Goal: Task Accomplishment & Management: Complete application form

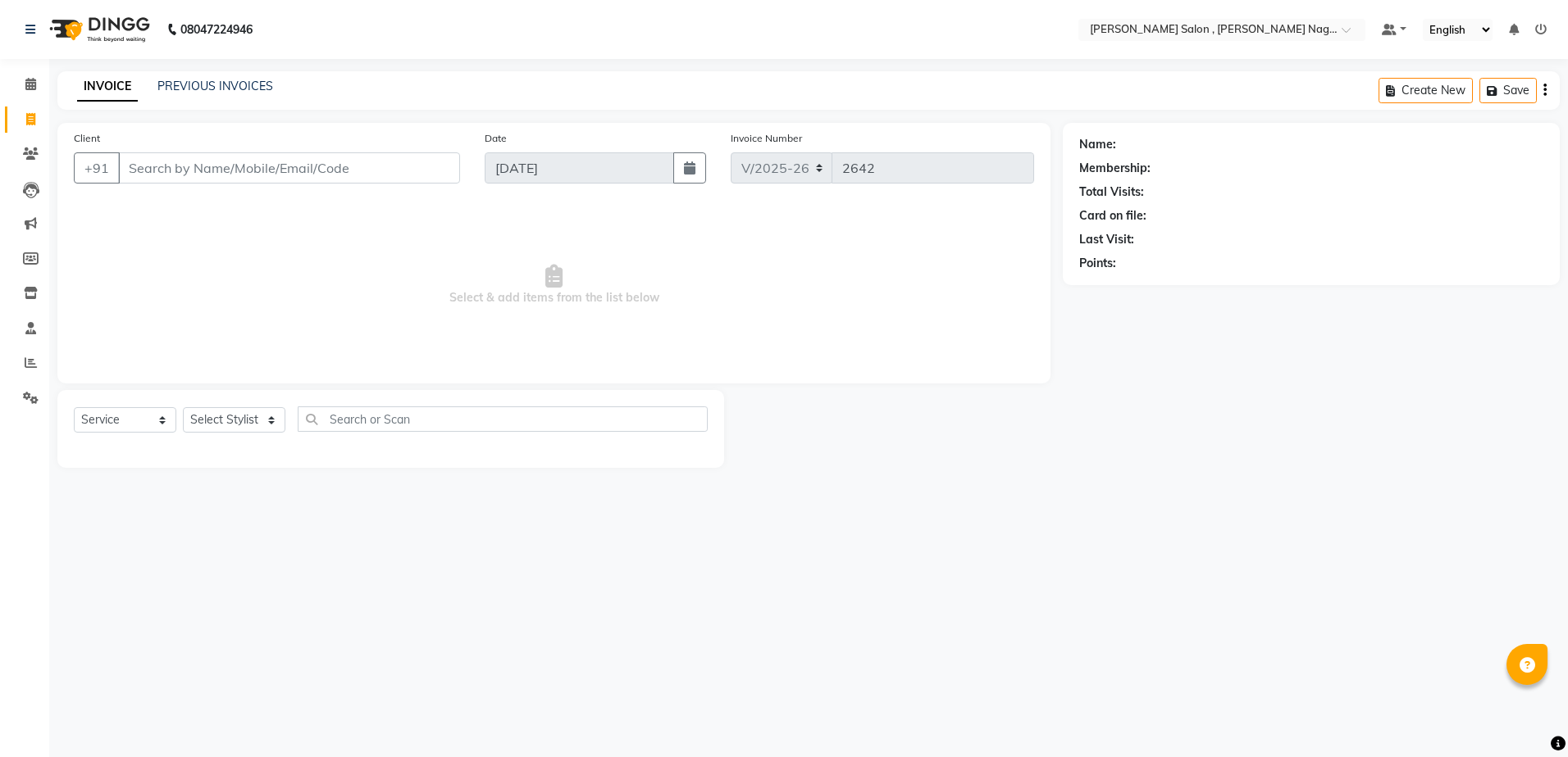
select select "4120"
select select "service"
type input "9140547011"
click at [543, 279] on span "Select & add items from the list below" at bounding box center [554, 290] width 961 height 164
click at [238, 429] on select "Select Stylist [PERSON_NAME] [PERSON_NAME] HARSH isha pal [PERSON_NAME] [PERSON…" at bounding box center [234, 426] width 103 height 25
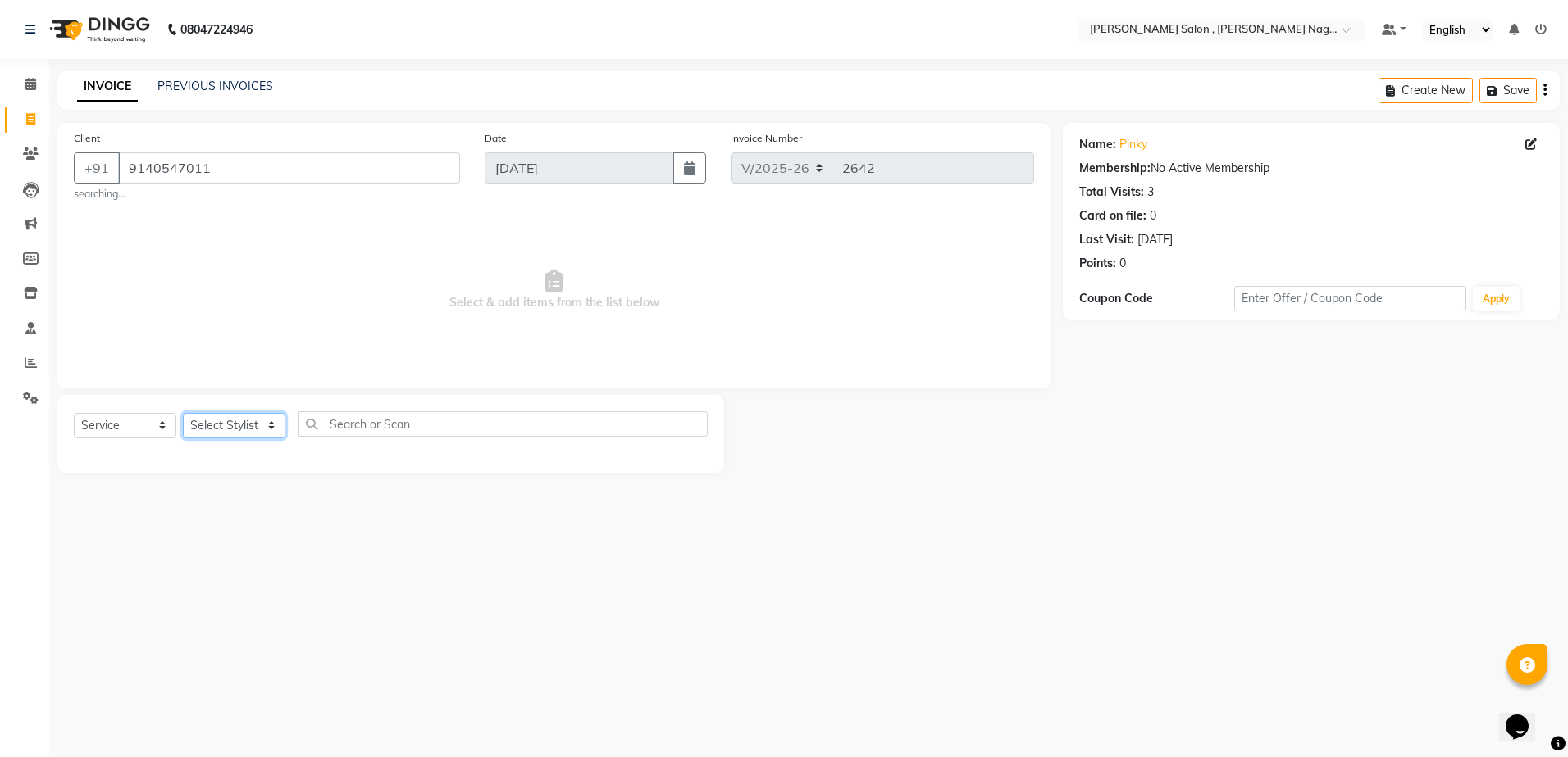
select select "21943"
click at [183, 414] on select "Select Stylist [PERSON_NAME] [PERSON_NAME] HARSH isha pal [PERSON_NAME] [PERSON…" at bounding box center [234, 426] width 103 height 25
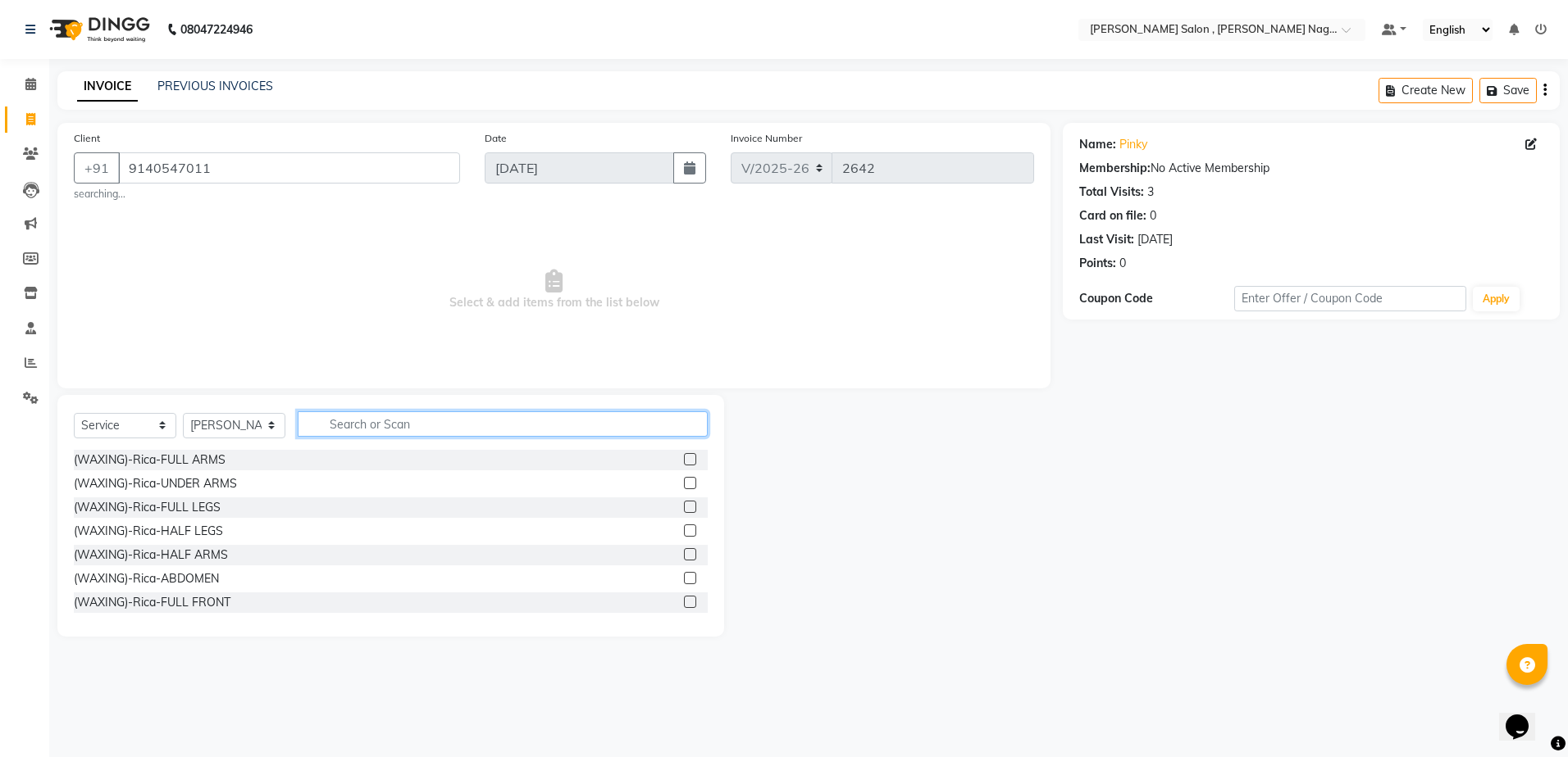
click at [369, 429] on input "text" at bounding box center [503, 424] width 410 height 25
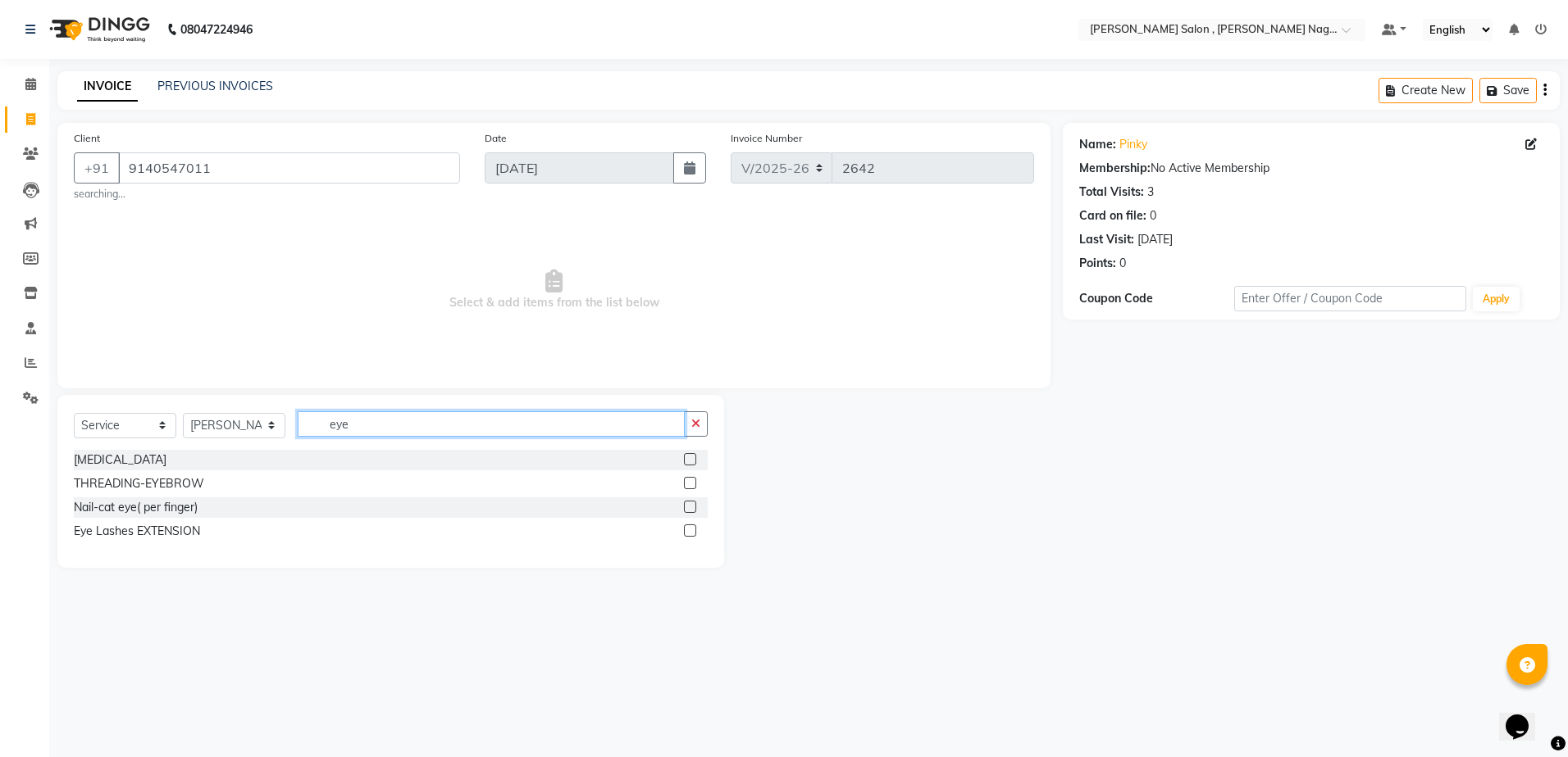
type input "eye"
click at [685, 484] on label at bounding box center [690, 484] width 13 height 13
click at [685, 484] on input "checkbox" at bounding box center [689, 484] width 11 height 11
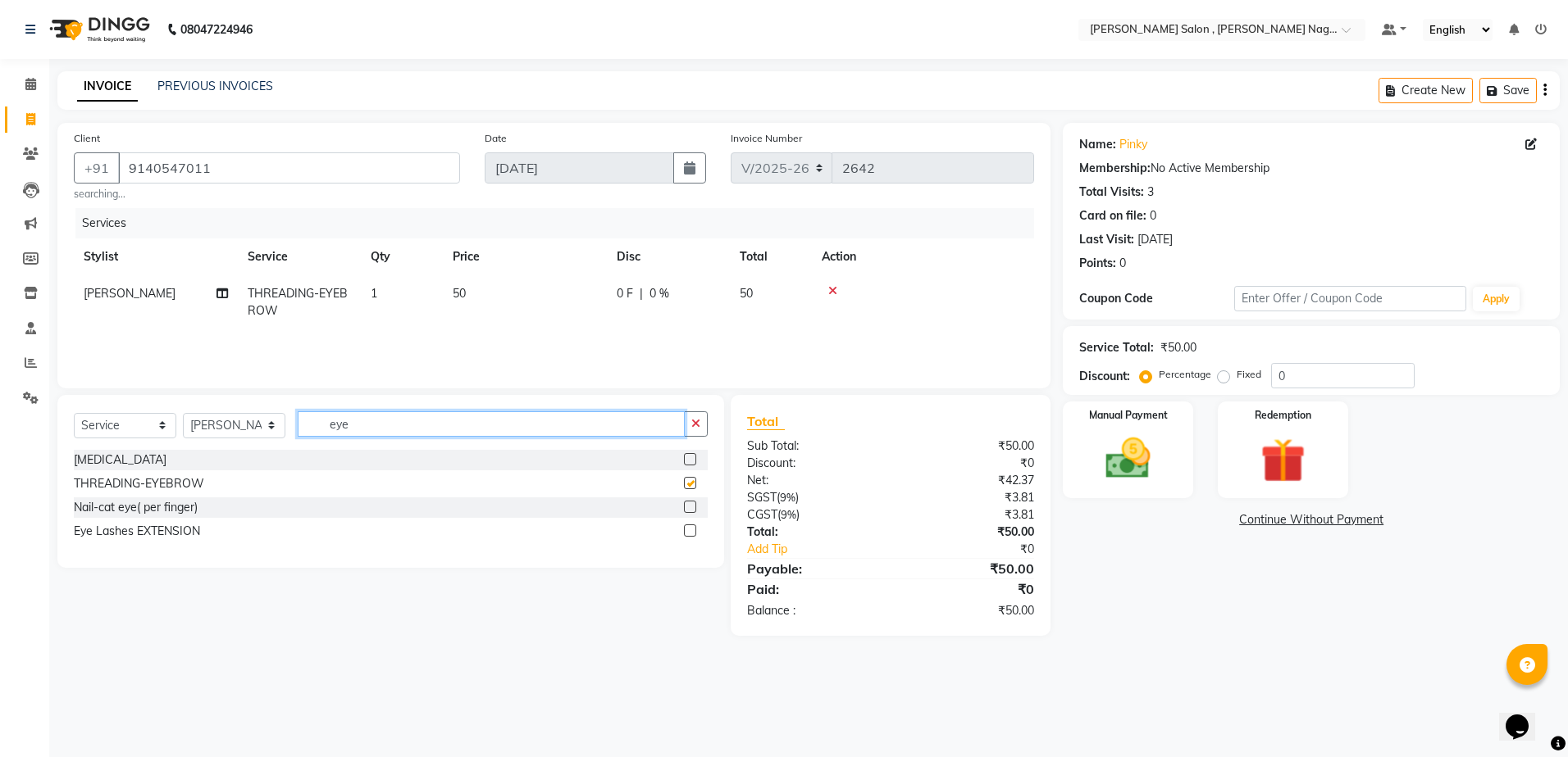
click at [452, 429] on input "eye" at bounding box center [491, 424] width 387 height 25
checkbox input "false"
type input "e"
type input "for"
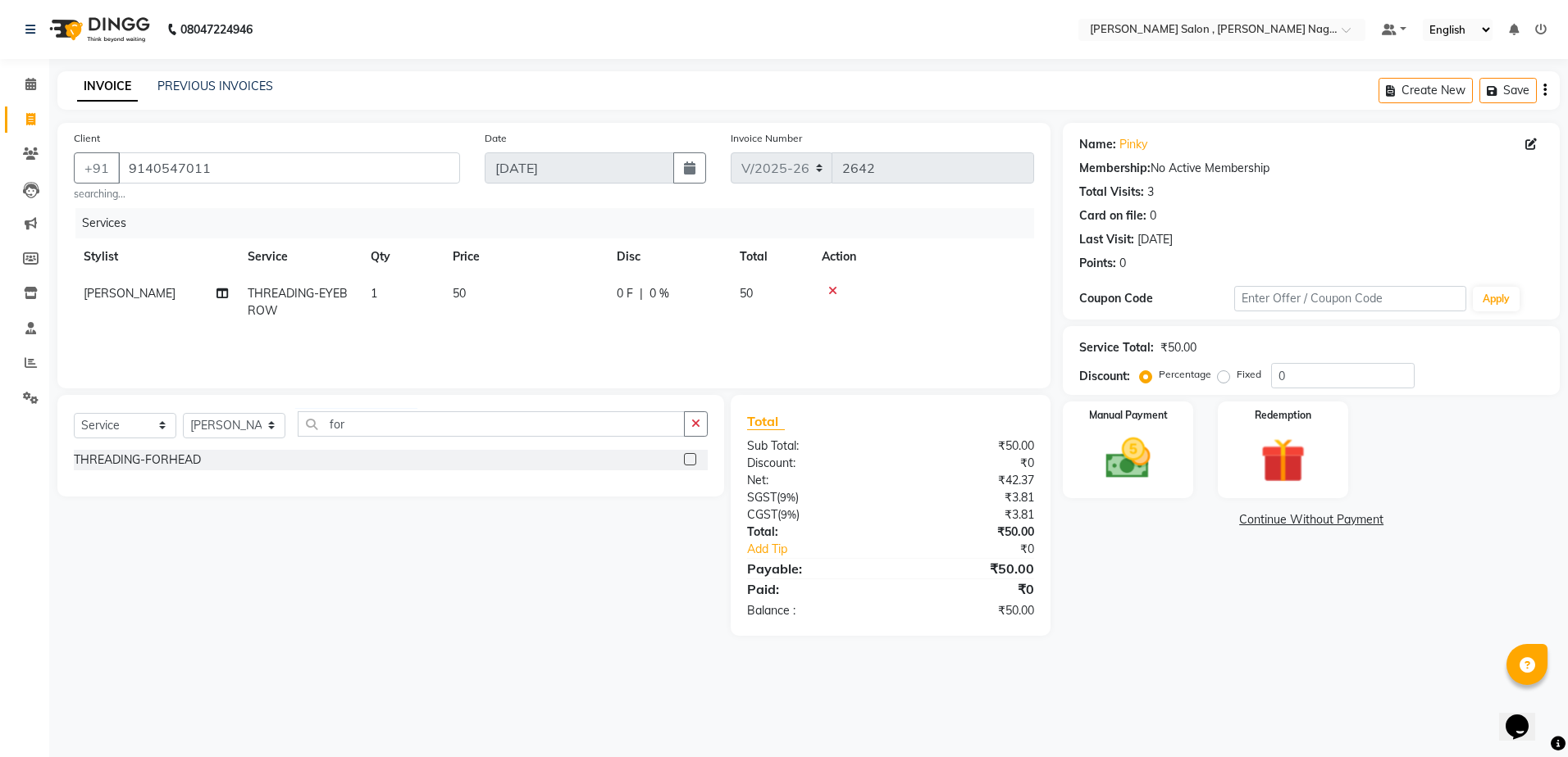
click at [693, 456] on label at bounding box center [690, 459] width 13 height 13
click at [693, 456] on input "checkbox" at bounding box center [689, 460] width 11 height 11
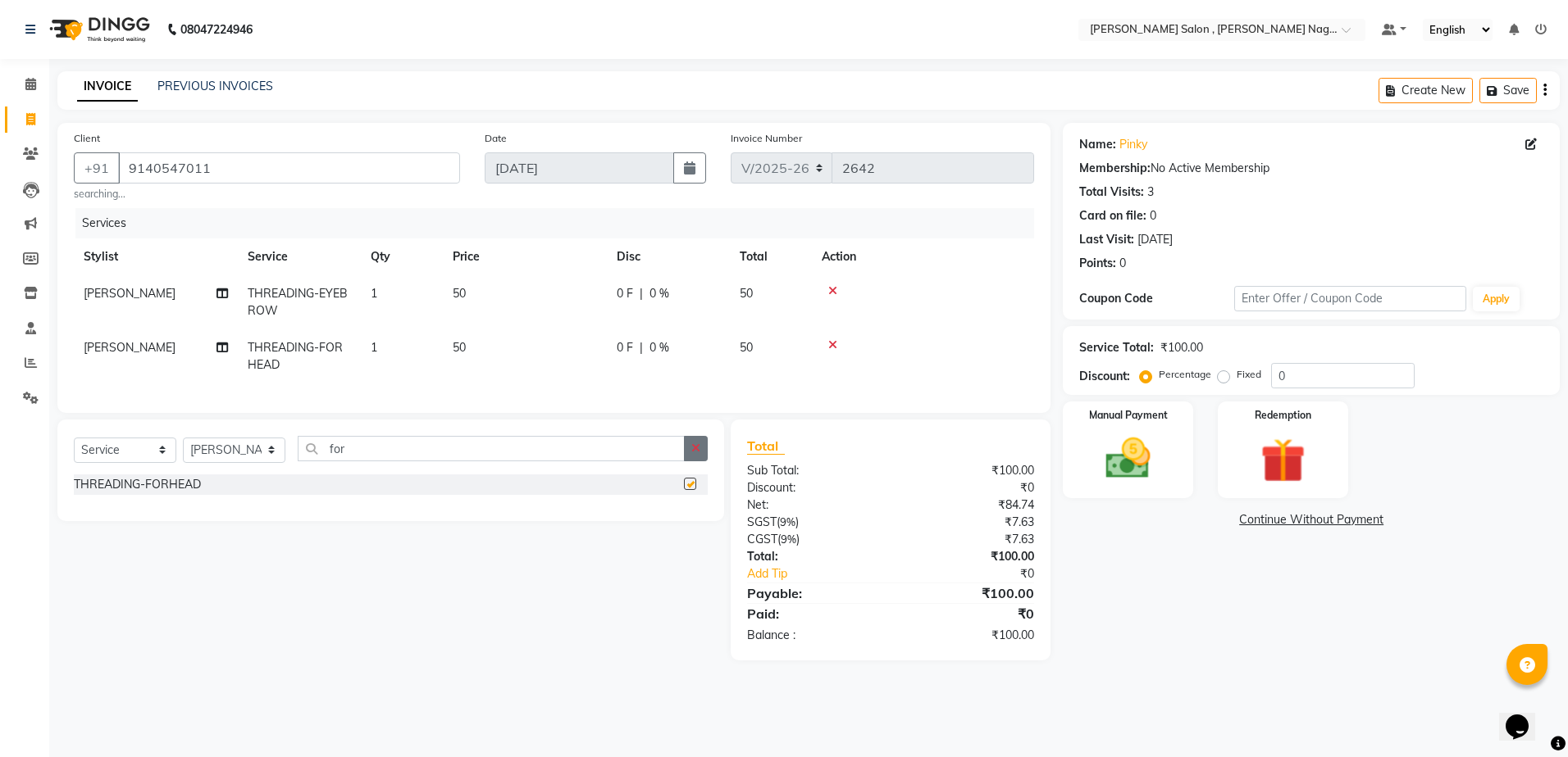
checkbox input "false"
click at [345, 459] on input "for" at bounding box center [491, 449] width 387 height 25
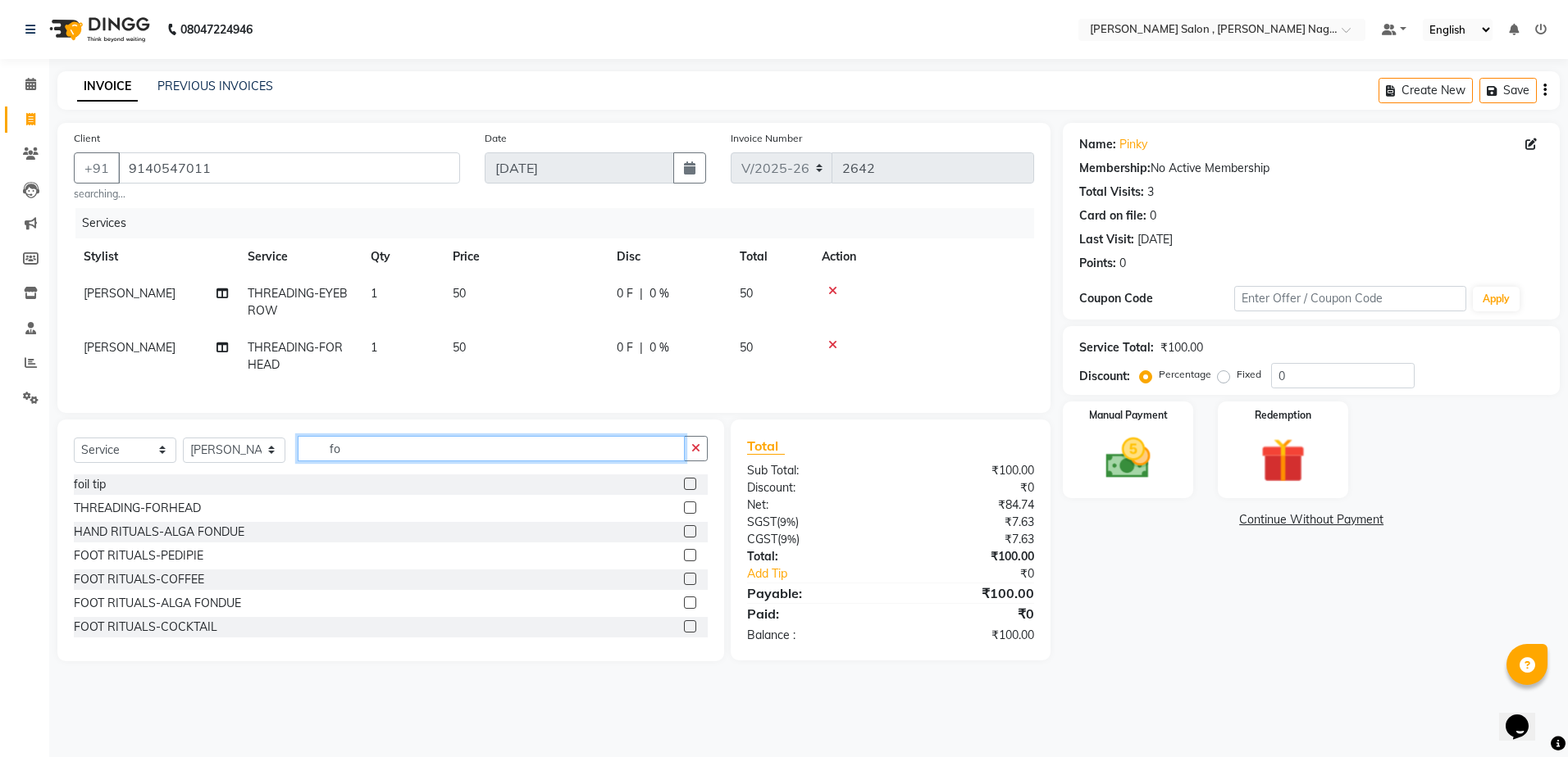
type input "f"
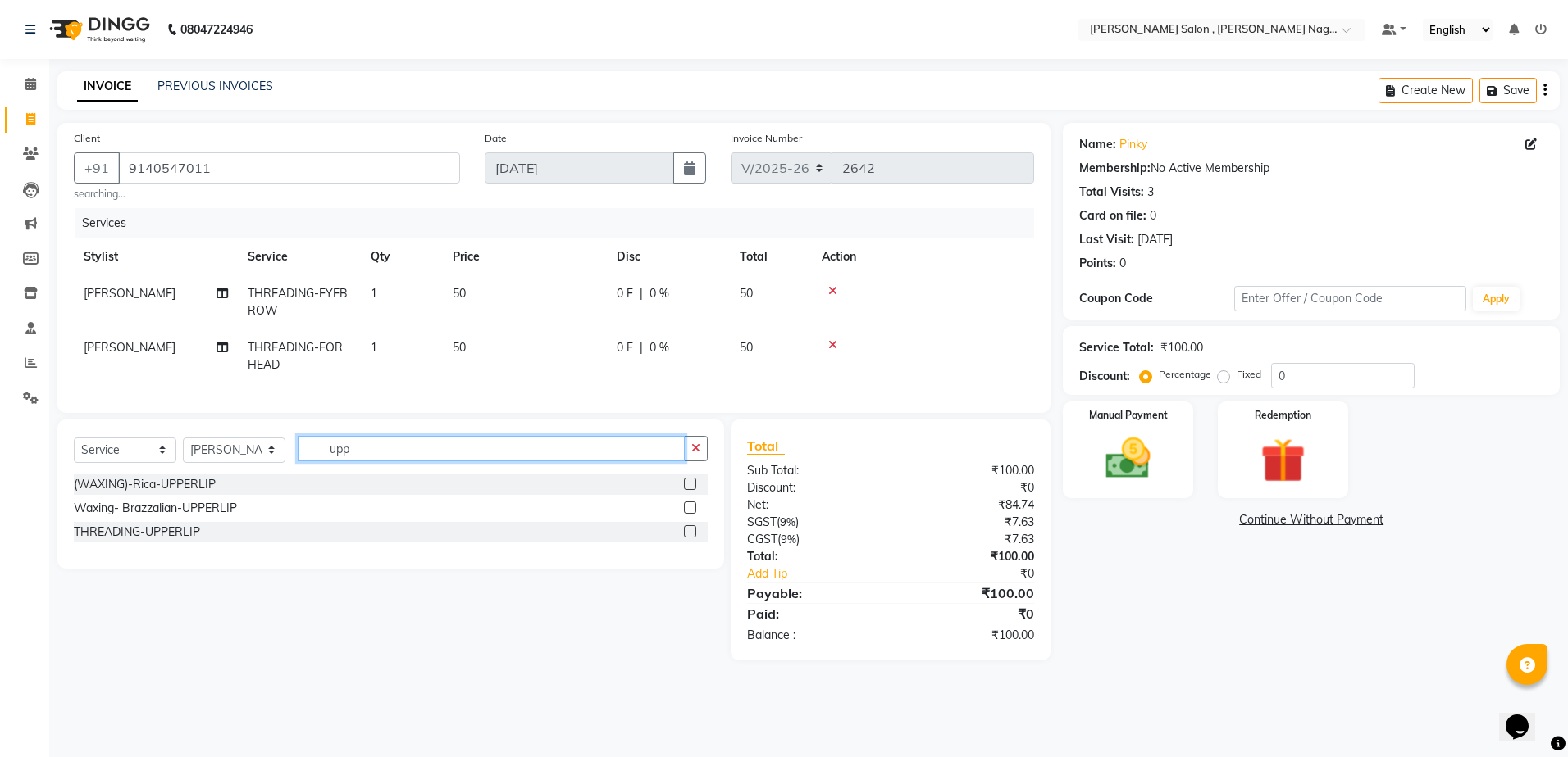
type input "upp"
click at [693, 534] on div at bounding box center [695, 532] width 23 height 21
click at [691, 538] on label at bounding box center [690, 531] width 13 height 13
click at [691, 538] on input "checkbox" at bounding box center [689, 532] width 11 height 11
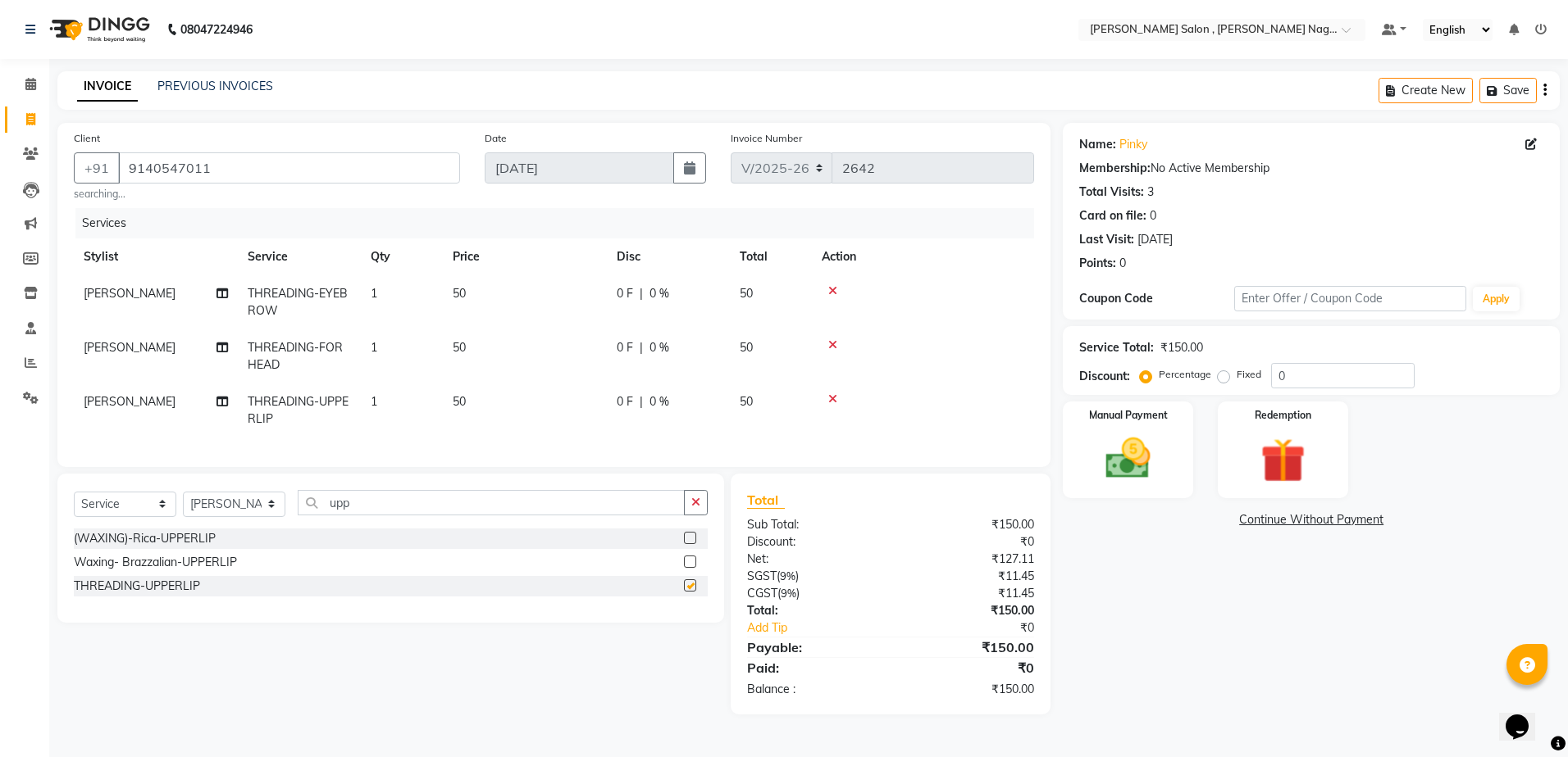
checkbox input "false"
drag, startPoint x: 1149, startPoint y: 473, endPoint x: 1214, endPoint y: 490, distance: 67.2
click at [1149, 472] on img at bounding box center [1128, 458] width 73 height 51
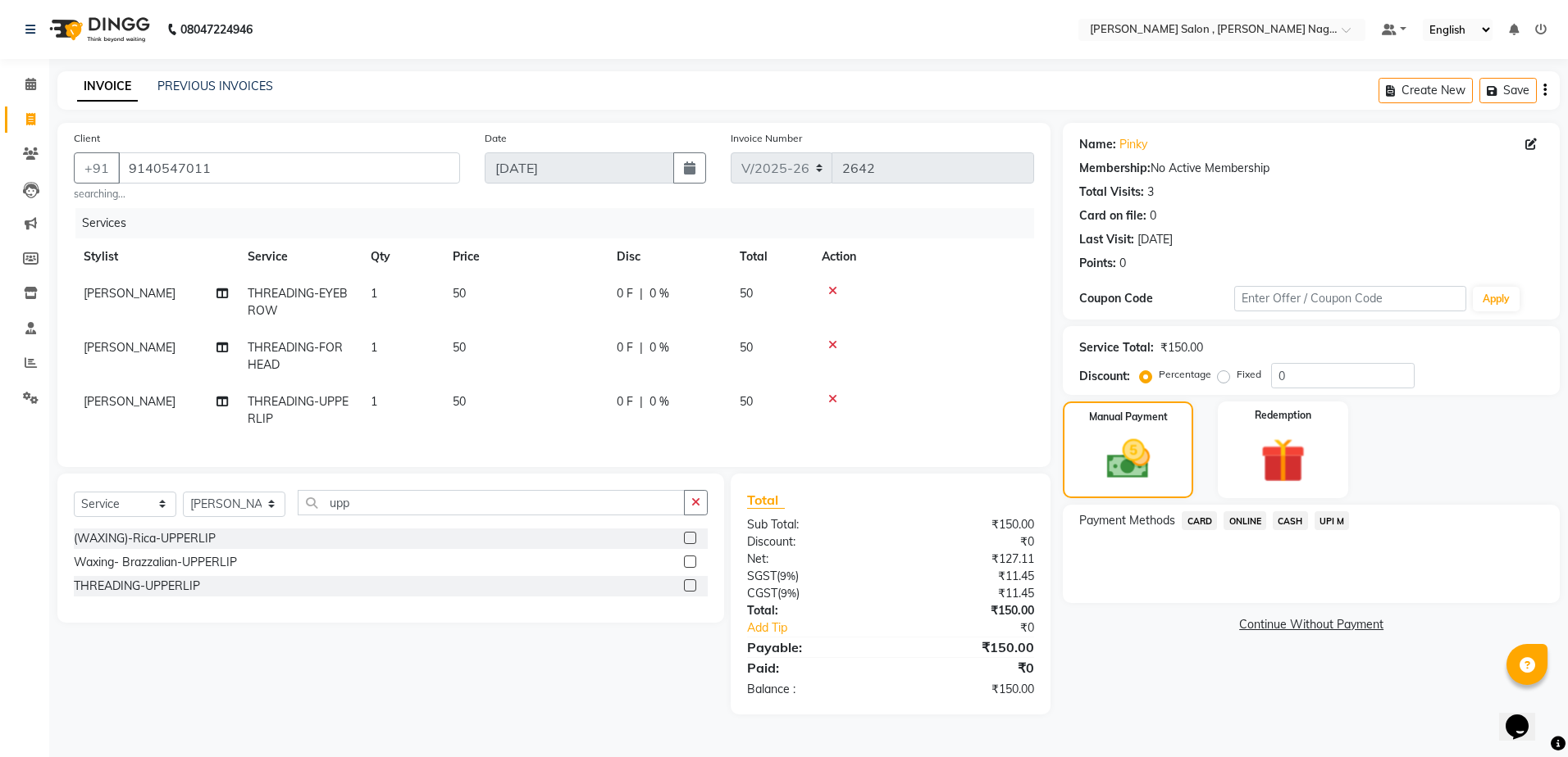
click at [1299, 523] on span "CASH" at bounding box center [1290, 521] width 35 height 19
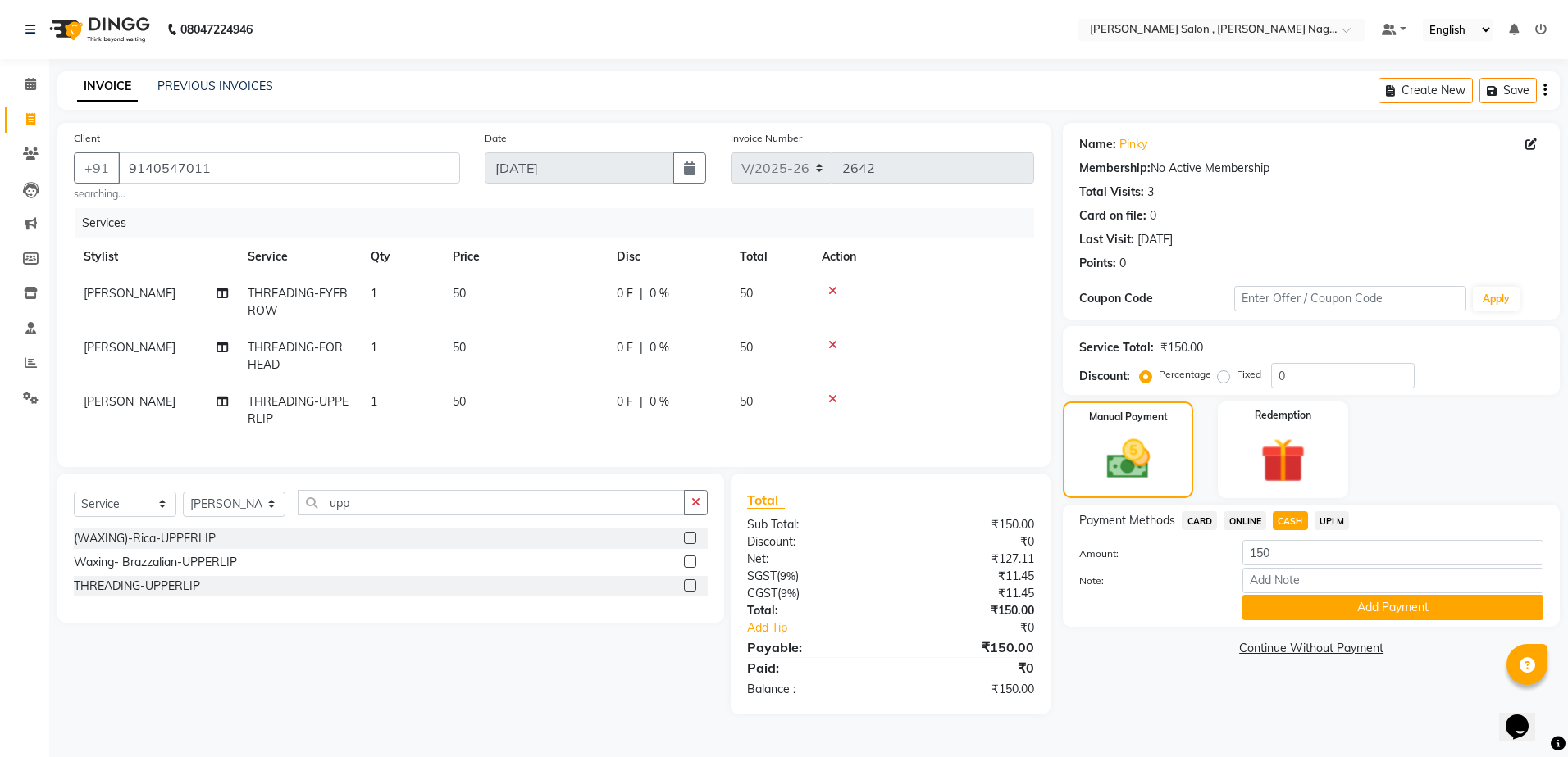
click at [1384, 594] on div "Note:" at bounding box center [1311, 582] width 488 height 28
click at [1373, 608] on button "Add Payment" at bounding box center [1393, 608] width 301 height 25
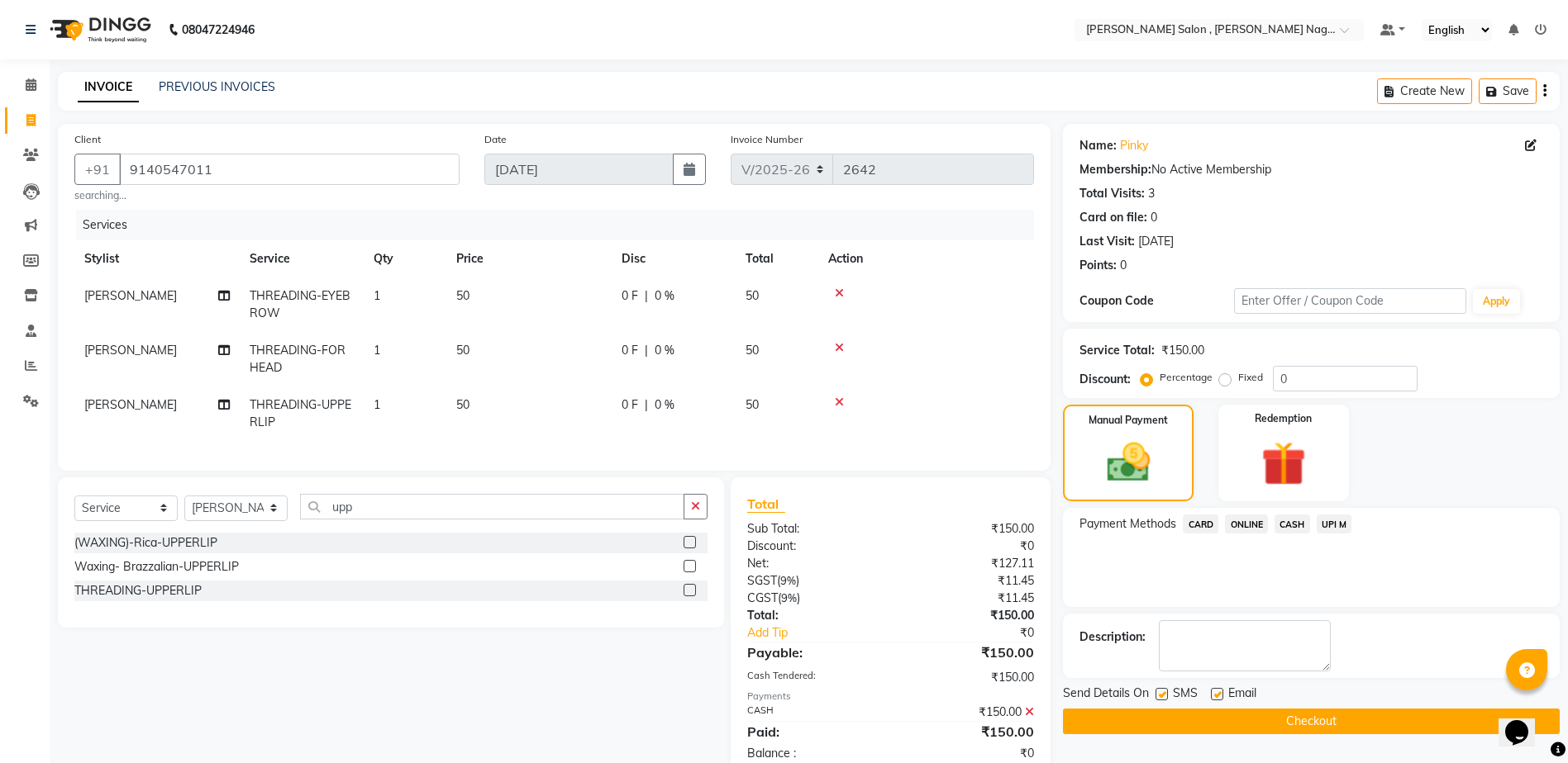
click at [1158, 689] on label at bounding box center [1162, 695] width 13 height 13
click at [1158, 690] on input "checkbox" at bounding box center [1161, 695] width 11 height 11
checkbox input "false"
click at [1211, 693] on label at bounding box center [1217, 695] width 13 height 13
click at [1211, 693] on input "checkbox" at bounding box center [1216, 695] width 11 height 11
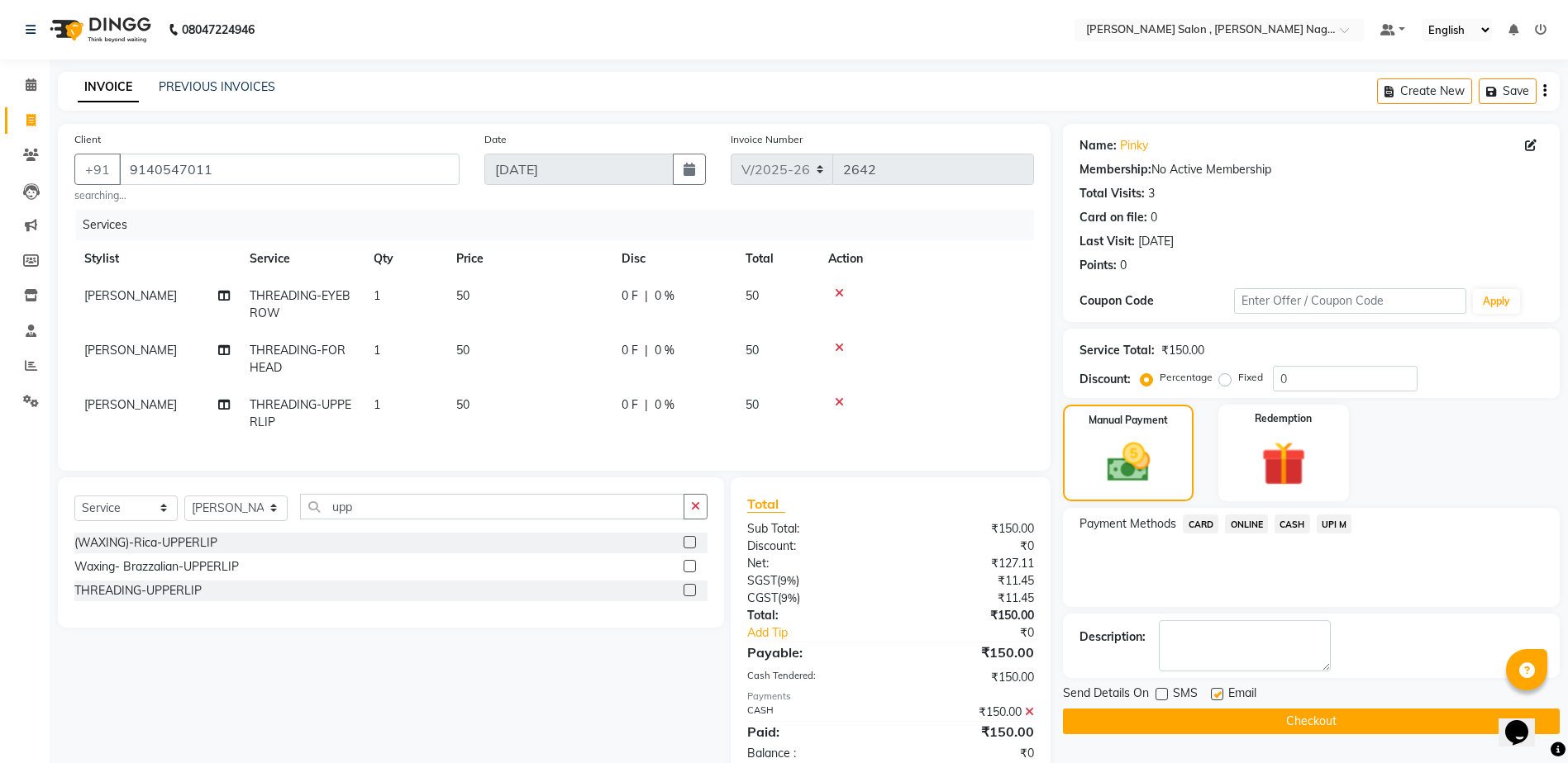
checkbox input "false"
click at [1212, 715] on button "Checkout" at bounding box center [1312, 721] width 497 height 25
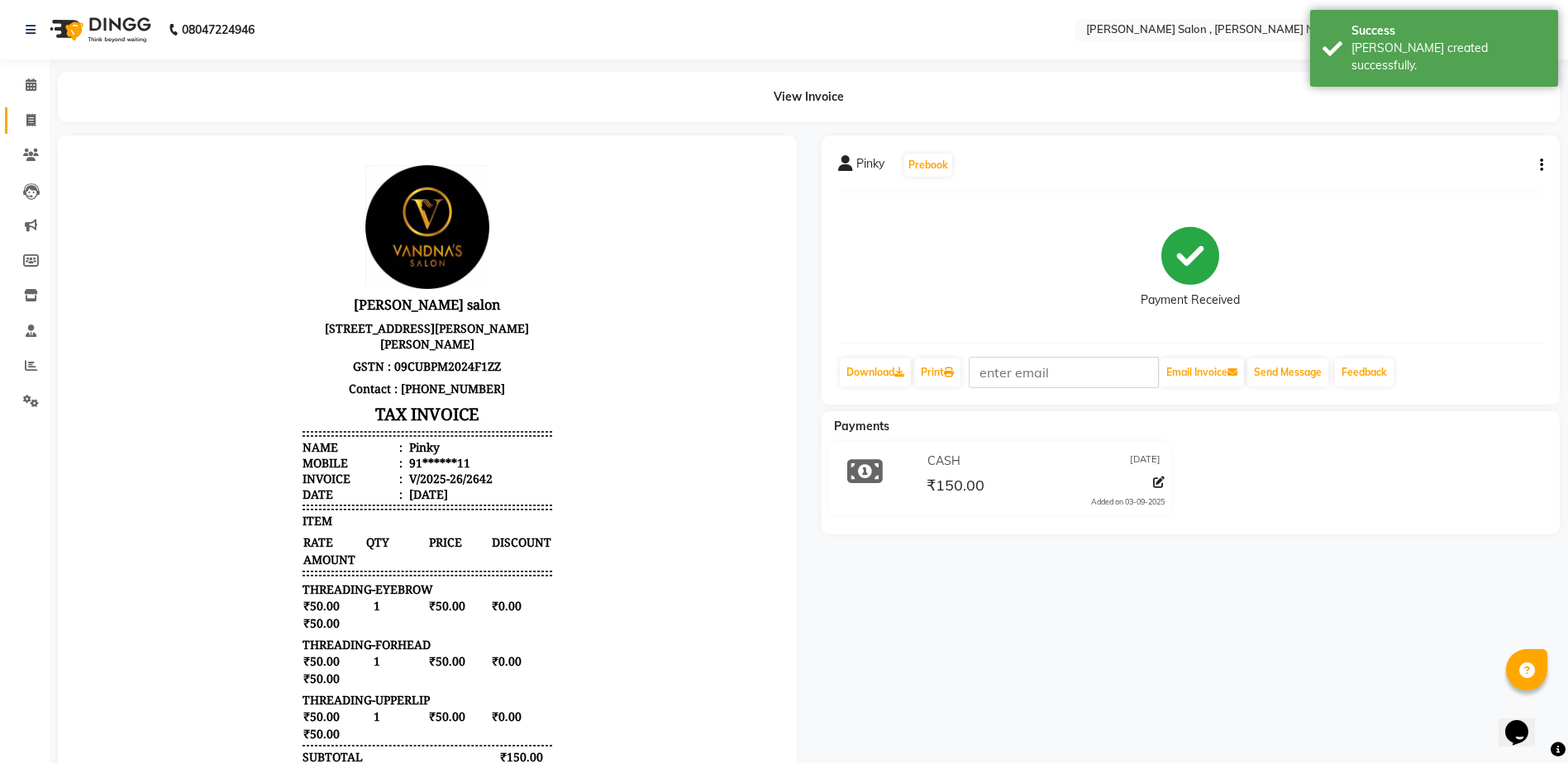
drag, startPoint x: 23, startPoint y: 130, endPoint x: 232, endPoint y: 17, distance: 237.6
click at [23, 130] on link "Invoice" at bounding box center [24, 121] width 40 height 27
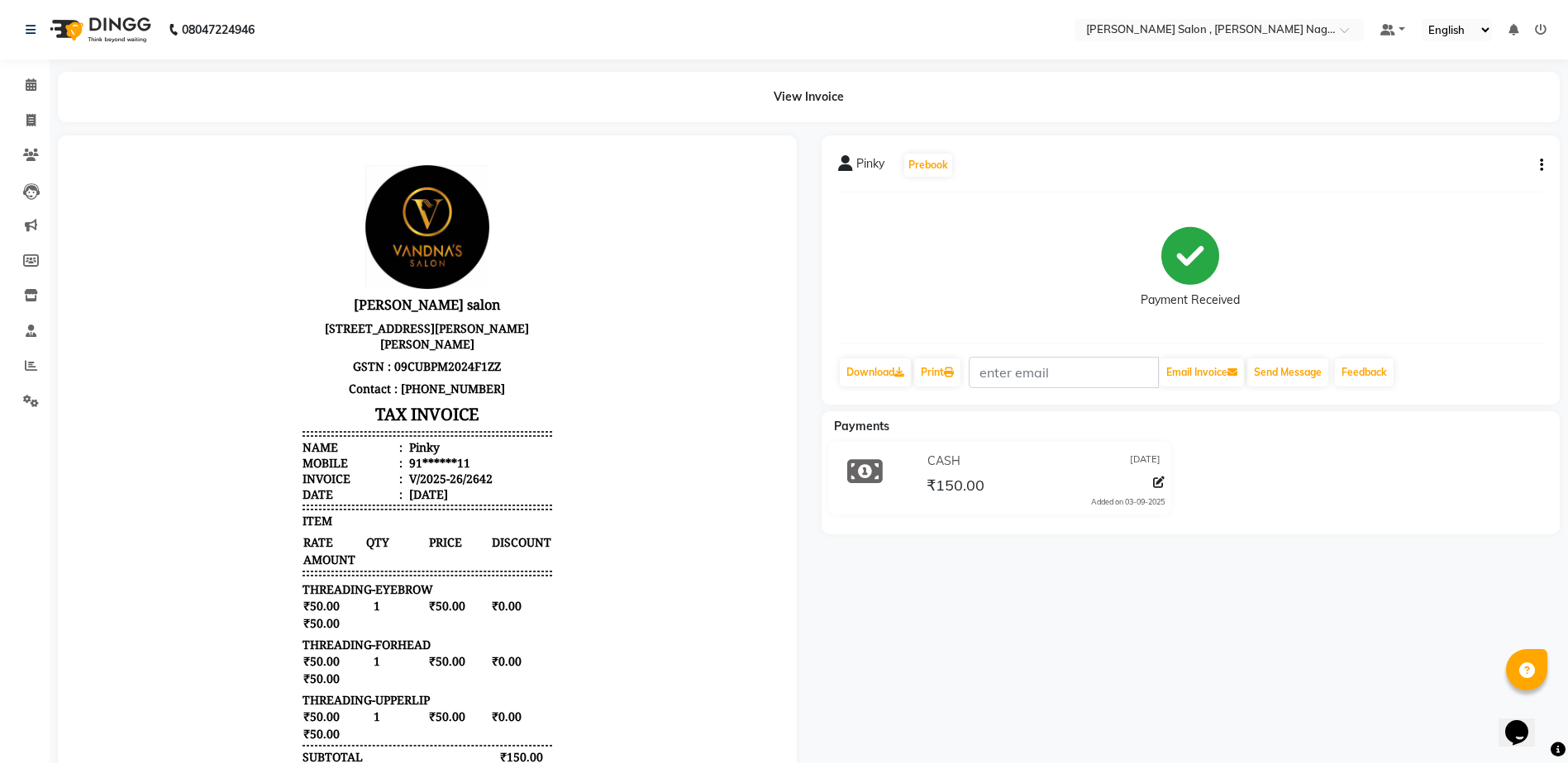
select select "service"
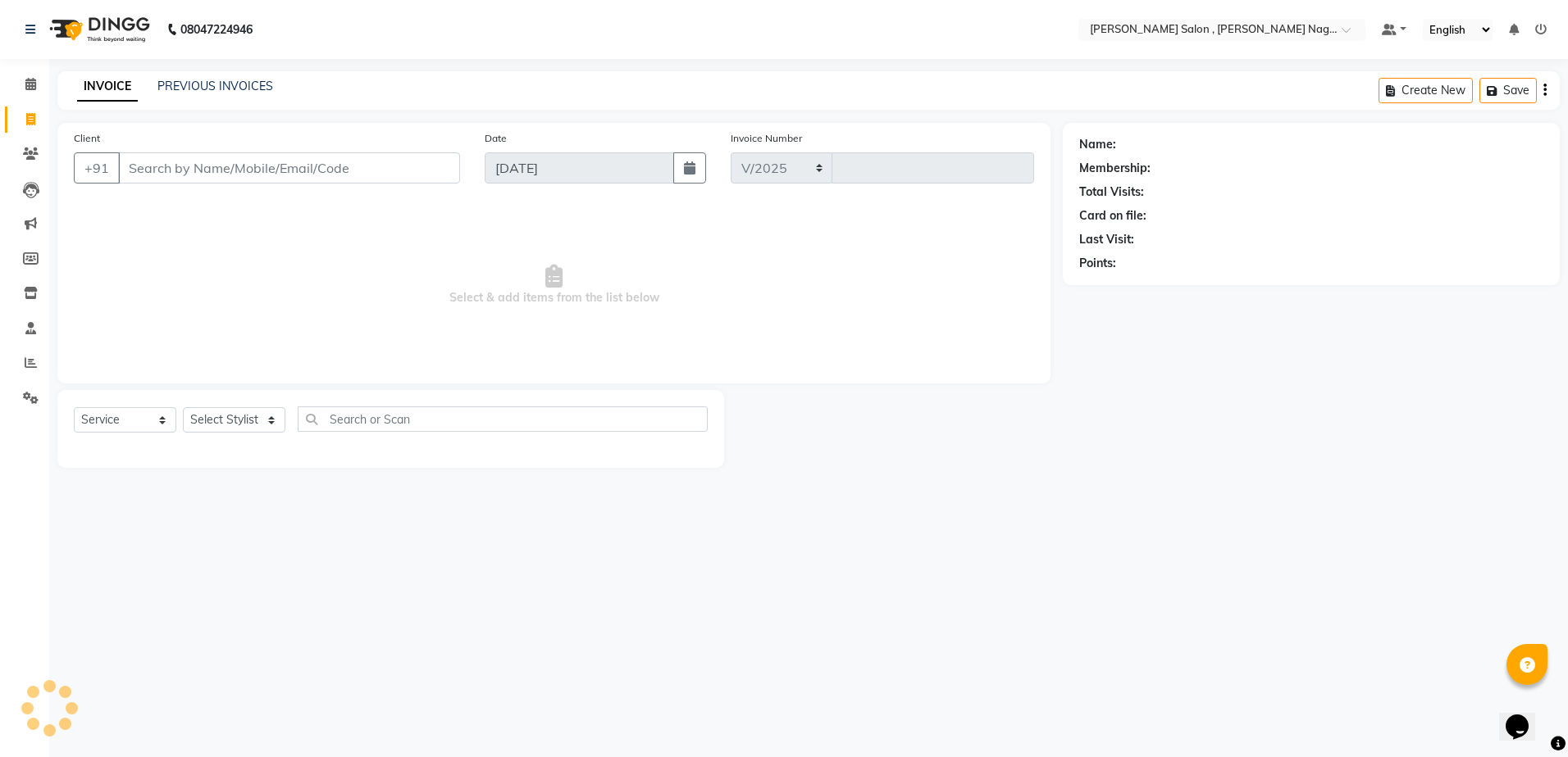
select select "4120"
type input "2643"
type input "9335755551"
click at [452, 165] on button "Add Client" at bounding box center [418, 168] width 85 height 31
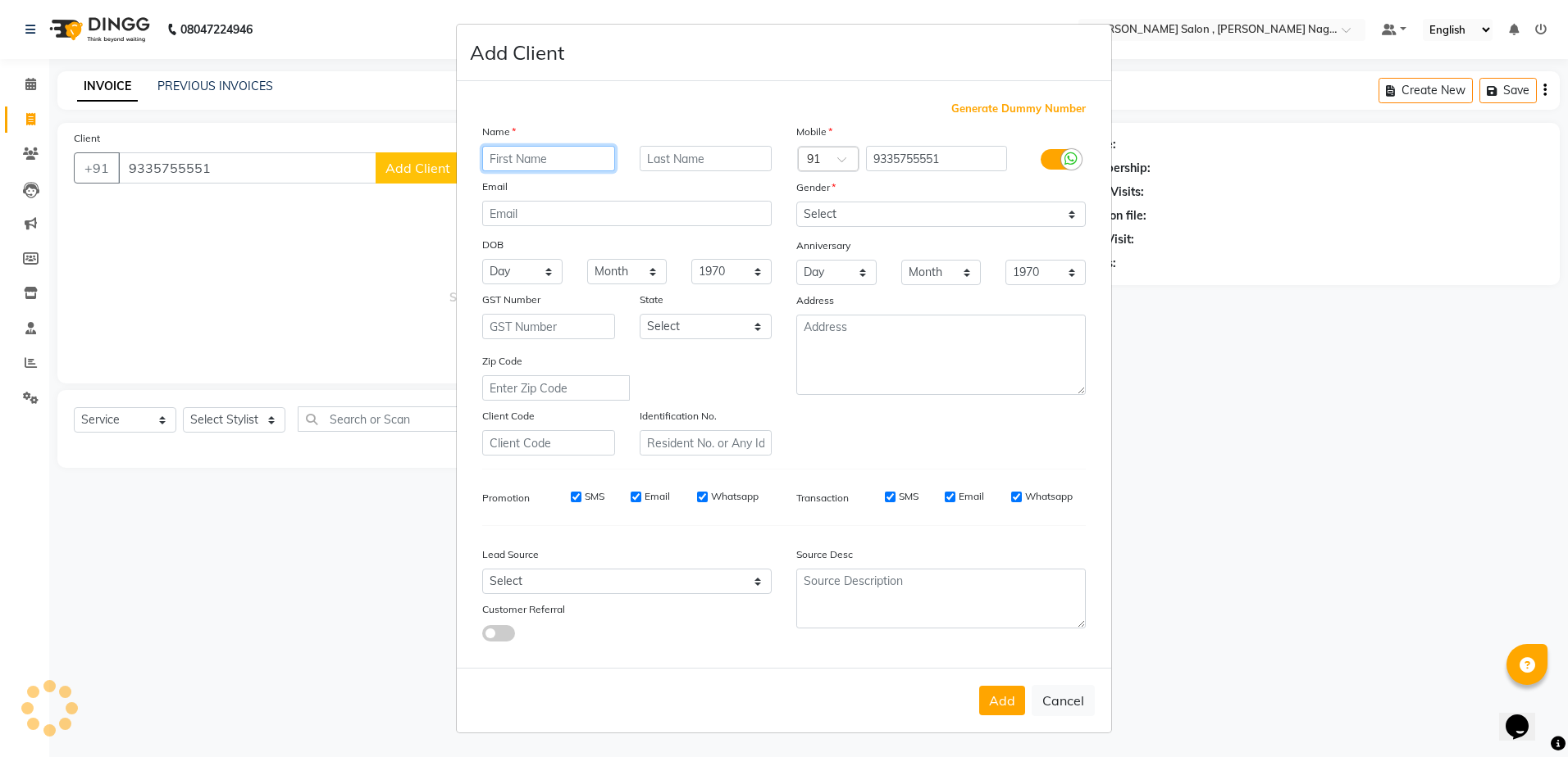
click at [520, 150] on input "text" at bounding box center [549, 158] width 133 height 25
type input "vikas"
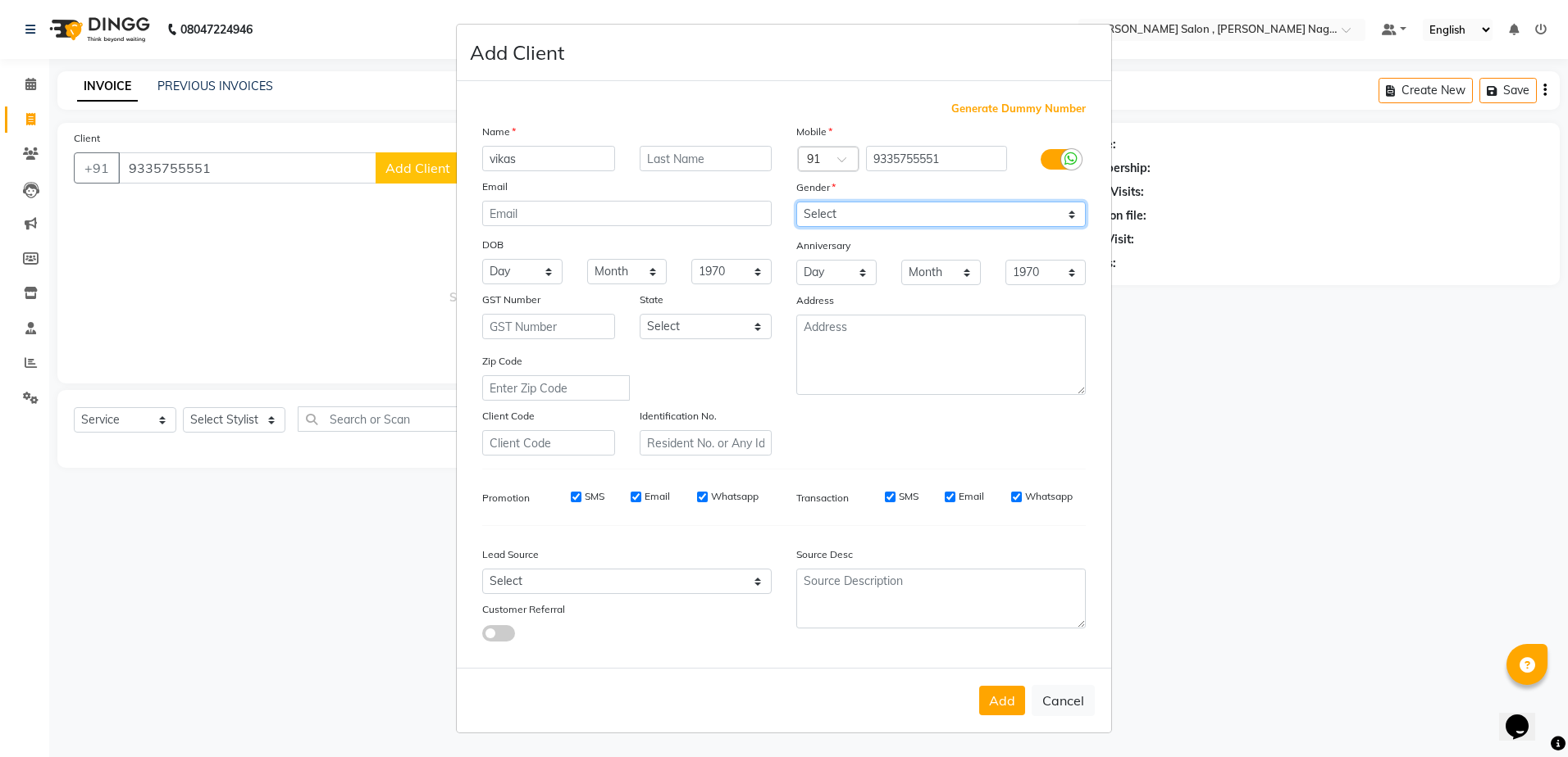
click at [833, 212] on select "Select [DEMOGRAPHIC_DATA] [DEMOGRAPHIC_DATA] Other Prefer Not To Say" at bounding box center [941, 214] width 290 height 25
select select "[DEMOGRAPHIC_DATA]"
click at [796, 201] on select "Select [DEMOGRAPHIC_DATA] [DEMOGRAPHIC_DATA] Other Prefer Not To Say" at bounding box center [941, 214] width 290 height 25
click at [990, 692] on button "Add" at bounding box center [1002, 700] width 46 height 30
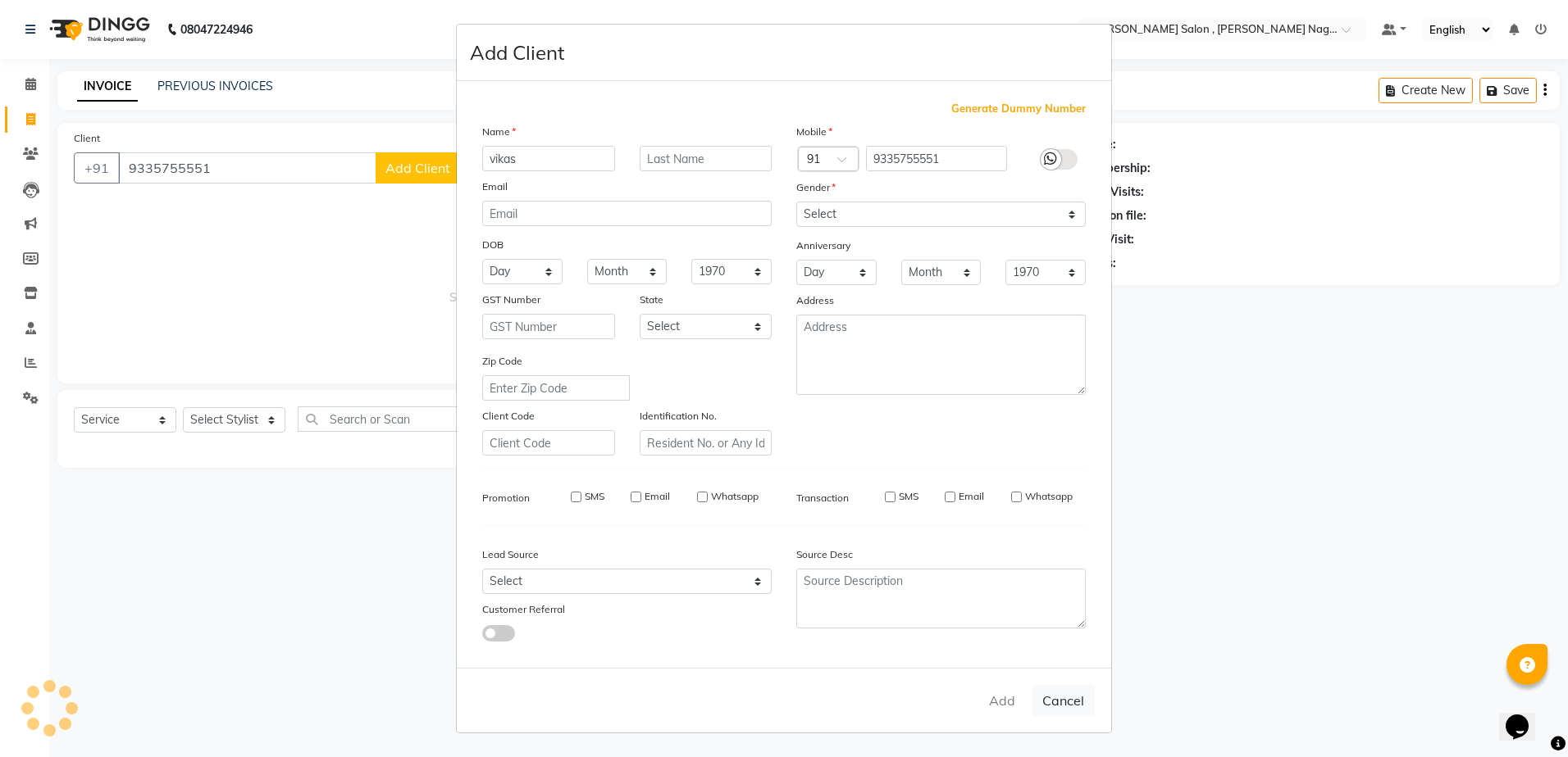
type input "93******51"
select select
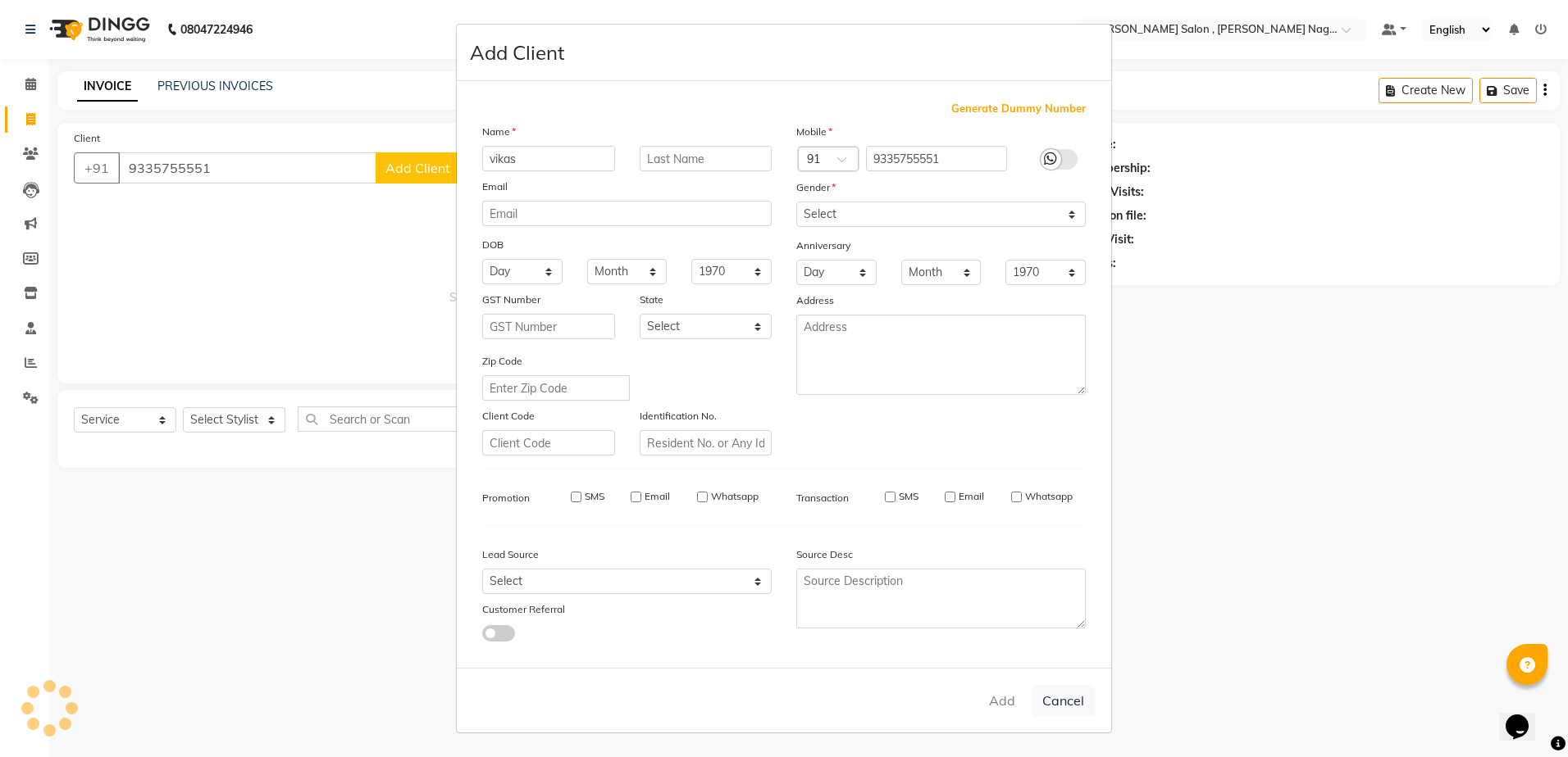
select select
checkbox input "false"
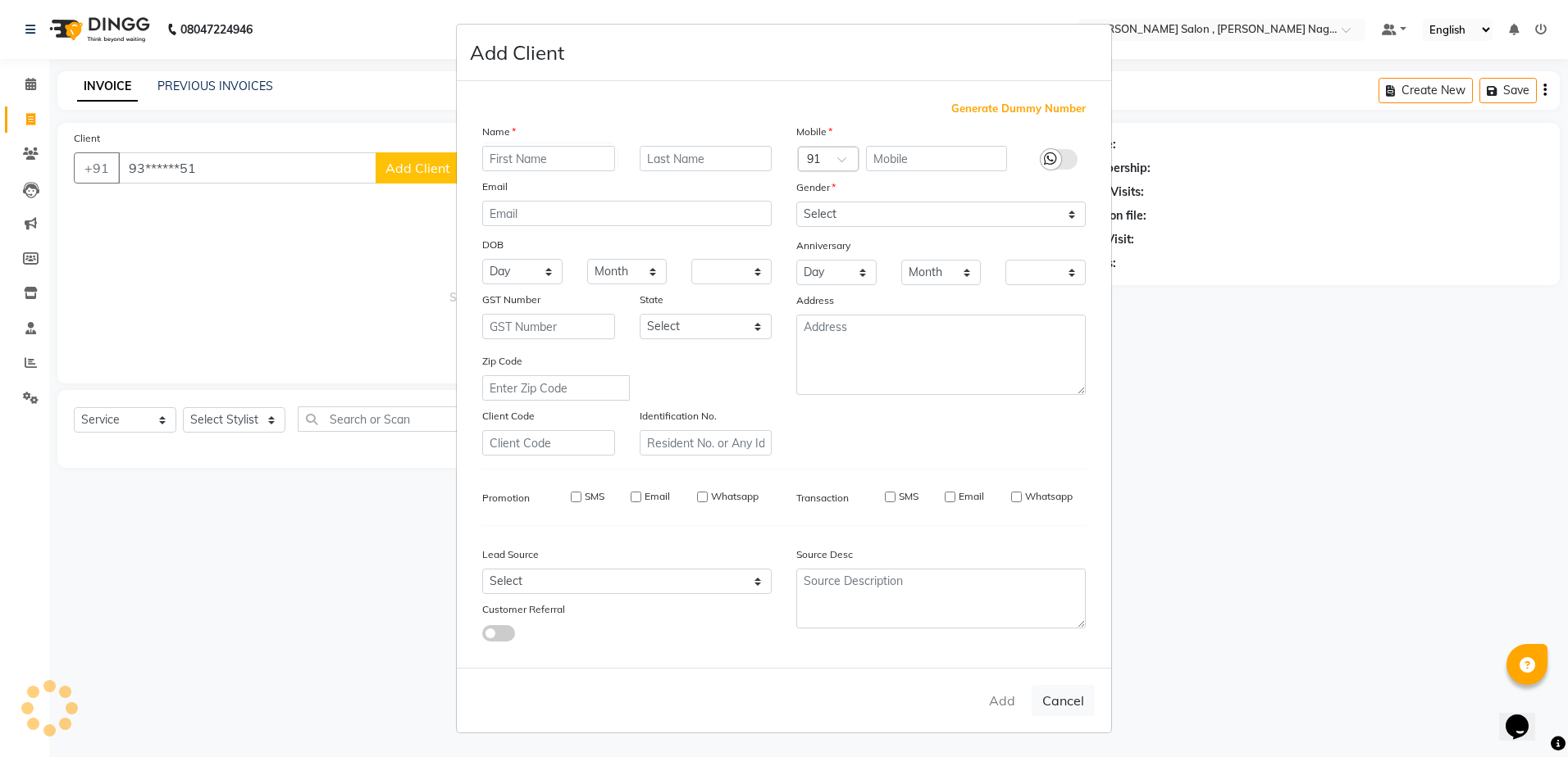
checkbox input "false"
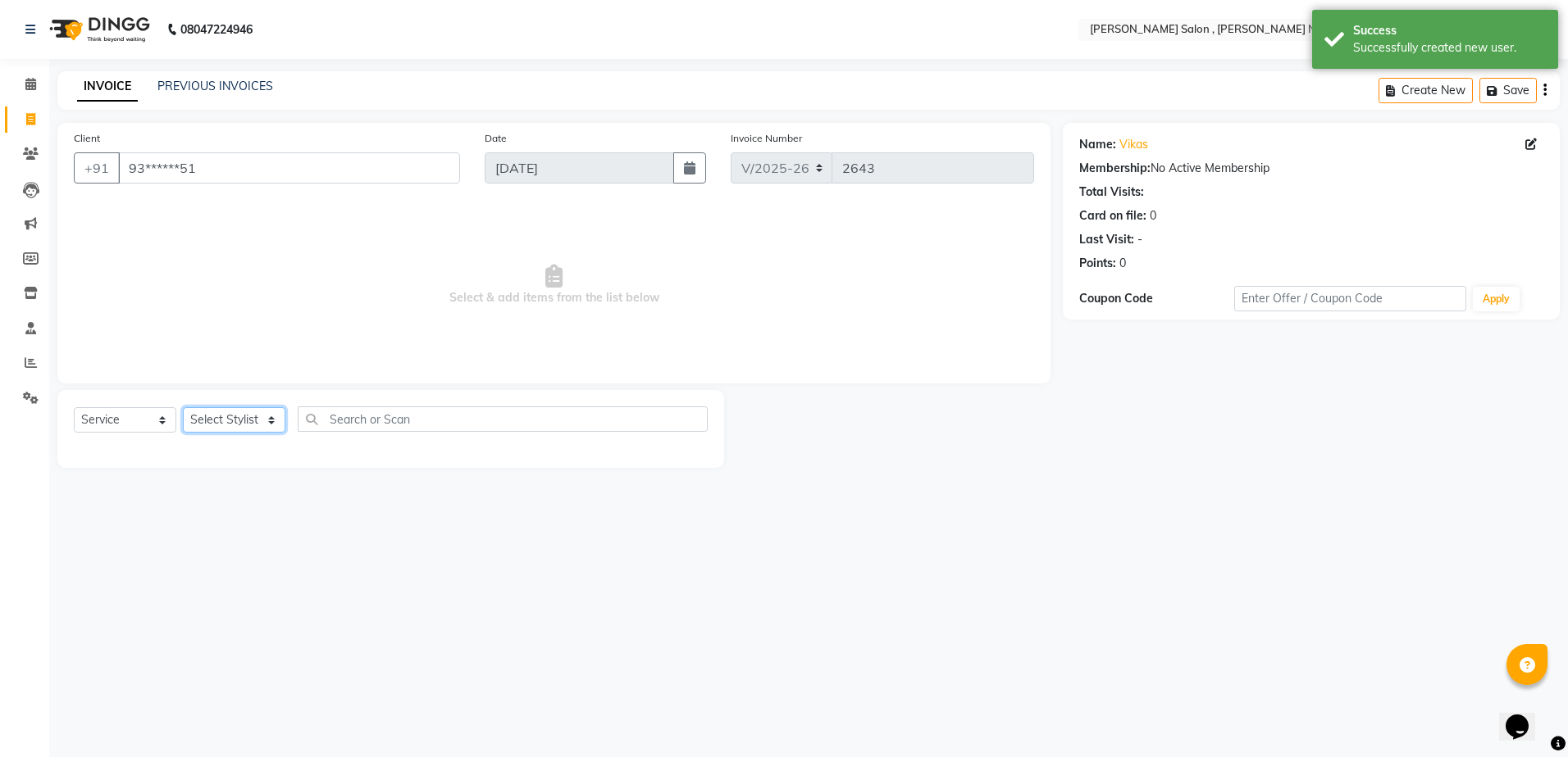
click at [224, 423] on select "Select Stylist [PERSON_NAME] [PERSON_NAME] HARSH isha pal [PERSON_NAME] [PERSON…" at bounding box center [234, 420] width 103 height 25
click at [183, 407] on select "Select Stylist [PERSON_NAME] [PERSON_NAME] HARSH isha pal [PERSON_NAME] [PERSON…" at bounding box center [234, 420] width 103 height 25
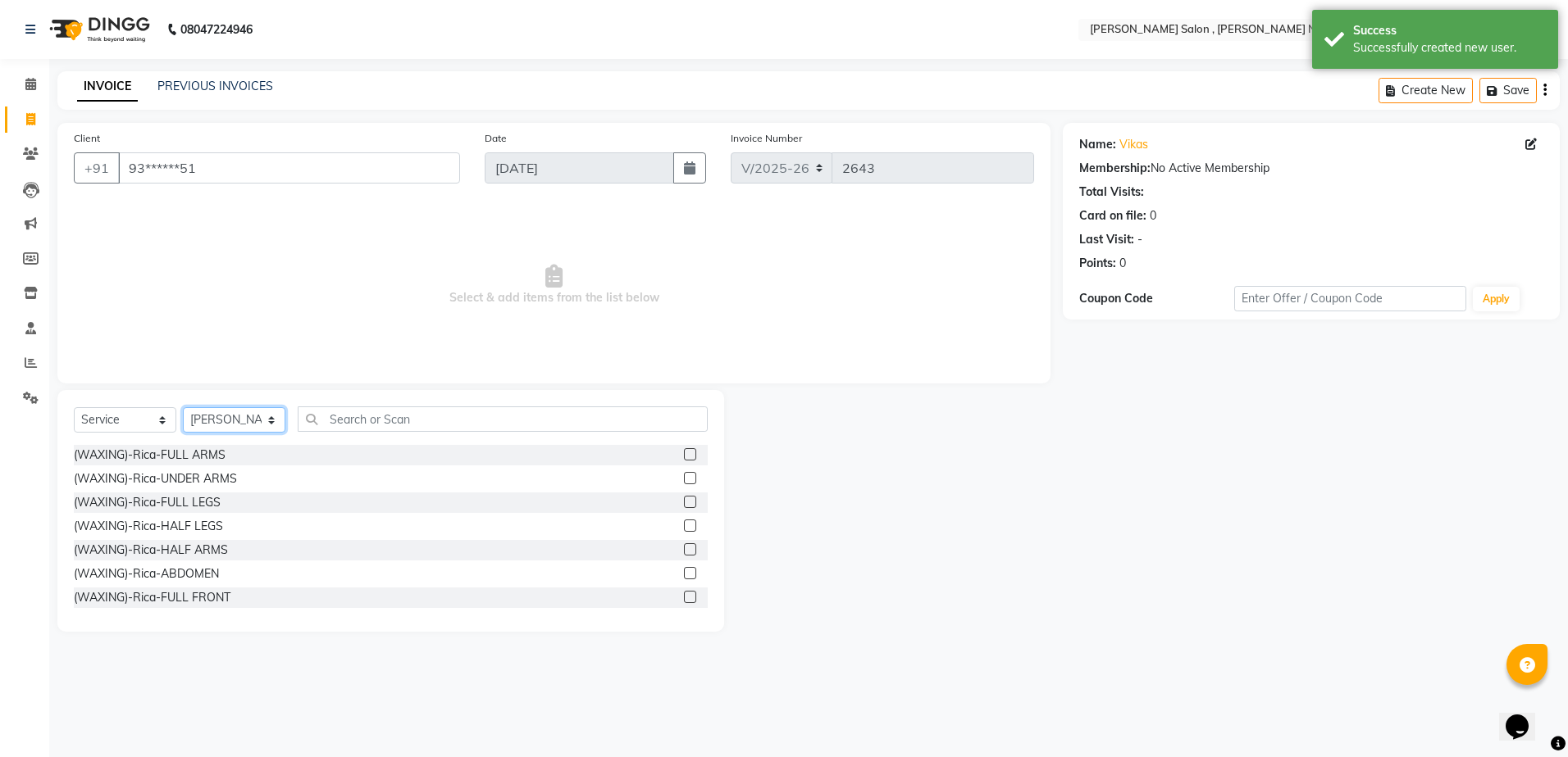
click at [219, 414] on select "Select Stylist [PERSON_NAME] [PERSON_NAME] HARSH isha pal [PERSON_NAME] [PERSON…" at bounding box center [234, 420] width 103 height 25
select select "35623"
click at [183, 407] on select "Select Stylist [PERSON_NAME] [PERSON_NAME] HARSH isha pal [PERSON_NAME] [PERSON…" at bounding box center [234, 420] width 103 height 25
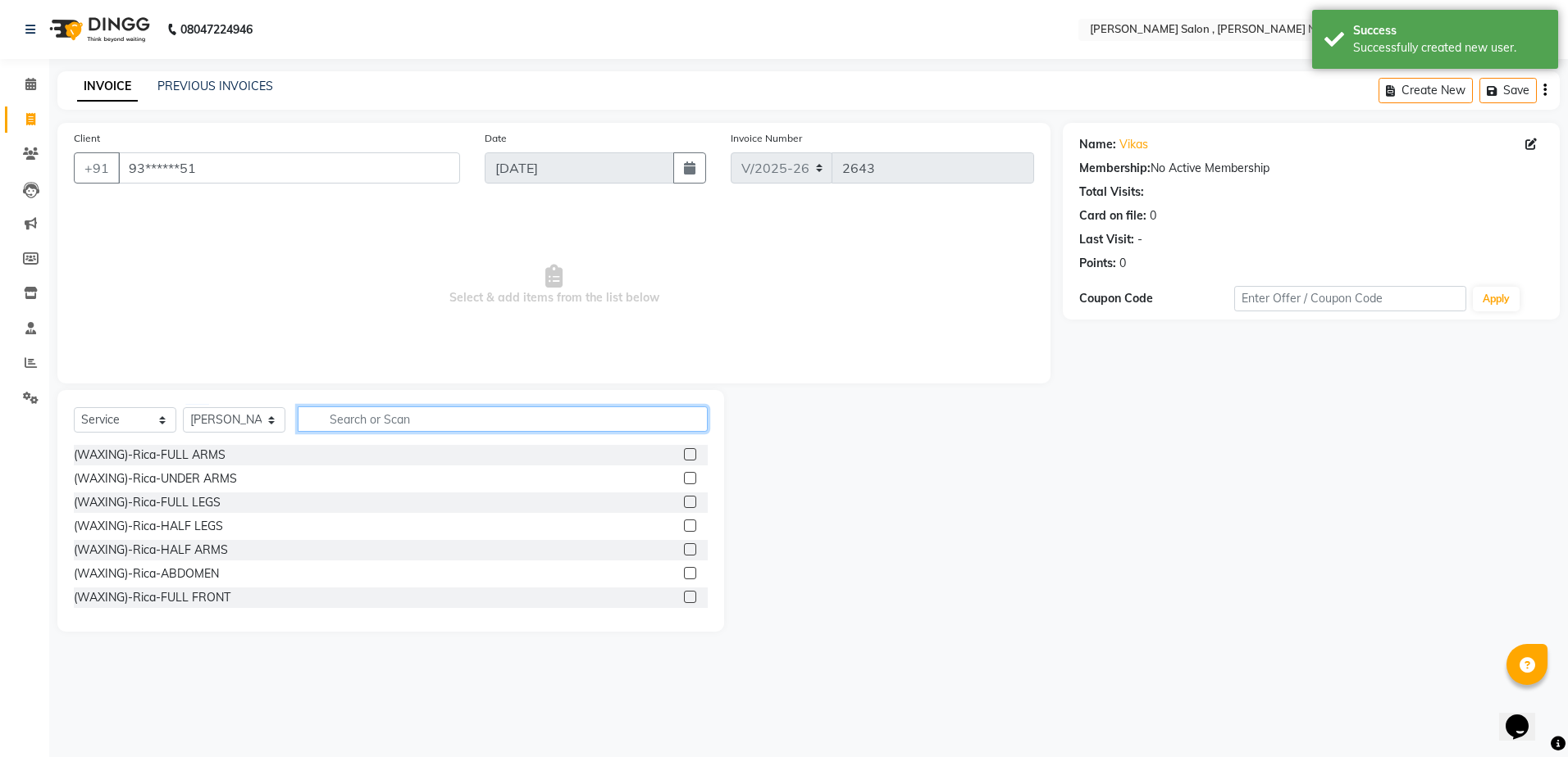
click at [367, 409] on input "text" at bounding box center [503, 419] width 410 height 25
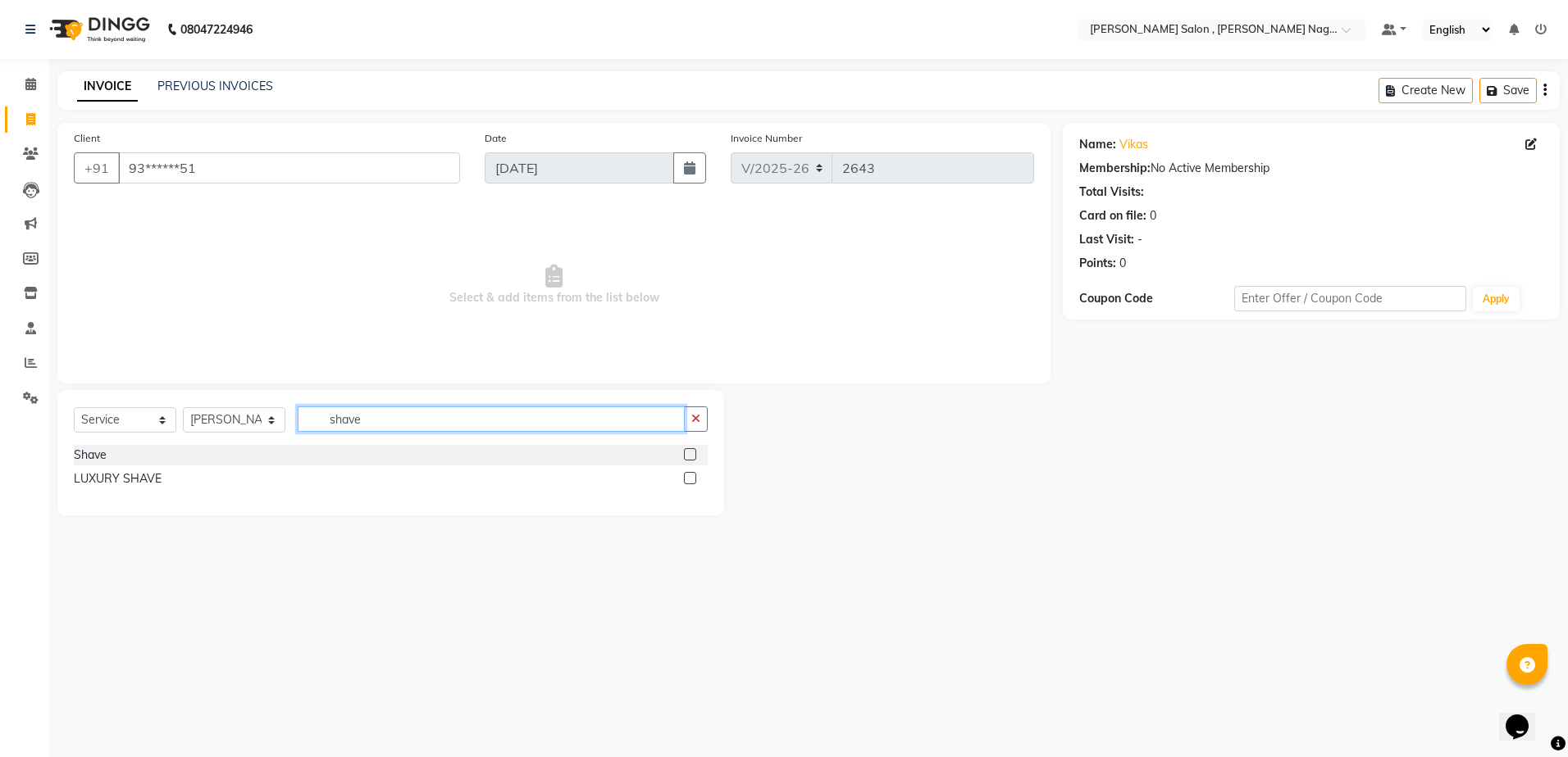
type input "shave"
click at [686, 450] on label at bounding box center [690, 455] width 13 height 13
click at [686, 450] on input "checkbox" at bounding box center [689, 456] width 11 height 11
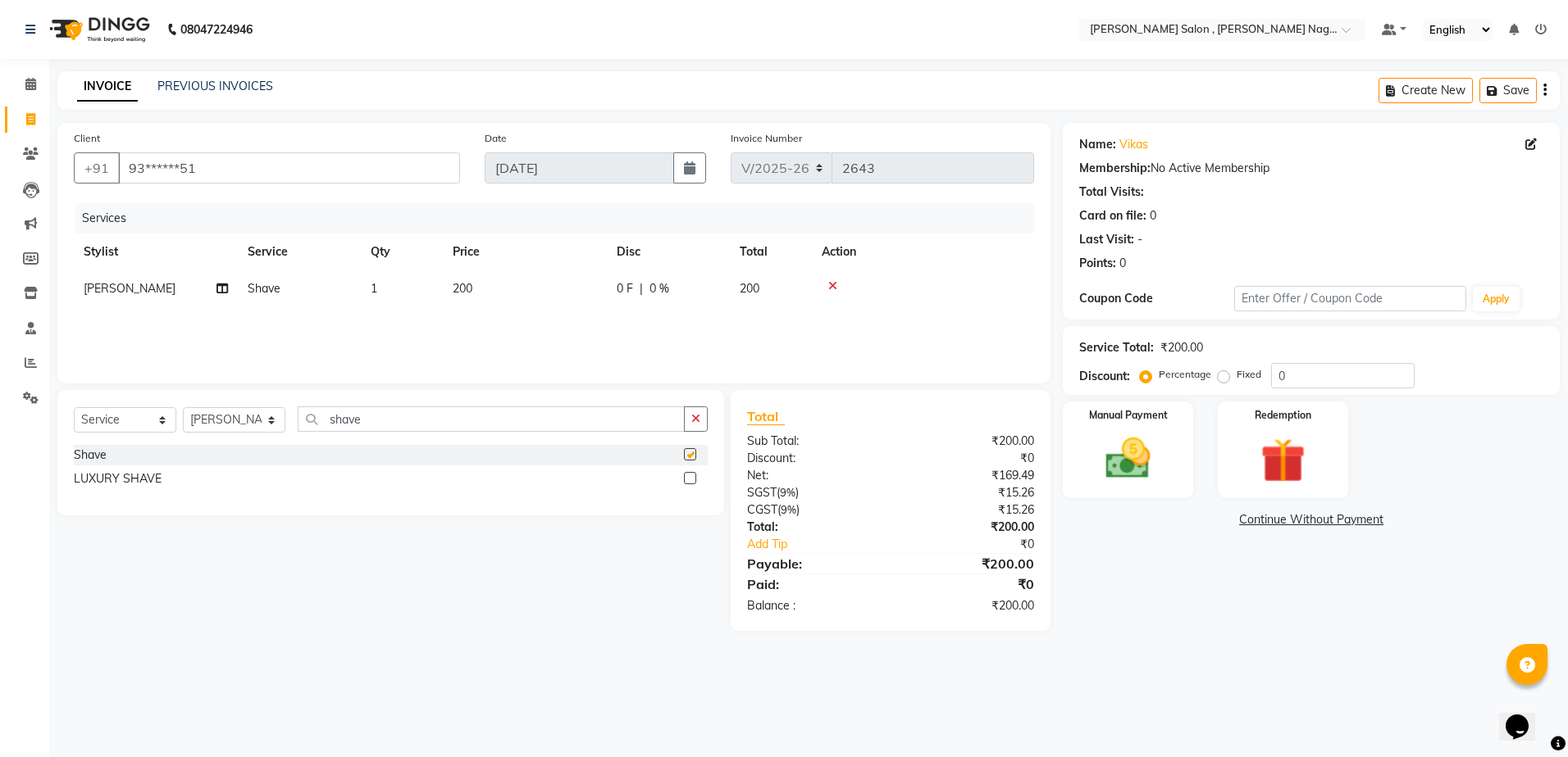
checkbox input "false"
click at [266, 426] on select "Select Stylist [PERSON_NAME] [PERSON_NAME] HARSH isha pal [PERSON_NAME] [PERSON…" at bounding box center [234, 420] width 103 height 25
select select "21935"
click at [183, 407] on select "Select Stylist [PERSON_NAME] [PERSON_NAME] HARSH isha pal [PERSON_NAME] [PERSON…" at bounding box center [234, 420] width 103 height 25
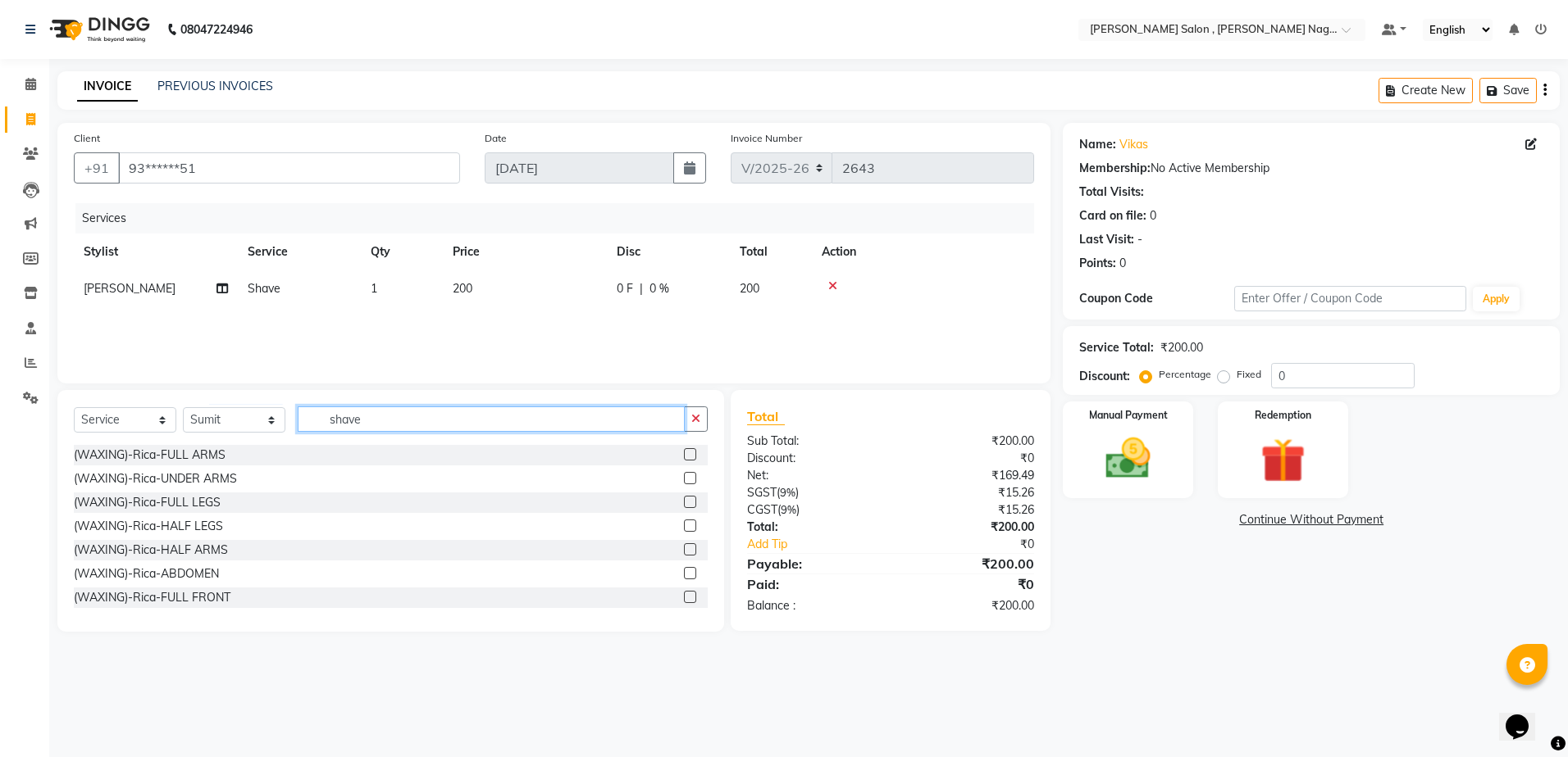
click at [380, 416] on input "shave" at bounding box center [491, 419] width 387 height 25
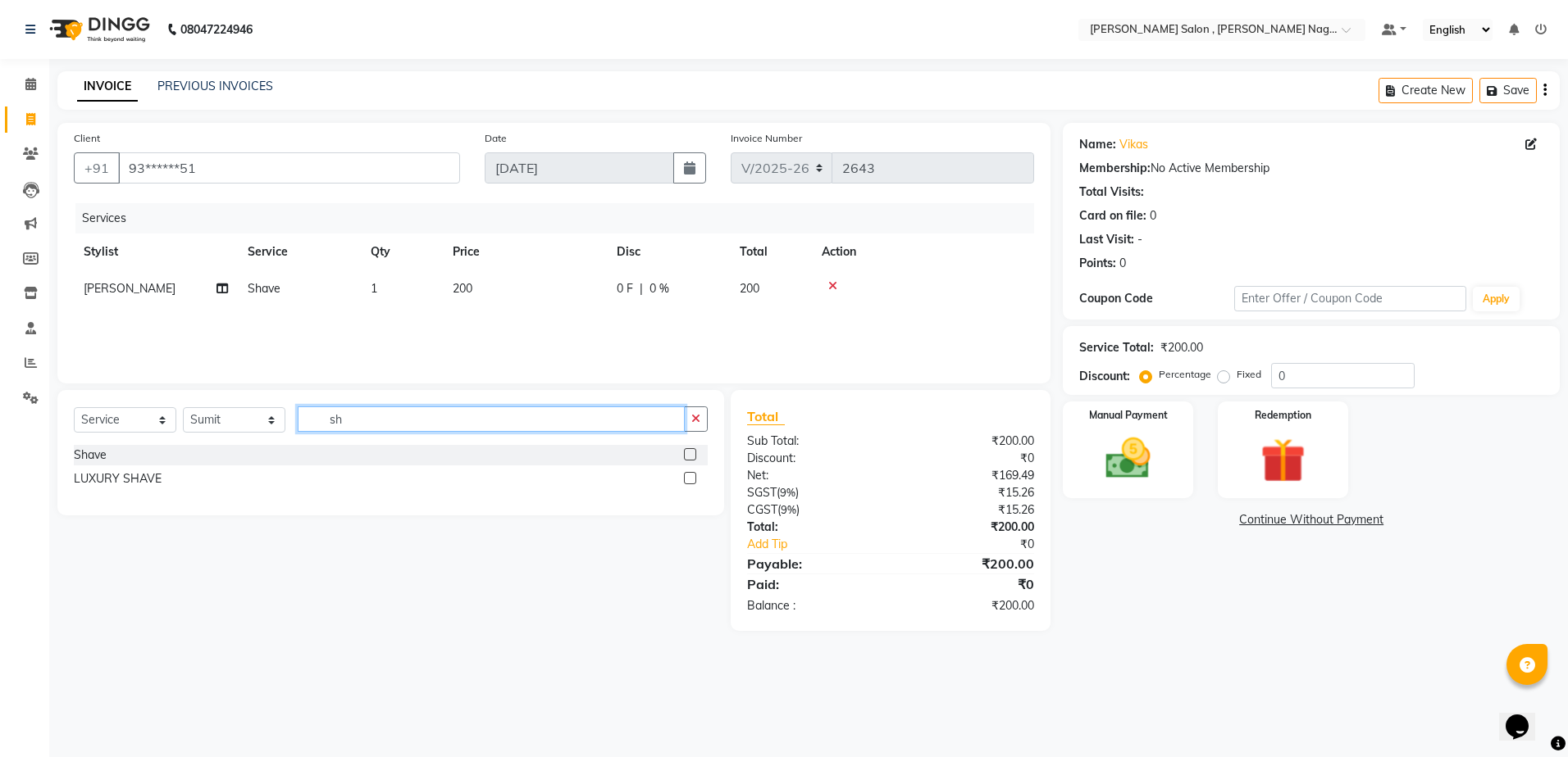
type input "s"
type input "coff"
click at [685, 478] on label at bounding box center [690, 478] width 13 height 13
click at [685, 478] on input "checkbox" at bounding box center [689, 479] width 11 height 11
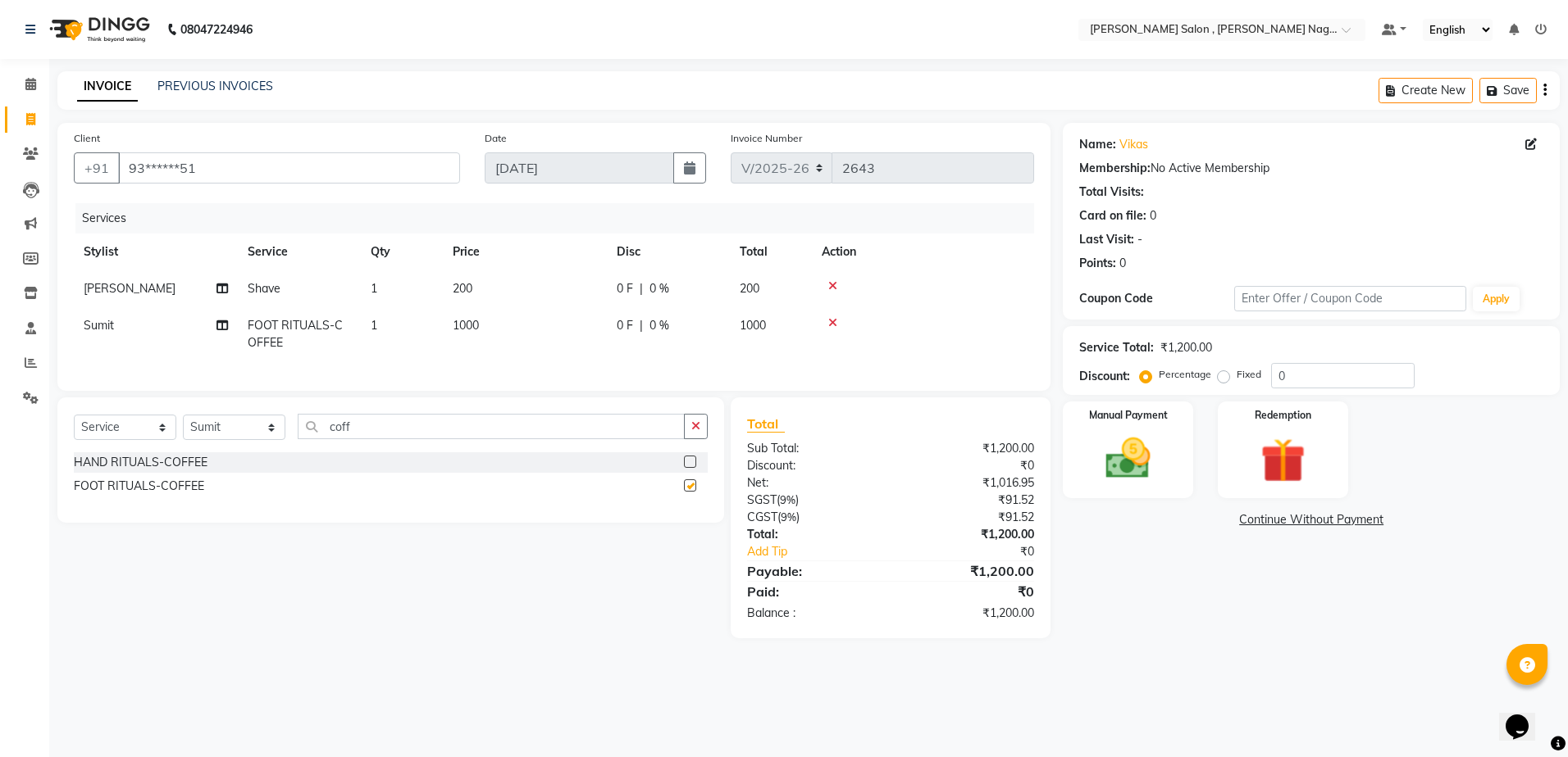
checkbox input "false"
click at [1121, 425] on div "Manual Payment" at bounding box center [1128, 450] width 135 height 101
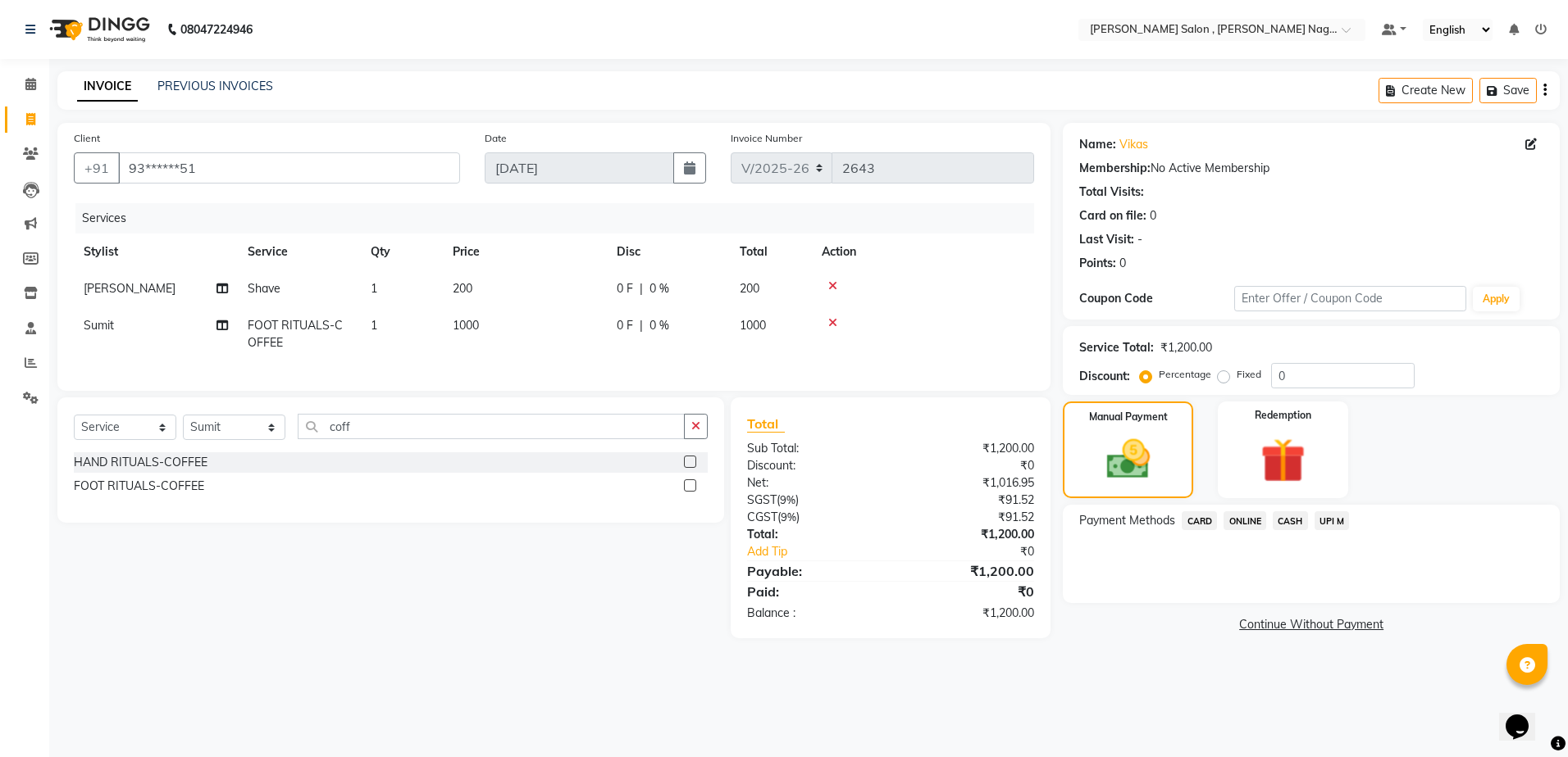
click at [1256, 523] on span "ONLINE" at bounding box center [1244, 521] width 42 height 19
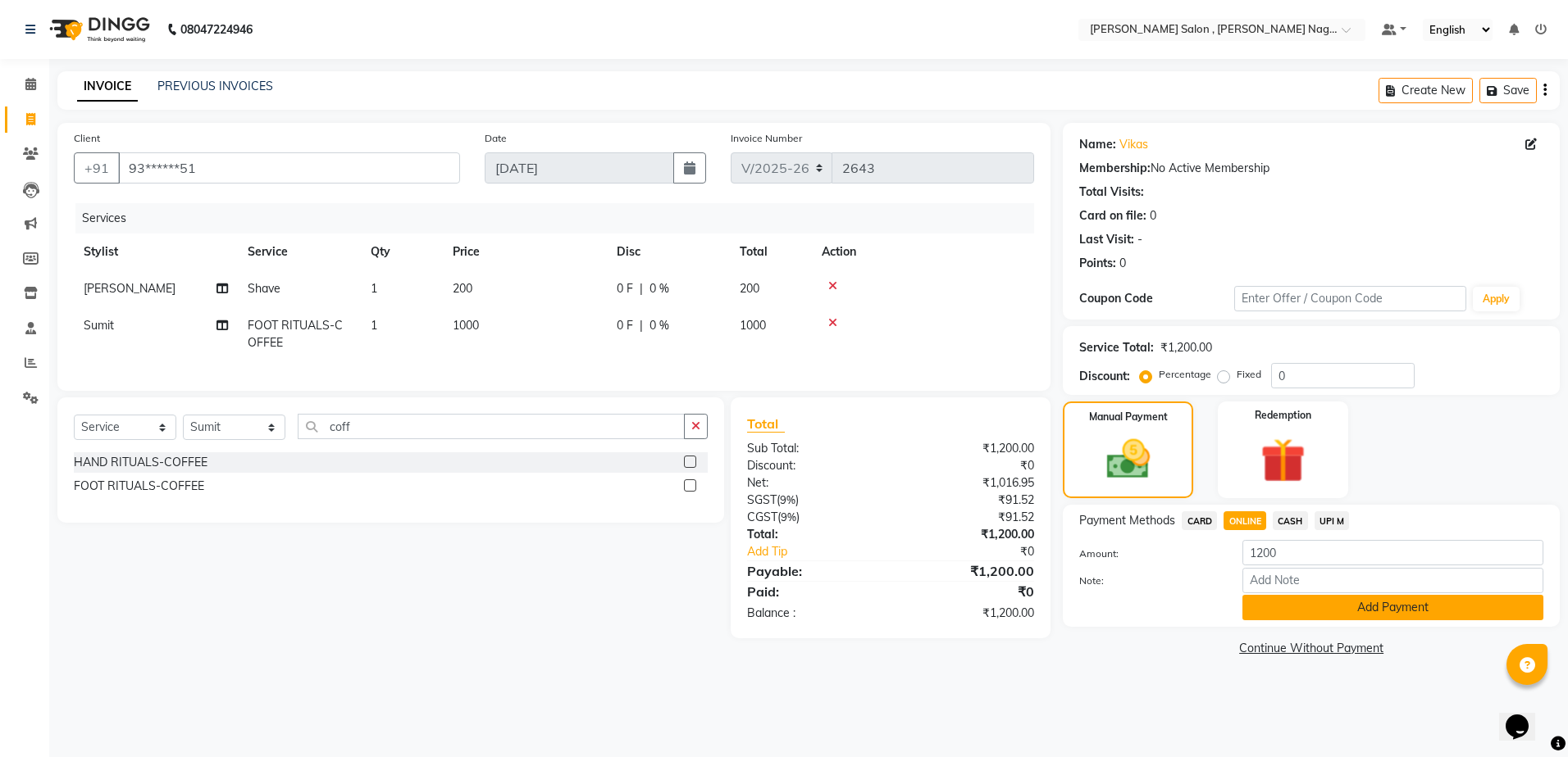
click at [1255, 609] on button "Add Payment" at bounding box center [1393, 608] width 301 height 25
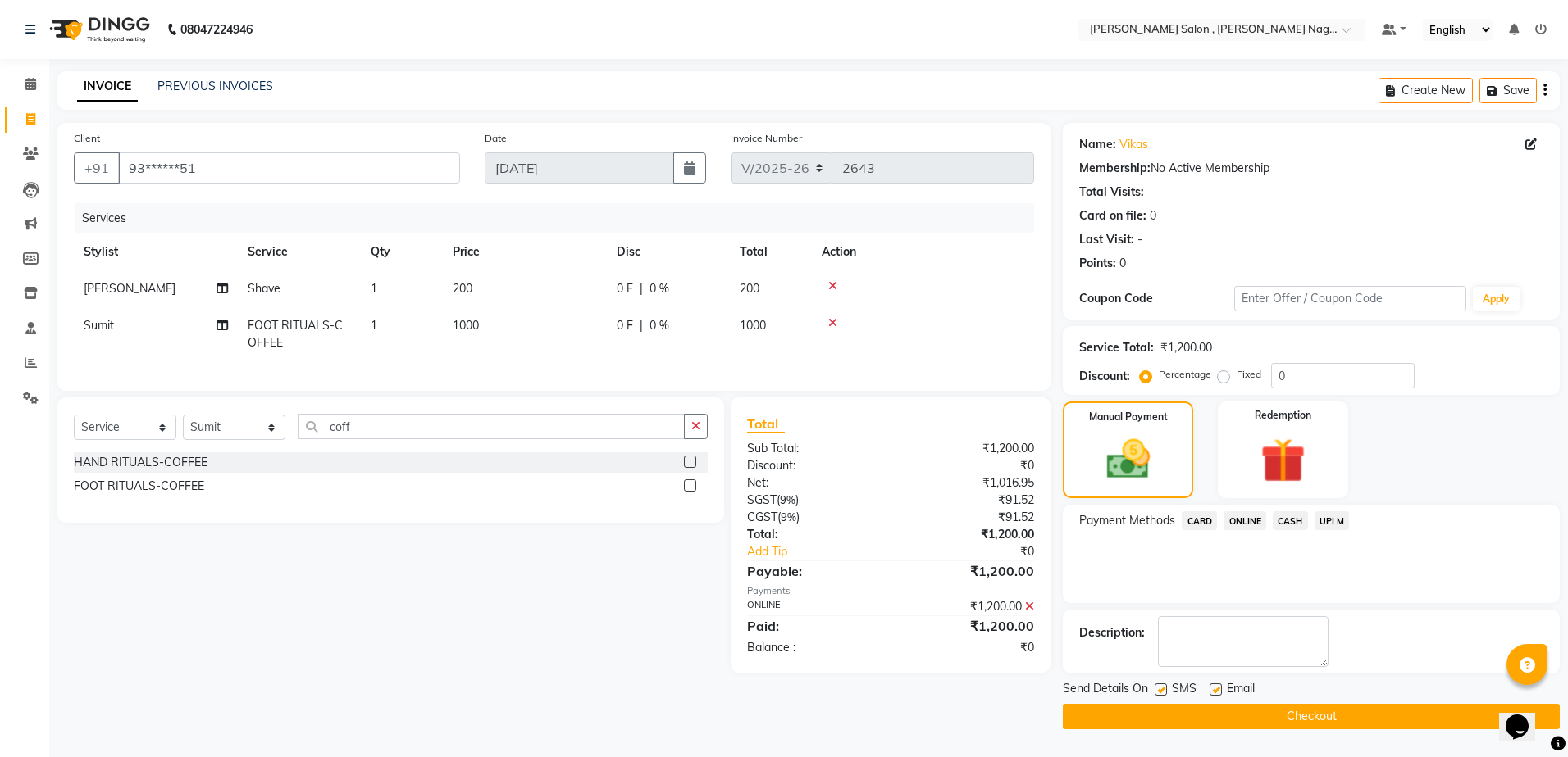
drag, startPoint x: 1191, startPoint y: 708, endPoint x: 1400, endPoint y: 43, distance: 697.1
click at [1192, 692] on div "Send Details On SMS Email Checkout" at bounding box center [1312, 705] width 497 height 49
click at [1280, 717] on button "Checkout" at bounding box center [1312, 717] width 497 height 25
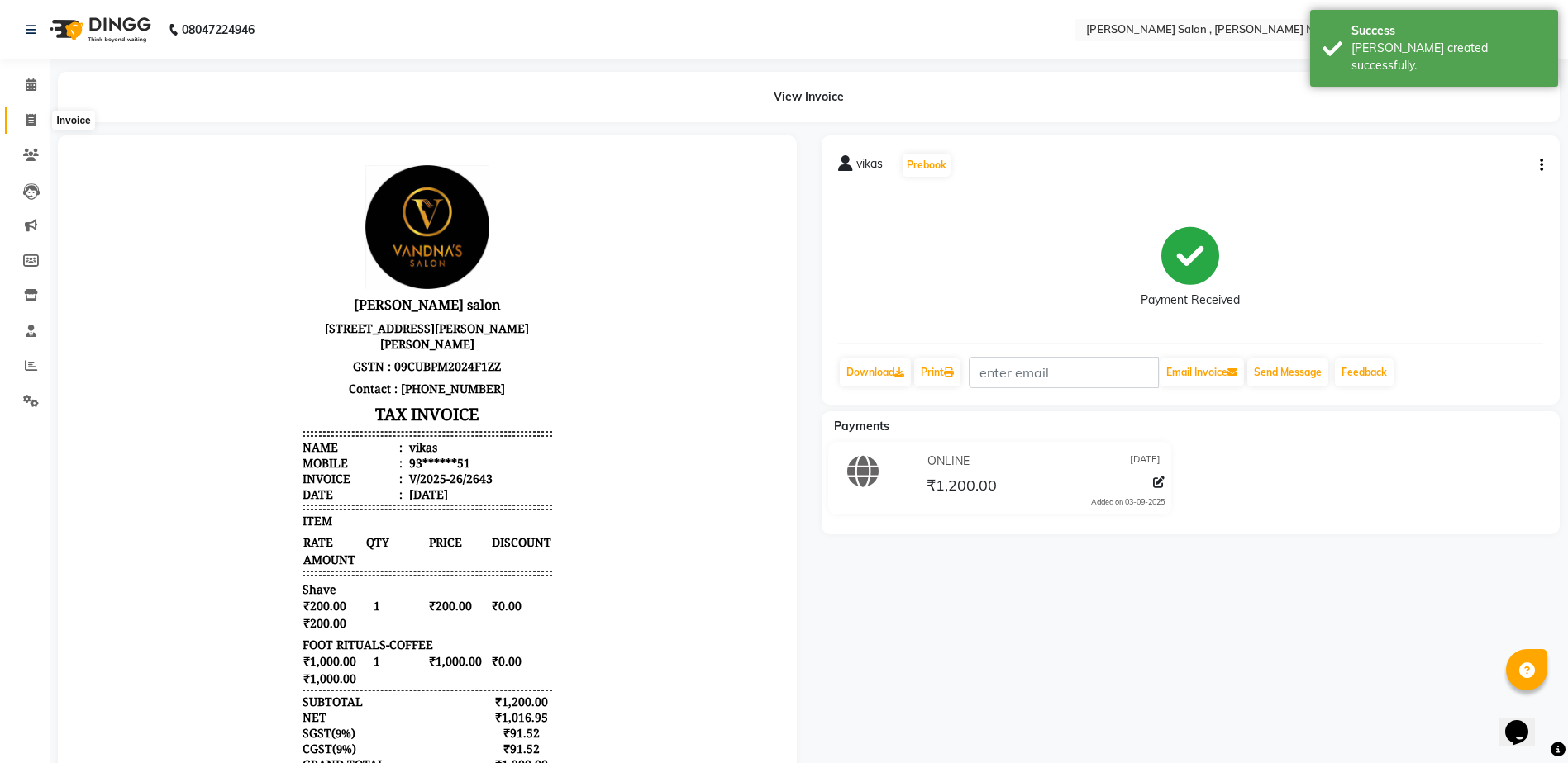
click at [27, 112] on span at bounding box center [31, 121] width 29 height 19
select select "service"
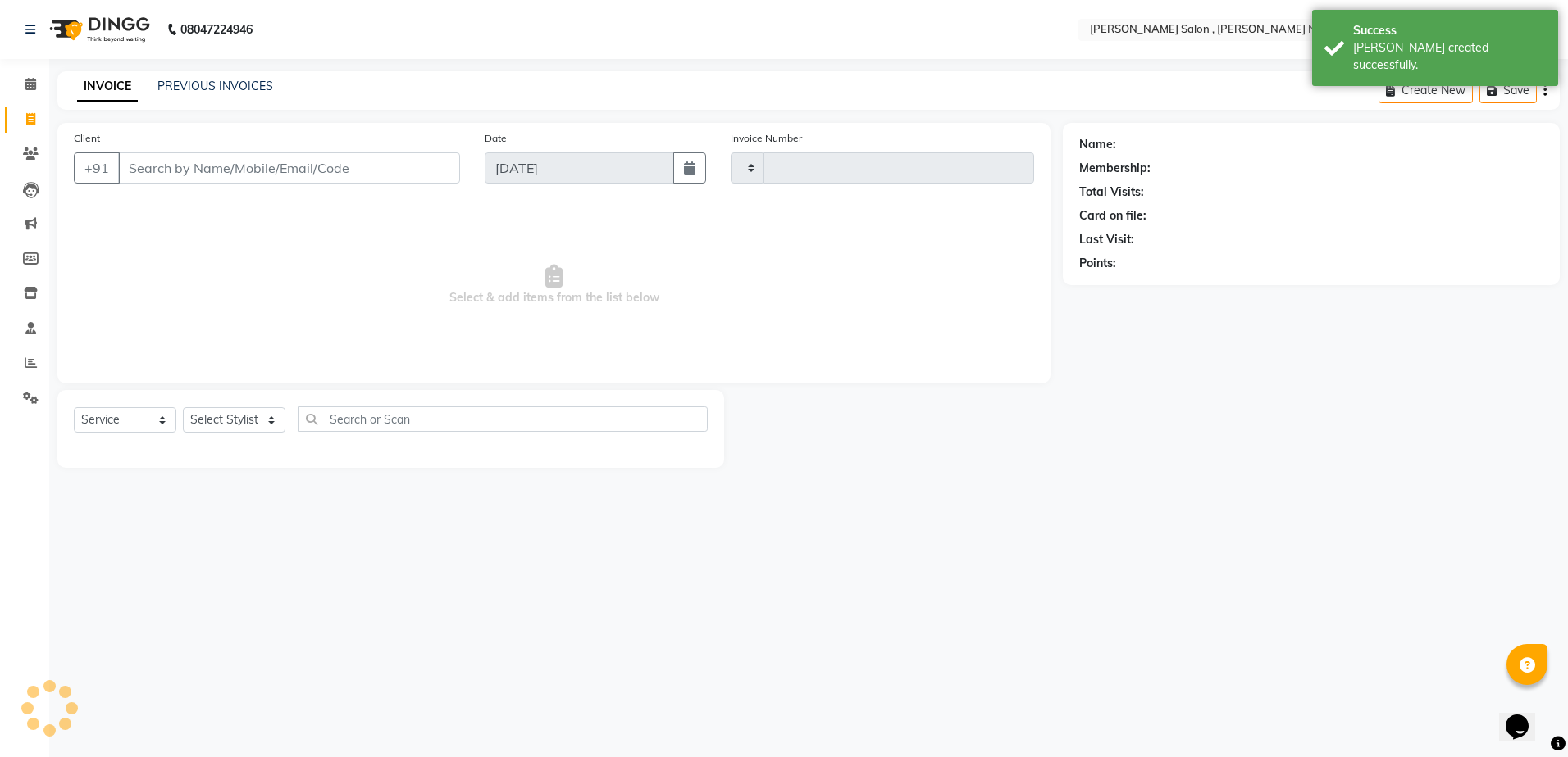
type input "2644"
select select "4120"
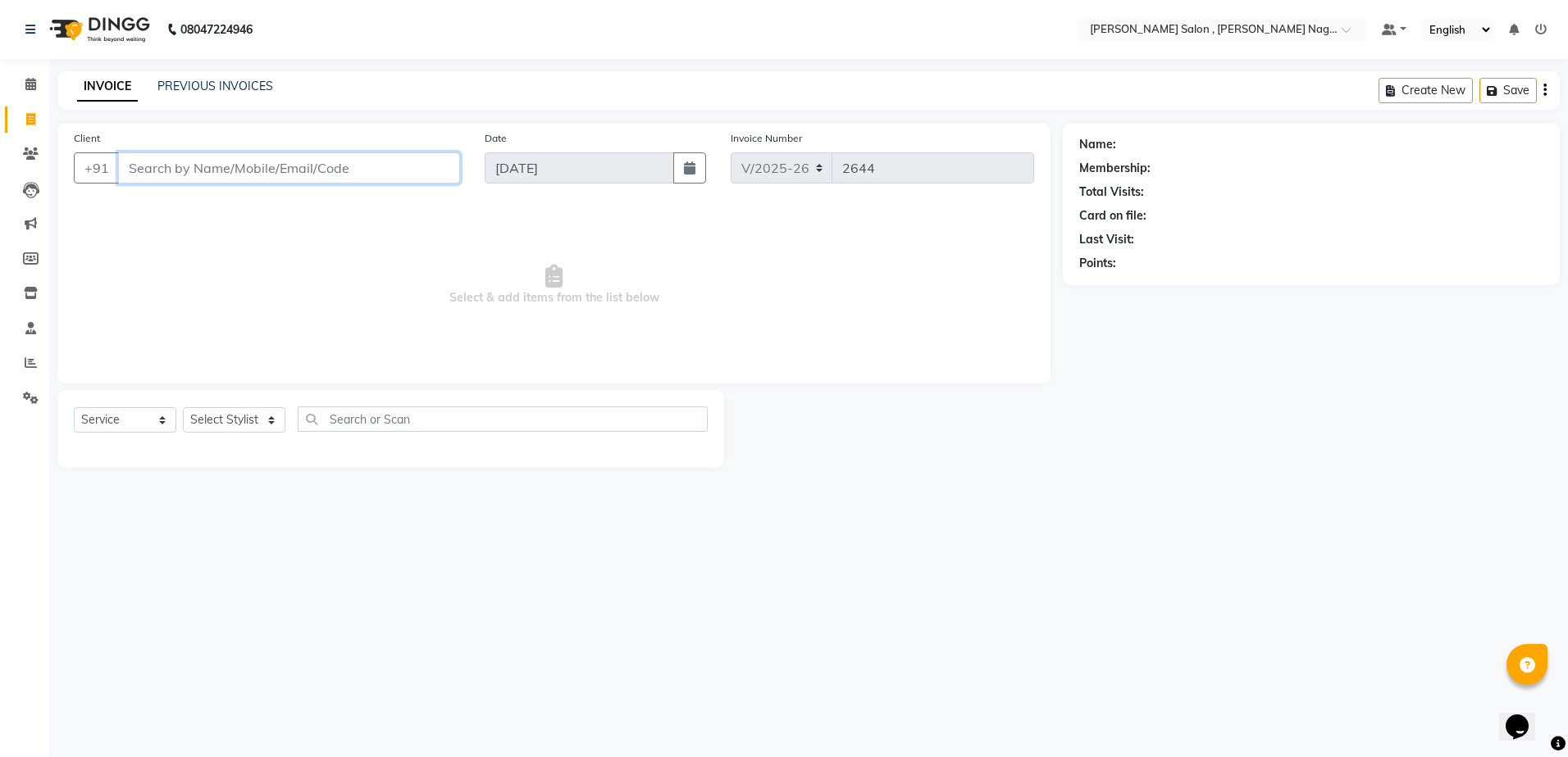
paste input "9670371737"
type input "9670371737"
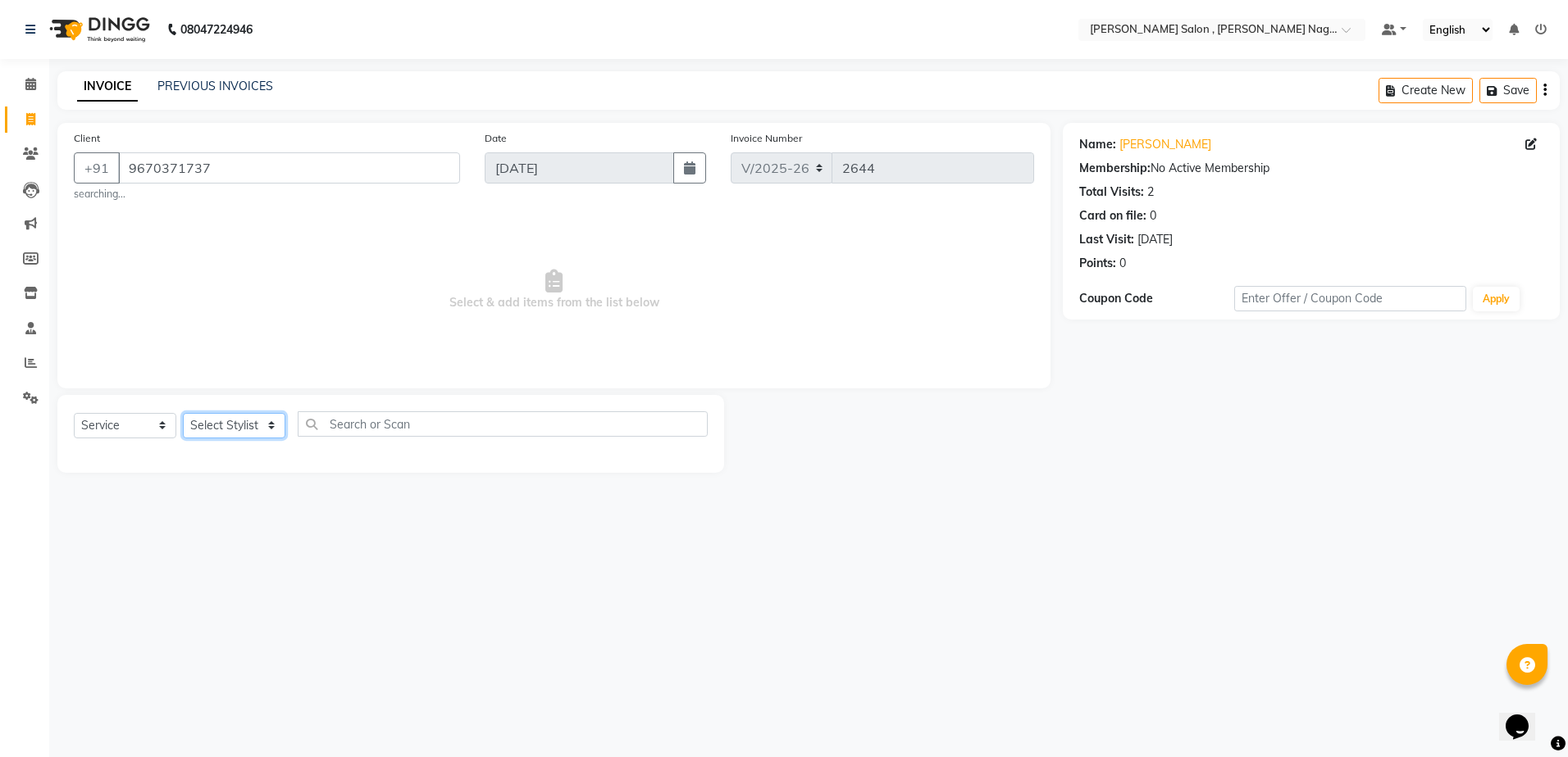
drag, startPoint x: 204, startPoint y: 426, endPoint x: 202, endPoint y: 416, distance: 10.2
click at [204, 426] on select "Select Stylist [PERSON_NAME] [PERSON_NAME] HARSH isha pal [PERSON_NAME] [PERSON…" at bounding box center [234, 426] width 103 height 25
select select "33786"
click at [183, 414] on select "Select Stylist [PERSON_NAME] [PERSON_NAME] HARSH isha pal [PERSON_NAME] [PERSON…" at bounding box center [234, 426] width 103 height 25
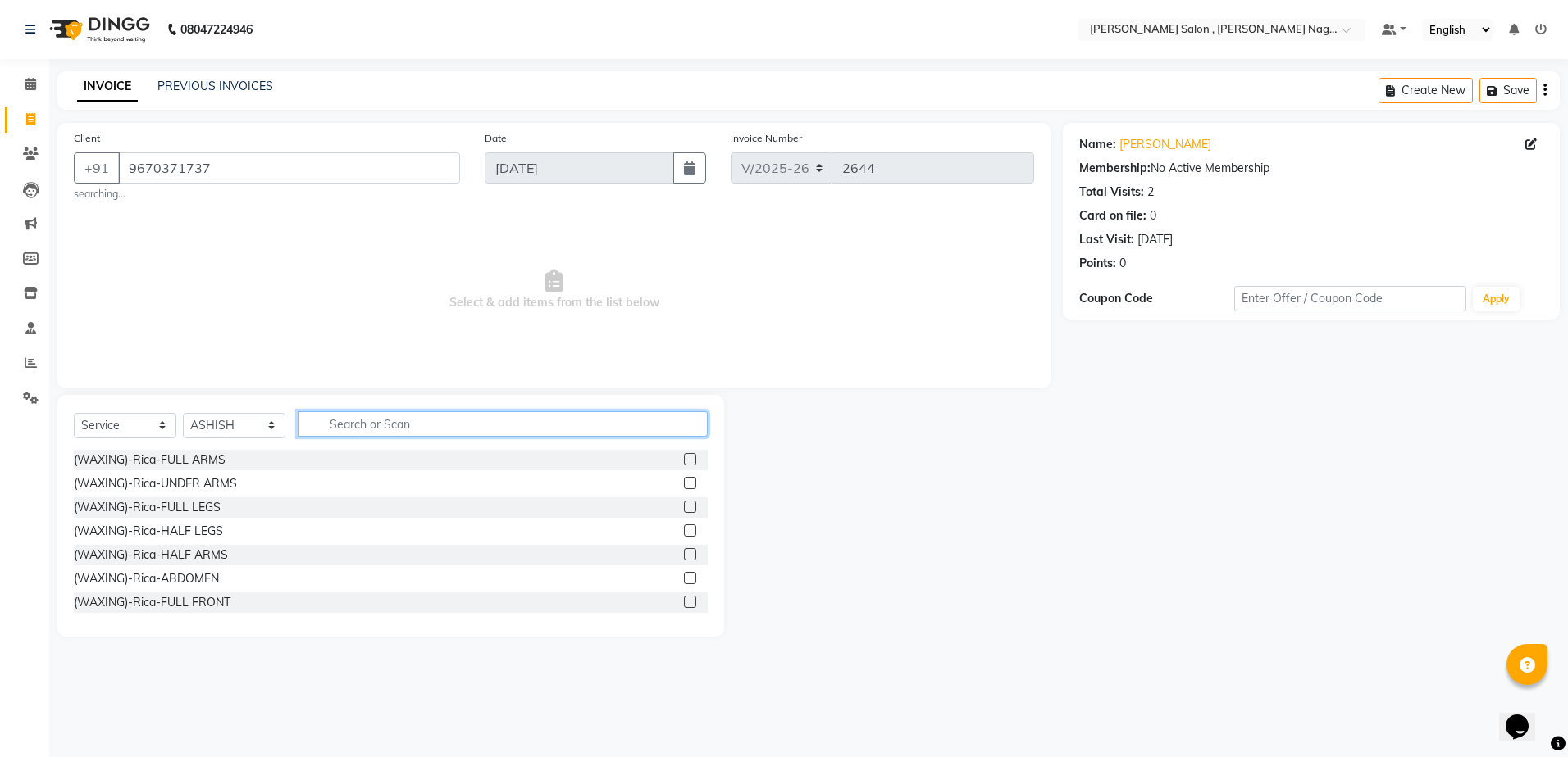
click at [341, 418] on input "text" at bounding box center [503, 424] width 410 height 25
type input "r"
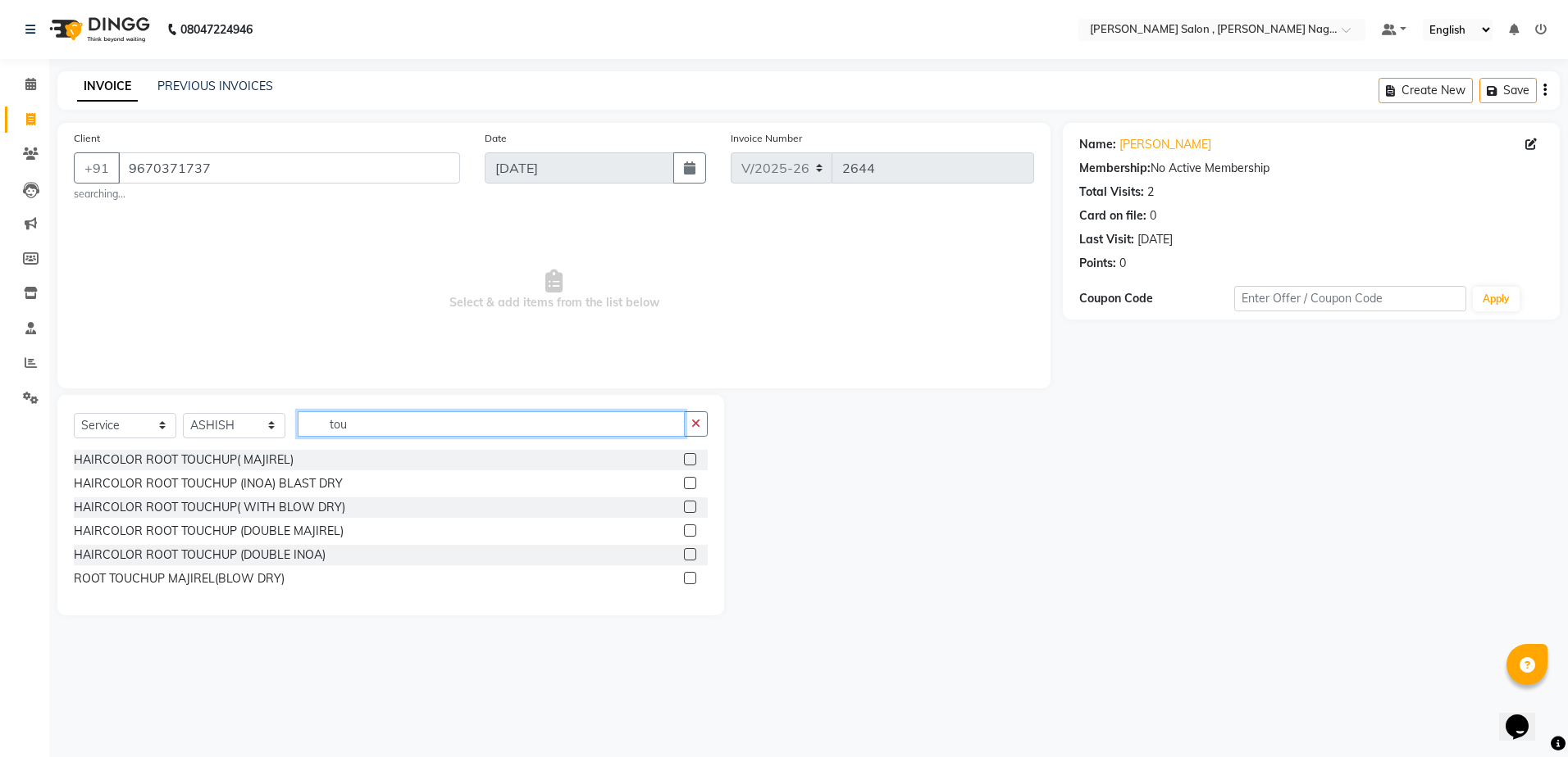
type input "tou"
click at [688, 485] on label at bounding box center [690, 484] width 13 height 13
click at [688, 485] on input "checkbox" at bounding box center [689, 484] width 11 height 11
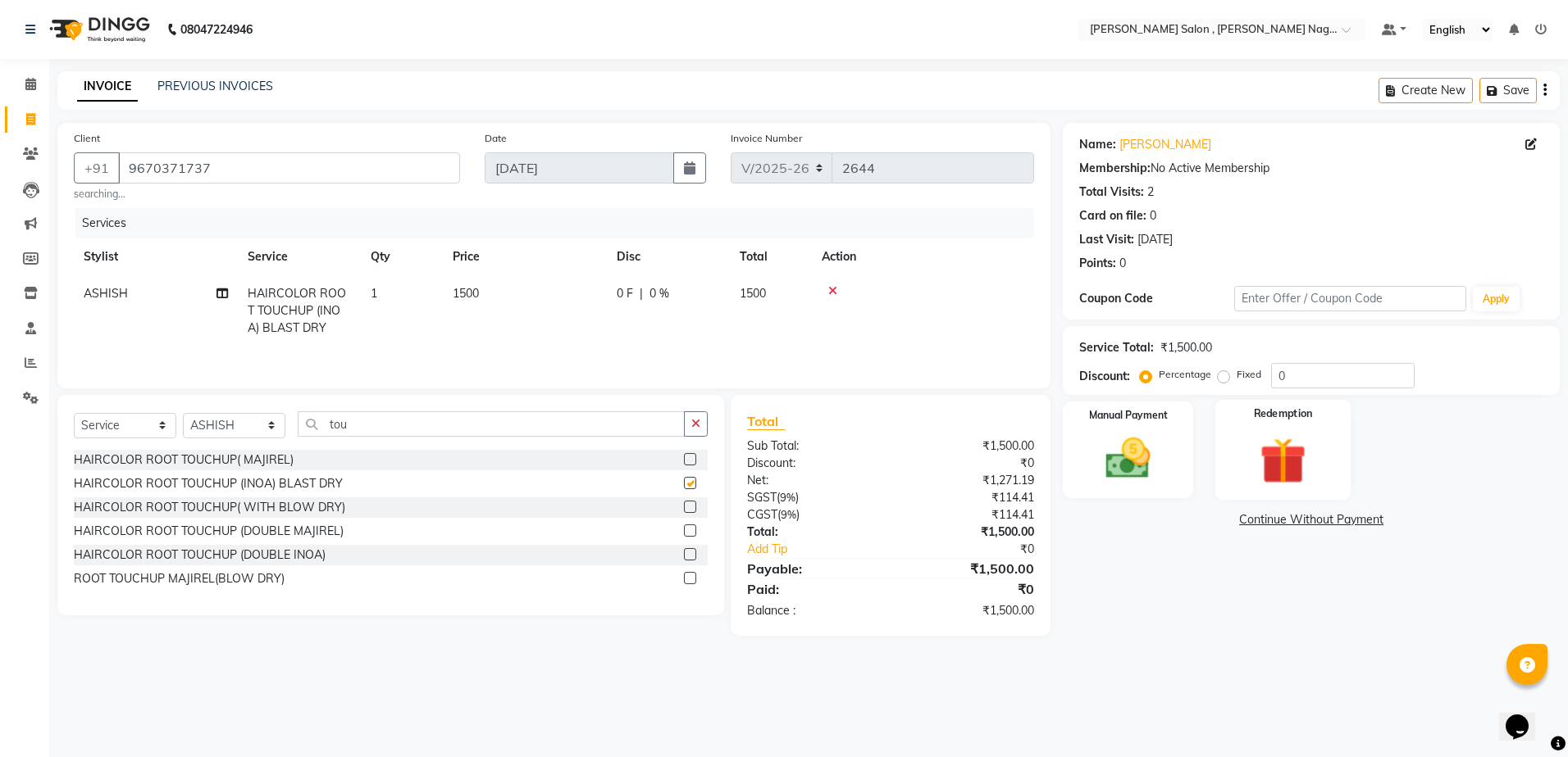
checkbox input "false"
click at [1313, 379] on input "0" at bounding box center [1343, 376] width 144 height 25
type input "020"
click at [1104, 478] on img at bounding box center [1128, 459] width 76 height 54
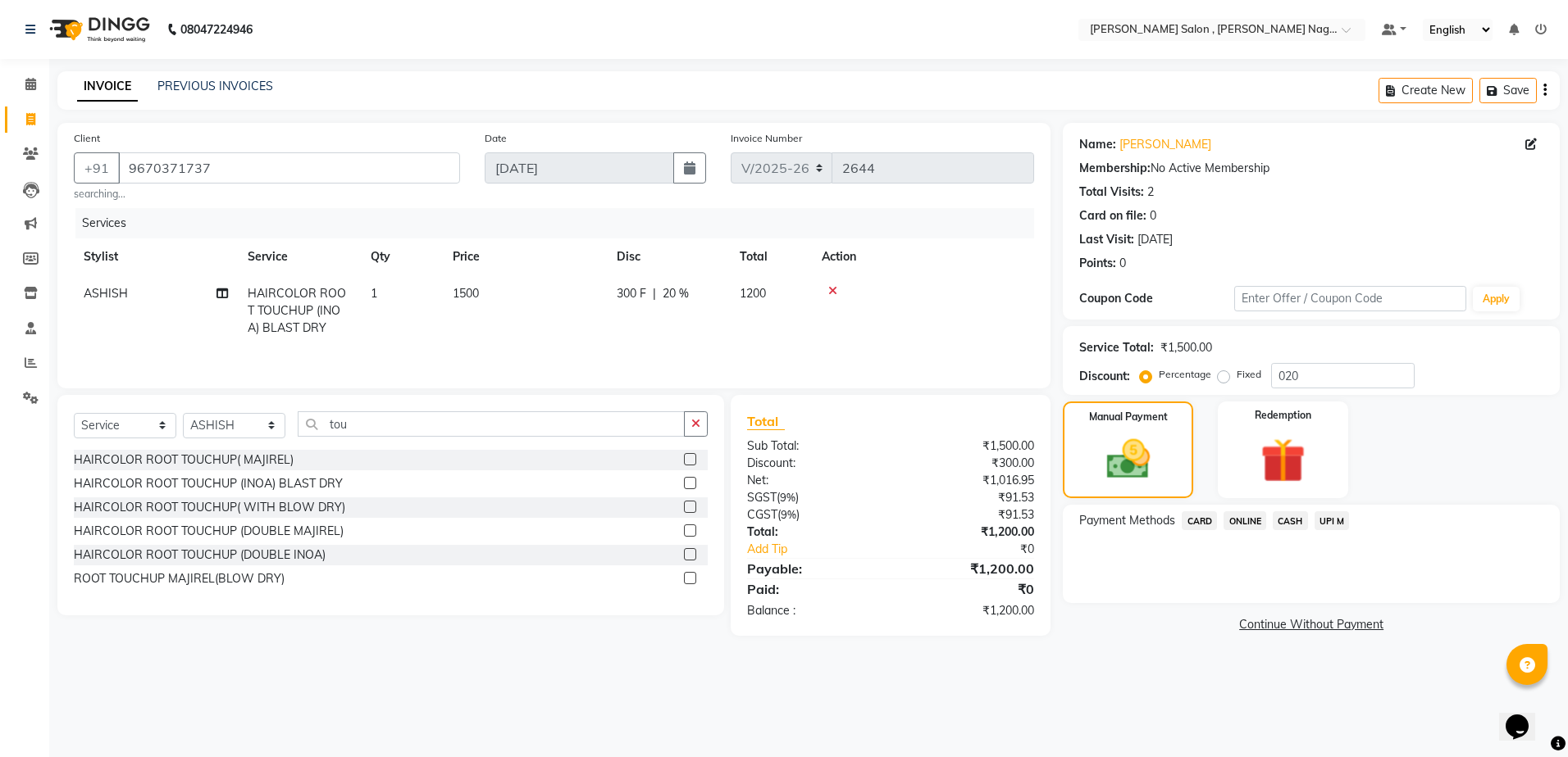
click at [1288, 530] on span "CASH" at bounding box center [1290, 521] width 35 height 19
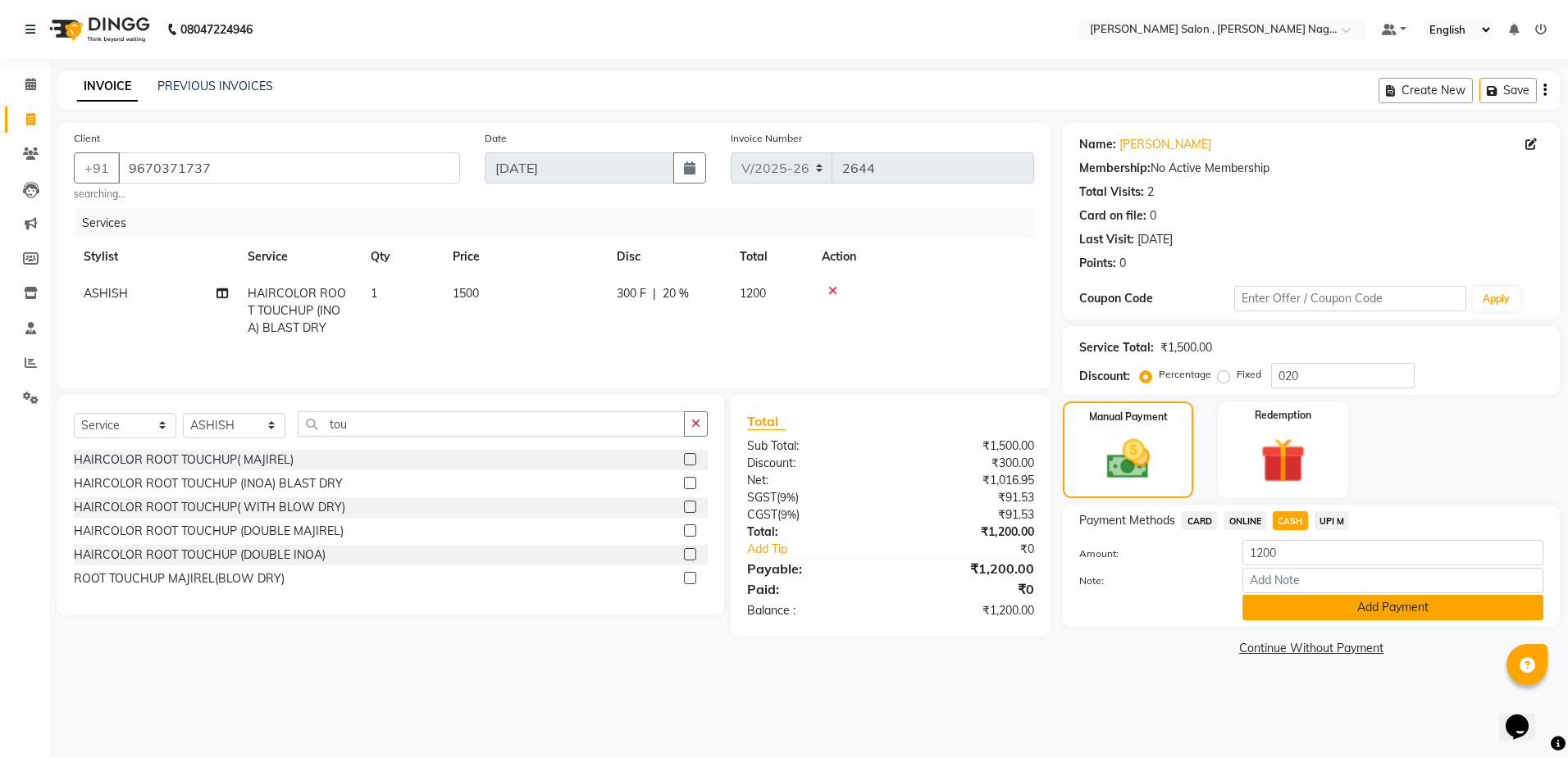
click at [1272, 618] on button "Add Payment" at bounding box center [1393, 608] width 301 height 25
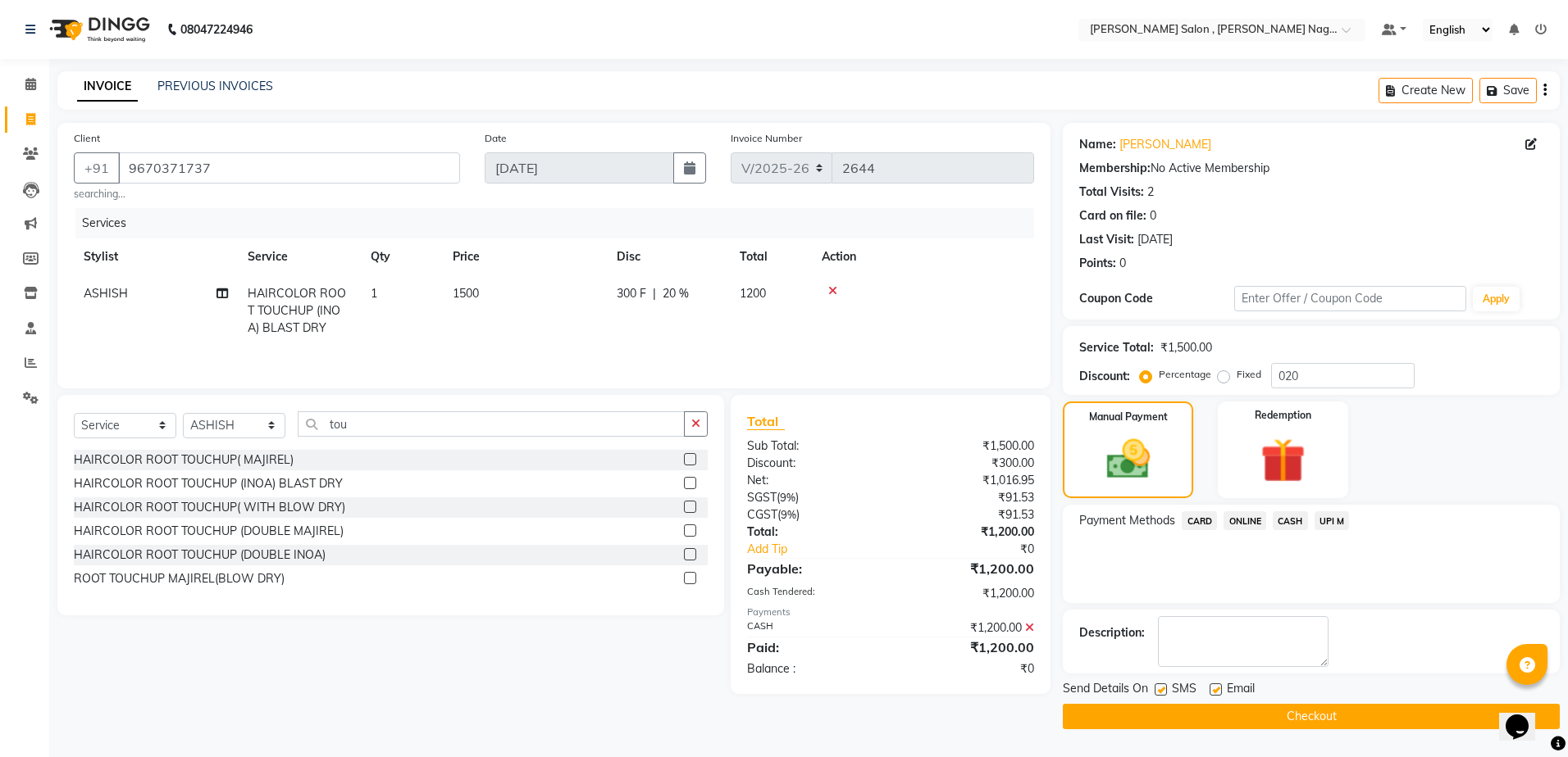
click at [1163, 688] on label at bounding box center [1161, 690] width 13 height 13
click at [1163, 688] on input "checkbox" at bounding box center [1160, 690] width 11 height 11
checkbox input "false"
click at [1215, 690] on label at bounding box center [1216, 690] width 13 height 13
click at [1215, 690] on input "checkbox" at bounding box center [1215, 690] width 11 height 11
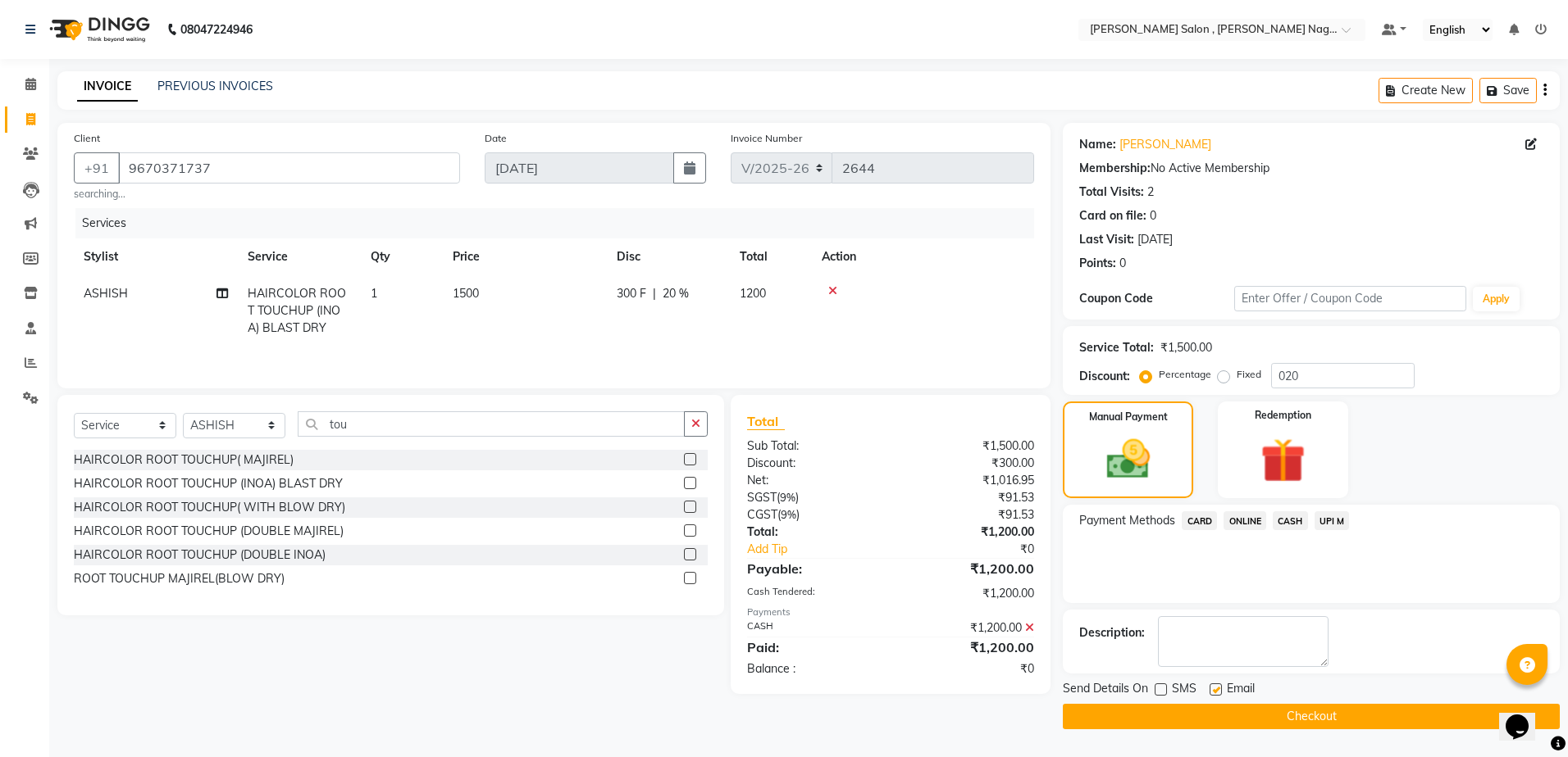
checkbox input "false"
click at [1214, 712] on button "Checkout" at bounding box center [1312, 717] width 497 height 25
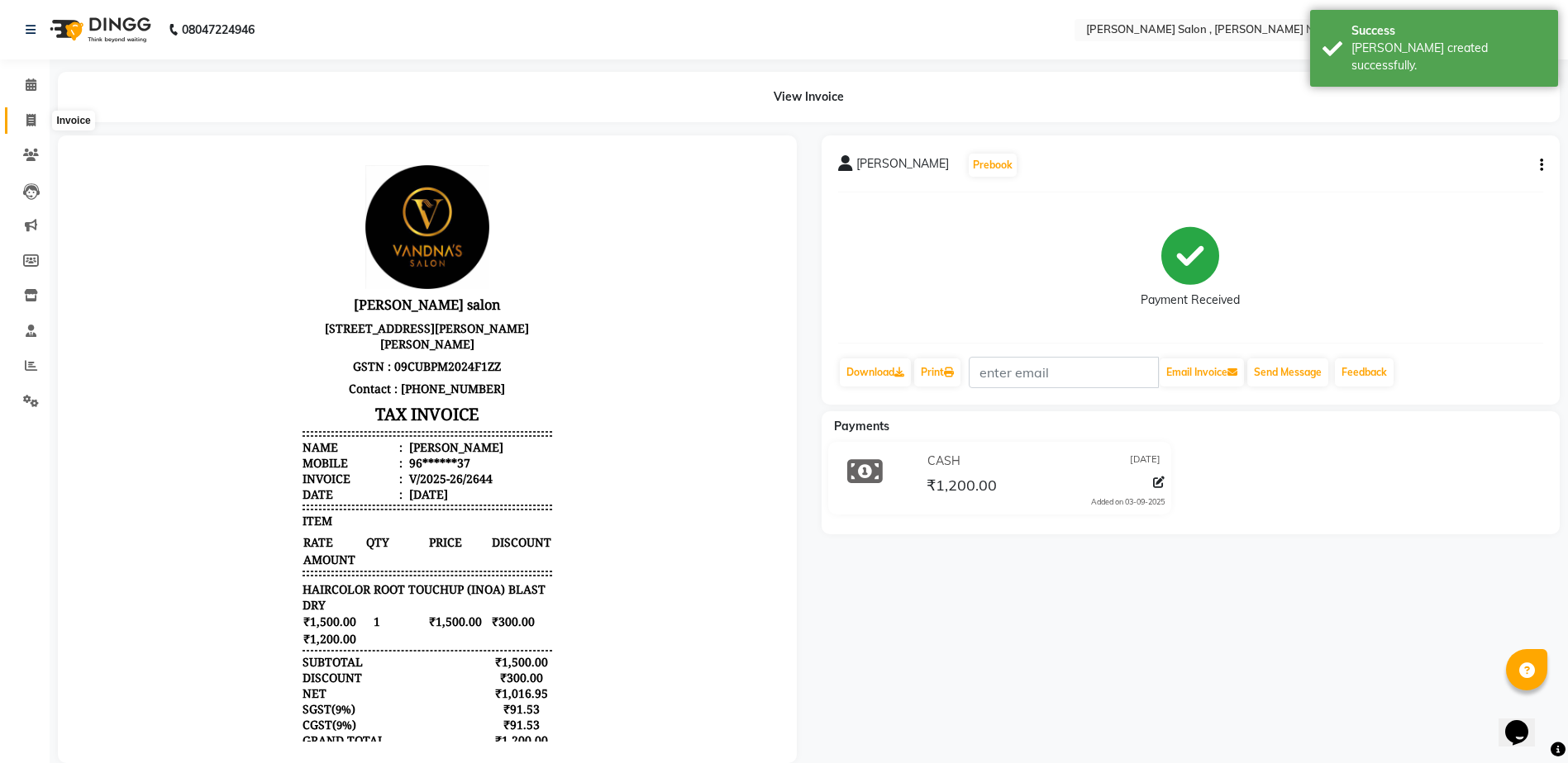
click at [32, 132] on link "Invoice" at bounding box center [24, 121] width 40 height 27
select select "service"
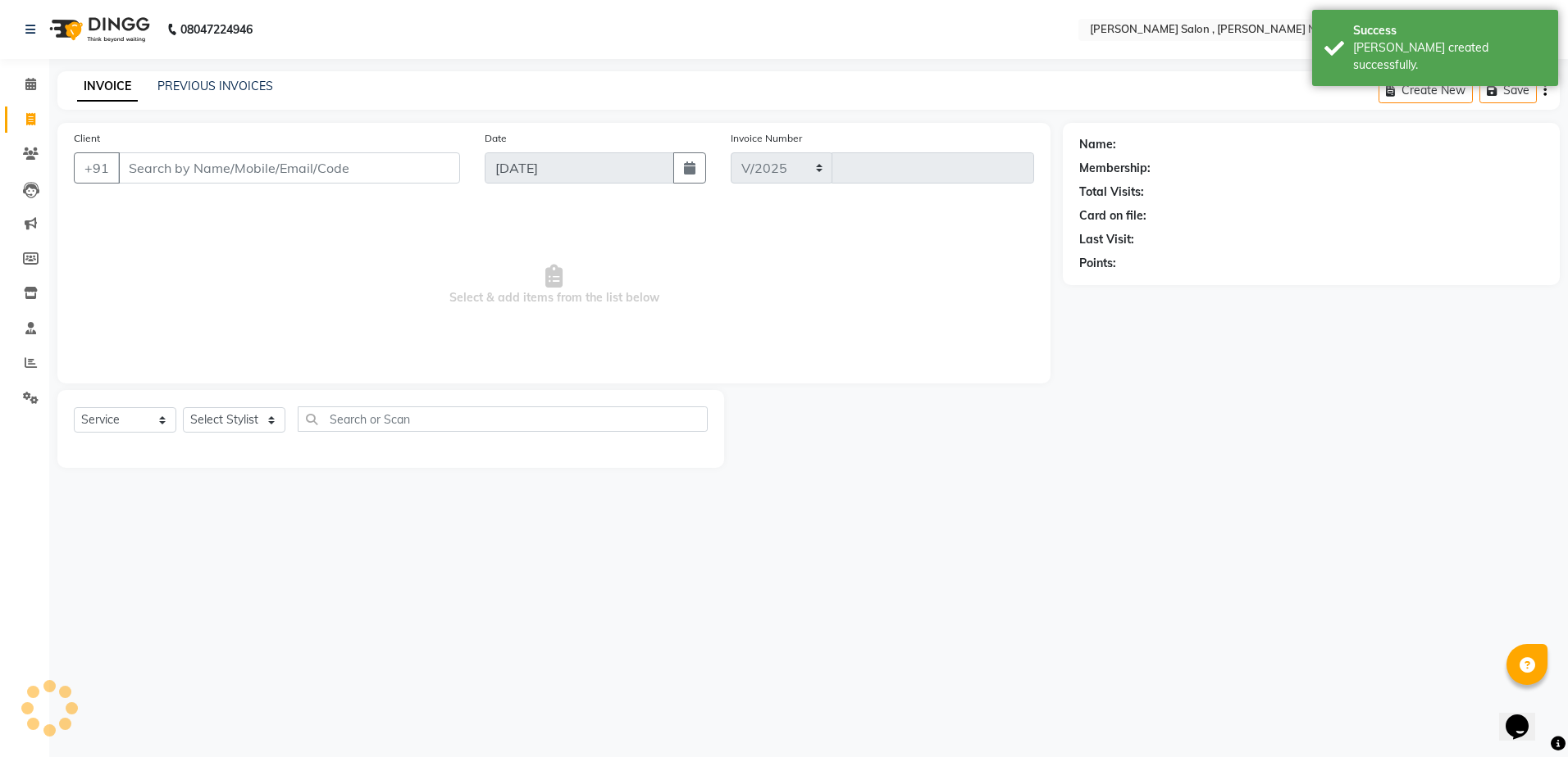
select select "4120"
type input "2645"
click at [229, 91] on link "PREVIOUS INVOICES" at bounding box center [215, 86] width 116 height 14
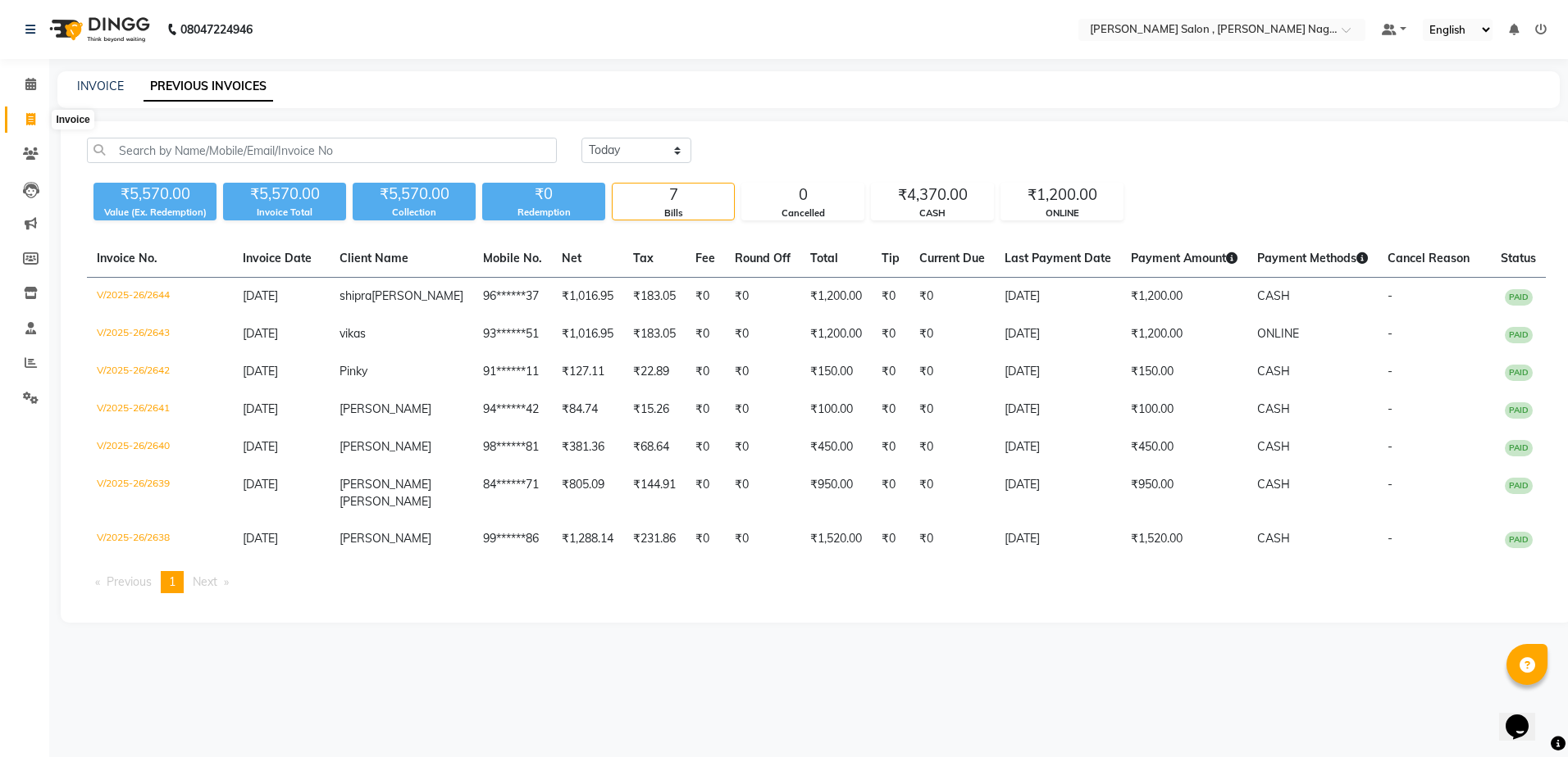
click at [17, 123] on span at bounding box center [31, 120] width 29 height 19
select select "service"
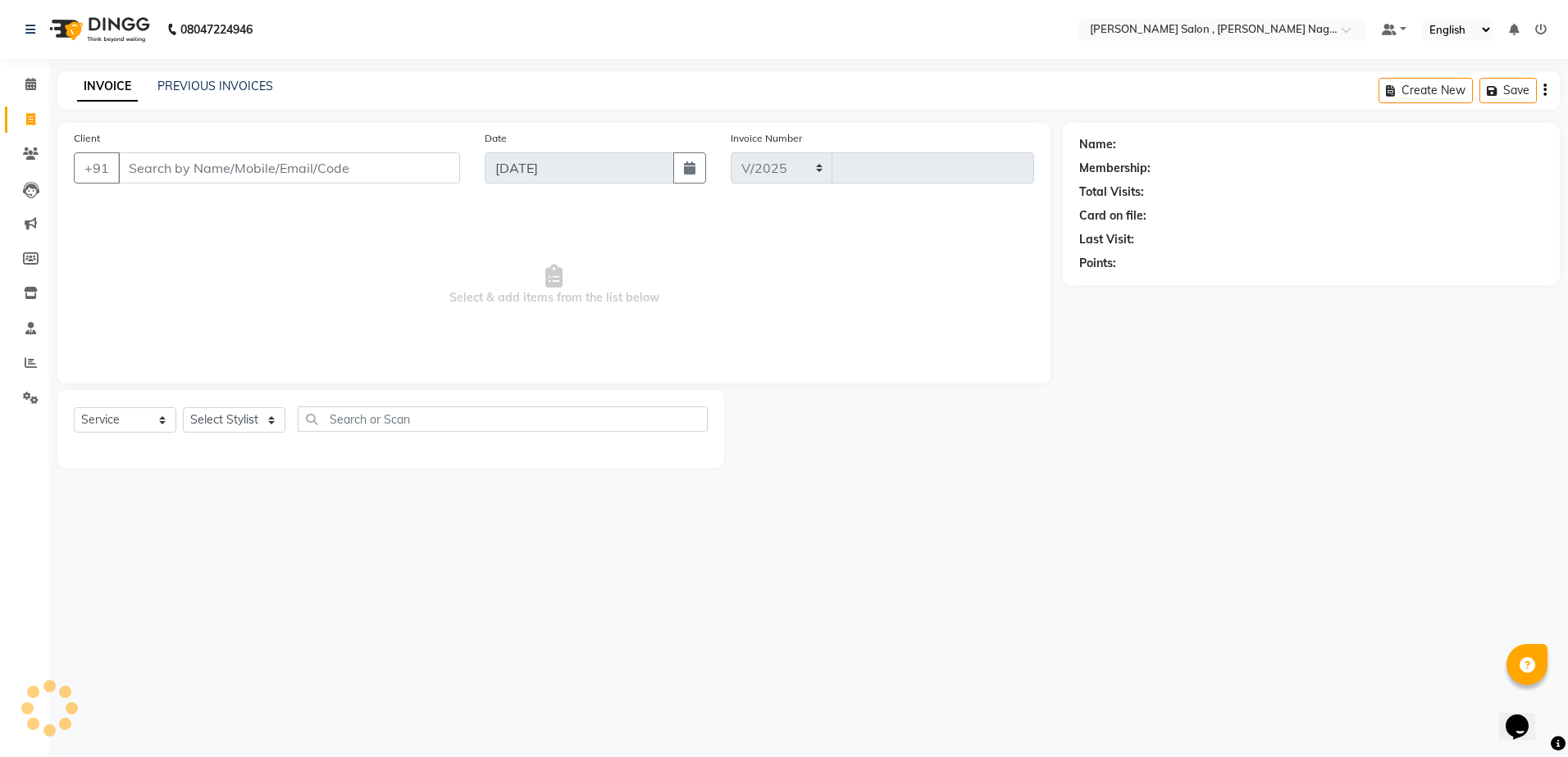
select select "4120"
type input "2645"
type input "9565032000"
click at [253, 441] on div "Select Service Product Membership Package Voucher Prepaid Gift Card Select Styl…" at bounding box center [390, 425] width 634 height 39
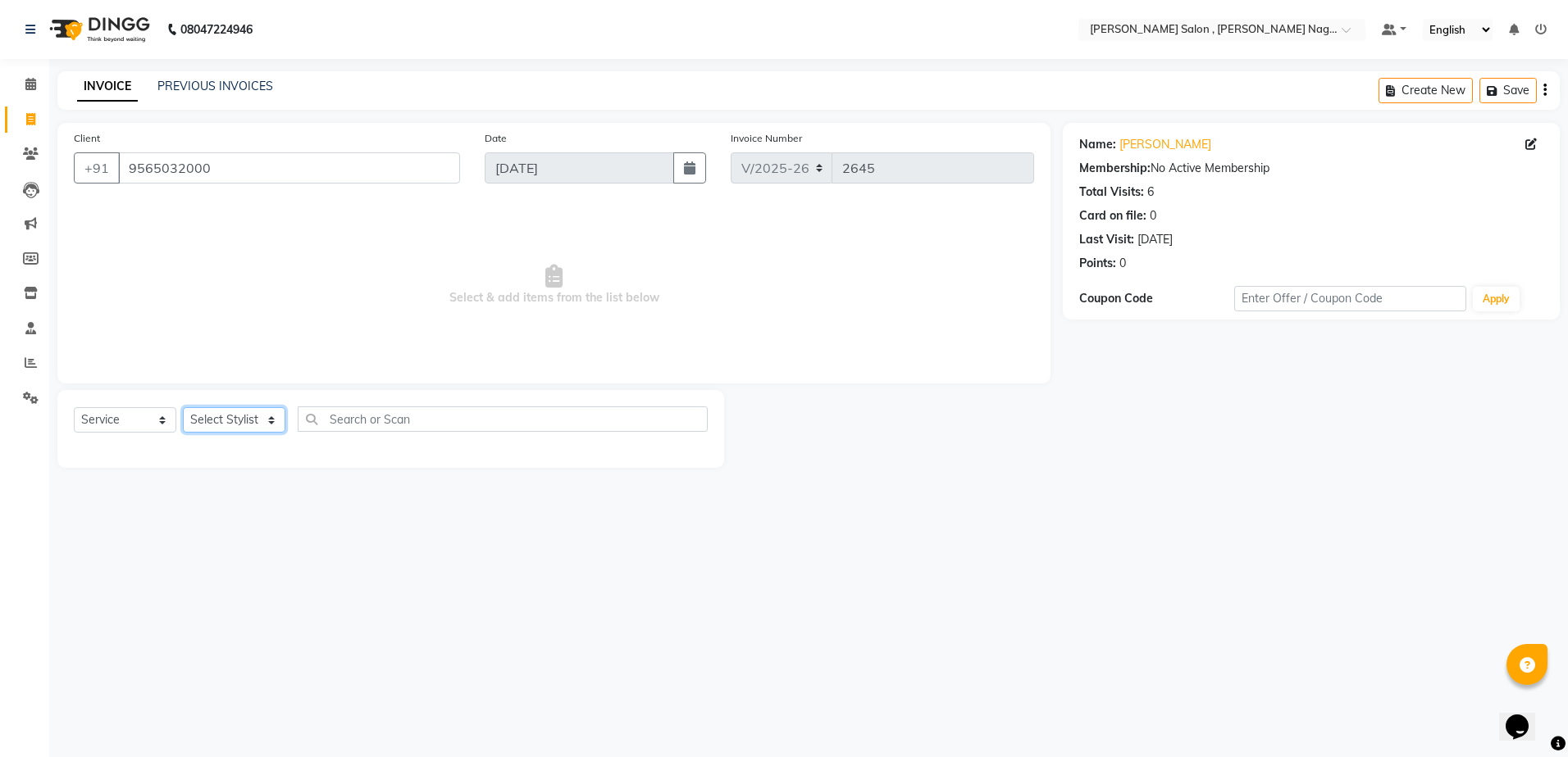
click at [237, 418] on select "Select Stylist [PERSON_NAME] [PERSON_NAME] HARSH isha pal [PERSON_NAME] [PERSON…" at bounding box center [234, 420] width 103 height 25
select select "65130"
click at [183, 407] on select "Select Stylist [PERSON_NAME] [PERSON_NAME] HARSH isha pal [PERSON_NAME] [PERSON…" at bounding box center [234, 420] width 103 height 25
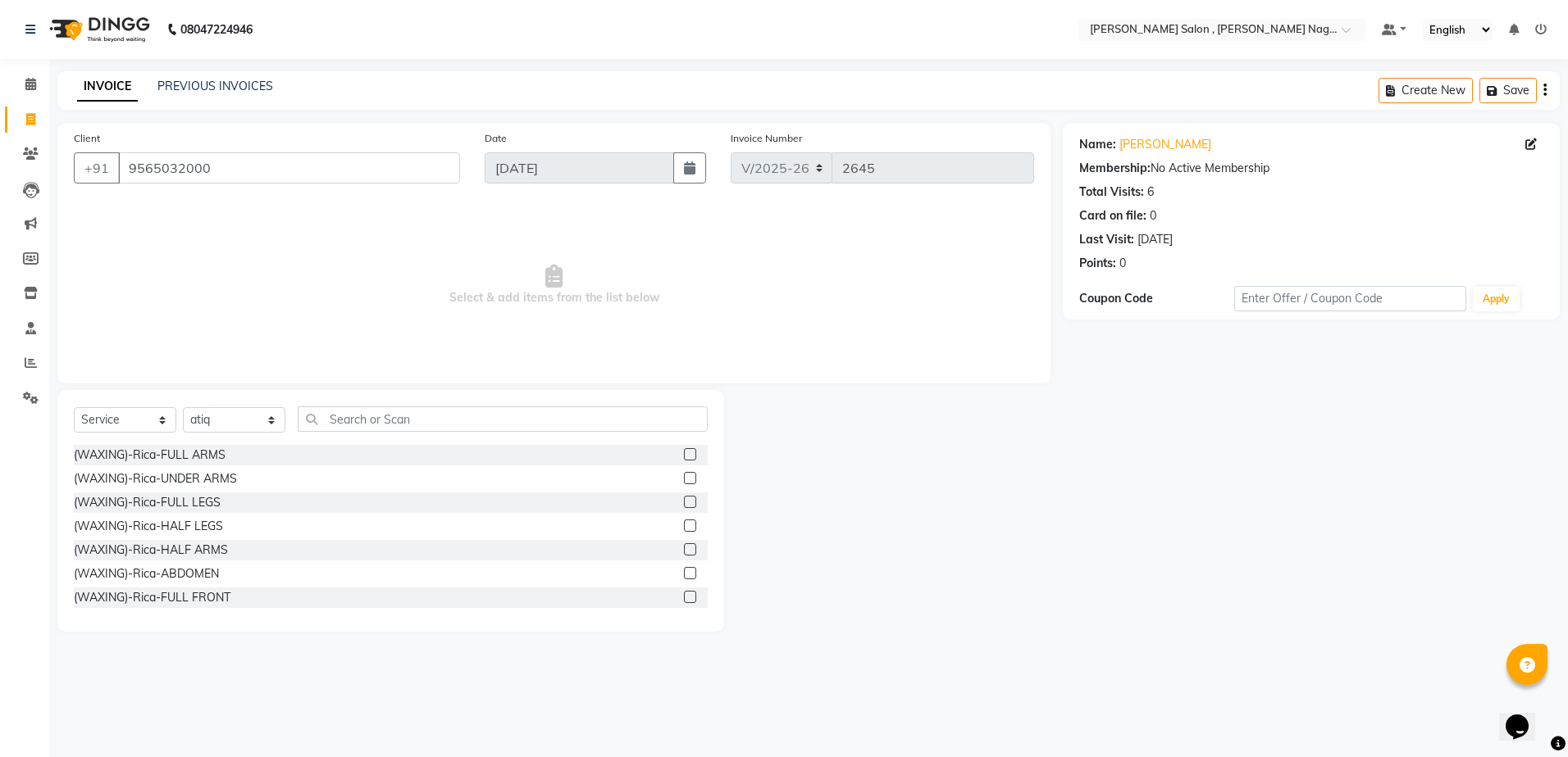
click at [346, 405] on div "Select Service Product Membership Package Voucher Prepaid Gift Card Select Styl…" at bounding box center [390, 511] width 667 height 242
click at [330, 415] on input "text" at bounding box center [503, 419] width 410 height 25
click at [406, 405] on div "Select Service Product Membership Package Voucher Prepaid Gift Card Select Styl…" at bounding box center [390, 511] width 667 height 242
click at [405, 421] on input "text" at bounding box center [503, 419] width 410 height 25
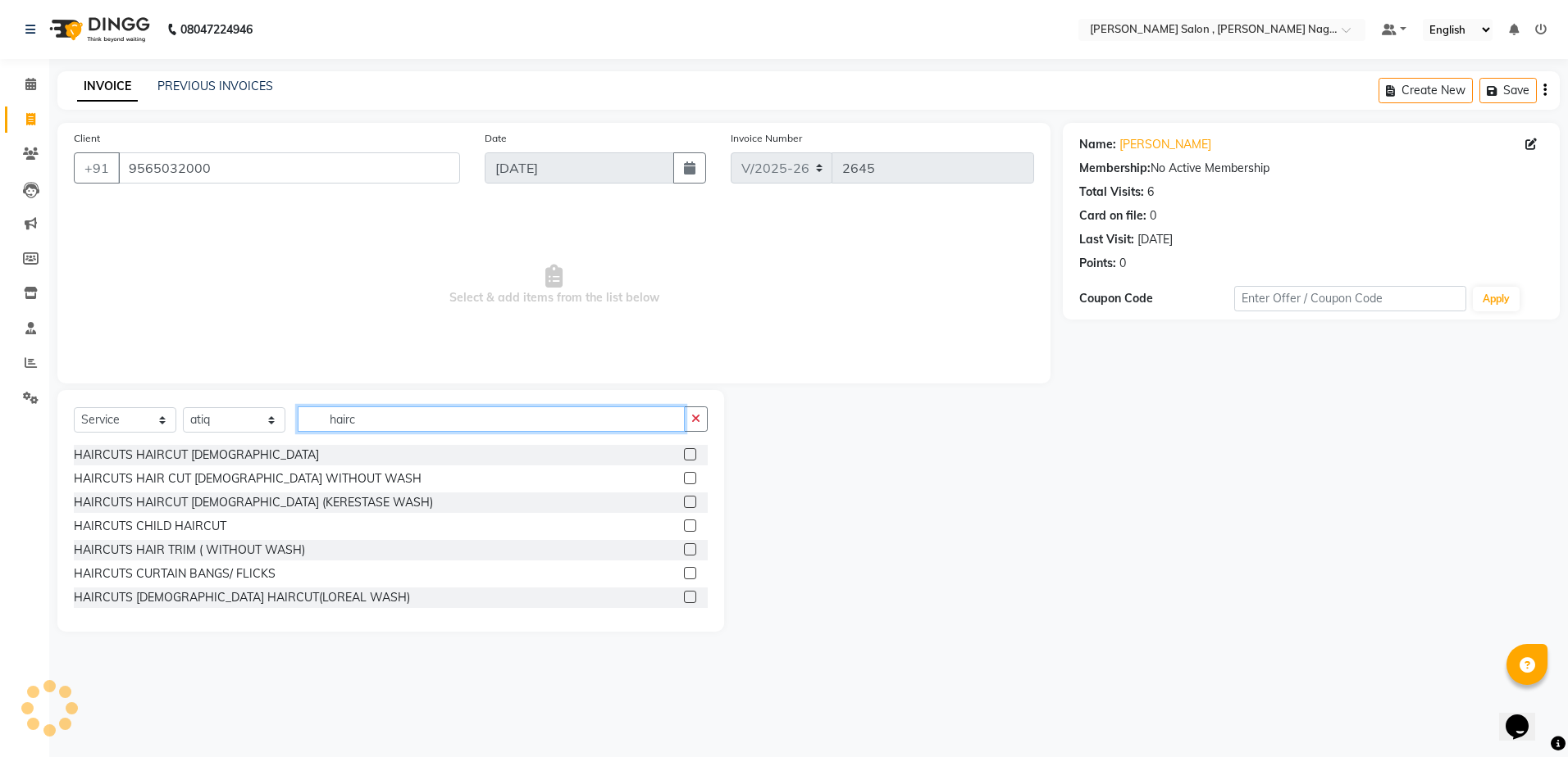
type input "hairc"
click at [684, 476] on label at bounding box center [690, 478] width 13 height 13
click at [684, 476] on input "checkbox" at bounding box center [689, 479] width 11 height 11
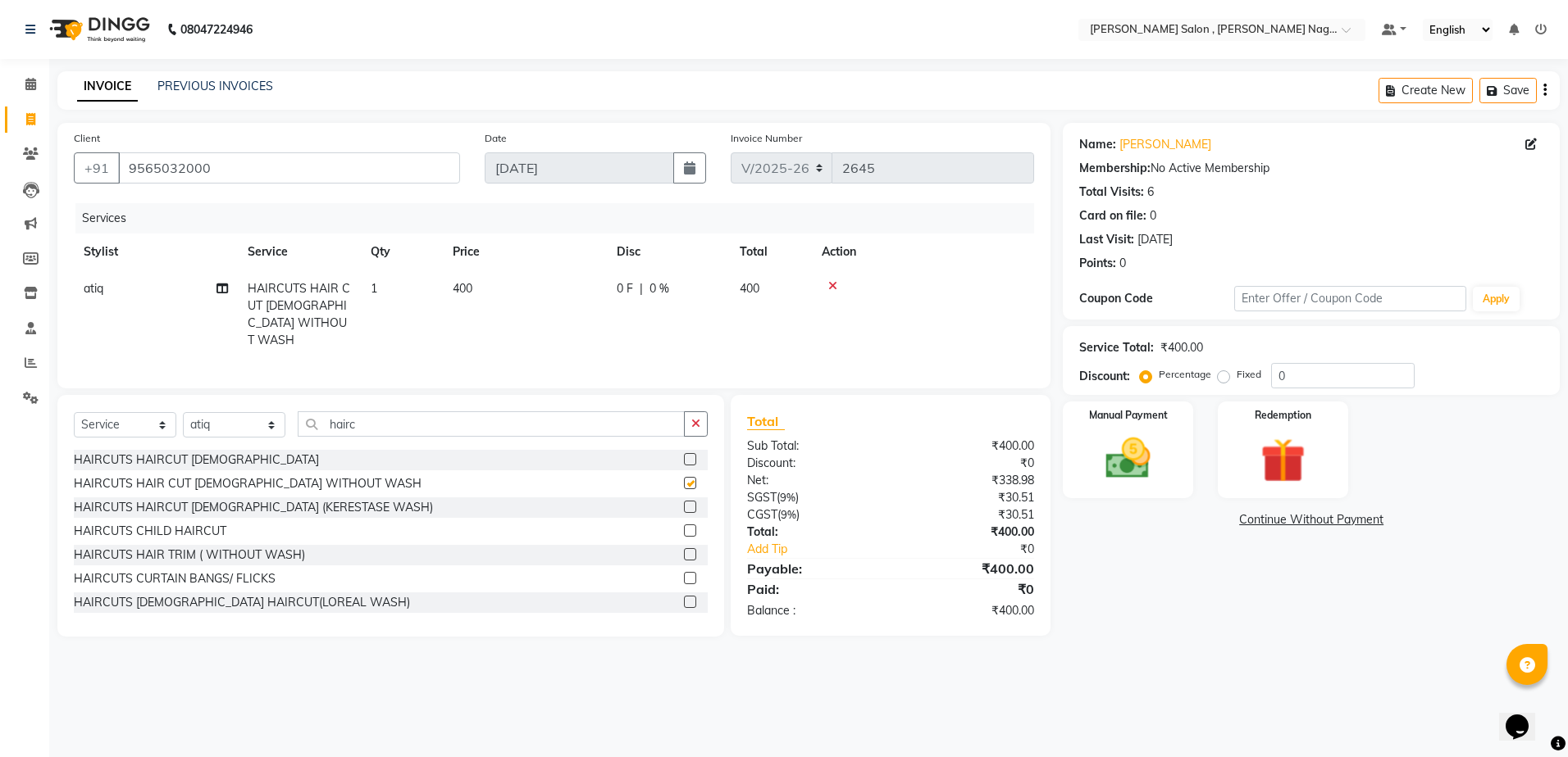
checkbox input "false"
click at [1139, 468] on img at bounding box center [1128, 459] width 76 height 54
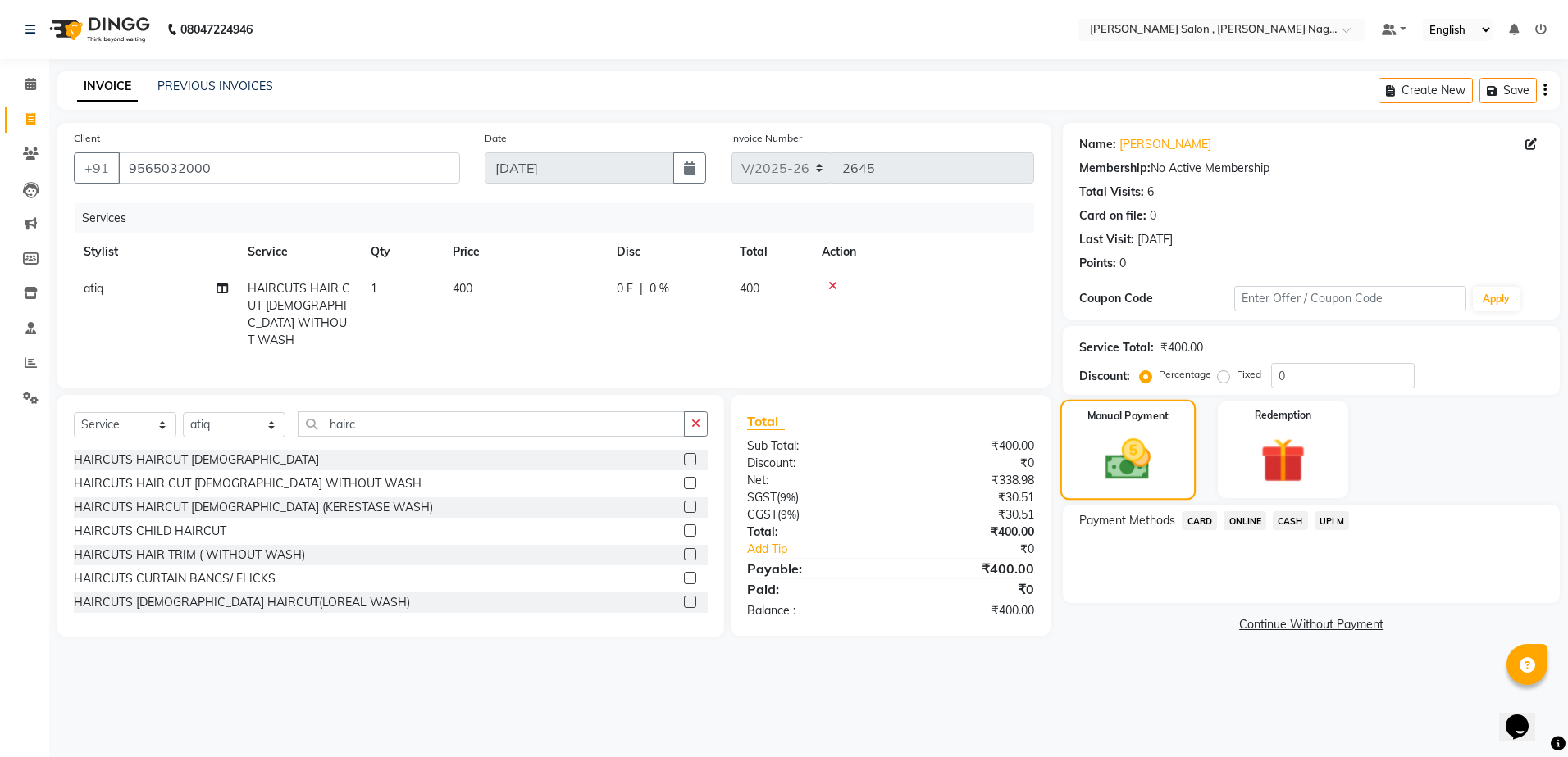
drag, startPoint x: 1134, startPoint y: 468, endPoint x: 1102, endPoint y: 469, distance: 32.0
click at [1102, 469] on img at bounding box center [1129, 459] width 74 height 52
click at [1281, 526] on span "CASH" at bounding box center [1290, 521] width 35 height 19
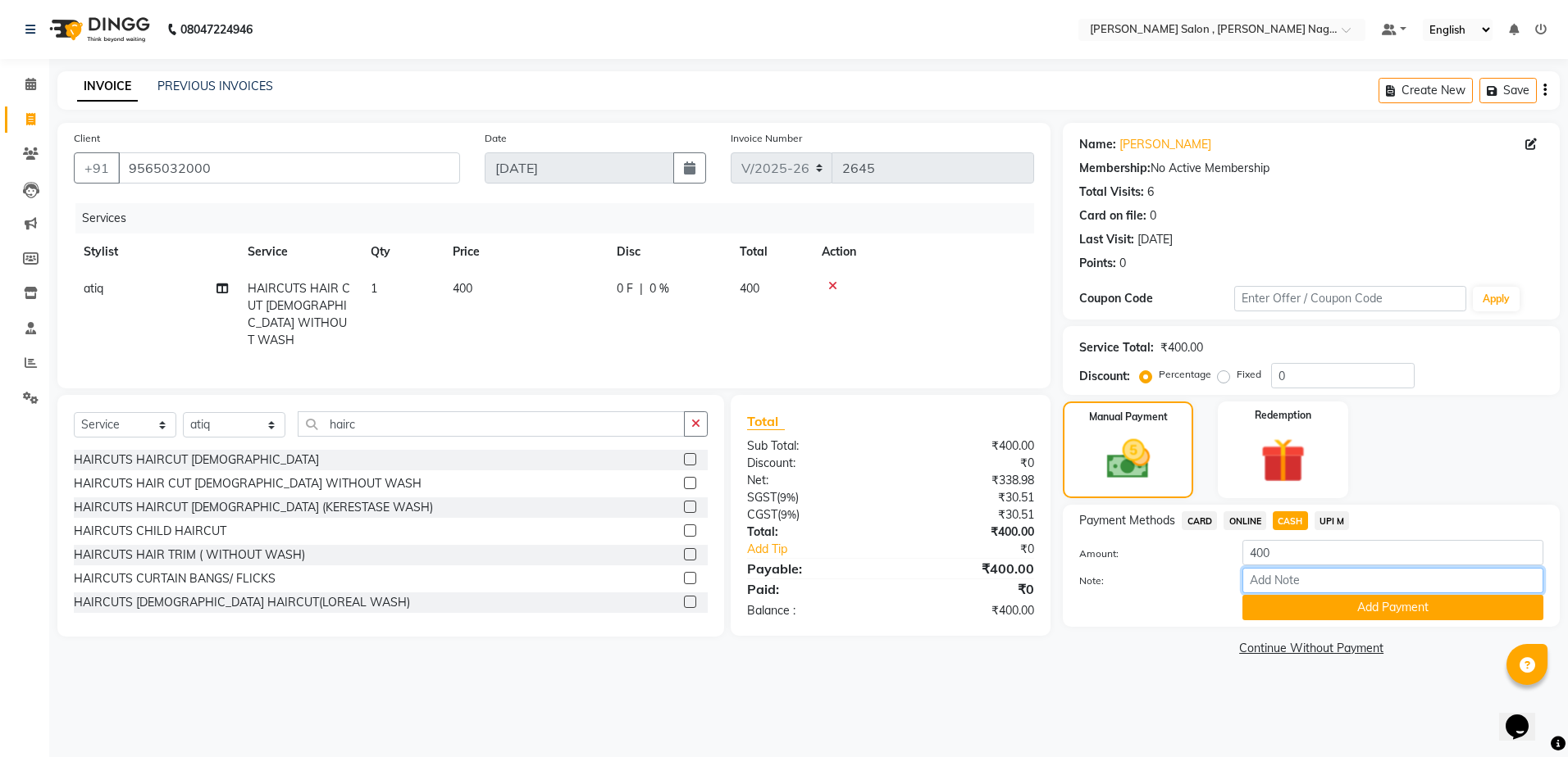
click at [1282, 591] on input "Note:" at bounding box center [1393, 581] width 301 height 25
click at [1277, 613] on button "Add Payment" at bounding box center [1393, 608] width 301 height 25
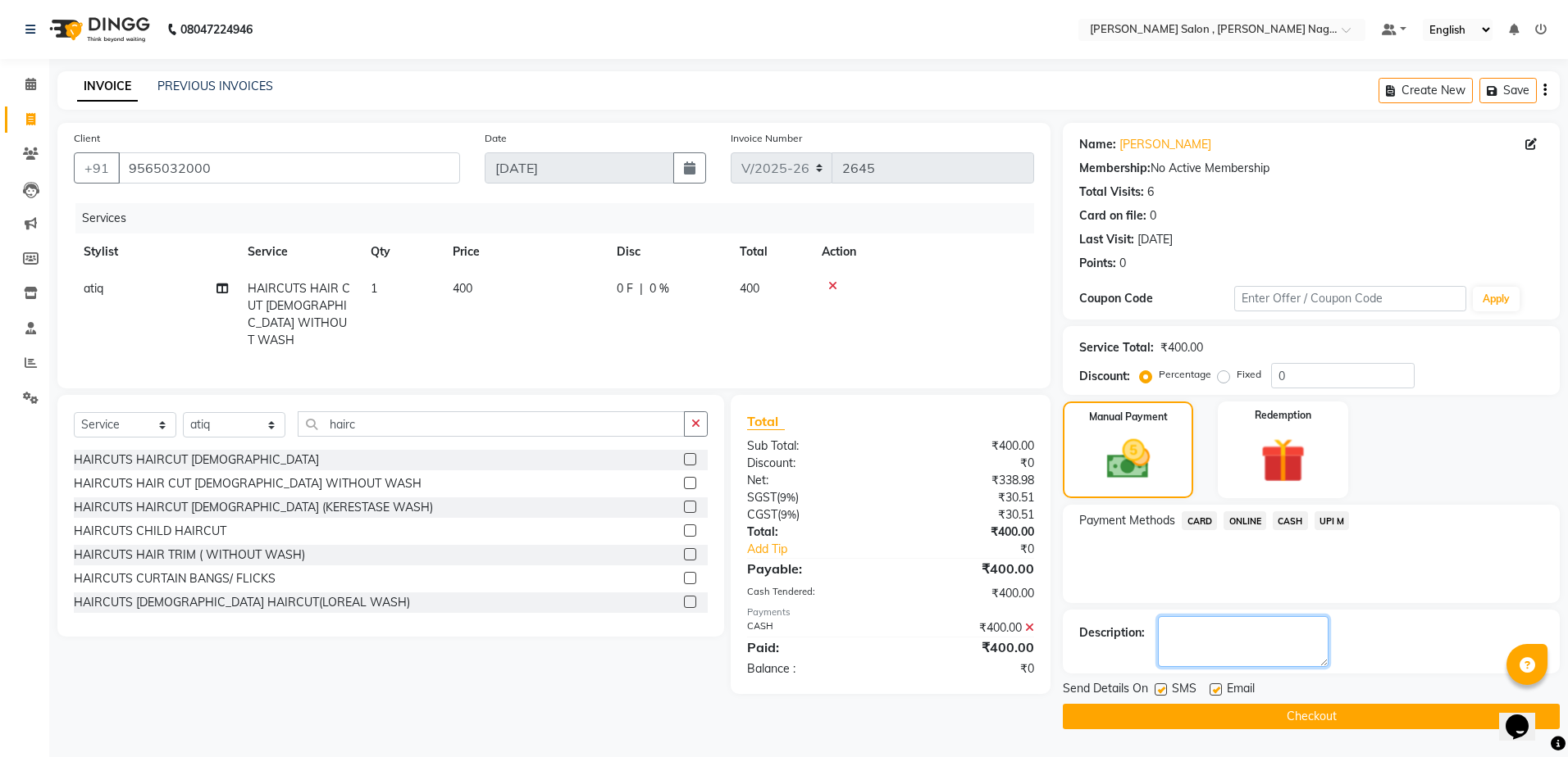
click at [1278, 624] on textarea at bounding box center [1243, 642] width 171 height 51
click at [1163, 691] on label at bounding box center [1161, 690] width 13 height 13
click at [1163, 691] on input "checkbox" at bounding box center [1160, 690] width 11 height 11
checkbox input "false"
click at [1205, 691] on div "SMS" at bounding box center [1182, 690] width 55 height 21
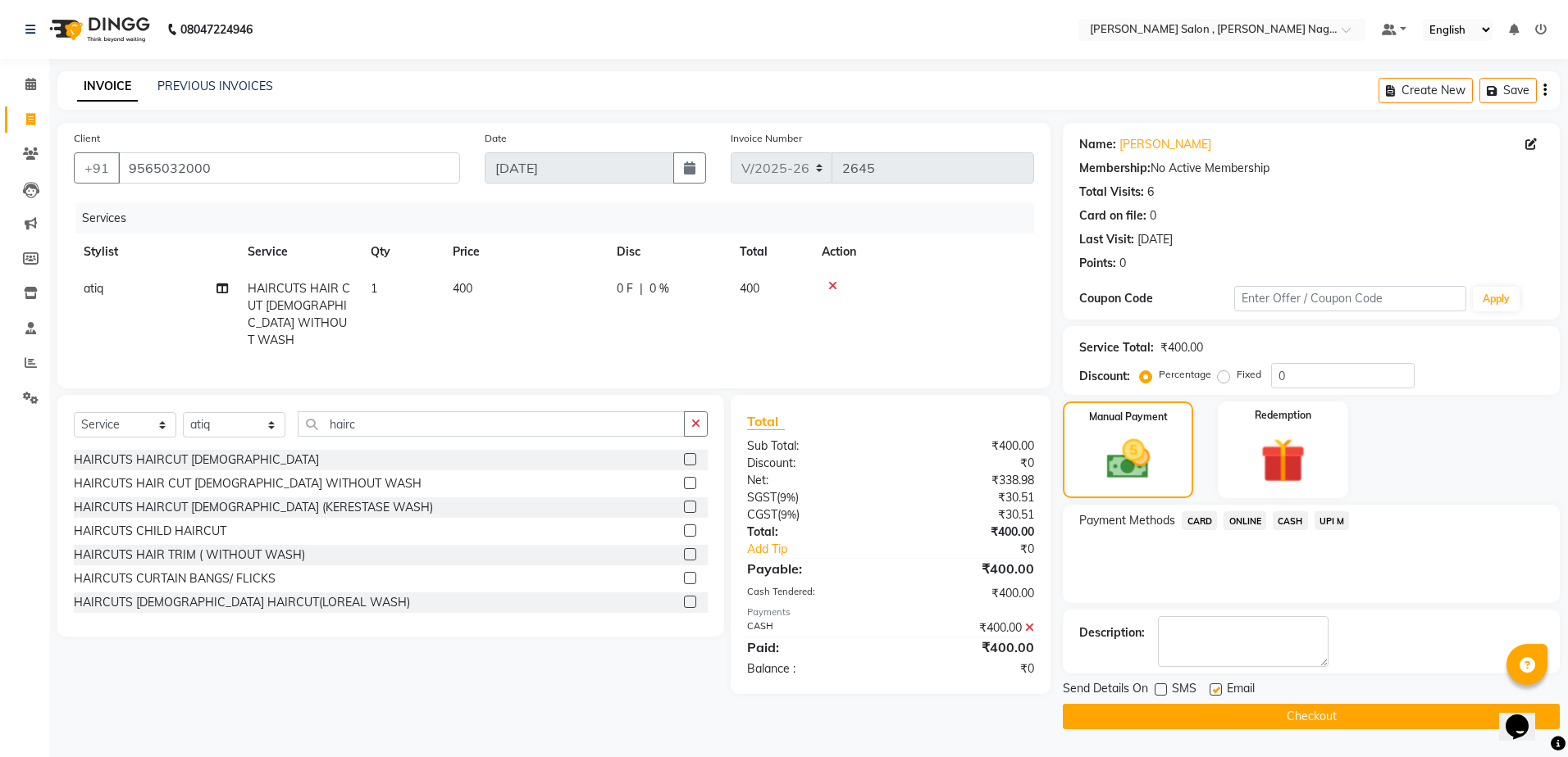
click at [1218, 691] on label at bounding box center [1216, 690] width 13 height 13
click at [1218, 691] on input "checkbox" at bounding box center [1215, 690] width 11 height 11
checkbox input "false"
click at [1183, 734] on main "INVOICE PREVIOUS INVOICES Create New Save Client [PHONE_NUMBER] Date [DATE] Inv…" at bounding box center [809, 413] width 1519 height 683
drag, startPoint x: 1149, startPoint y: 721, endPoint x: 1112, endPoint y: 727, distance: 37.5
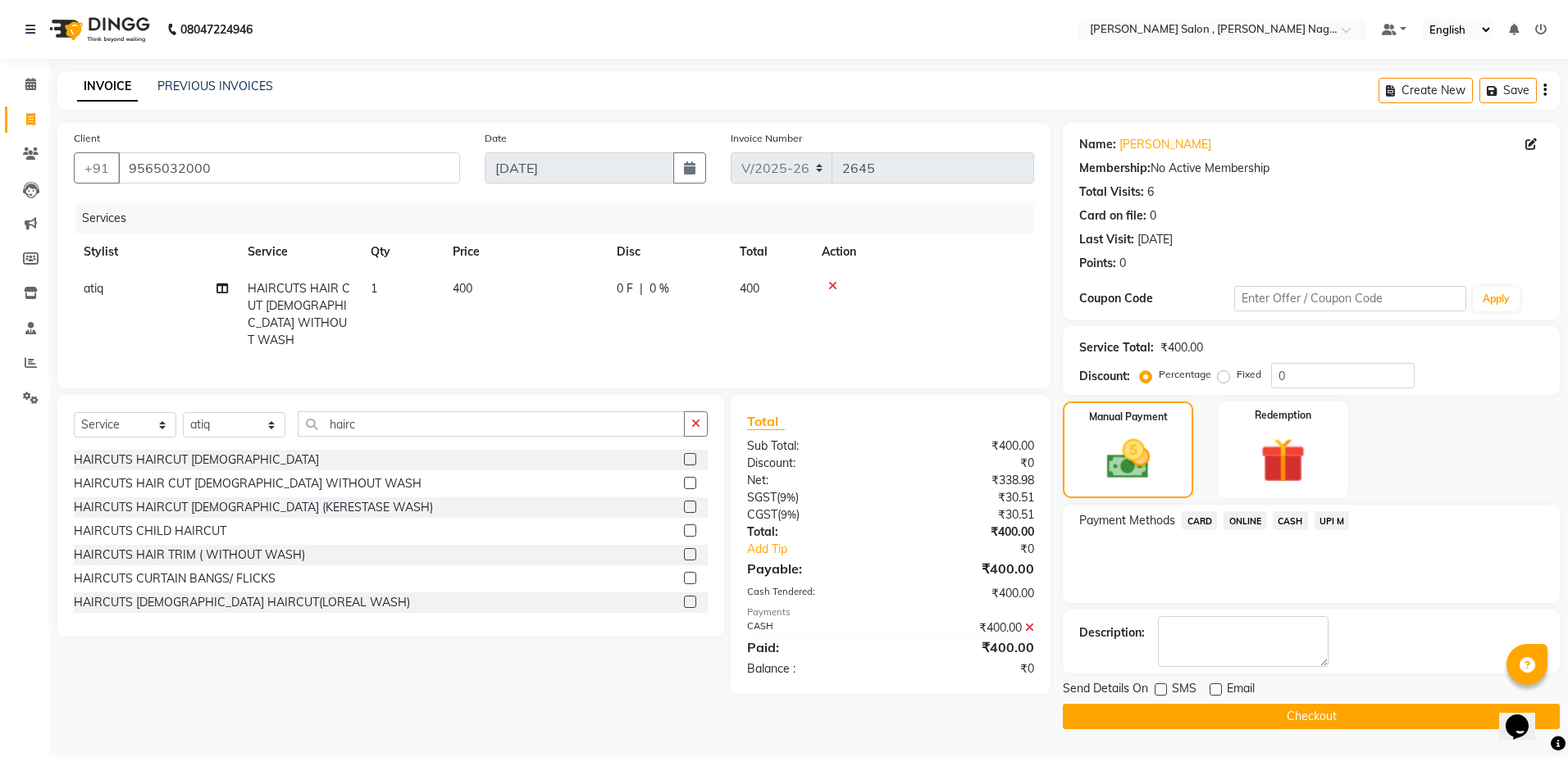
click at [1148, 721] on button "Checkout" at bounding box center [1312, 717] width 497 height 25
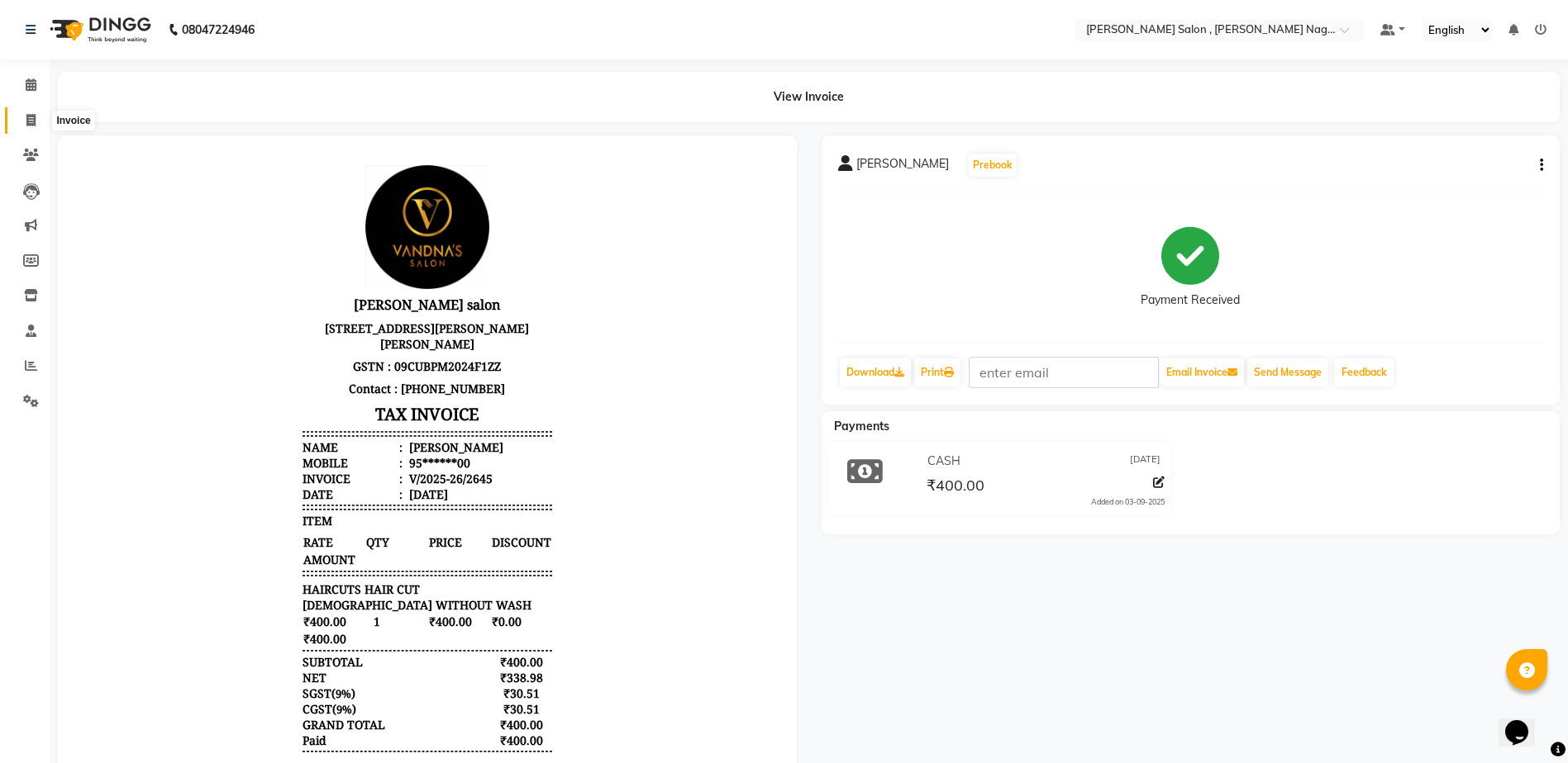
click at [30, 122] on icon at bounding box center [31, 121] width 9 height 13
select select "service"
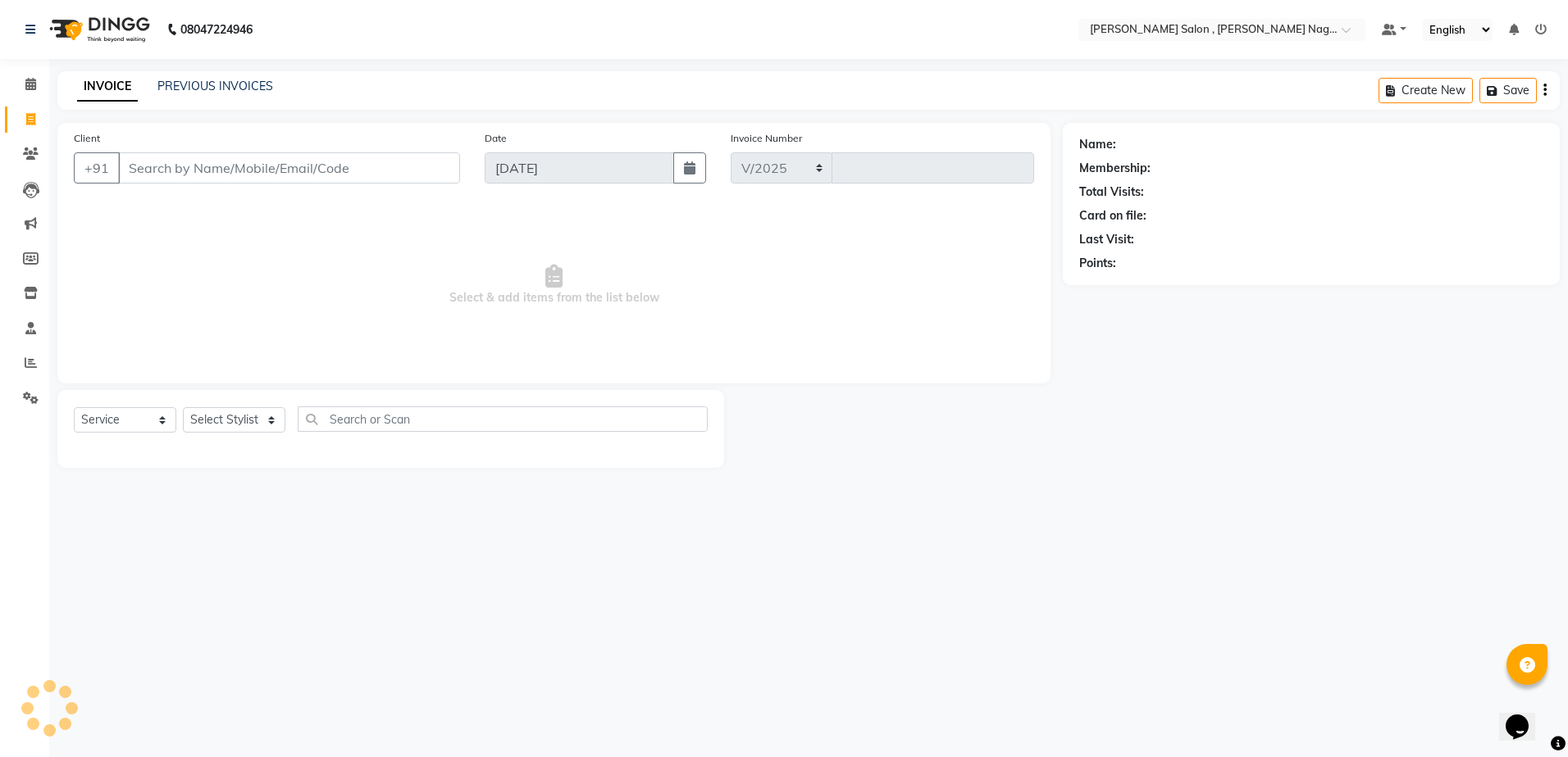
select select "4120"
type input "2646"
click at [210, 91] on link "PREVIOUS INVOICES" at bounding box center [215, 86] width 116 height 14
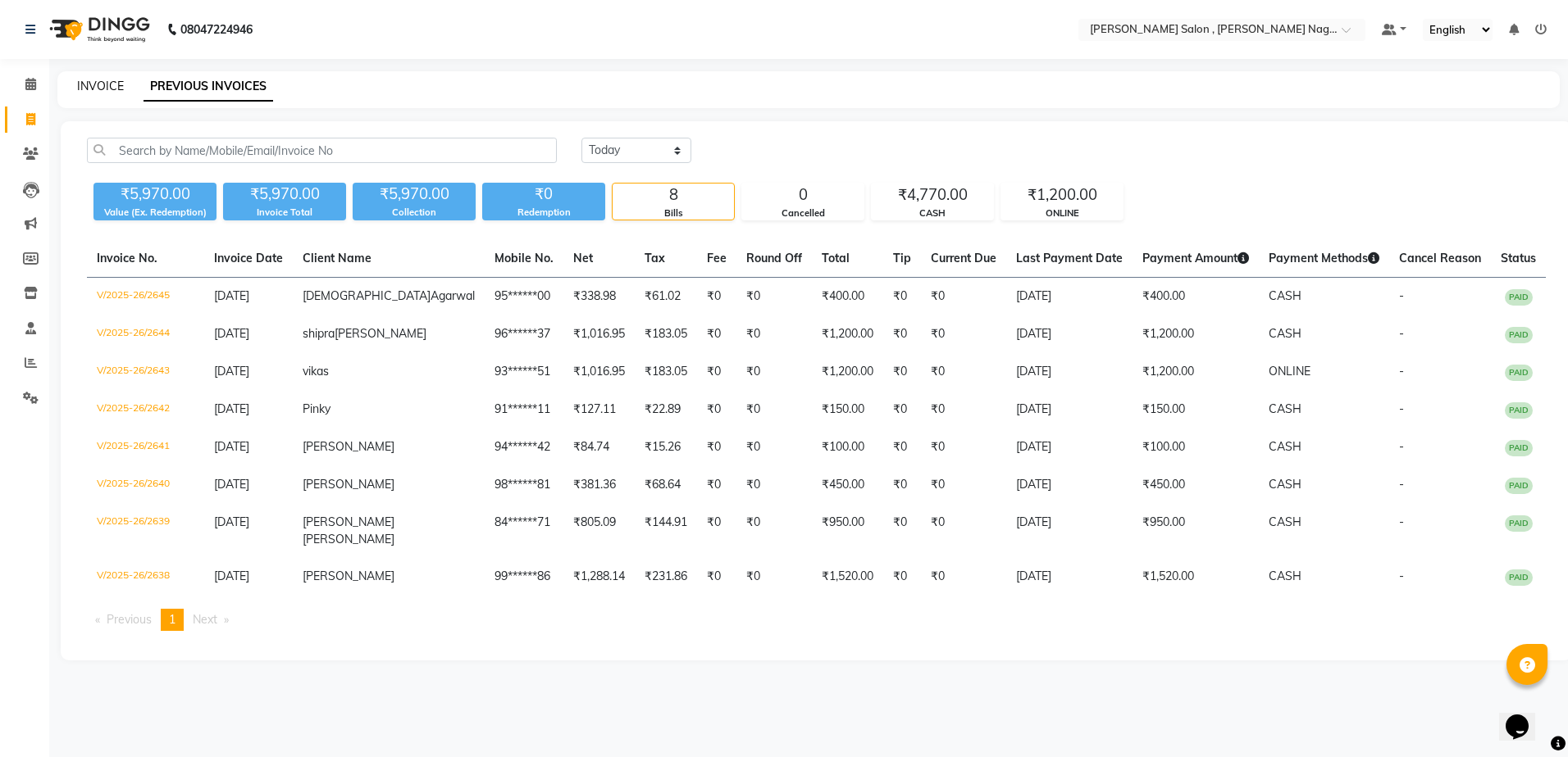
click at [80, 91] on link "INVOICE" at bounding box center [101, 86] width 47 height 14
select select "service"
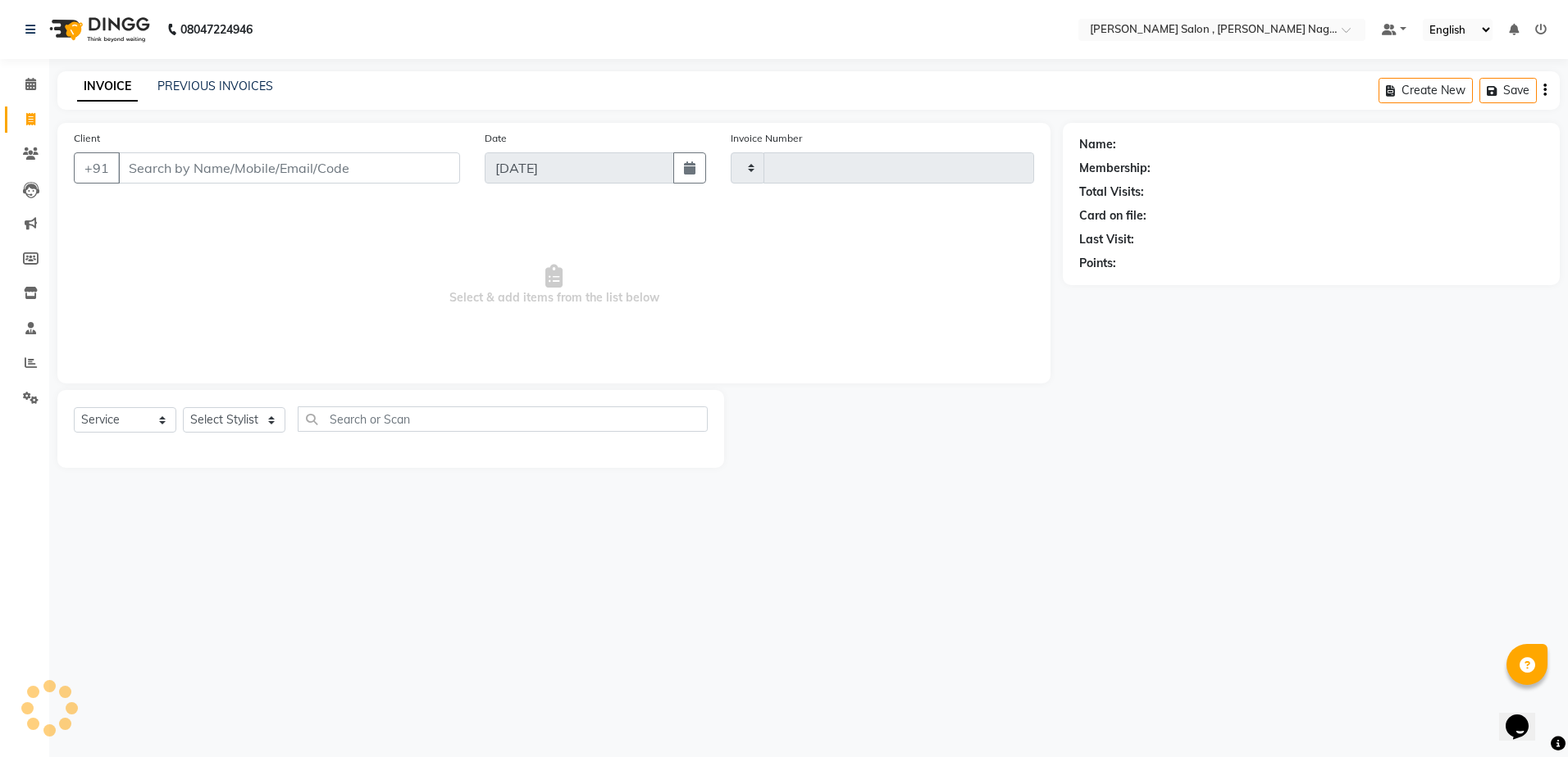
type input "2646"
select select "4120"
paste input "9453821872"
type input "9453821872"
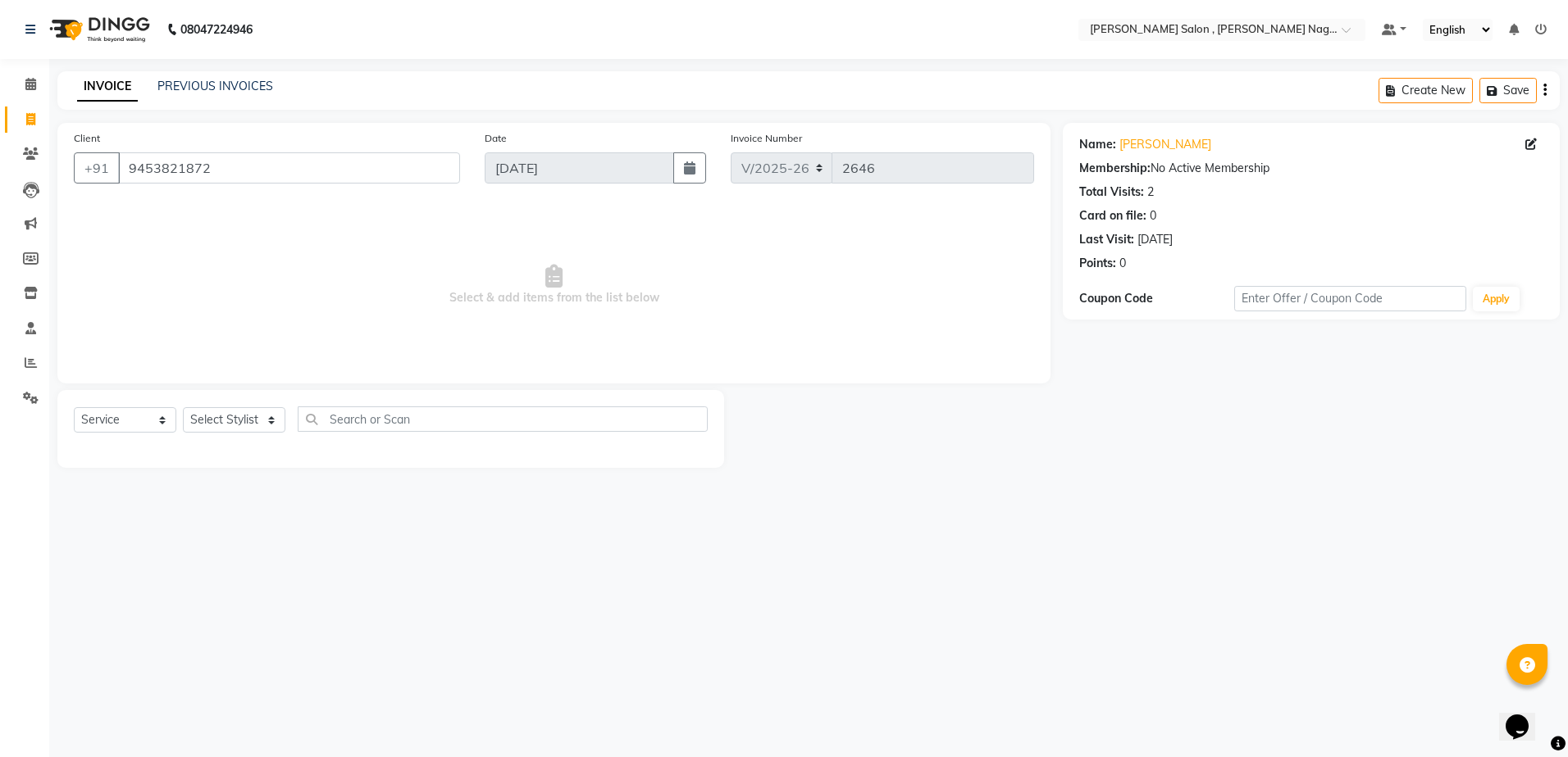
drag, startPoint x: 193, startPoint y: 170, endPoint x: 686, endPoint y: 314, distance: 513.6
click at [686, 314] on span "Select & add items from the list below" at bounding box center [554, 285] width 961 height 164
click at [239, 417] on select "Select Stylist [PERSON_NAME] [PERSON_NAME] HARSH isha pal [PERSON_NAME] [PERSON…" at bounding box center [234, 420] width 103 height 25
select select "21943"
click at [183, 407] on select "Select Stylist [PERSON_NAME] [PERSON_NAME] HARSH isha pal [PERSON_NAME] [PERSON…" at bounding box center [234, 420] width 103 height 25
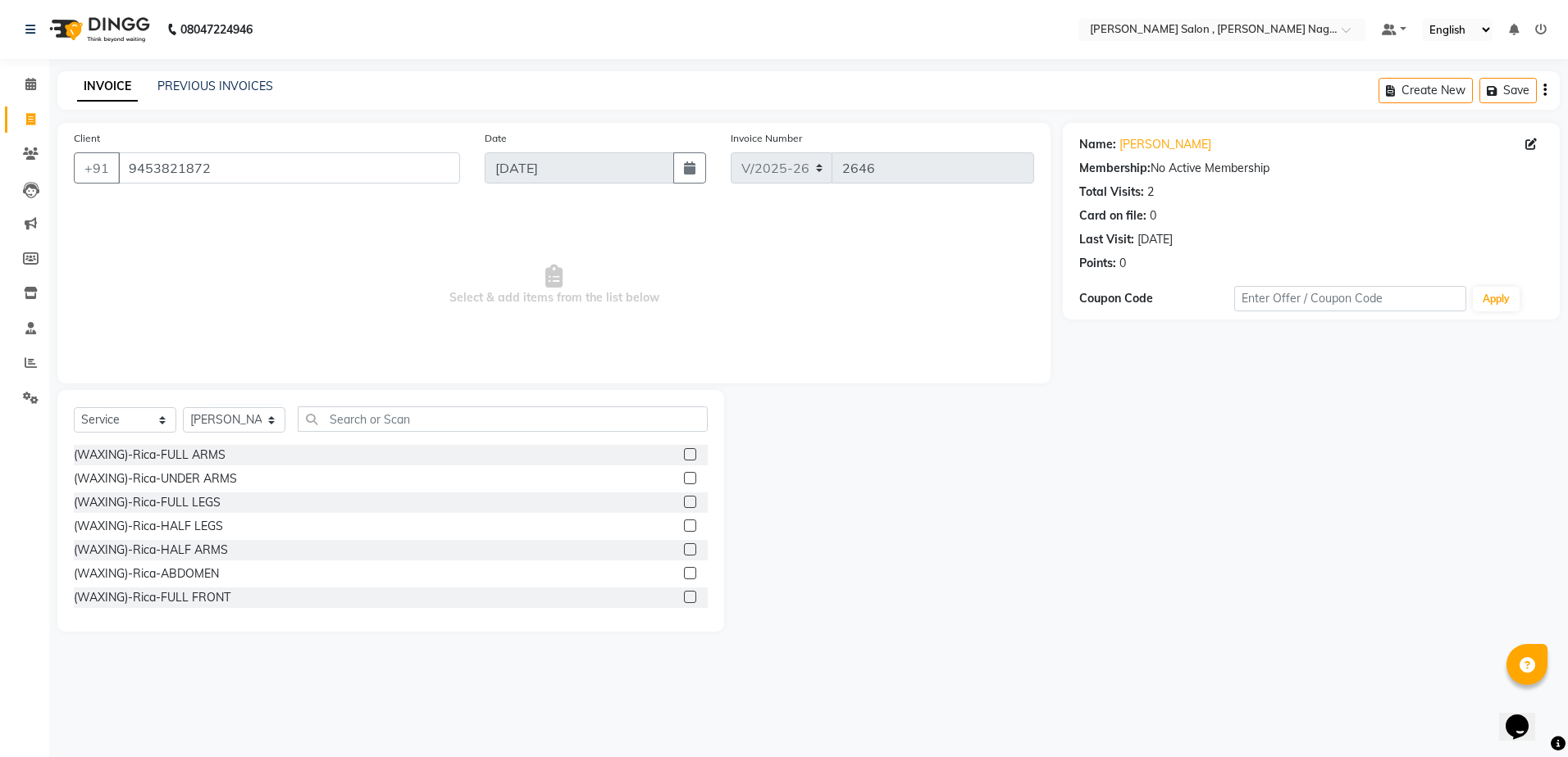
click at [684, 478] on label at bounding box center [690, 478] width 13 height 13
click at [684, 478] on input "checkbox" at bounding box center [689, 479] width 11 height 11
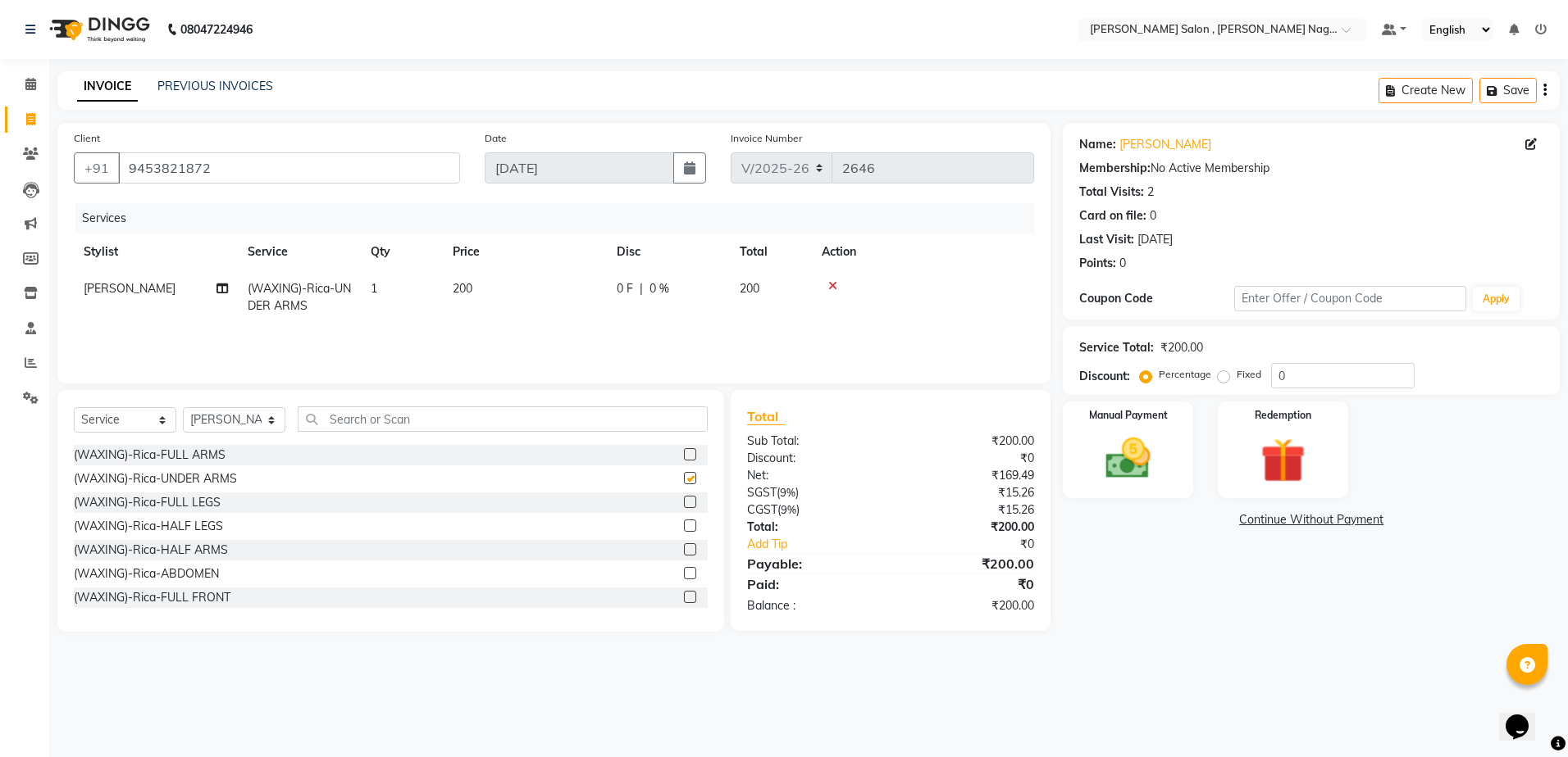
checkbox input "false"
click at [684, 500] on label at bounding box center [690, 503] width 13 height 13
click at [684, 500] on input "checkbox" at bounding box center [689, 503] width 11 height 11
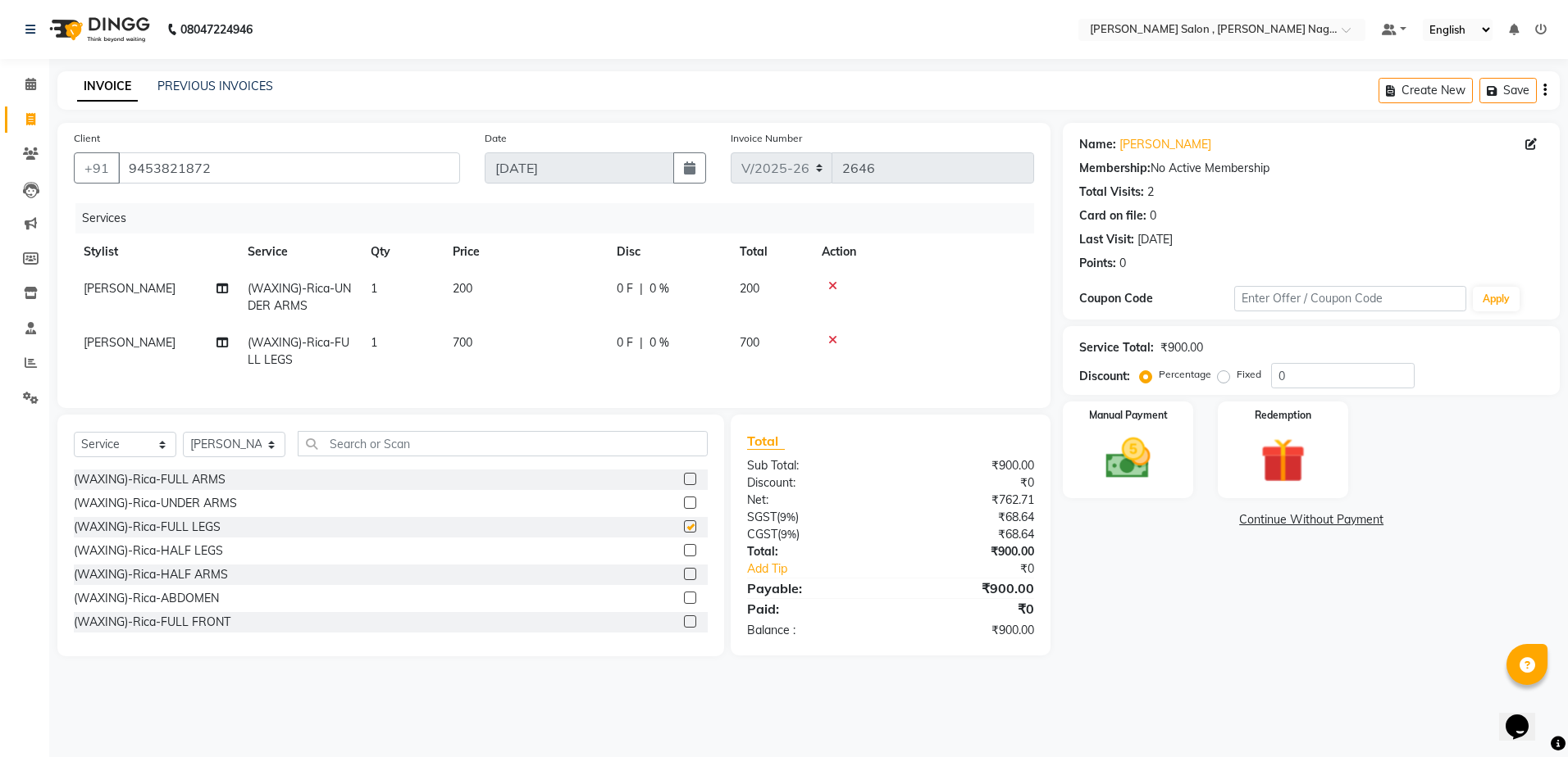
checkbox input "false"
click at [684, 557] on label at bounding box center [690, 550] width 13 height 13
click at [684, 557] on input "checkbox" at bounding box center [689, 551] width 11 height 11
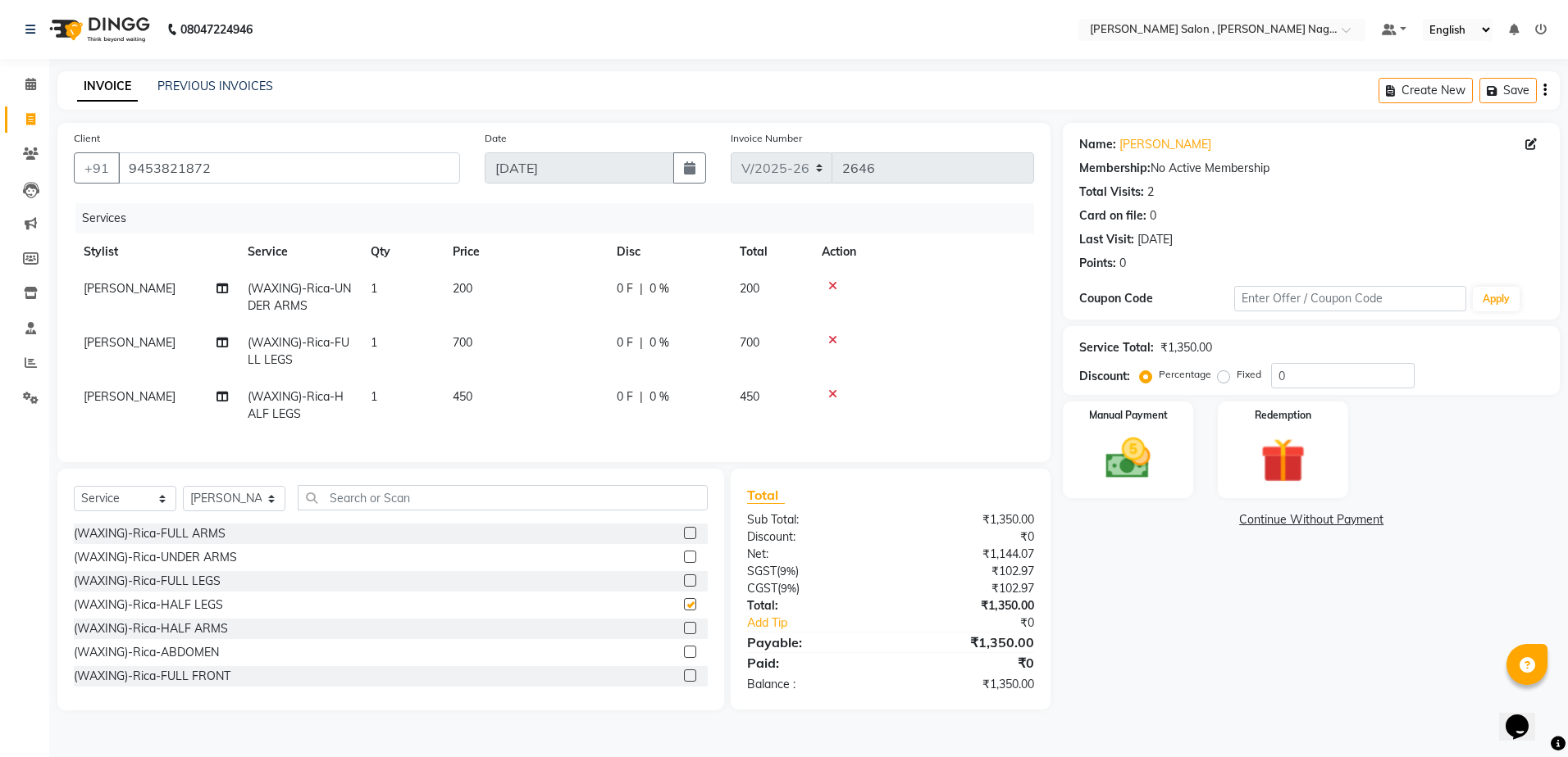
checkbox input "false"
click at [830, 393] on icon at bounding box center [833, 394] width 9 height 12
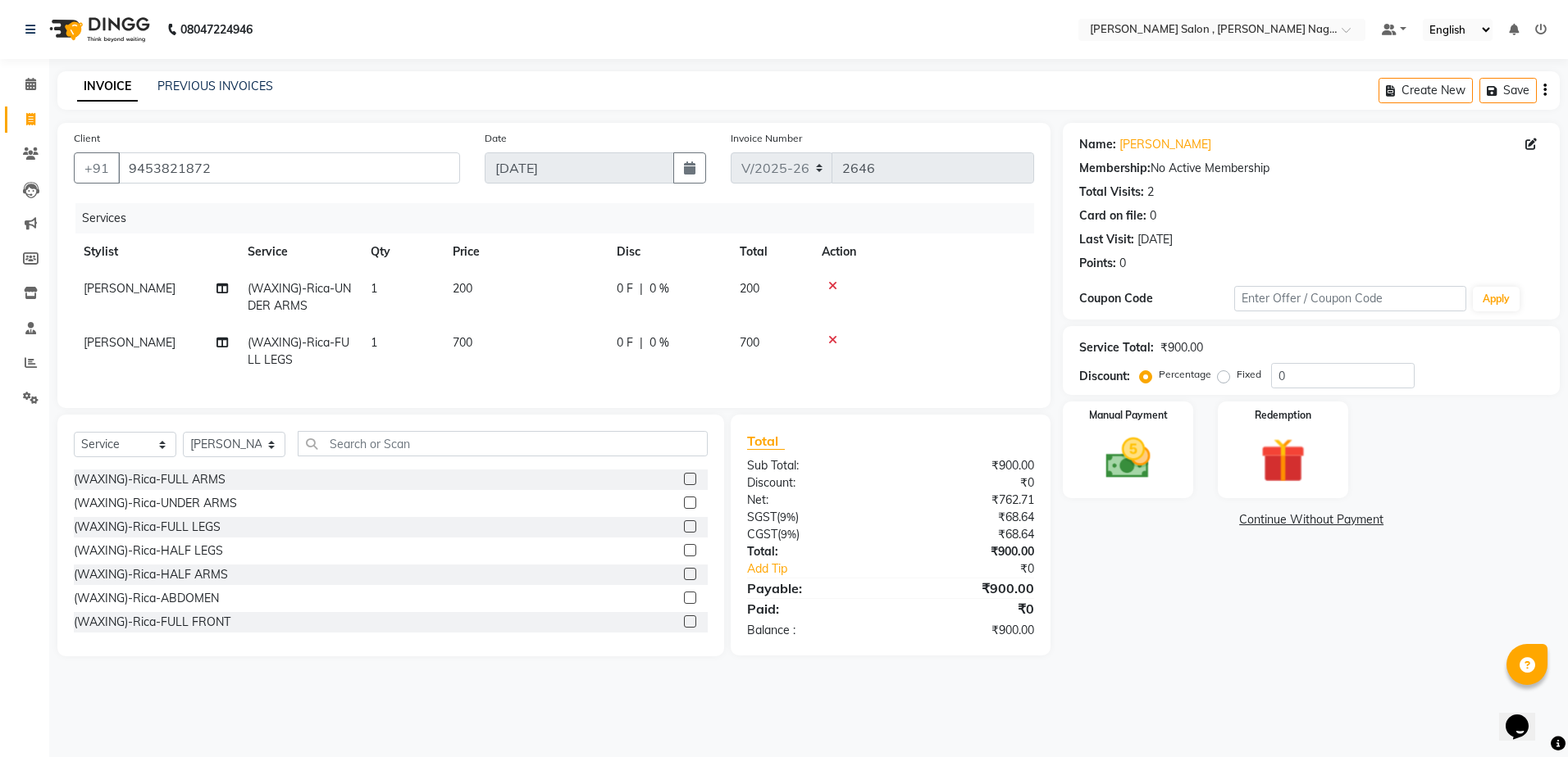
click at [684, 485] on label at bounding box center [690, 479] width 13 height 13
click at [684, 485] on input "checkbox" at bounding box center [689, 480] width 11 height 11
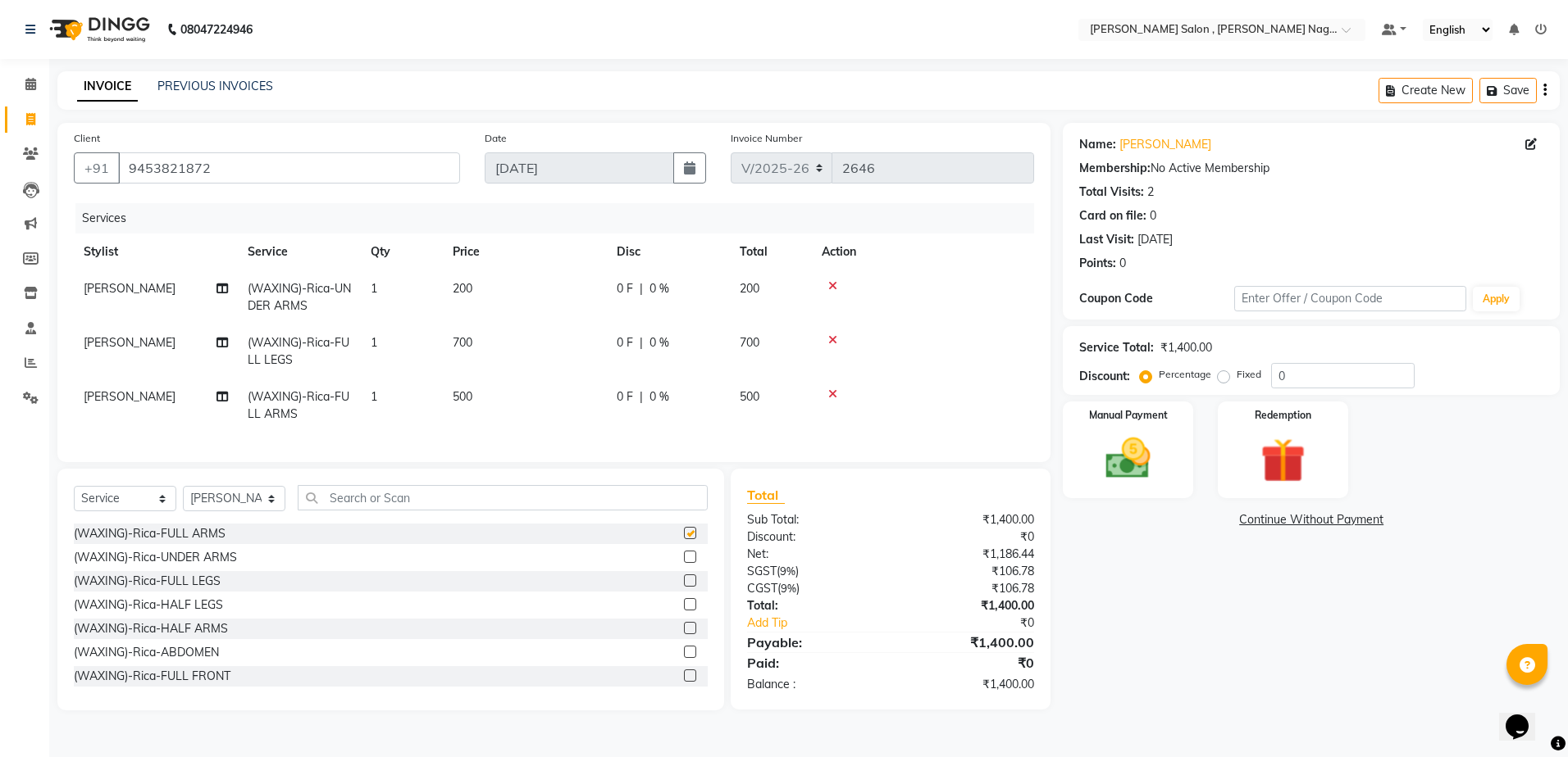
checkbox input "false"
click at [456, 510] on input "text" at bounding box center [503, 498] width 410 height 25
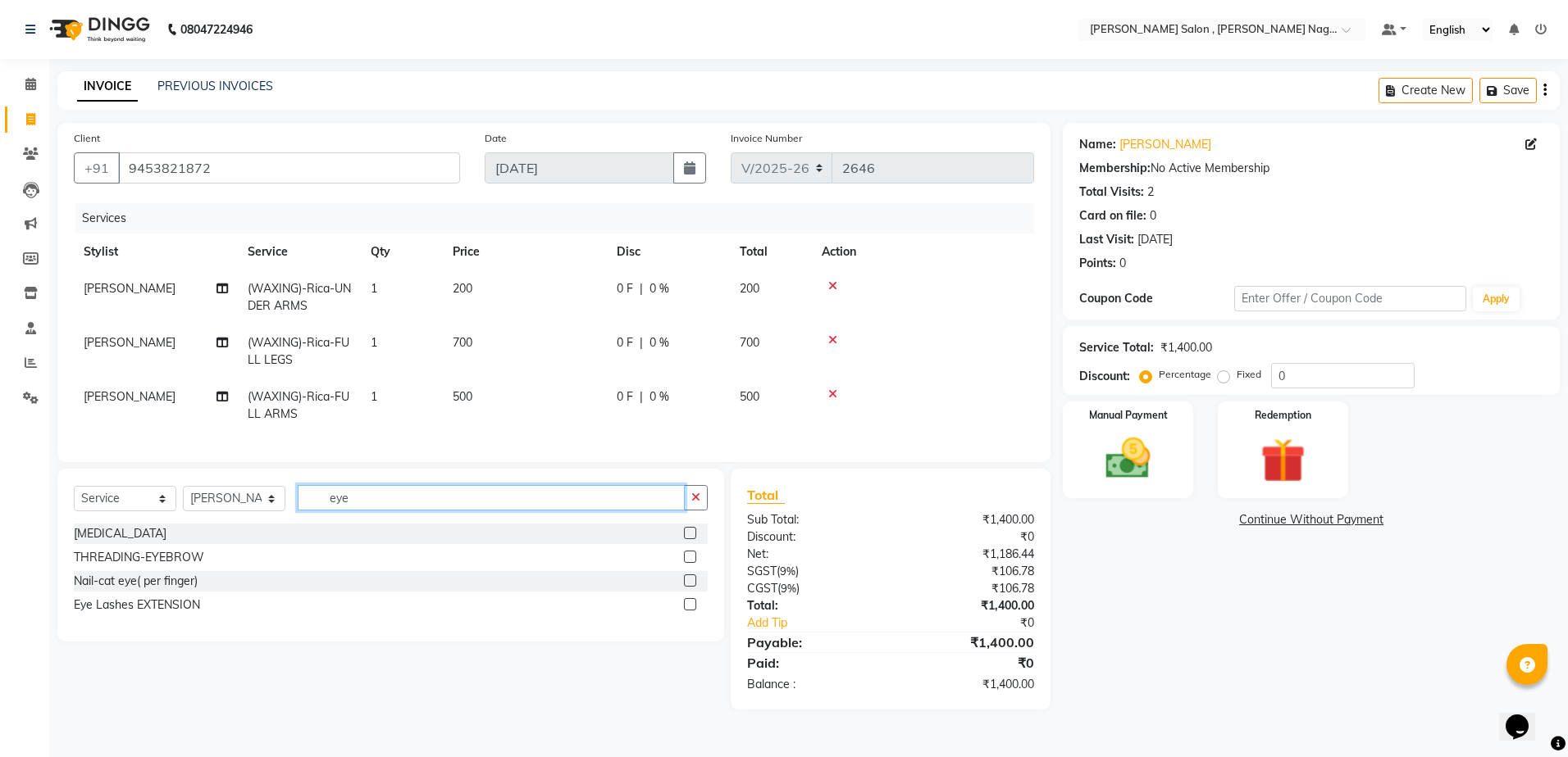
type input "eye"
click at [685, 563] on label at bounding box center [690, 557] width 13 height 13
click at [685, 563] on input "checkbox" at bounding box center [689, 558] width 11 height 11
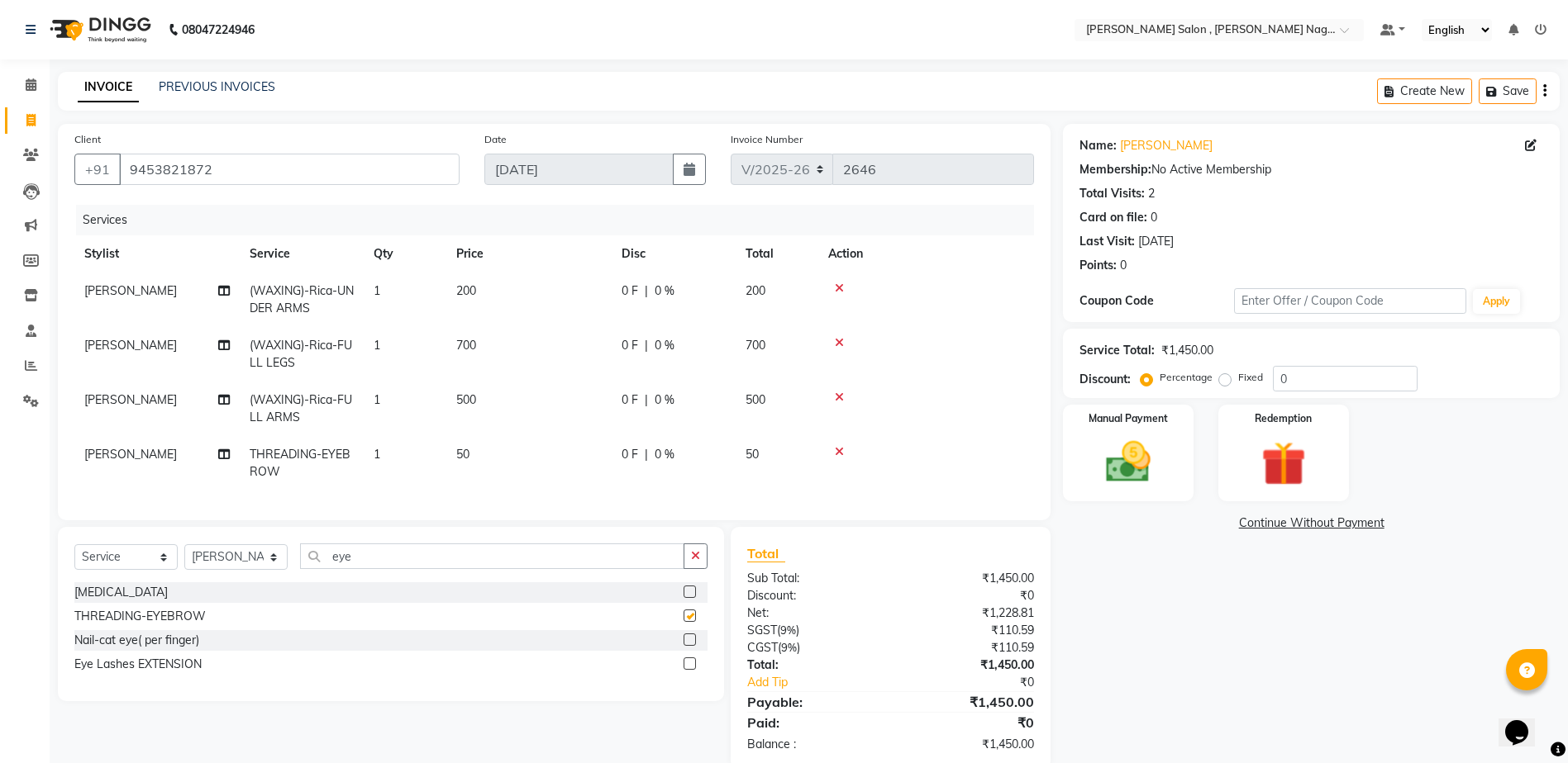
checkbox input "false"
click at [415, 569] on input "eye" at bounding box center [492, 556] width 384 height 25
type input "e"
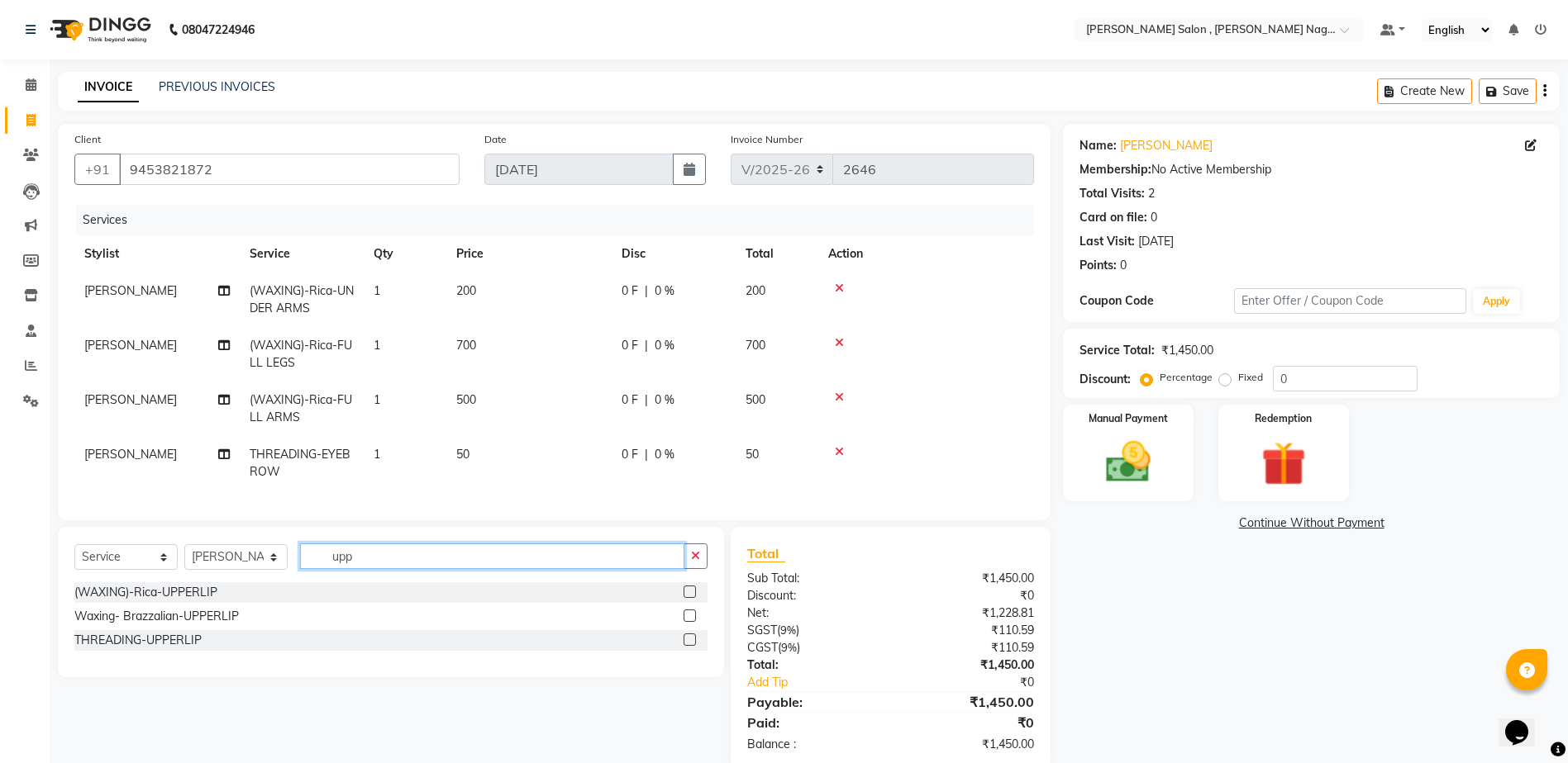
type input "upp"
click at [689, 646] on label at bounding box center [690, 640] width 13 height 13
click at [689, 646] on input "checkbox" at bounding box center [689, 641] width 11 height 11
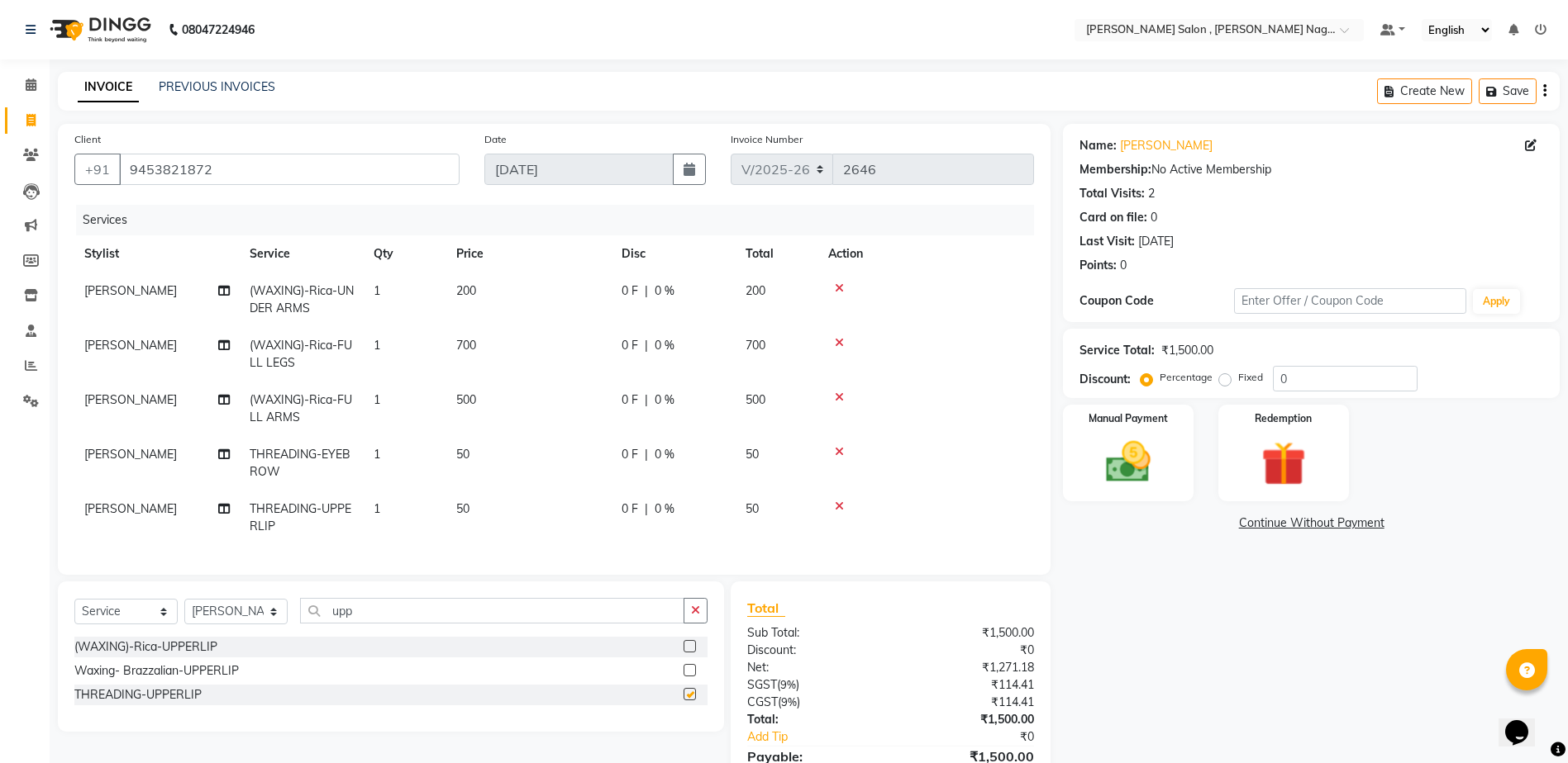
checkbox input "false"
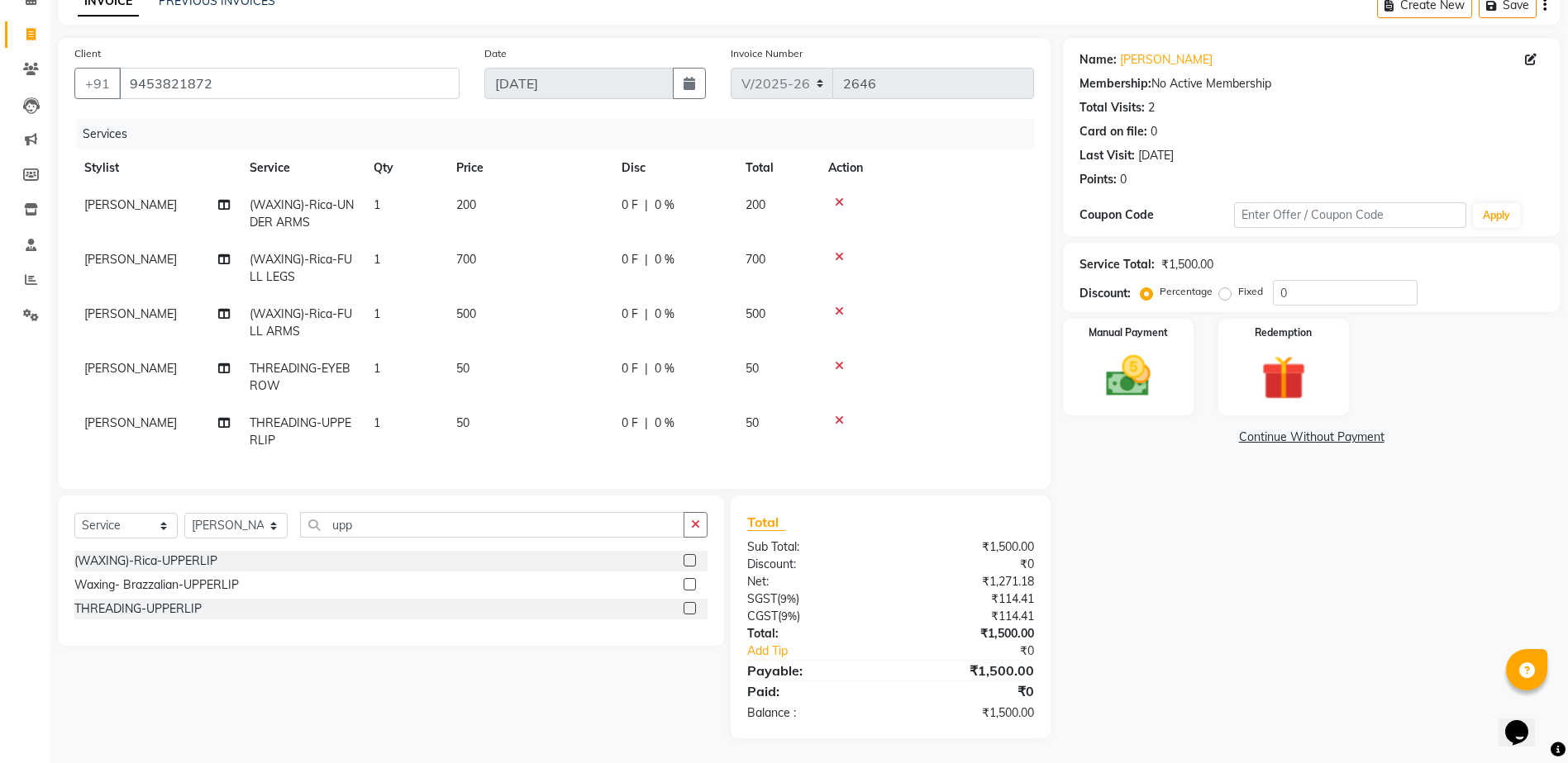
scroll to position [99, 0]
click at [1238, 285] on label "Fixed" at bounding box center [1250, 292] width 24 height 14
click at [1224, 285] on input "Fixed" at bounding box center [1228, 291] width 12 height 12
radio input "true"
click at [1302, 280] on input "0" at bounding box center [1345, 293] width 145 height 25
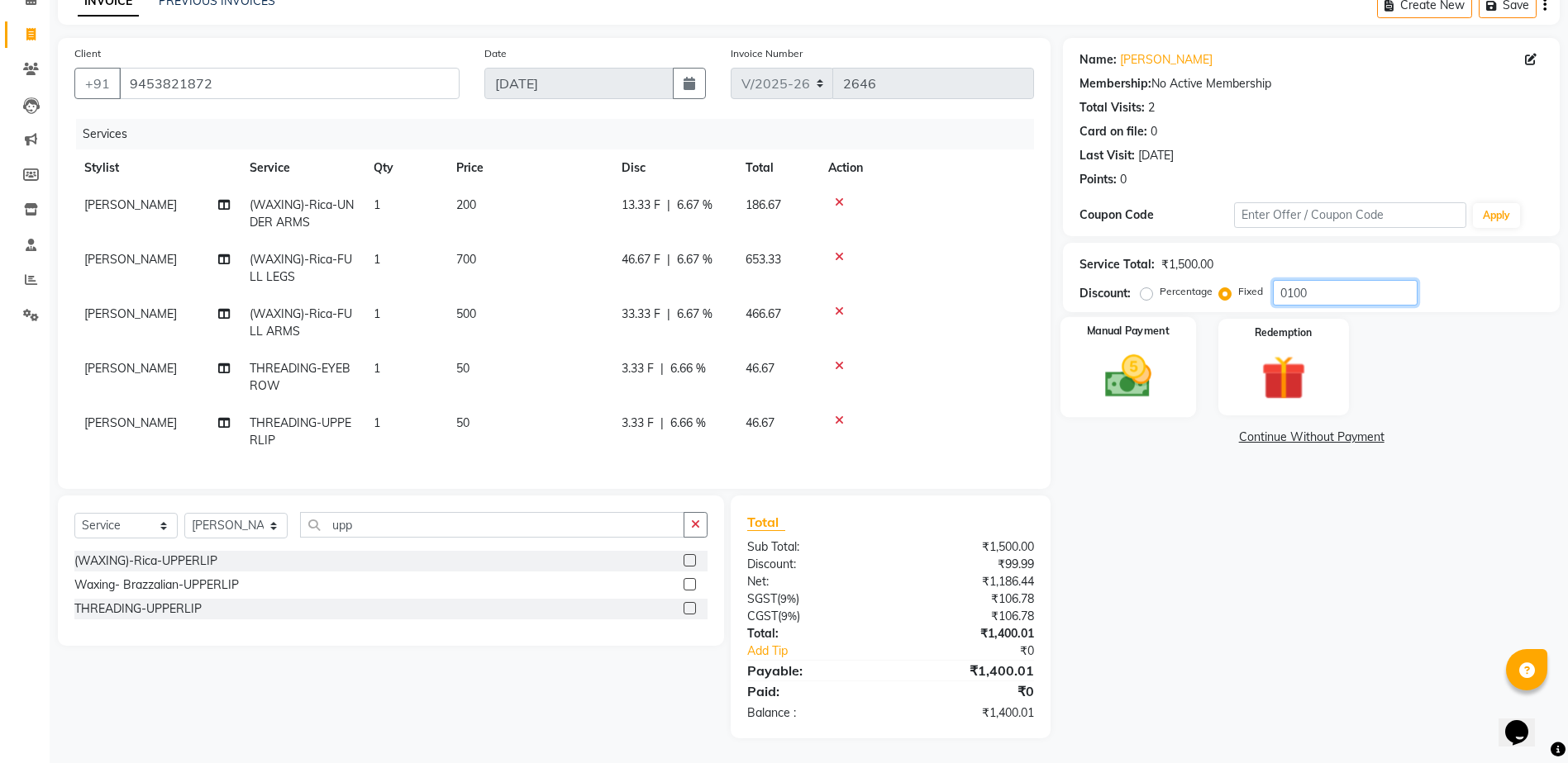
type input "0100"
click at [1166, 361] on div "Manual Payment" at bounding box center [1128, 367] width 136 height 101
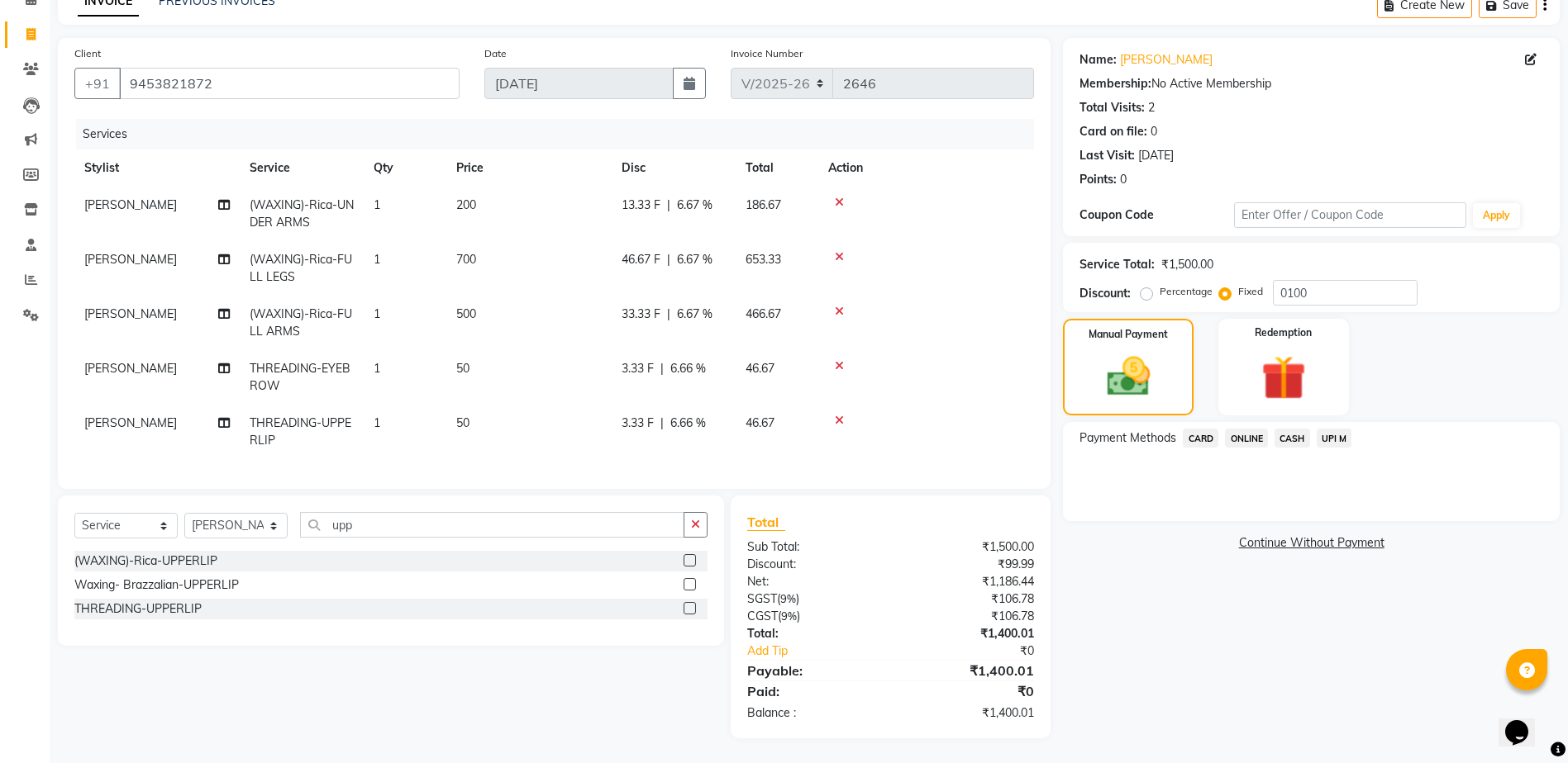
click at [1248, 435] on span "ONLINE" at bounding box center [1245, 438] width 43 height 19
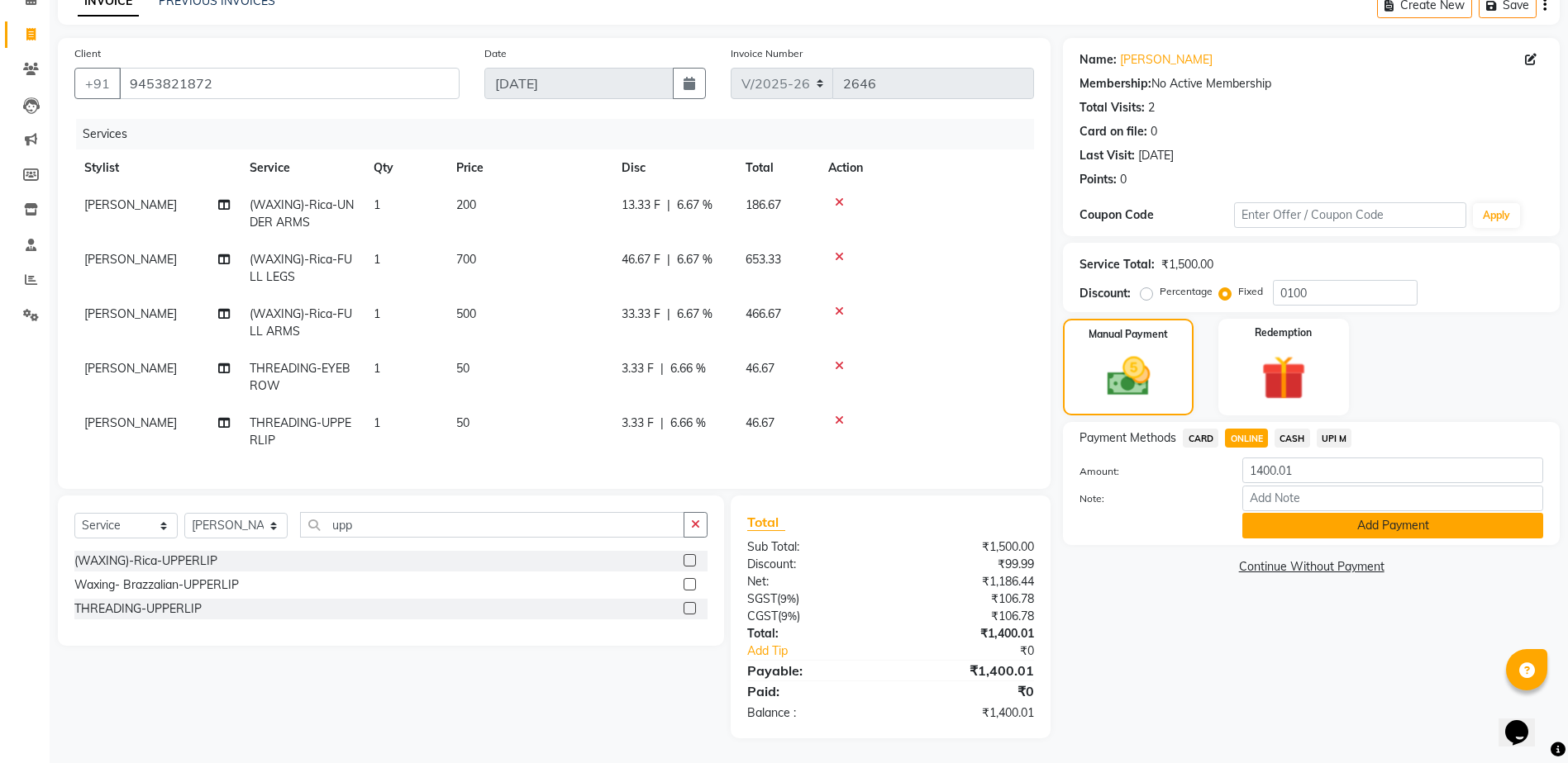
click at [1263, 513] on button "Add Payment" at bounding box center [1392, 526] width 301 height 25
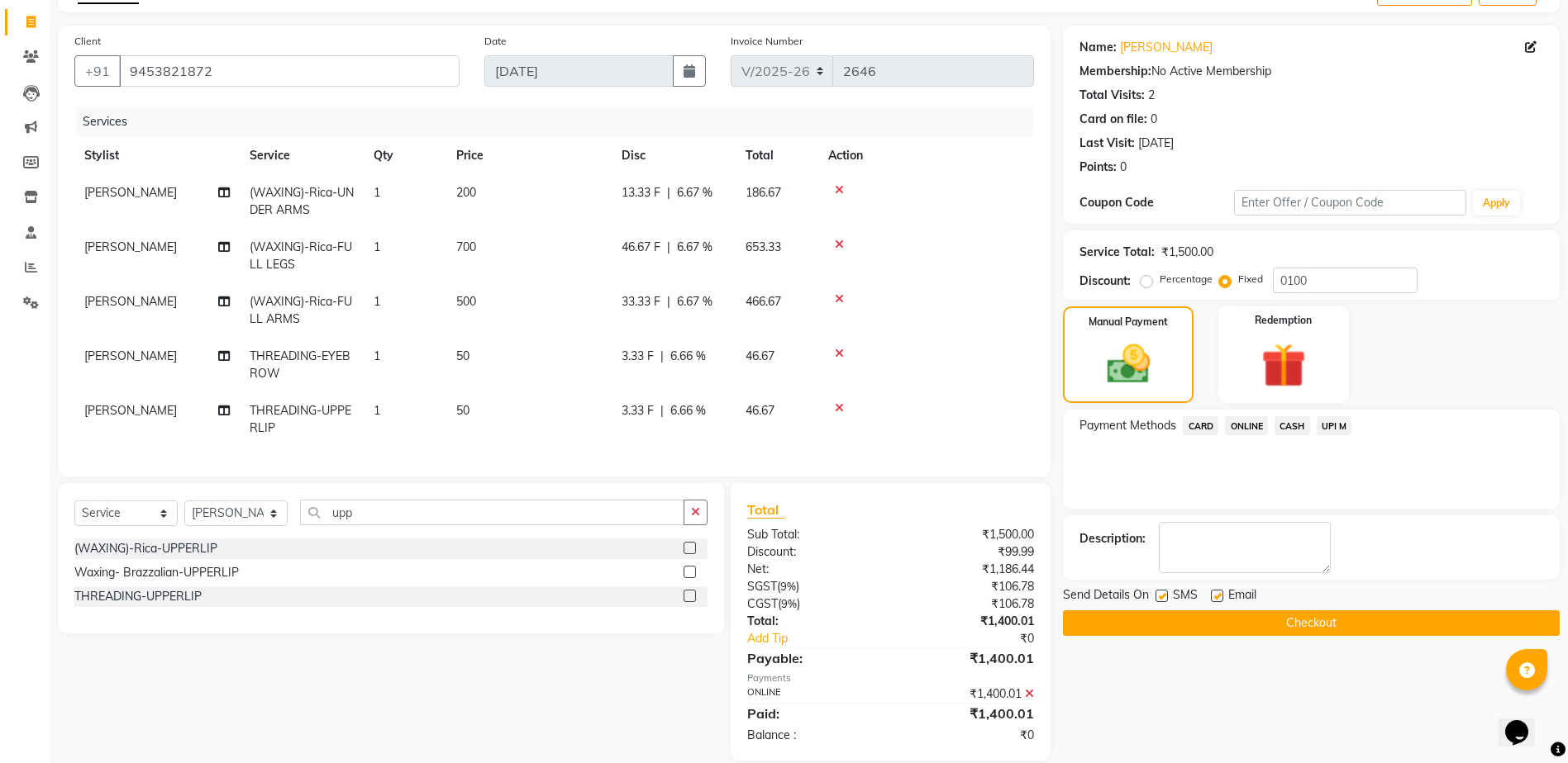
click at [1165, 599] on label at bounding box center [1162, 596] width 13 height 13
click at [1165, 599] on input "checkbox" at bounding box center [1161, 597] width 11 height 11
checkbox input "false"
click at [1213, 603] on label at bounding box center [1217, 596] width 13 height 13
click at [1213, 603] on input "checkbox" at bounding box center [1216, 597] width 11 height 11
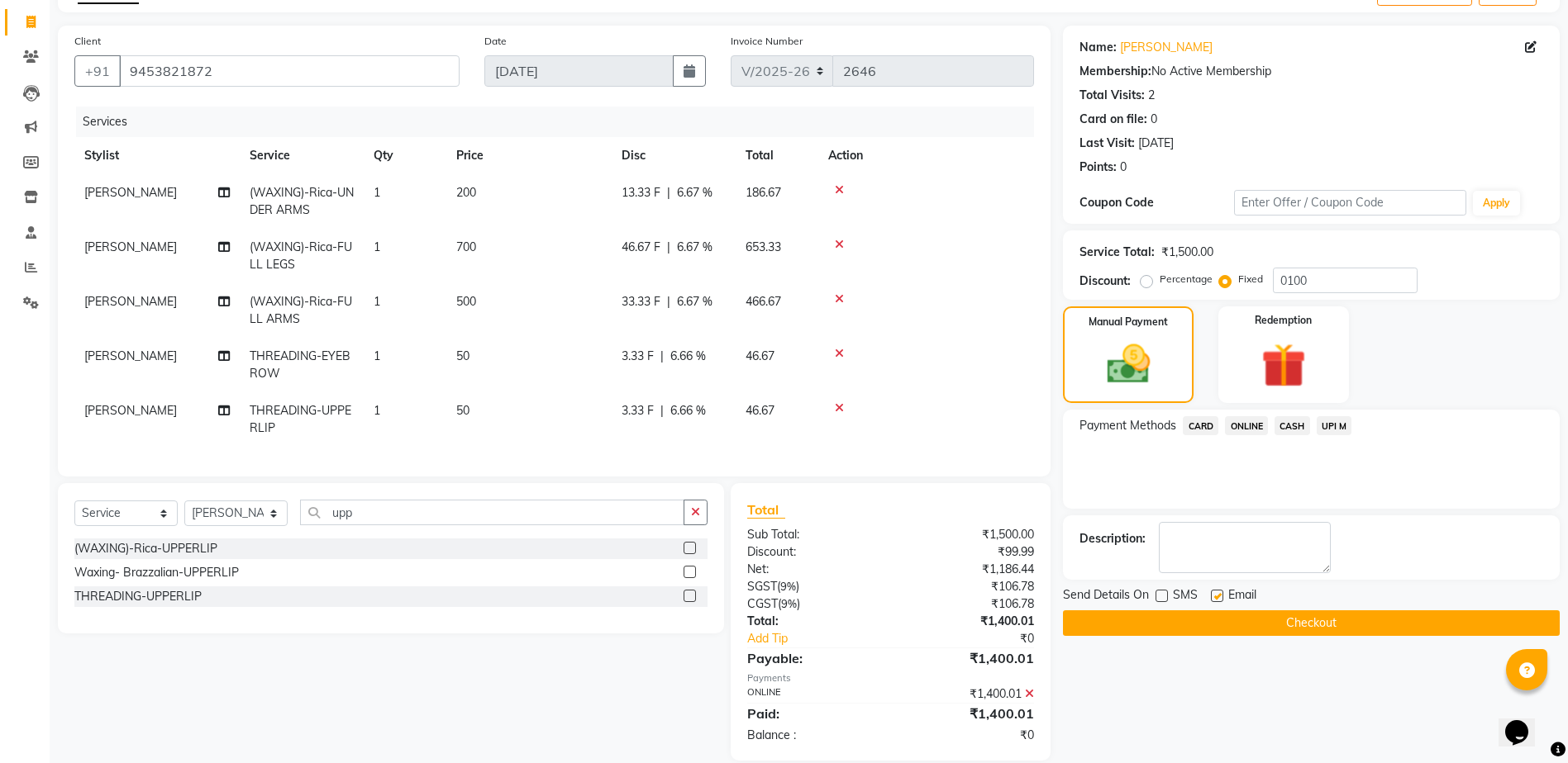
checkbox input "false"
click at [1219, 621] on button "Checkout" at bounding box center [1312, 623] width 497 height 25
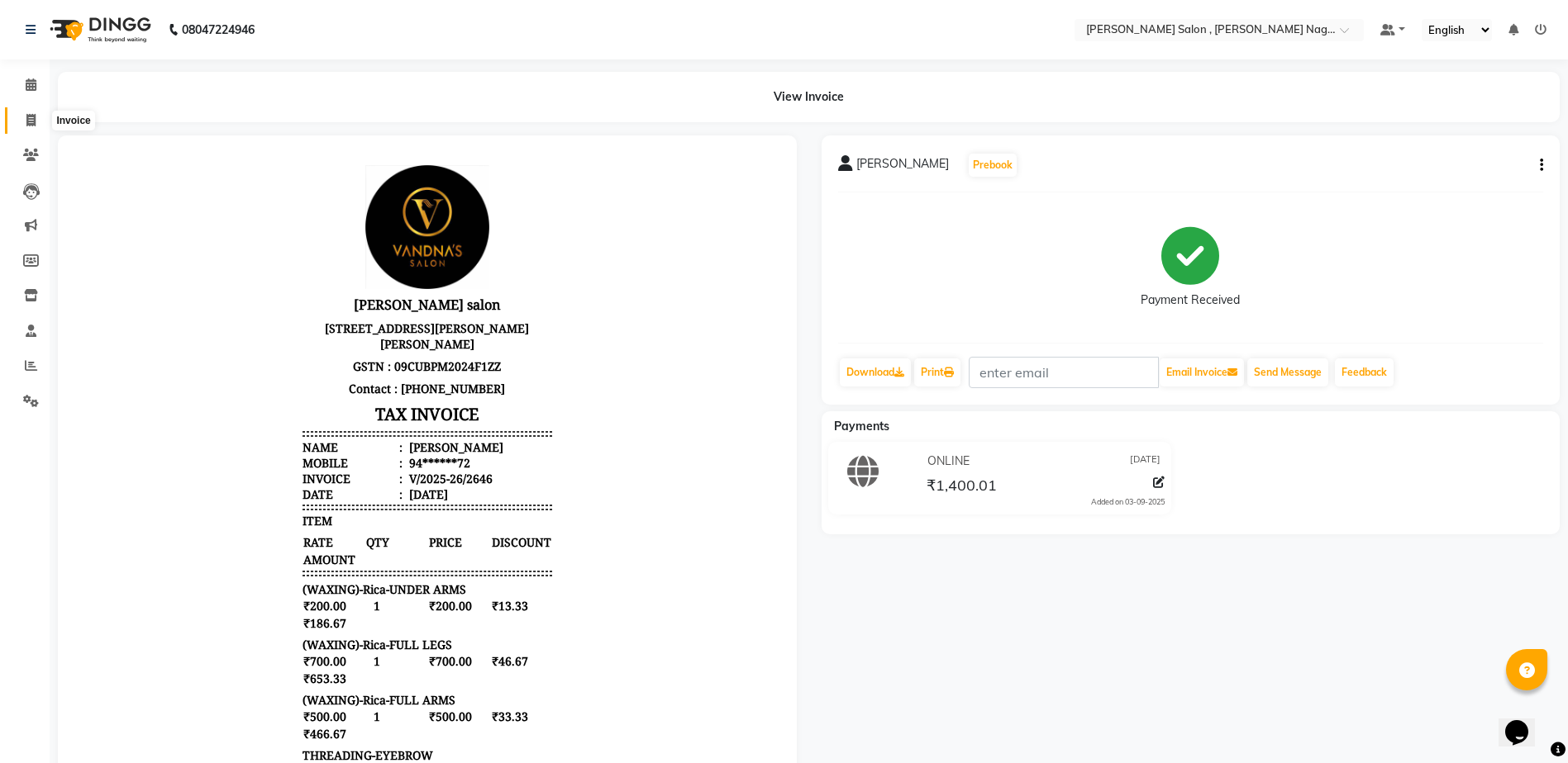
click at [41, 114] on span at bounding box center [31, 121] width 29 height 19
select select "service"
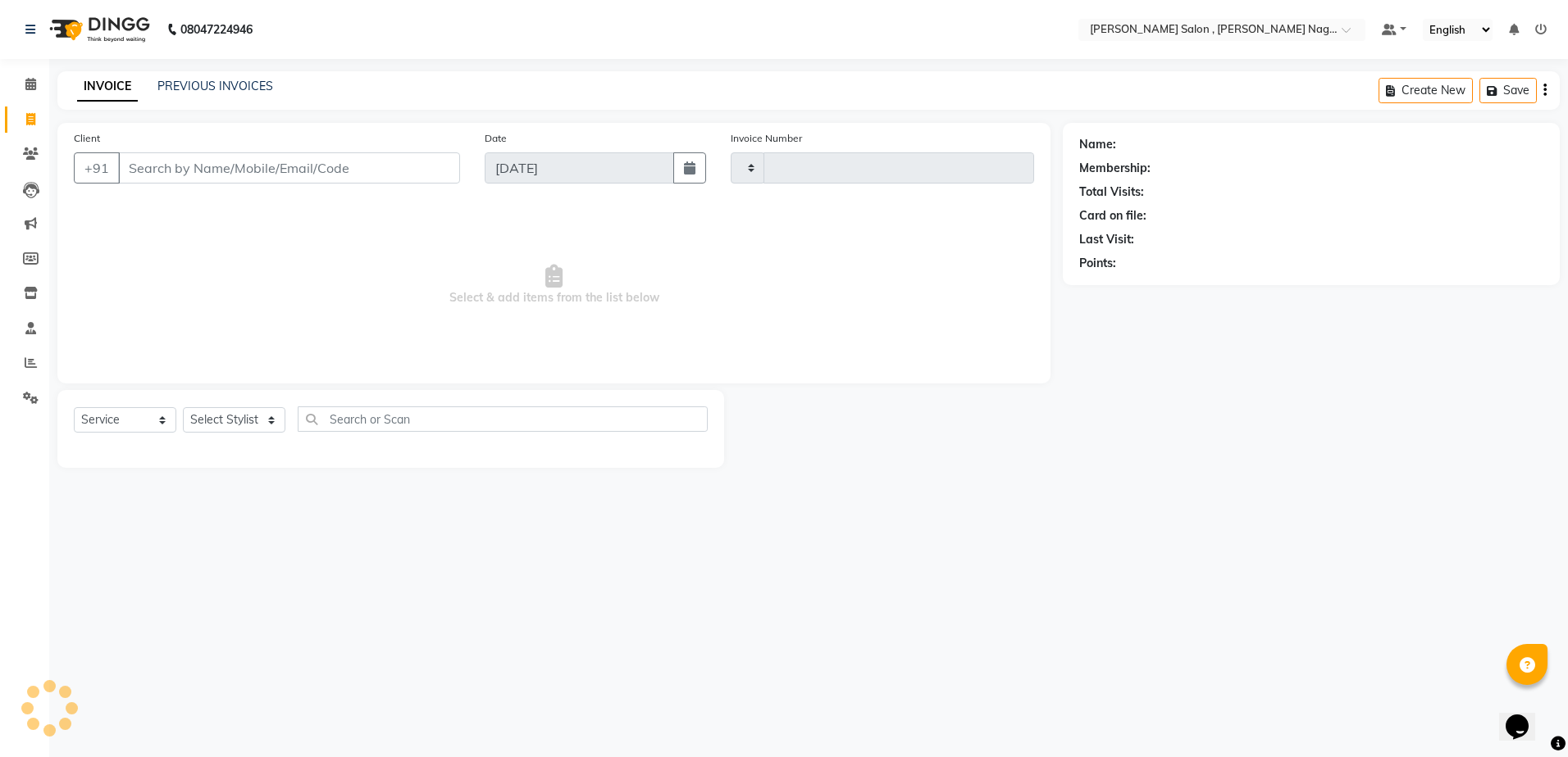
type input "2647"
select select "4120"
paste input "9839448455"
type input "9839448455"
click at [219, 433] on div "Select Service Product Membership Package Voucher Prepaid Gift Card Select Styl…" at bounding box center [390, 425] width 634 height 39
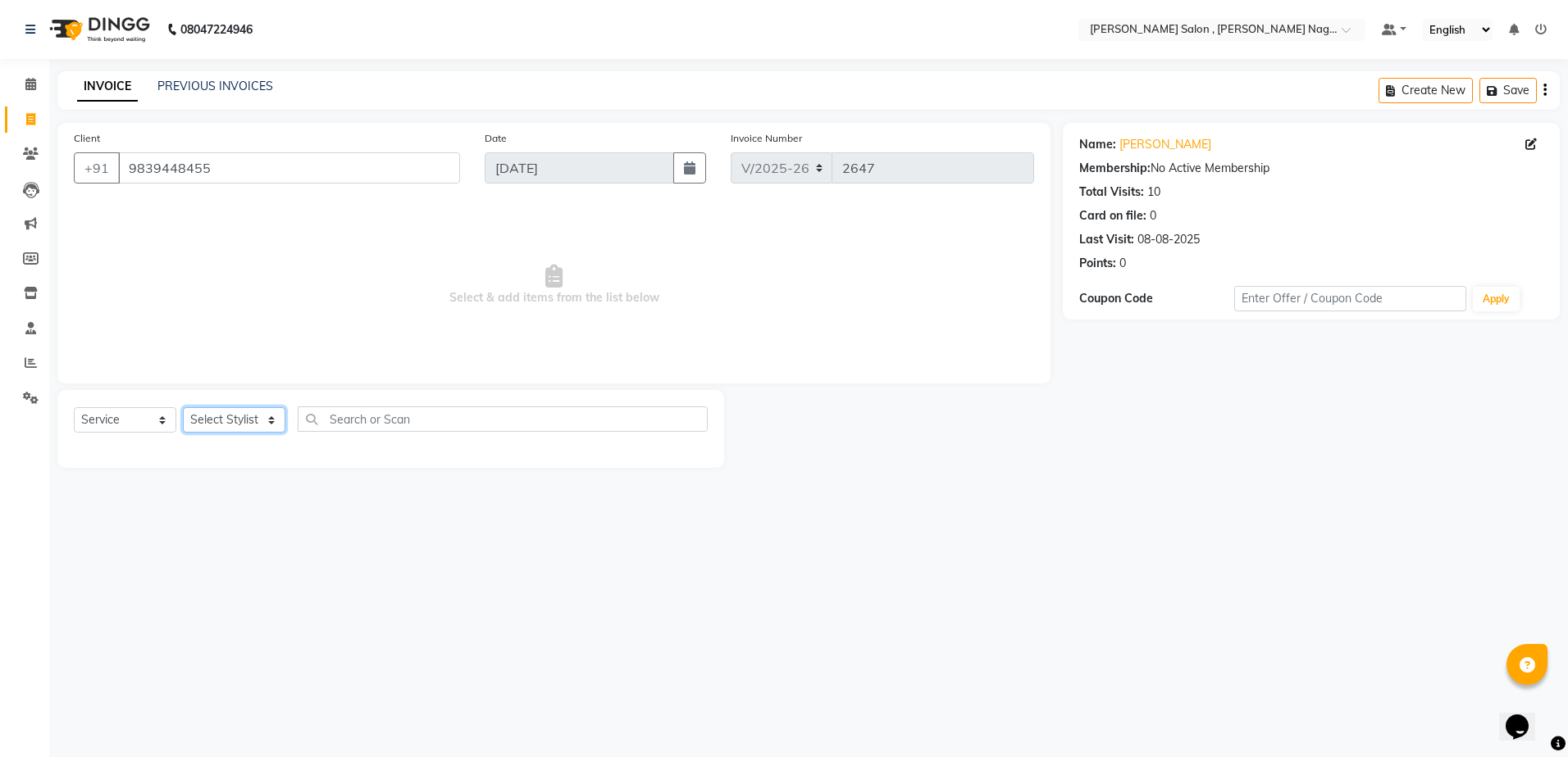
click at [219, 415] on select "Select Stylist [PERSON_NAME] [PERSON_NAME] HARSH isha pal [PERSON_NAME] [PERSON…" at bounding box center [234, 420] width 103 height 25
select select "21943"
click at [183, 407] on select "Select Stylist [PERSON_NAME] [PERSON_NAME] HARSH isha pal [PERSON_NAME] [PERSON…" at bounding box center [234, 420] width 103 height 25
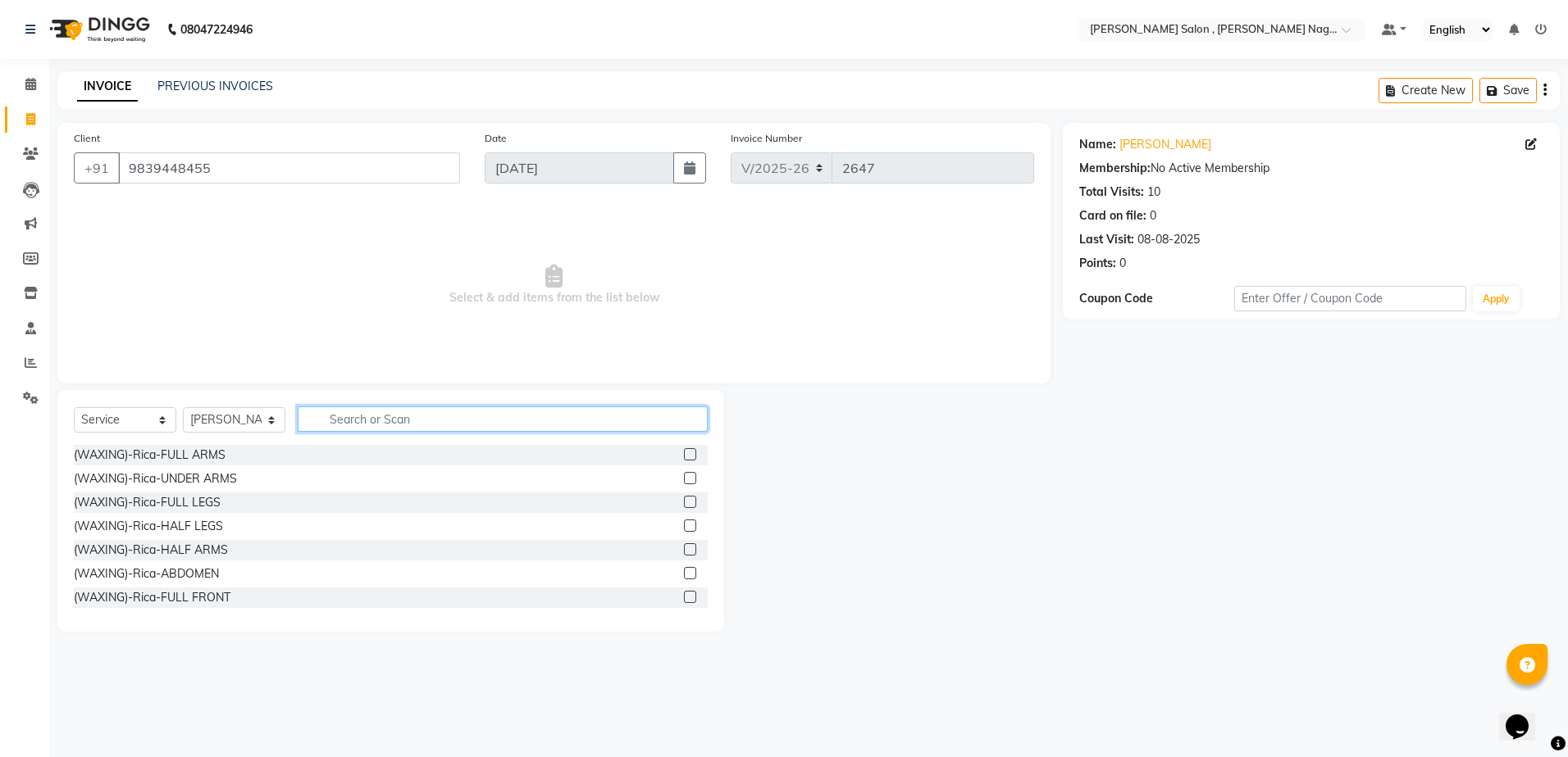
click at [352, 423] on input "text" at bounding box center [503, 419] width 410 height 25
type input "ey"
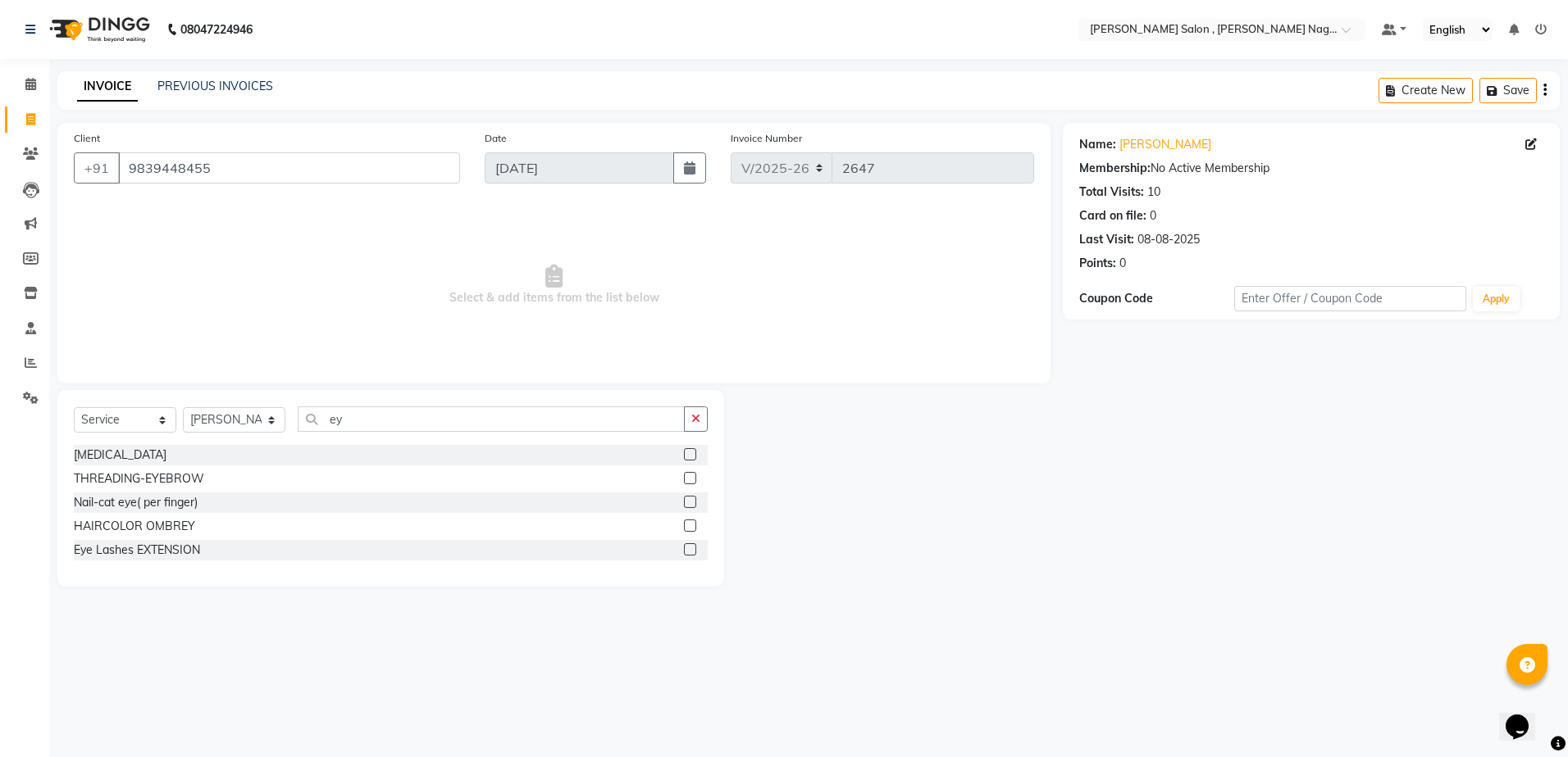
click at [690, 479] on label at bounding box center [690, 478] width 13 height 13
click at [690, 479] on input "checkbox" at bounding box center [689, 479] width 11 height 11
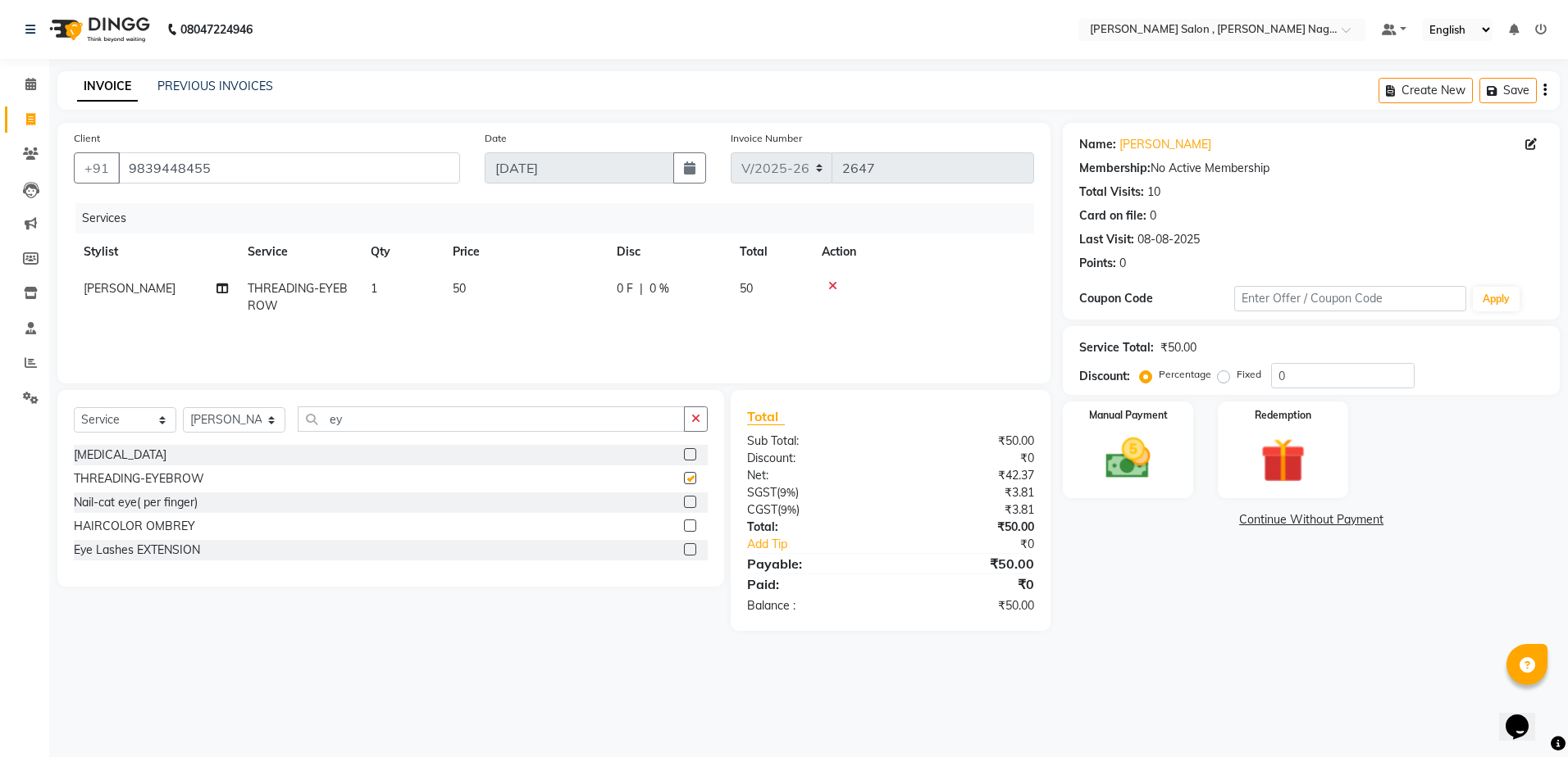
checkbox input "false"
click at [425, 424] on input "ey" at bounding box center [491, 419] width 387 height 25
type input "e"
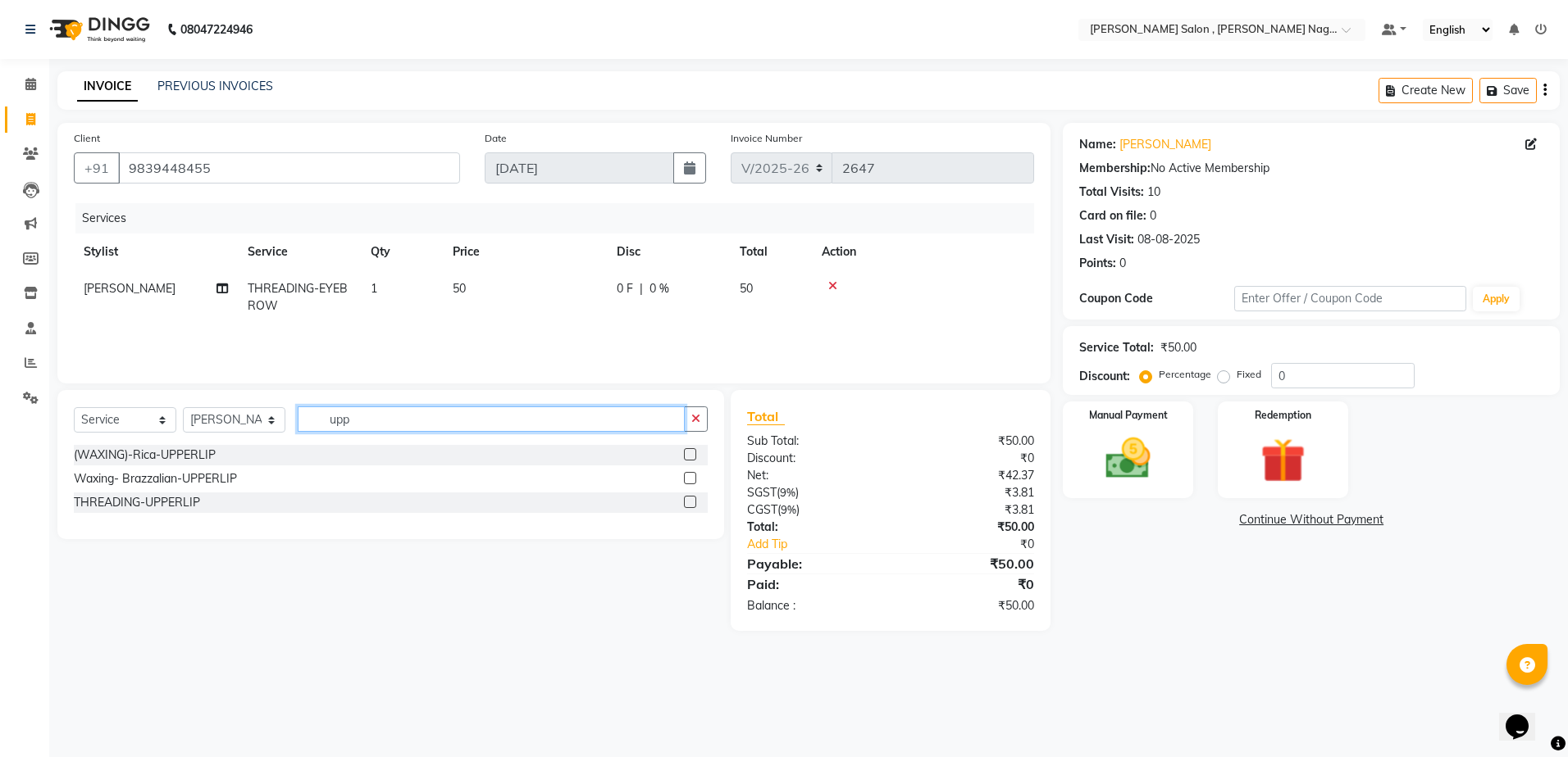
type input "upp"
click at [695, 500] on label at bounding box center [690, 503] width 13 height 13
click at [694, 500] on input "checkbox" at bounding box center [689, 503] width 11 height 11
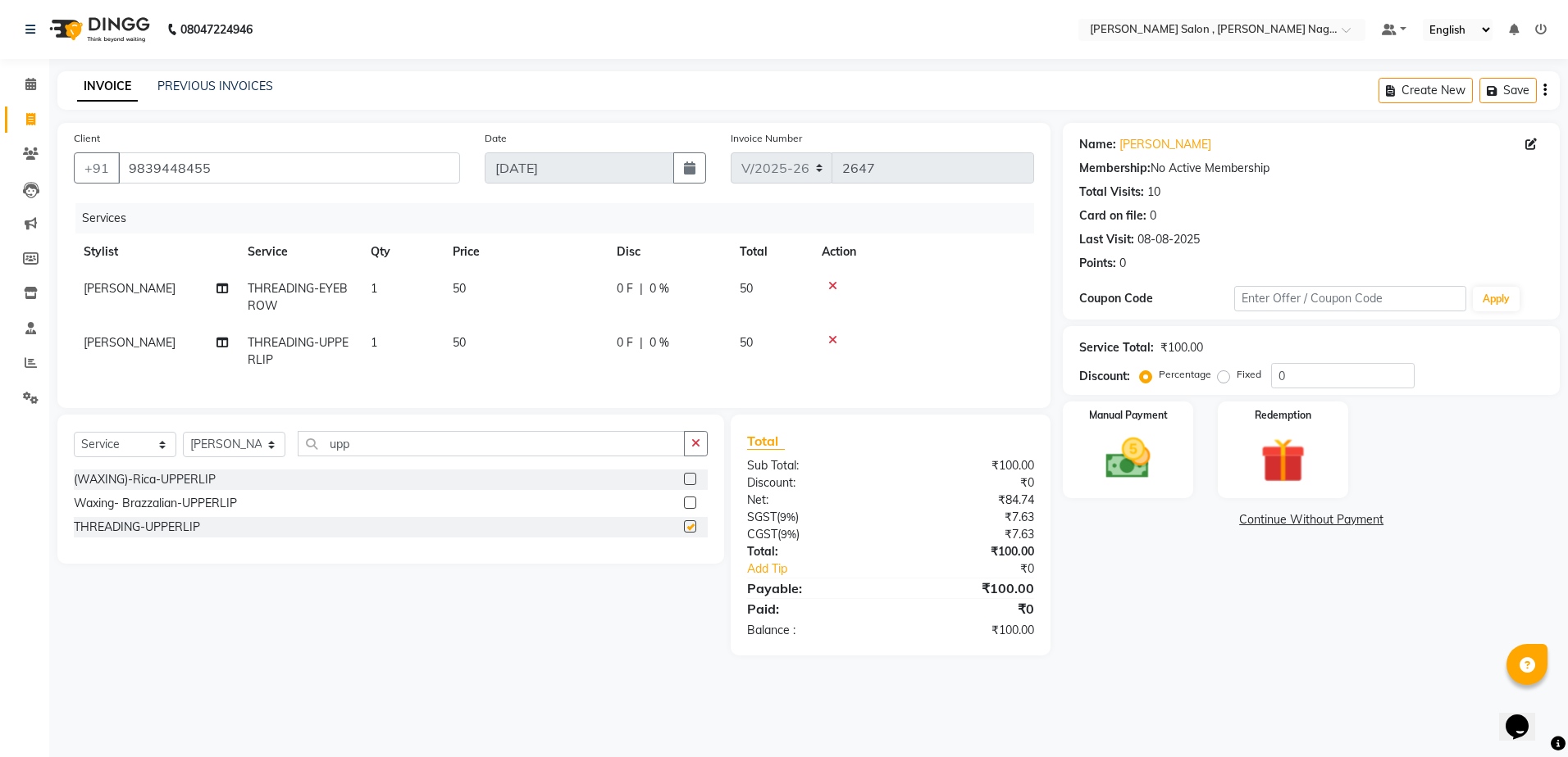
checkbox input "false"
click at [1134, 475] on img at bounding box center [1128, 459] width 76 height 54
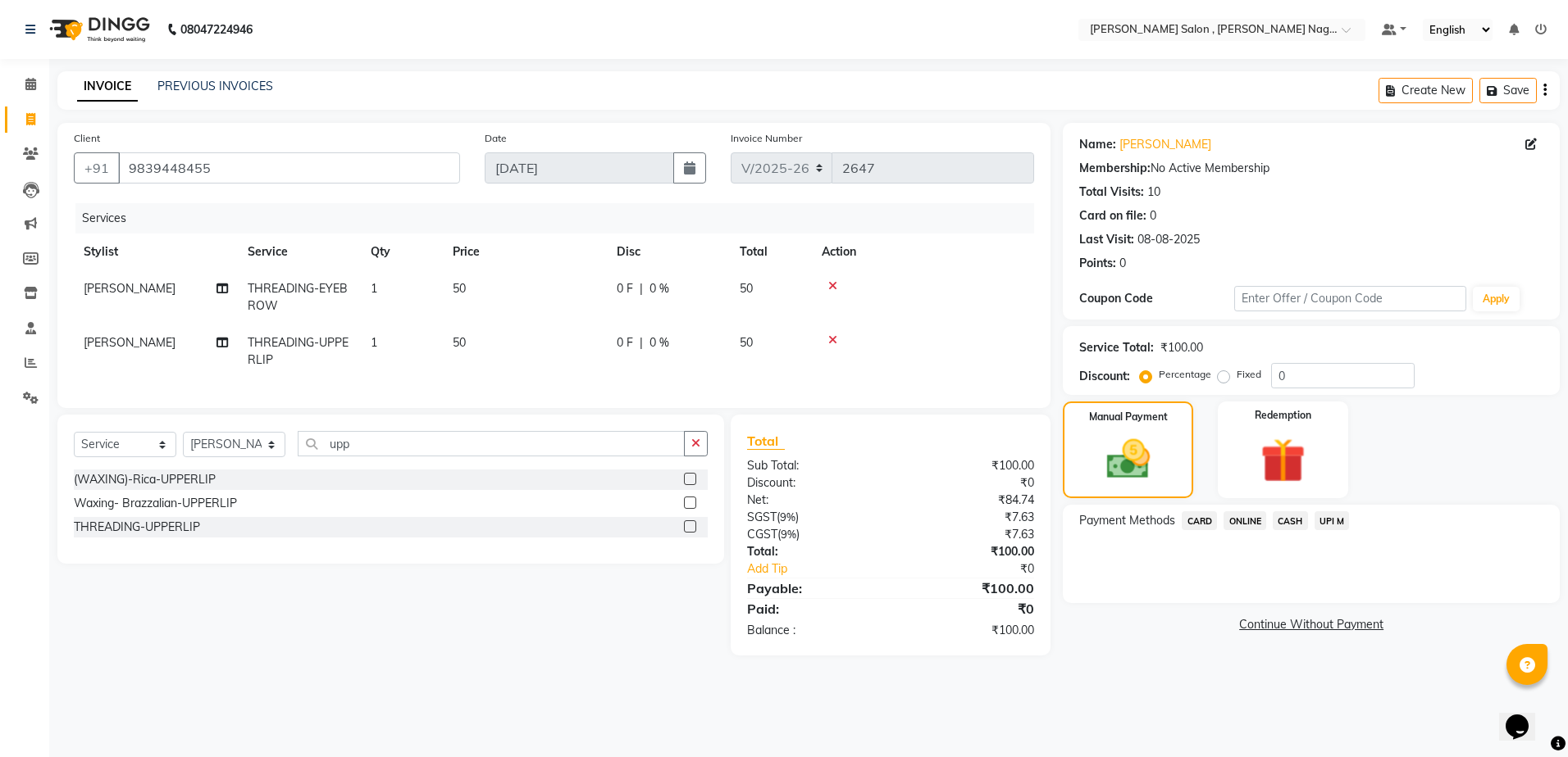
click at [1288, 524] on span "CASH" at bounding box center [1290, 521] width 35 height 19
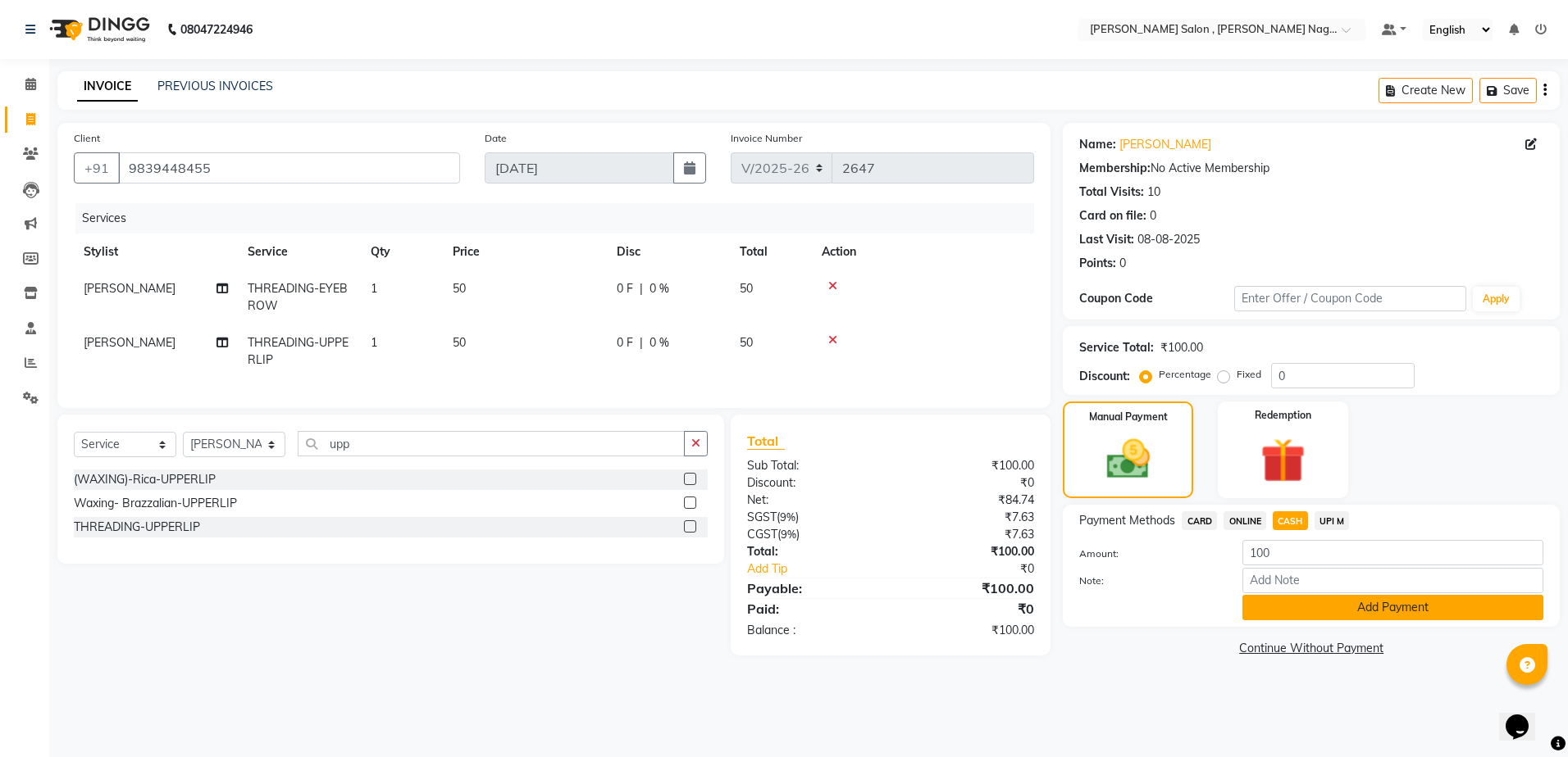
click at [1278, 601] on button "Add Payment" at bounding box center [1393, 608] width 301 height 25
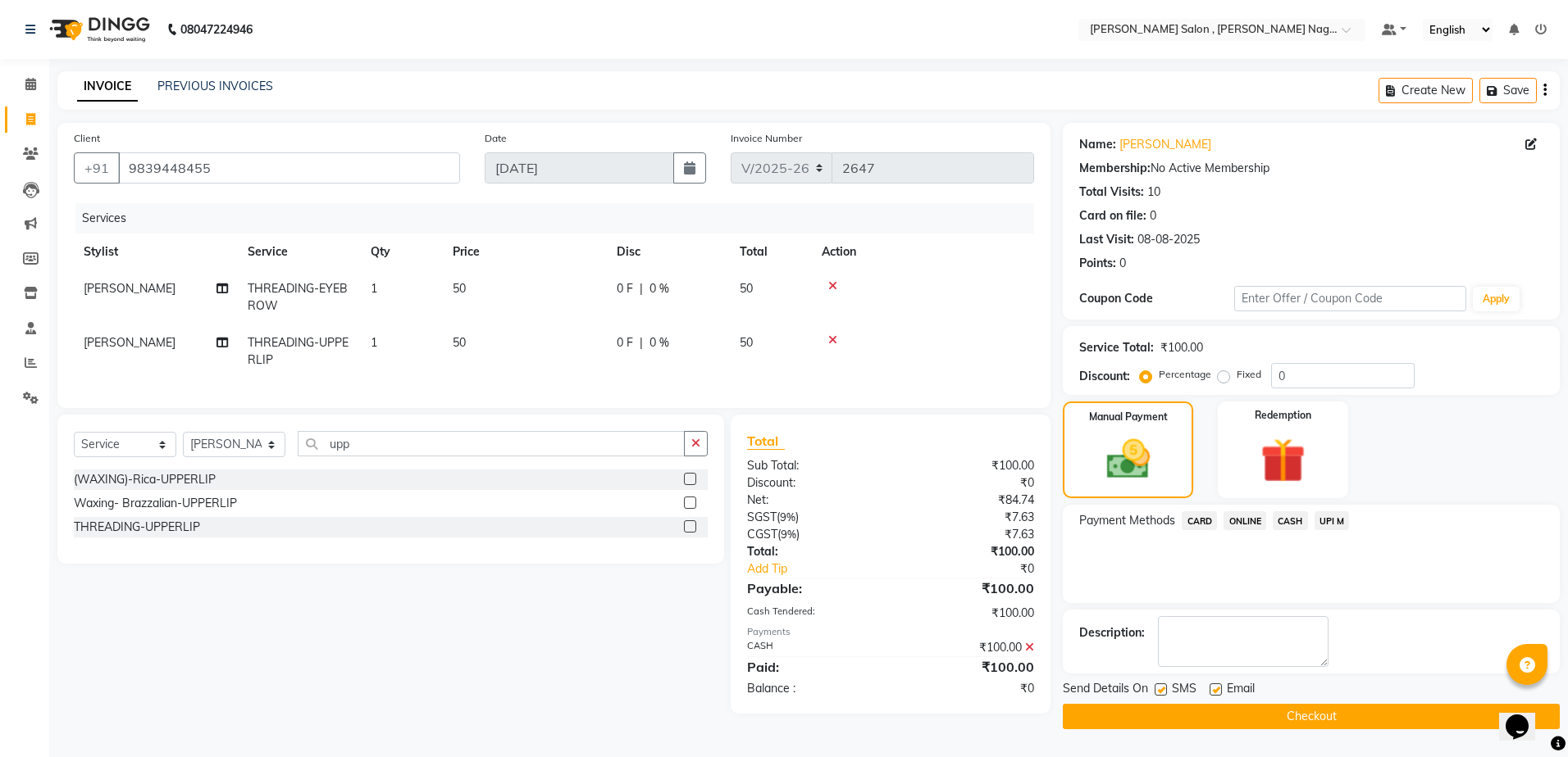
click at [1228, 704] on button "Checkout" at bounding box center [1312, 717] width 497 height 25
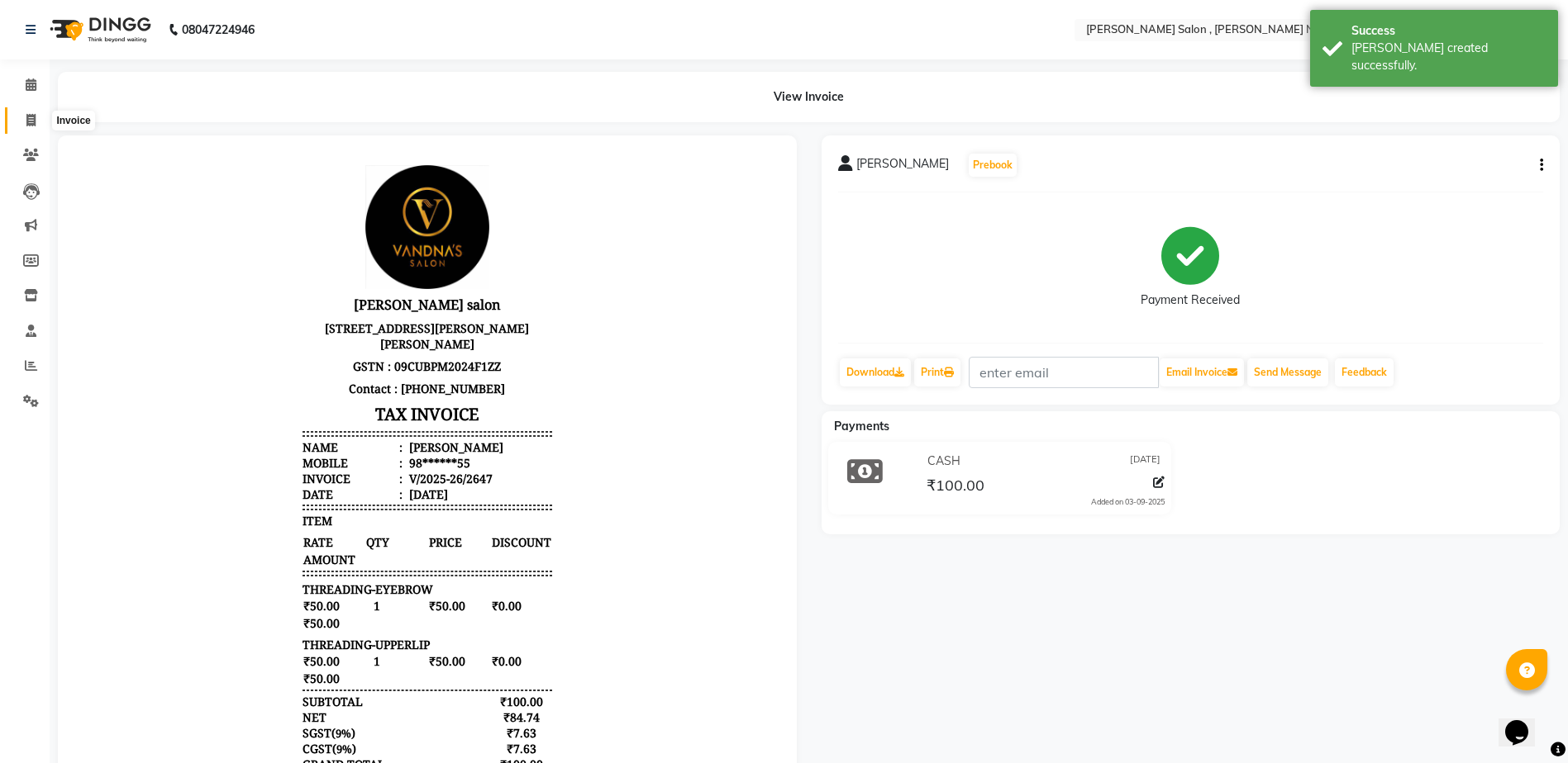
click at [22, 129] on span at bounding box center [31, 121] width 29 height 19
select select "service"
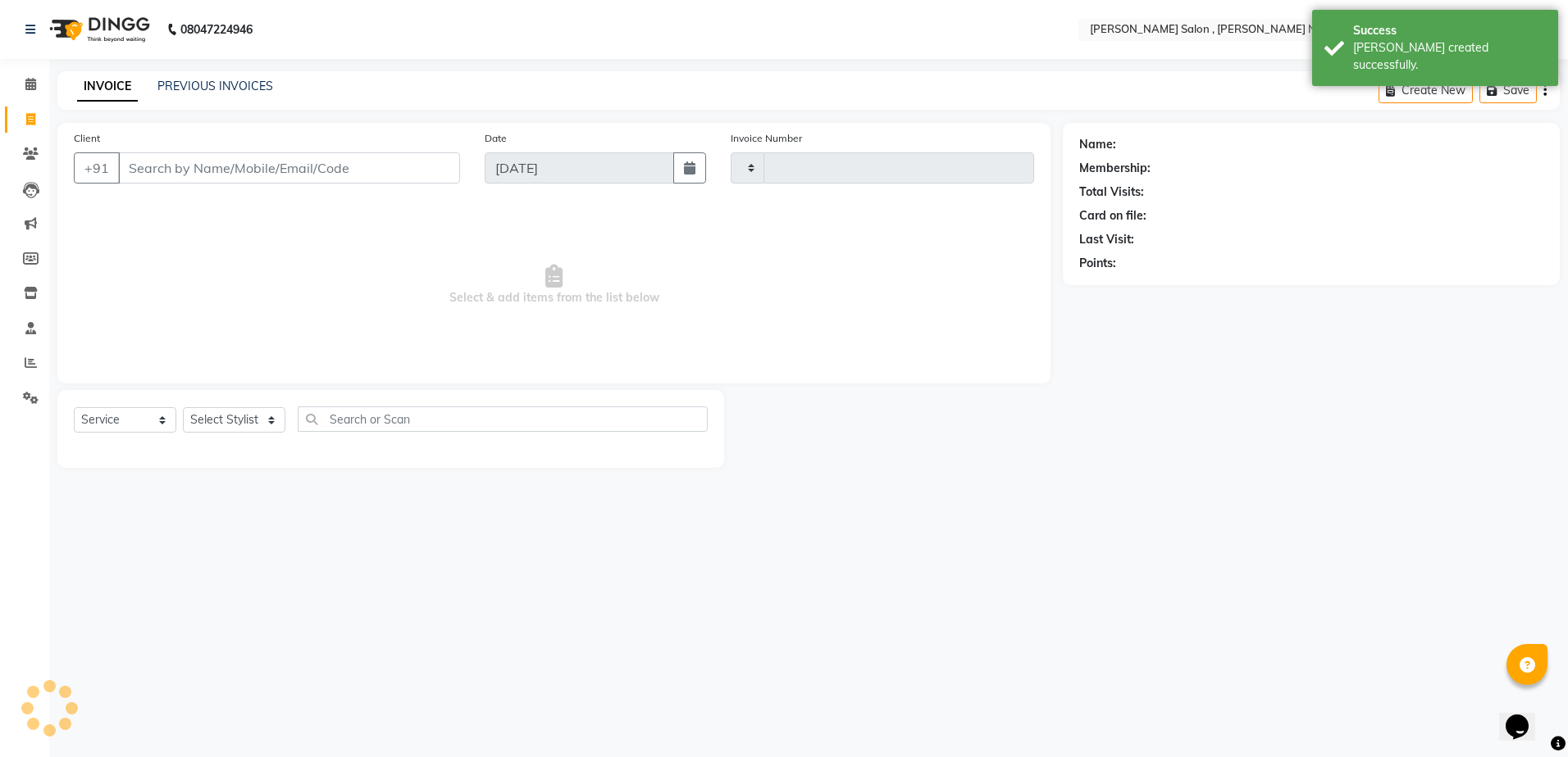
type input "2648"
select select "4120"
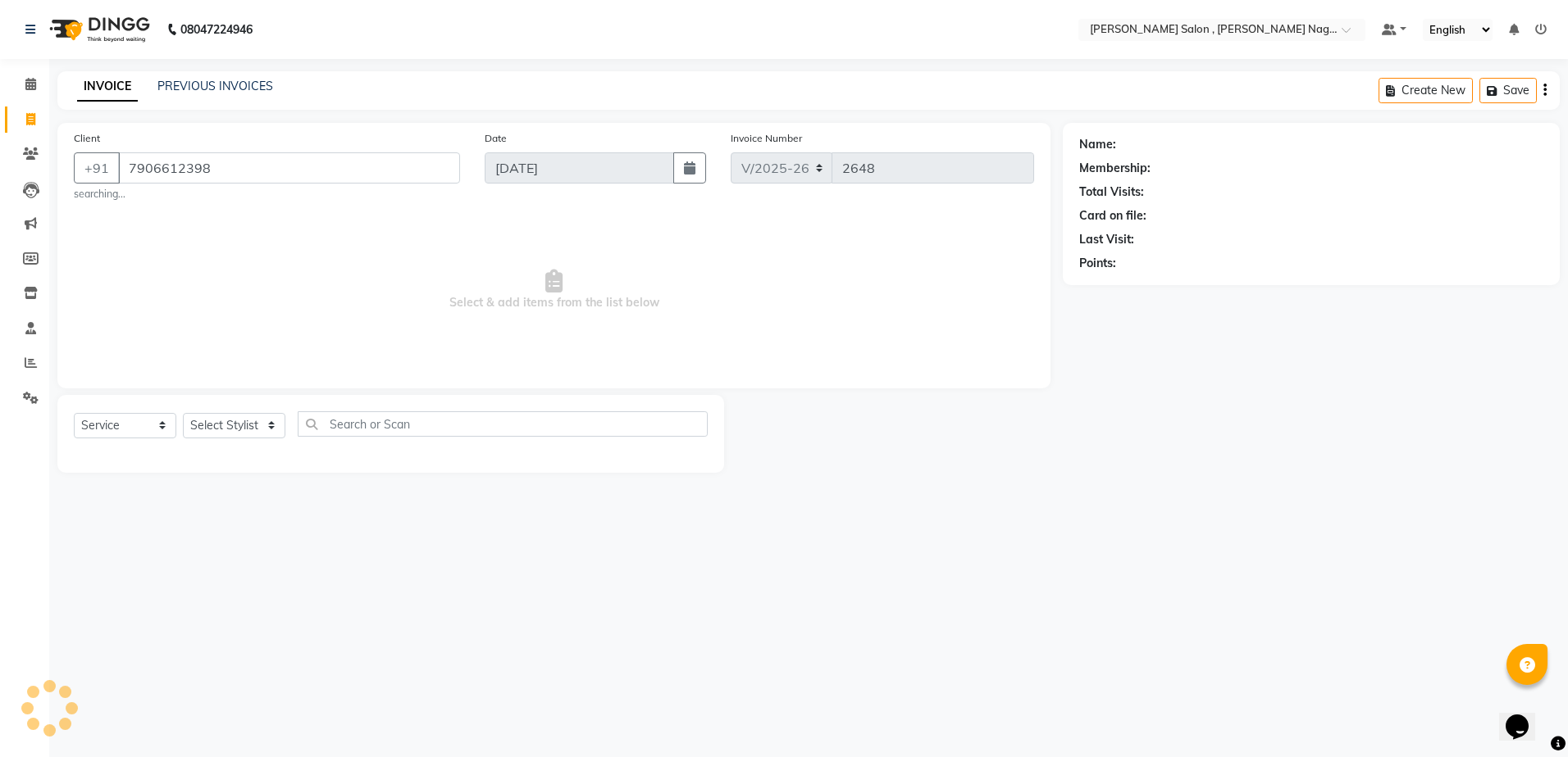
type input "7906612398"
click at [218, 418] on select "Select Stylist [PERSON_NAME] [PERSON_NAME] HARSH isha pal [PERSON_NAME] [PERSON…" at bounding box center [234, 426] width 103 height 25
select select "35623"
click at [183, 414] on select "Select Stylist [PERSON_NAME] [PERSON_NAME] HARSH isha pal [PERSON_NAME] [PERSON…" at bounding box center [234, 426] width 103 height 25
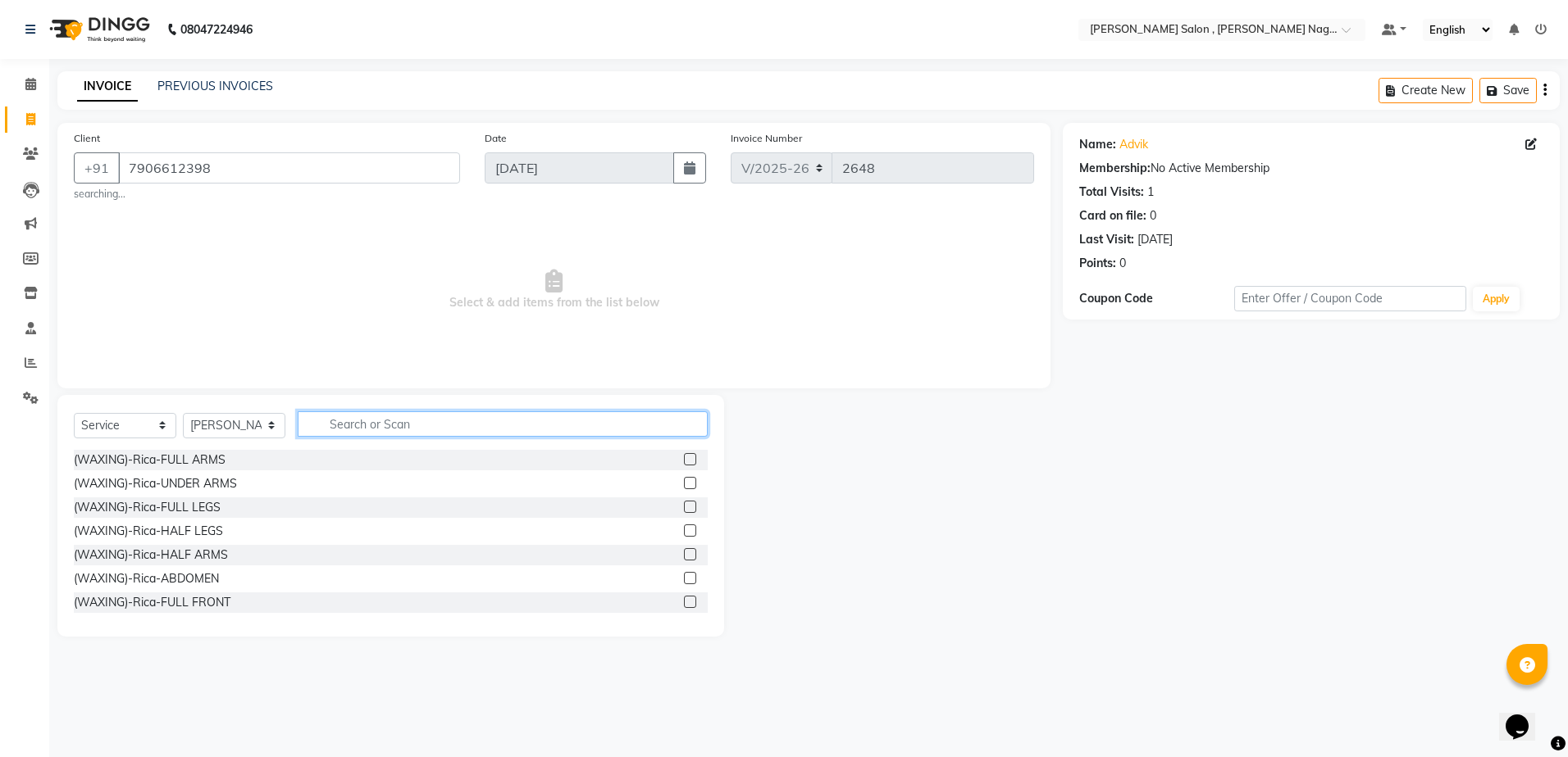
click at [340, 417] on input "text" at bounding box center [503, 424] width 410 height 25
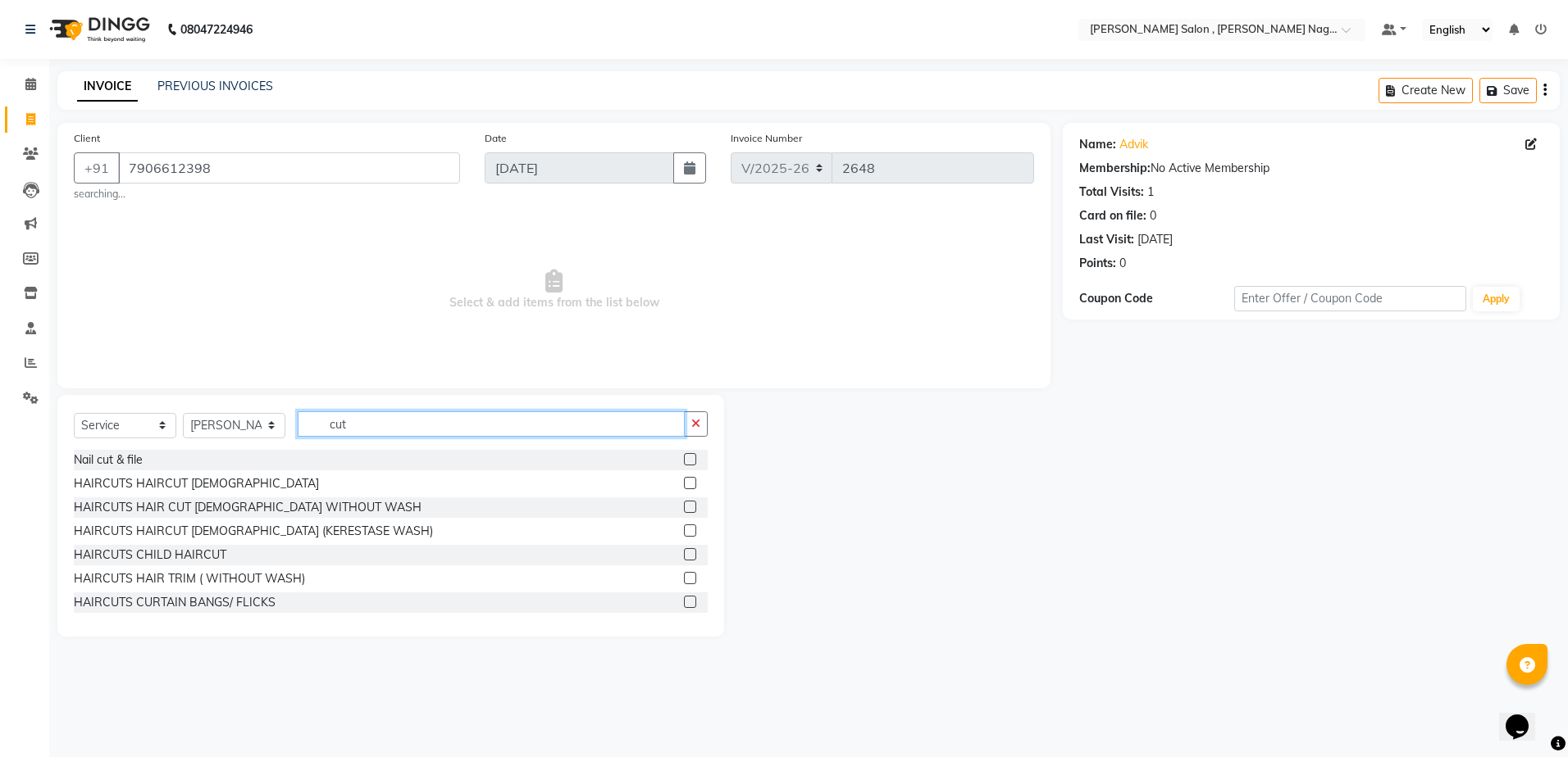
type input "cut"
click at [684, 504] on label at bounding box center [690, 507] width 13 height 13
click at [684, 504] on input "checkbox" at bounding box center [689, 508] width 11 height 11
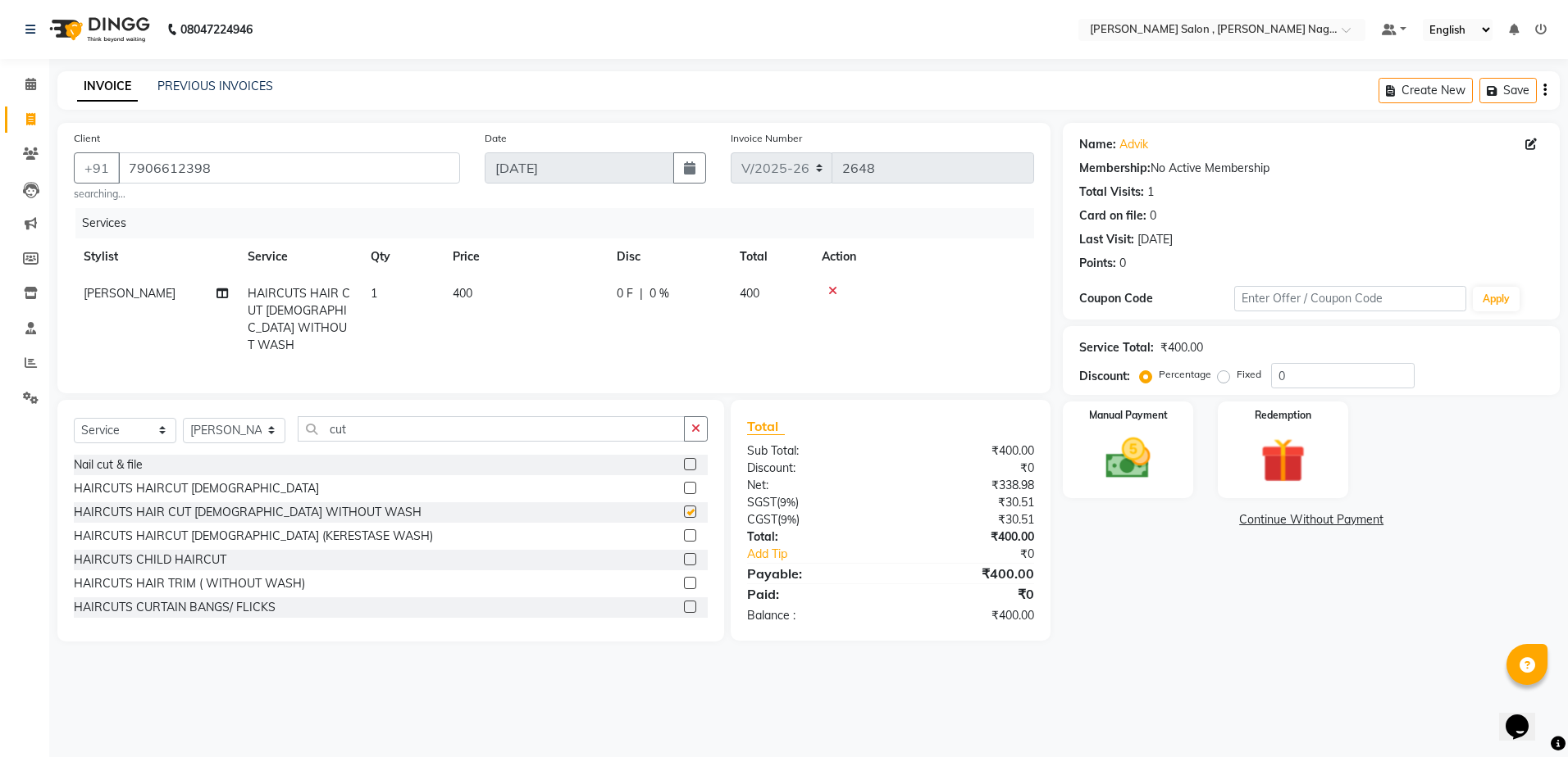
checkbox input "false"
click at [1159, 443] on img at bounding box center [1128, 459] width 76 height 54
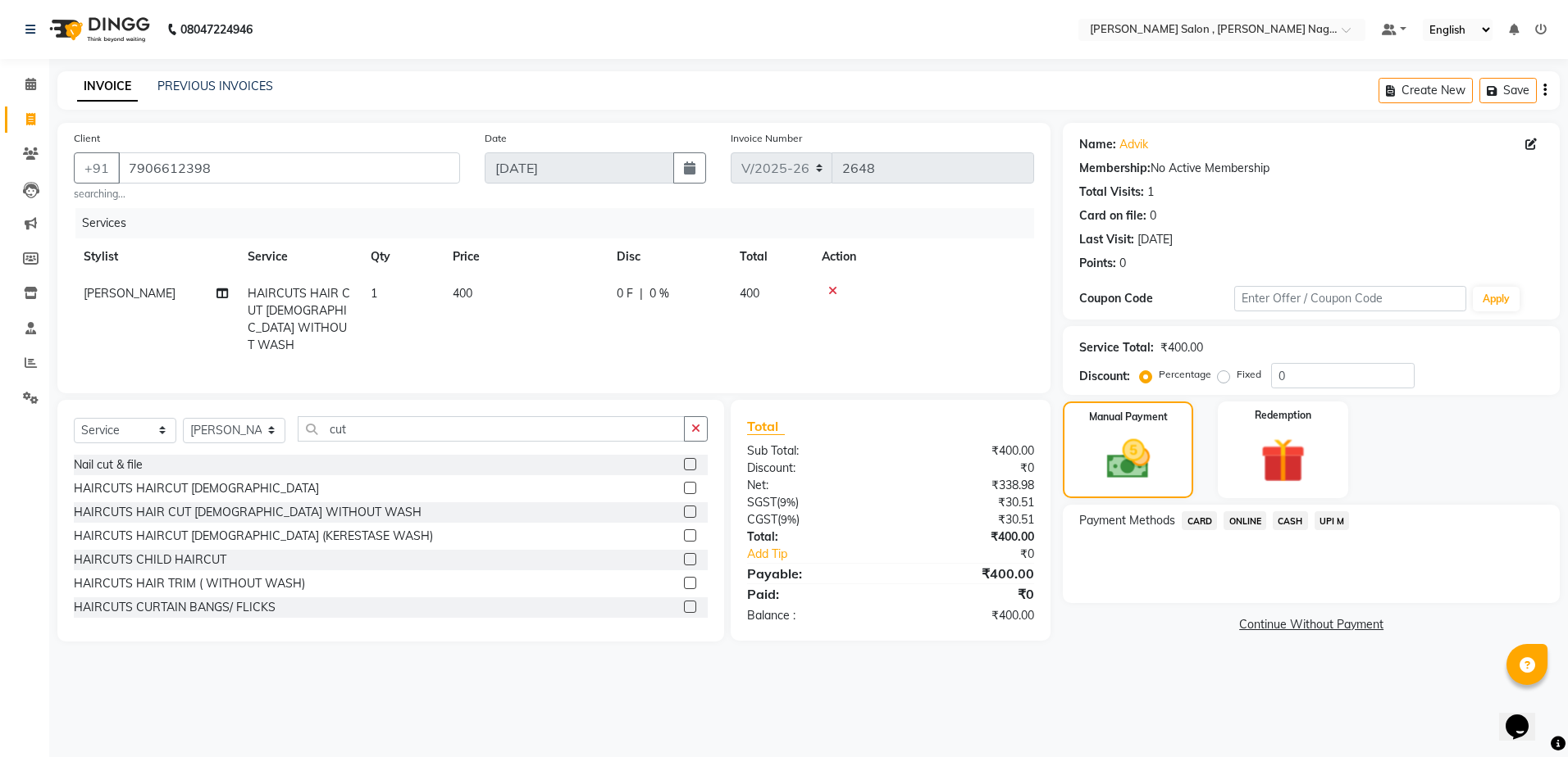
click at [1293, 526] on span "CASH" at bounding box center [1290, 521] width 35 height 19
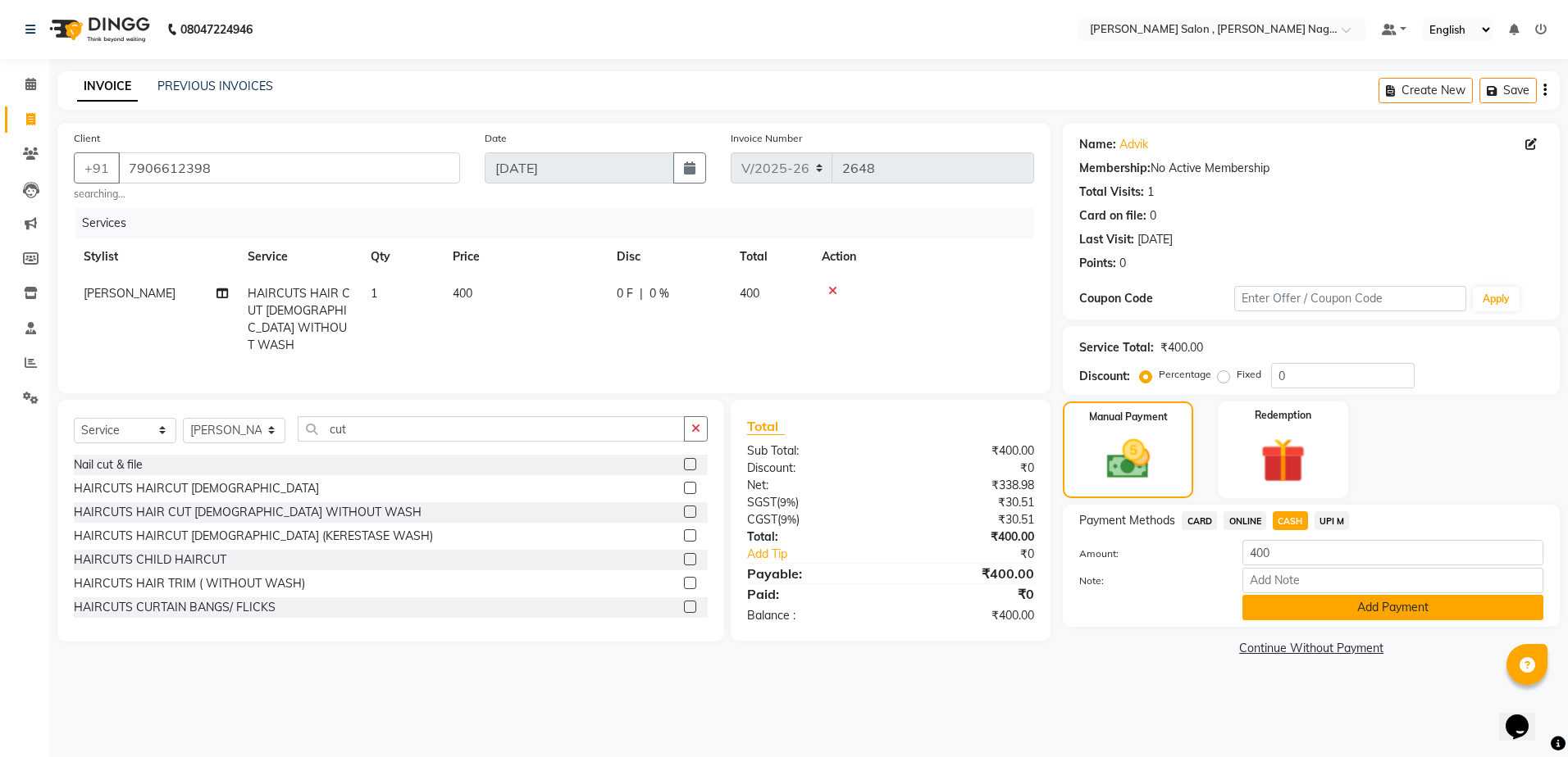
click at [1287, 614] on button "Add Payment" at bounding box center [1393, 608] width 301 height 25
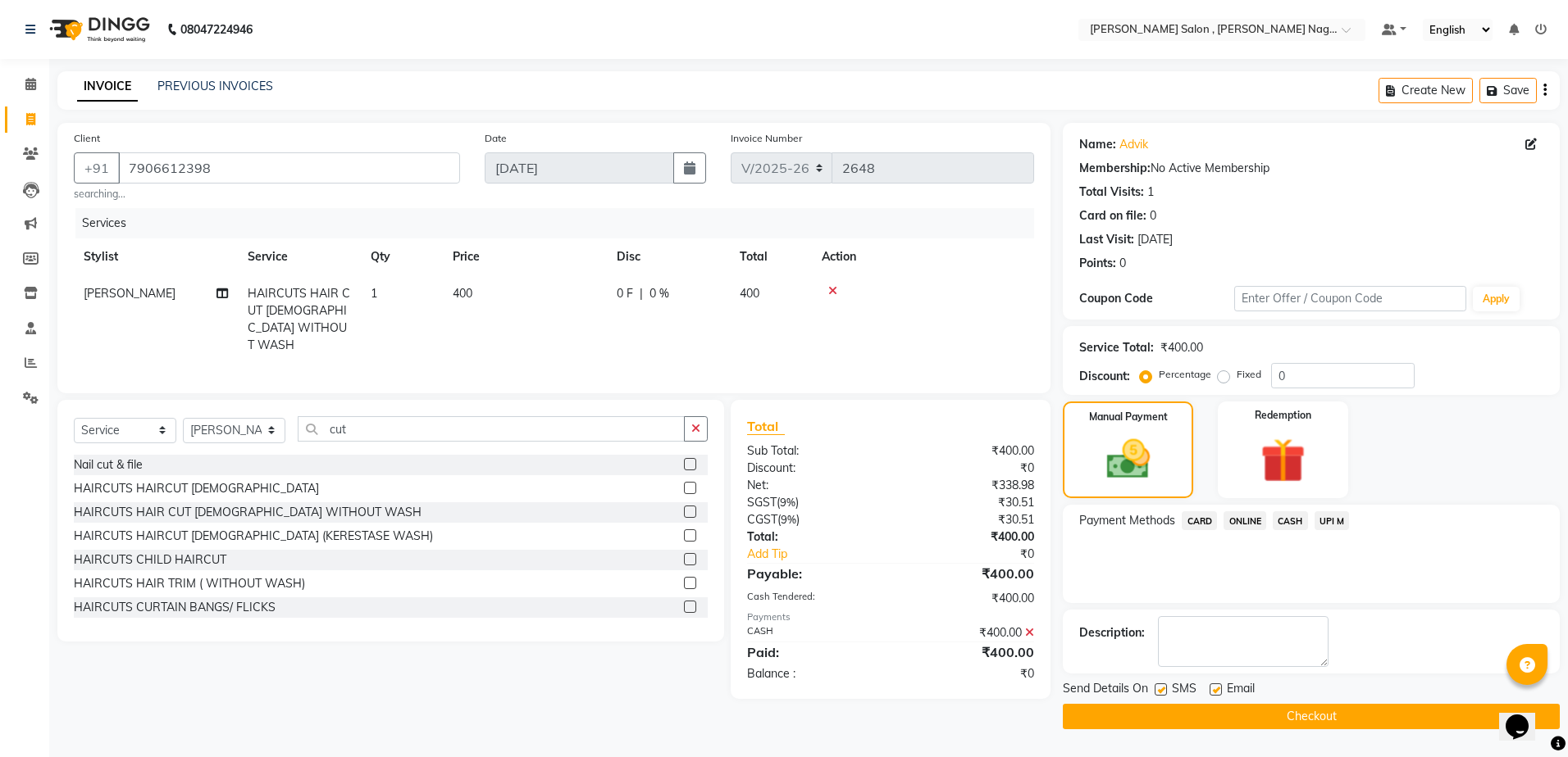
click at [1243, 709] on button "Checkout" at bounding box center [1312, 717] width 497 height 25
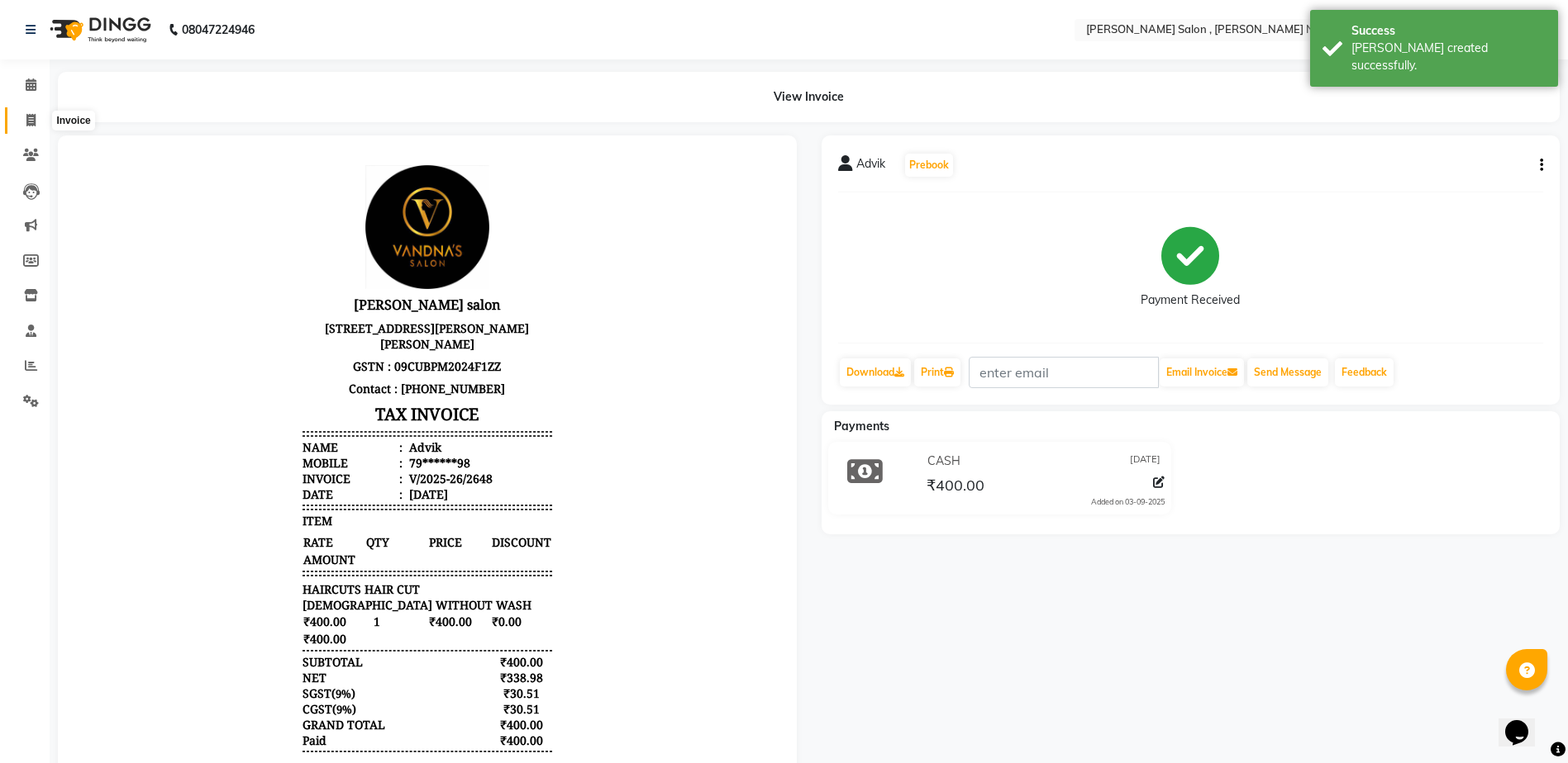
click at [26, 121] on icon at bounding box center [31, 121] width 9 height 13
select select "service"
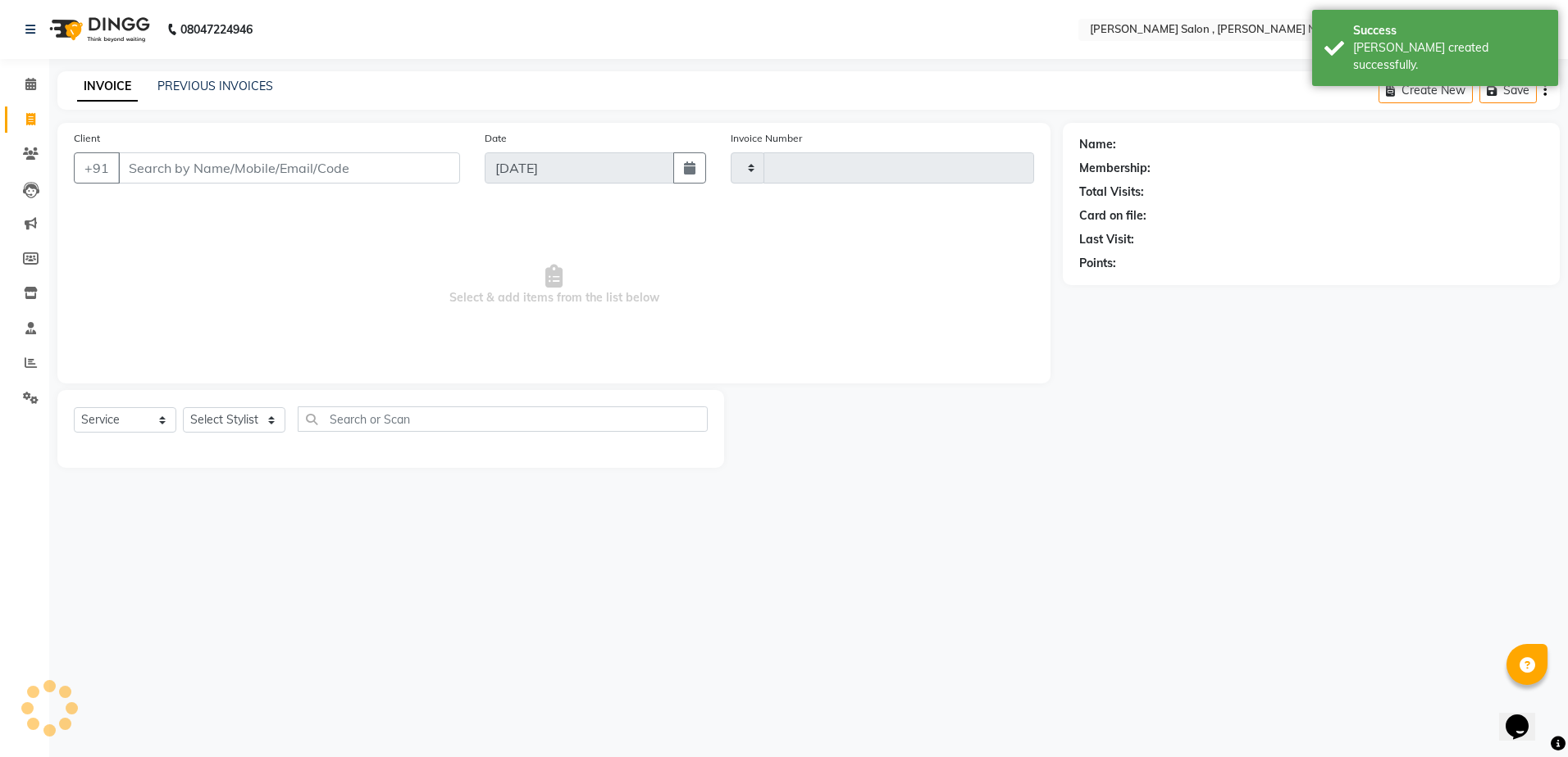
type input "2649"
select select "4120"
type input "9839010059"
click at [273, 420] on select "Select Stylist [PERSON_NAME] [PERSON_NAME] HARSH isha pal [PERSON_NAME] [PERSON…" at bounding box center [234, 420] width 103 height 25
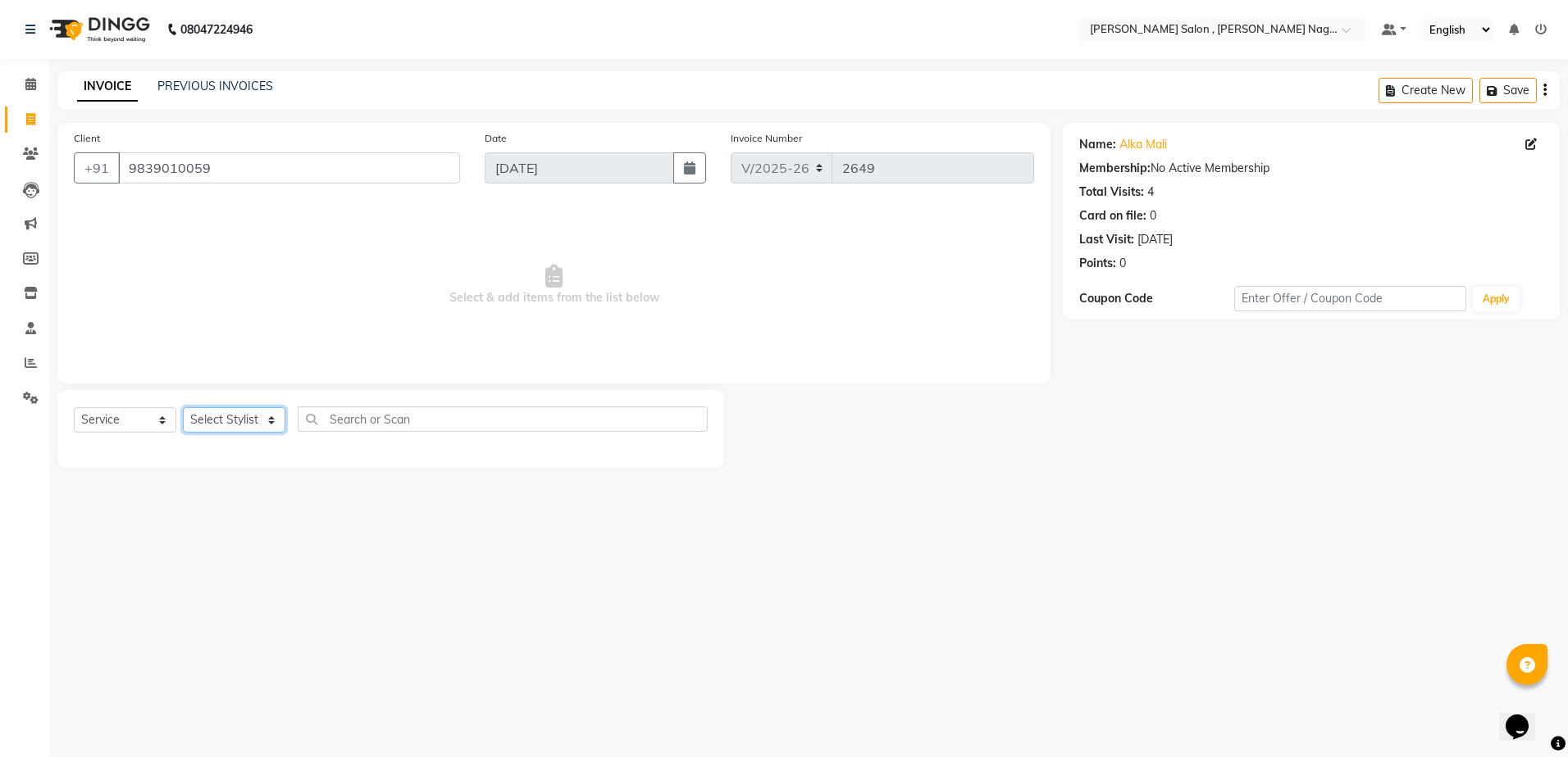
select select "24165"
click at [183, 407] on select "Select Stylist [PERSON_NAME] [PERSON_NAME] HARSH isha pal [PERSON_NAME] [PERSON…" at bounding box center [234, 420] width 103 height 25
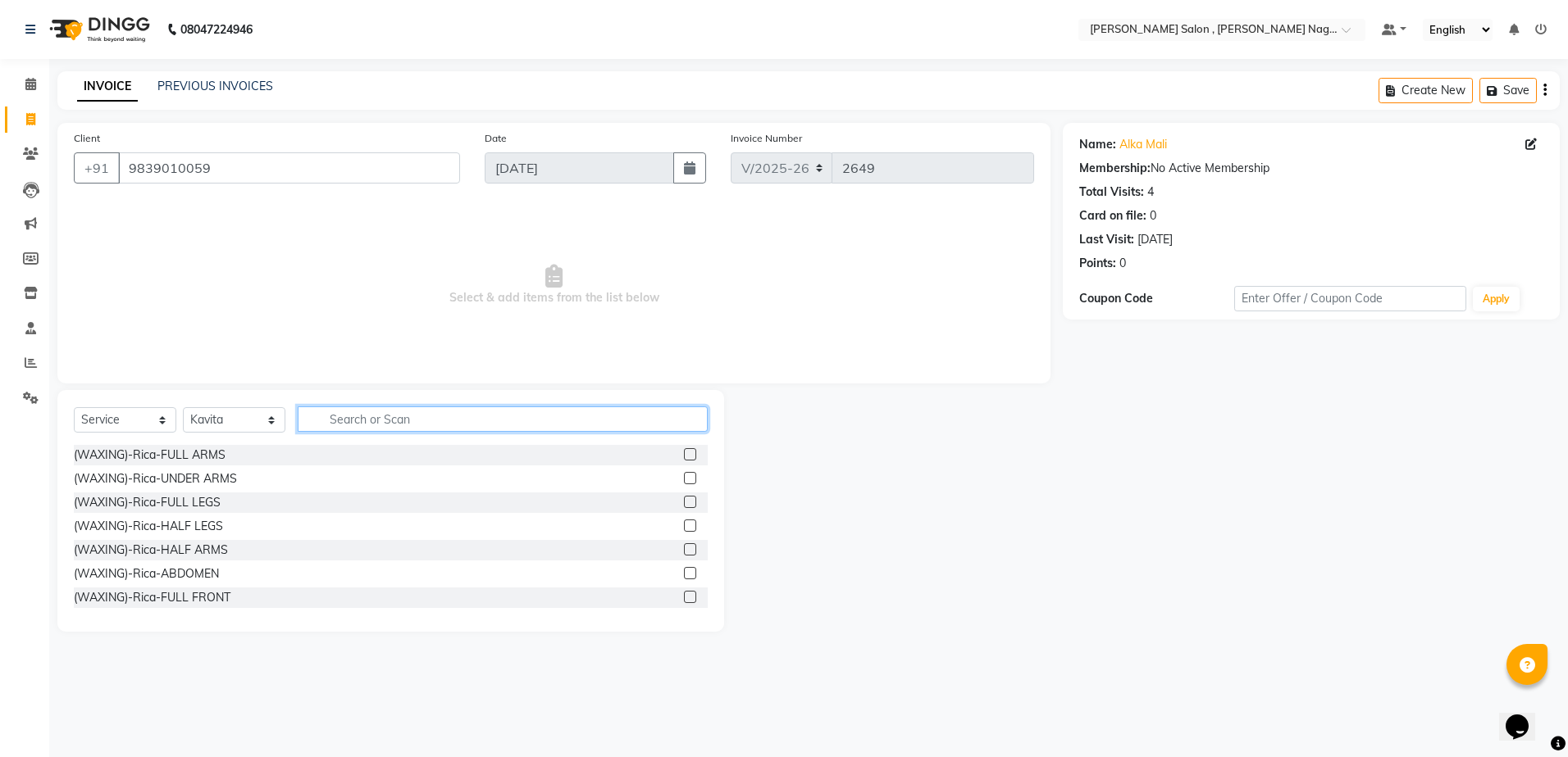
click at [370, 414] on input "text" at bounding box center [503, 419] width 410 height 25
type input "ey"
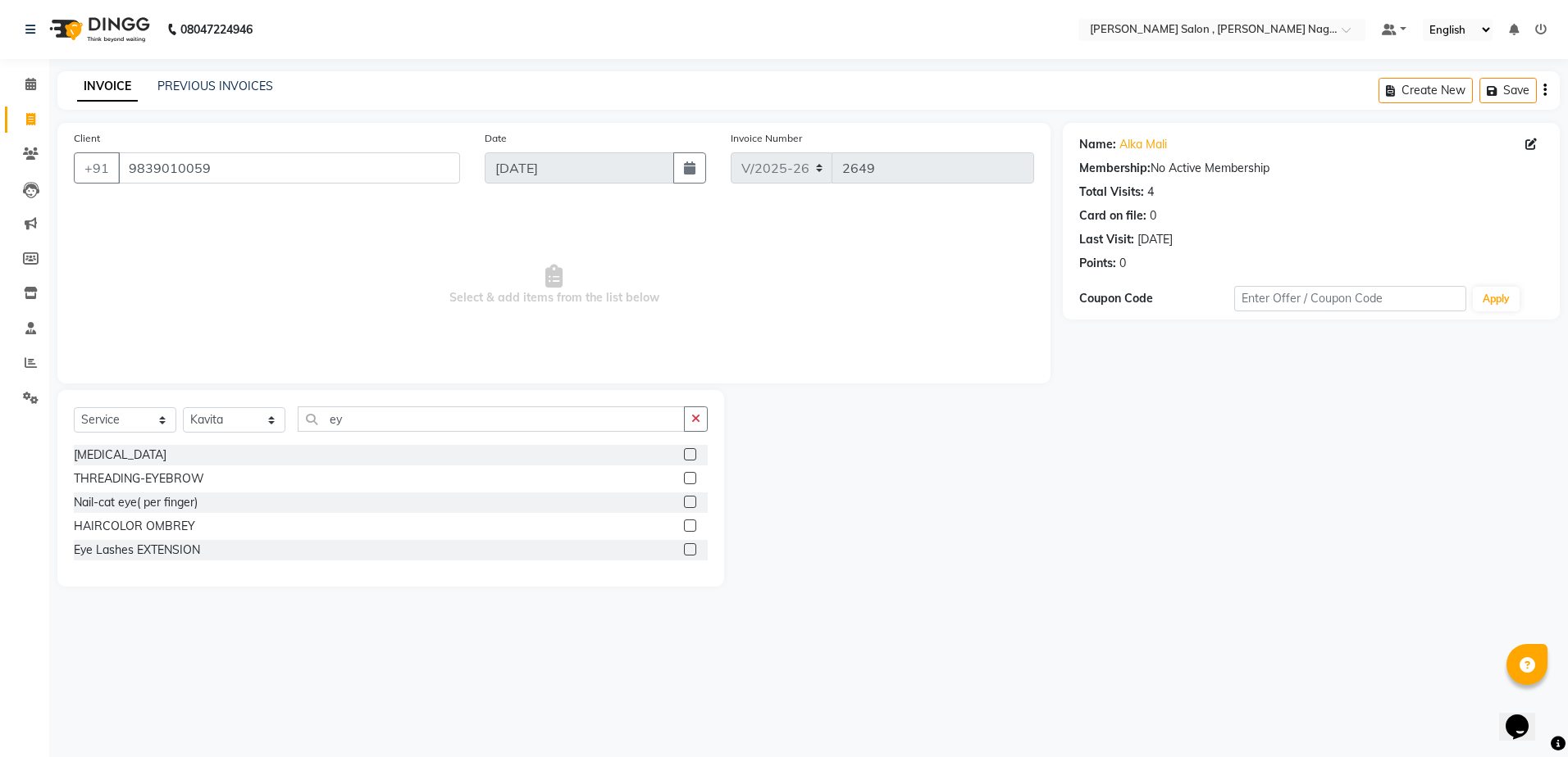
drag, startPoint x: 684, startPoint y: 472, endPoint x: 695, endPoint y: 480, distance: 13.6
click at [684, 475] on label at bounding box center [690, 478] width 13 height 13
click at [684, 475] on input "checkbox" at bounding box center [689, 479] width 11 height 11
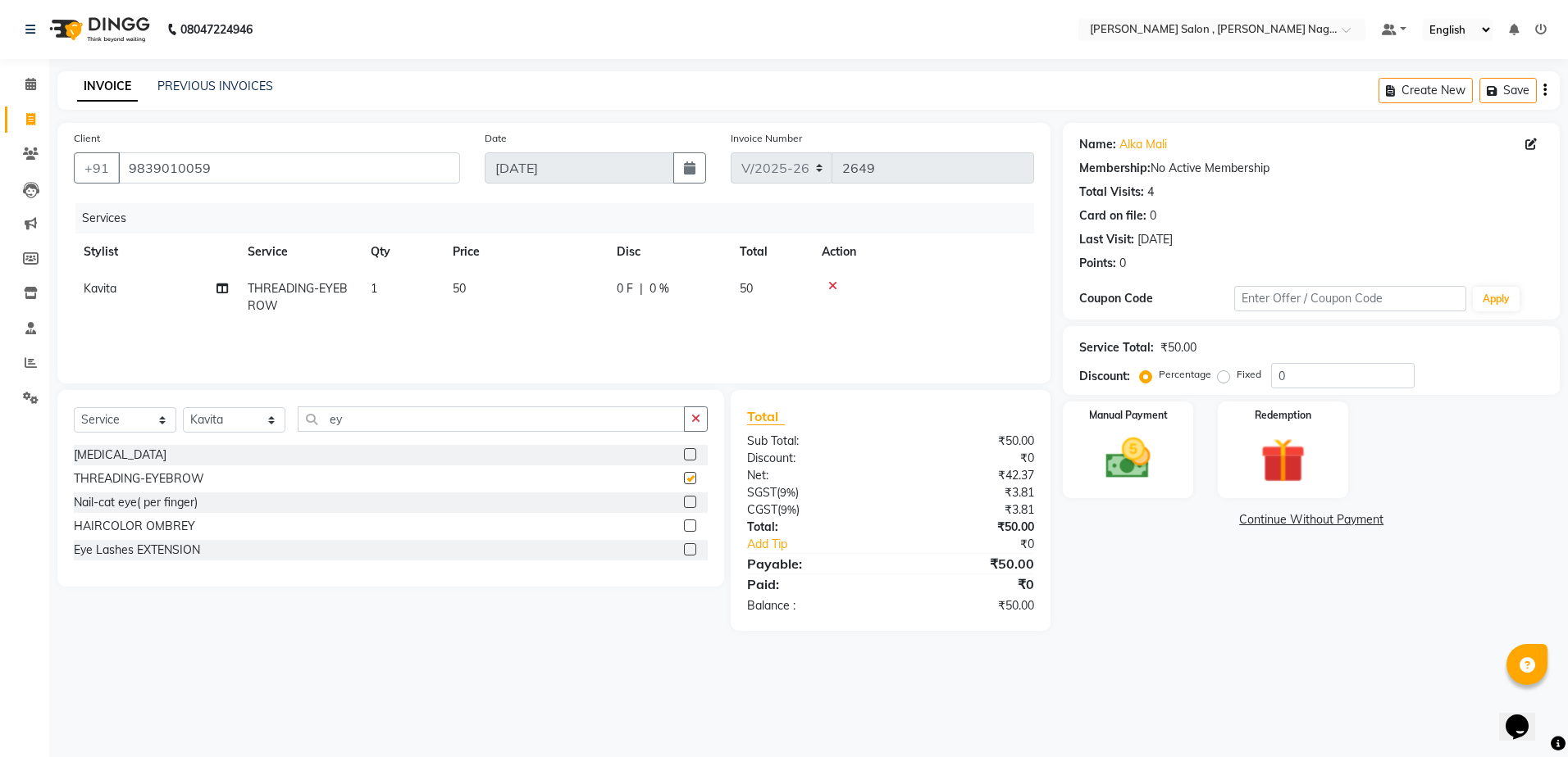
checkbox input "false"
click at [454, 427] on input "ey" at bounding box center [491, 419] width 387 height 25
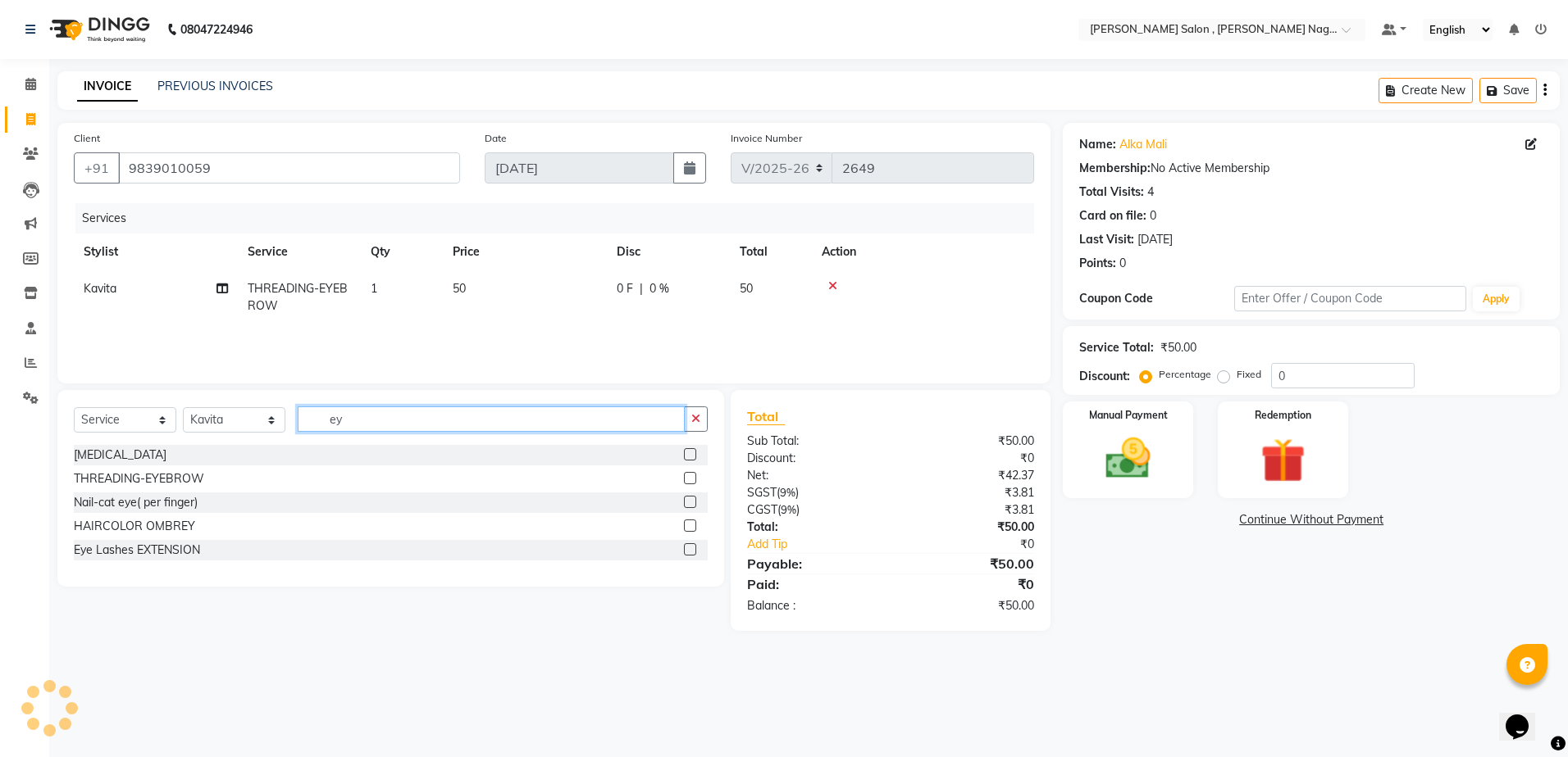
type input "e"
type input "upp"
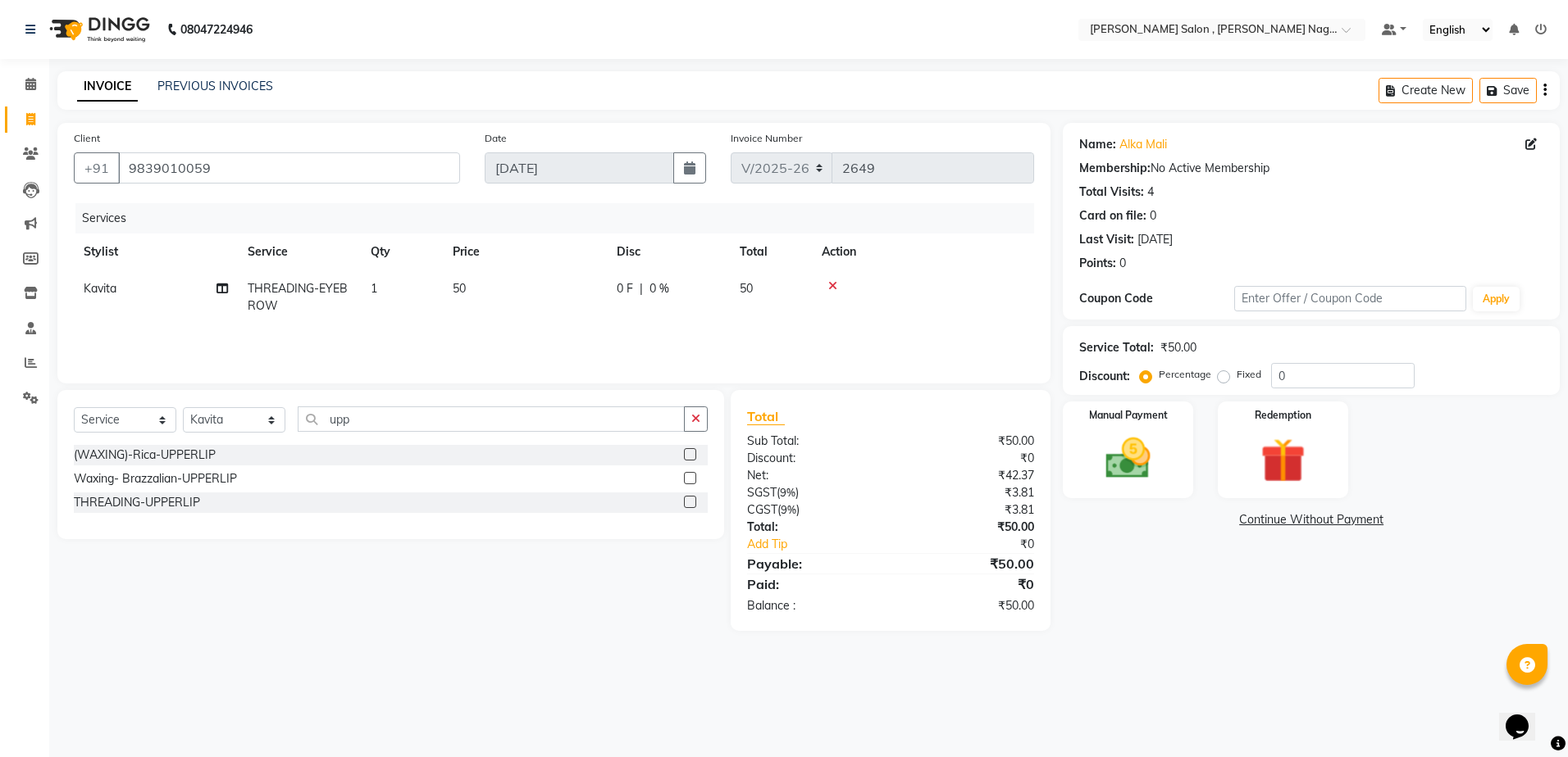
click at [690, 499] on label at bounding box center [690, 503] width 13 height 13
click at [690, 499] on input "checkbox" at bounding box center [689, 503] width 11 height 11
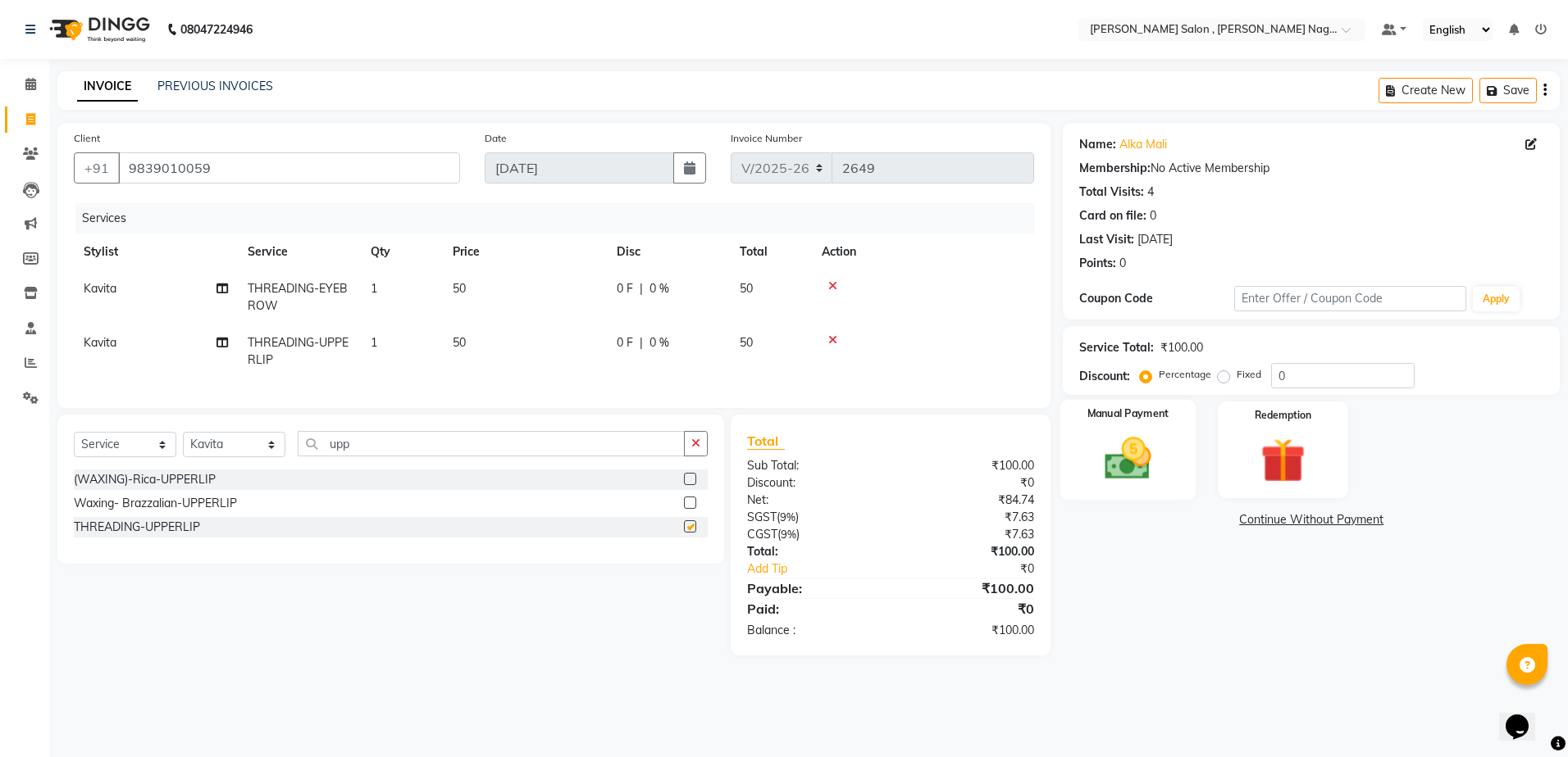
checkbox input "false"
click at [1164, 464] on div "Manual Payment" at bounding box center [1128, 450] width 135 height 101
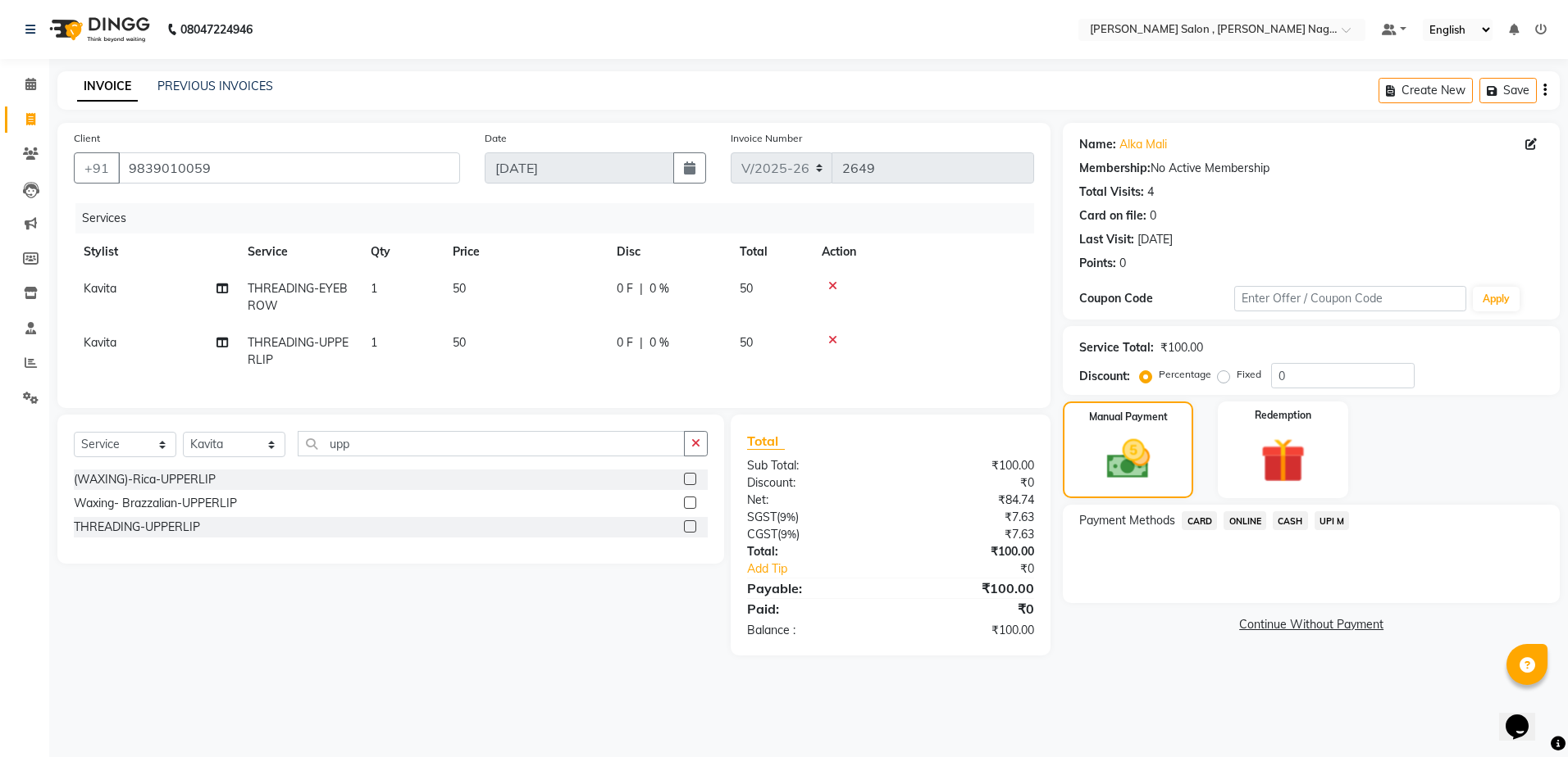
click at [1300, 521] on span "CASH" at bounding box center [1290, 521] width 35 height 19
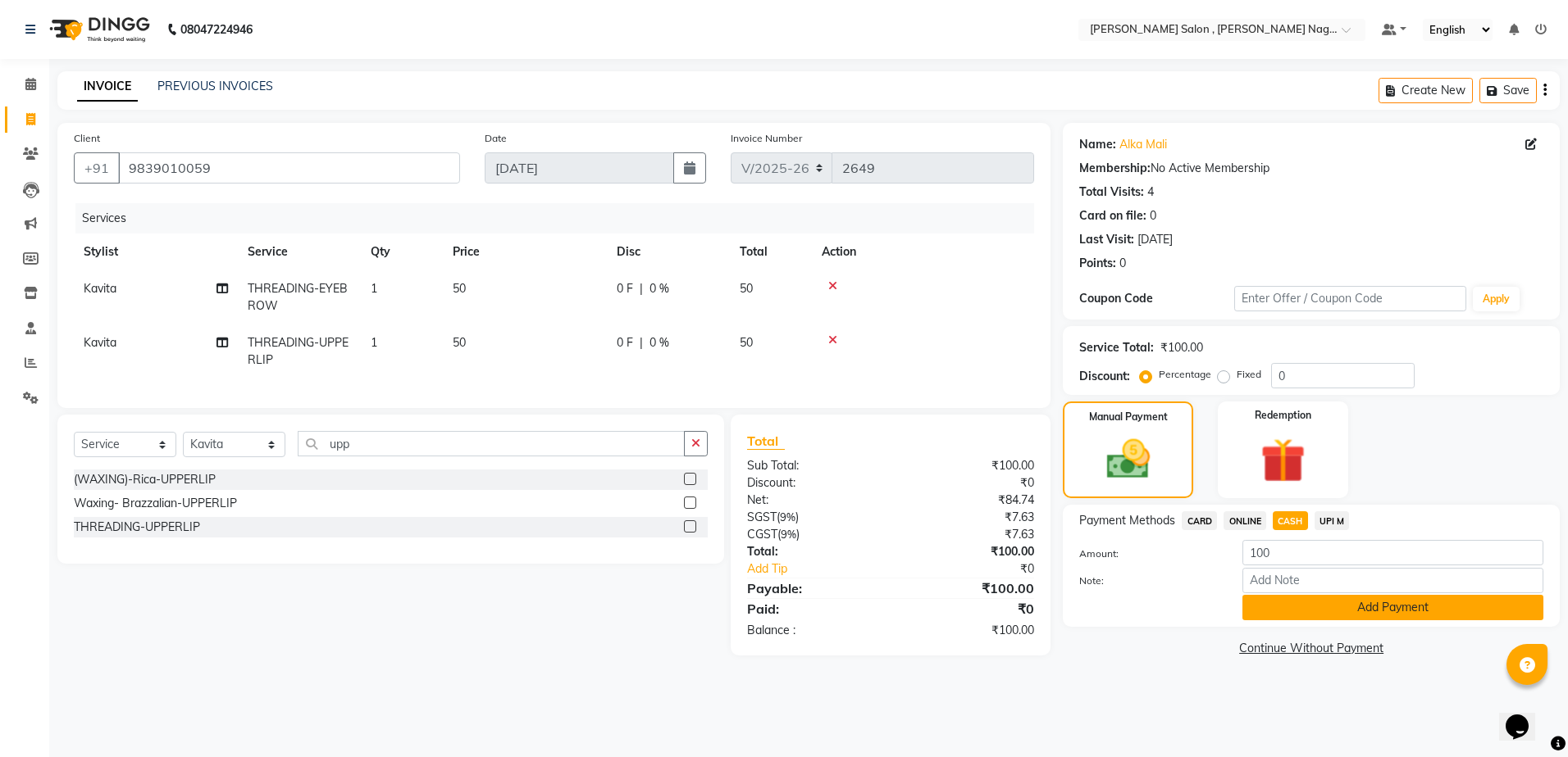
click at [1259, 617] on button "Add Payment" at bounding box center [1393, 608] width 301 height 25
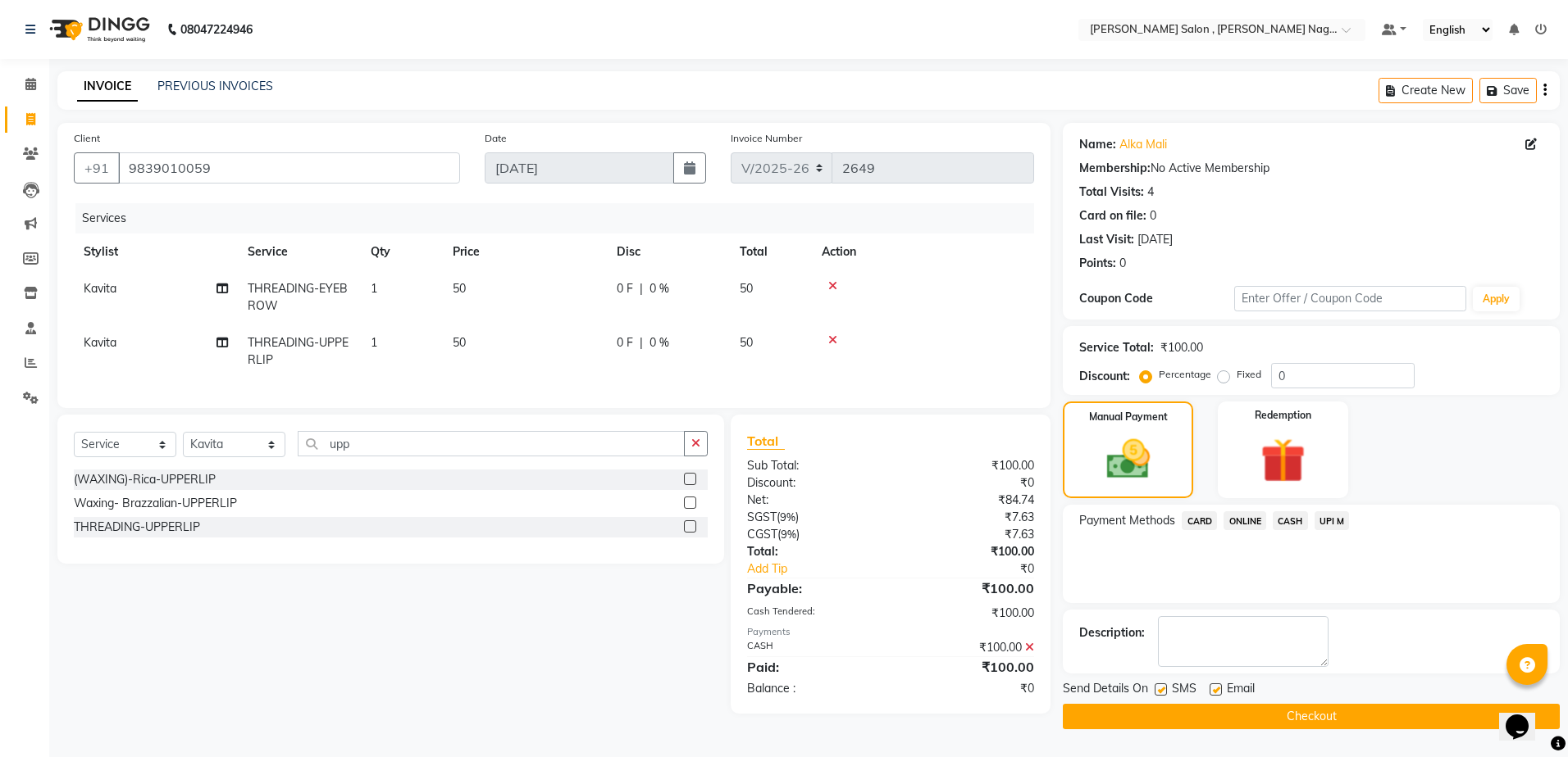
click at [1155, 691] on label at bounding box center [1161, 690] width 13 height 13
click at [1155, 691] on input "checkbox" at bounding box center [1160, 690] width 11 height 11
checkbox input "false"
click at [1160, 711] on button "Checkout" at bounding box center [1312, 717] width 497 height 25
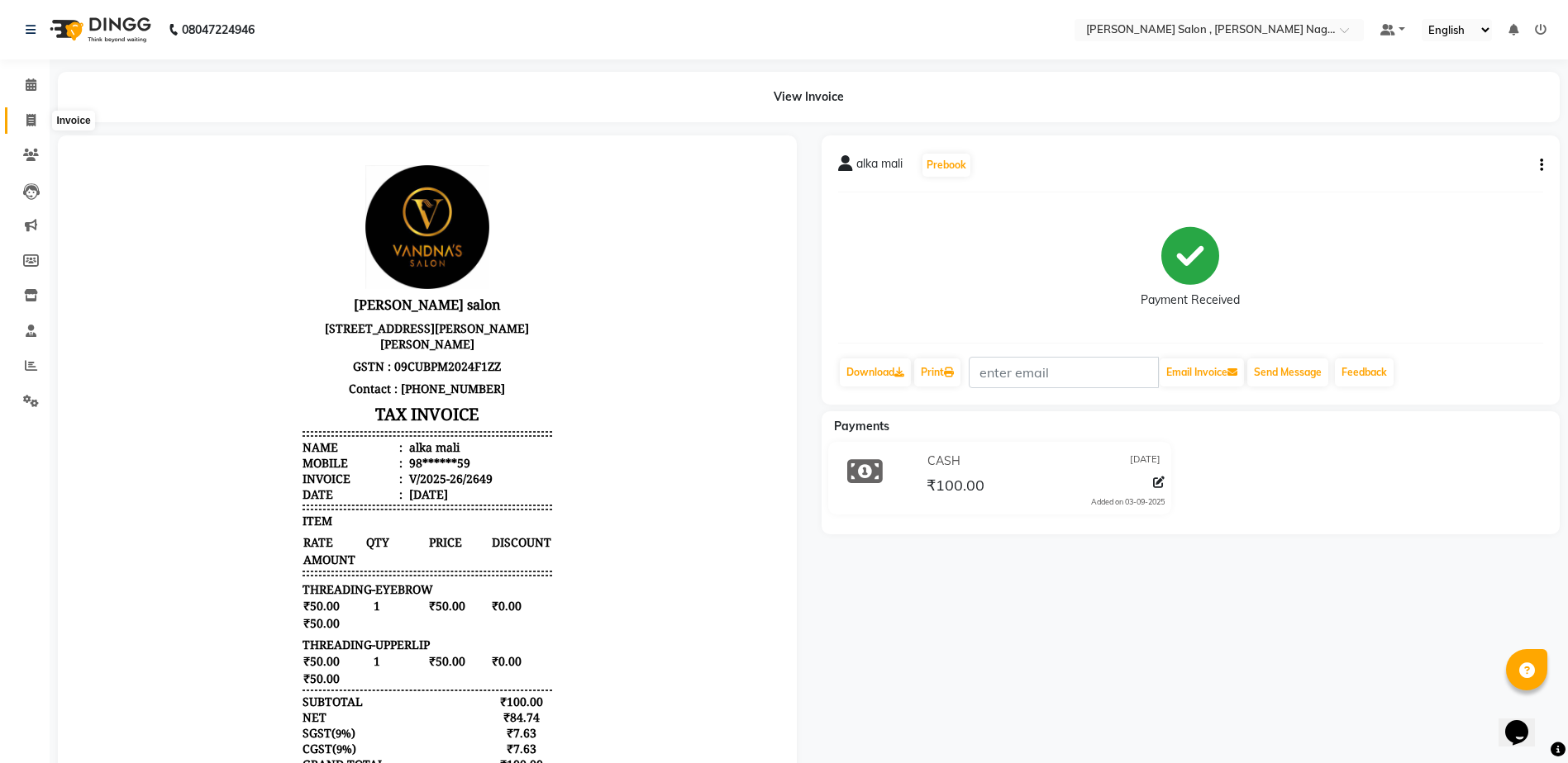
click at [33, 116] on icon at bounding box center [31, 121] width 9 height 13
select select "service"
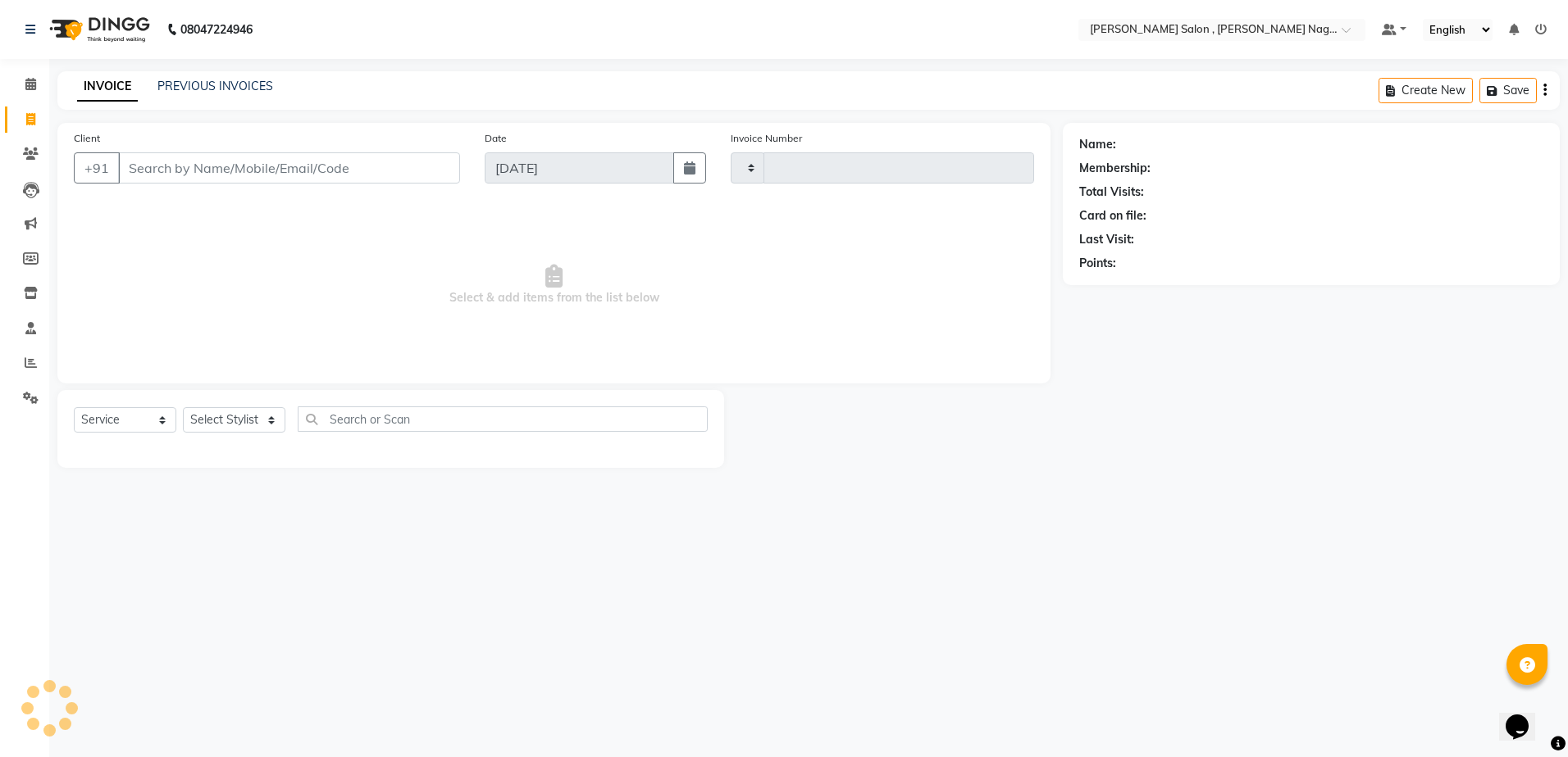
type input "2650"
select select "4120"
click at [288, 178] on input "Online Payment" at bounding box center [246, 168] width 258 height 31
type input "O"
paste input "6393775064"
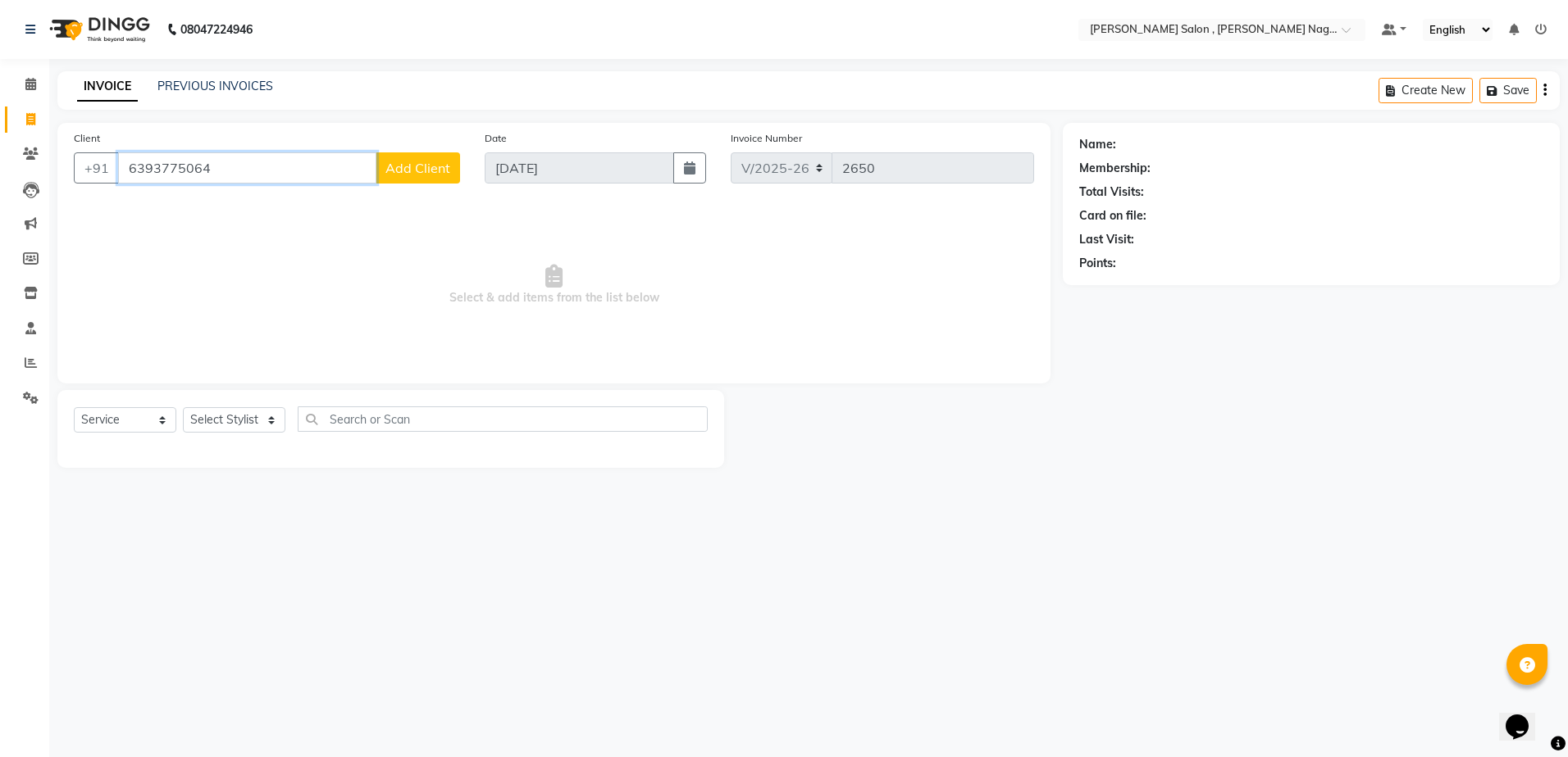
type input "6393775064"
click at [403, 172] on span "Add Client" at bounding box center [418, 168] width 65 height 16
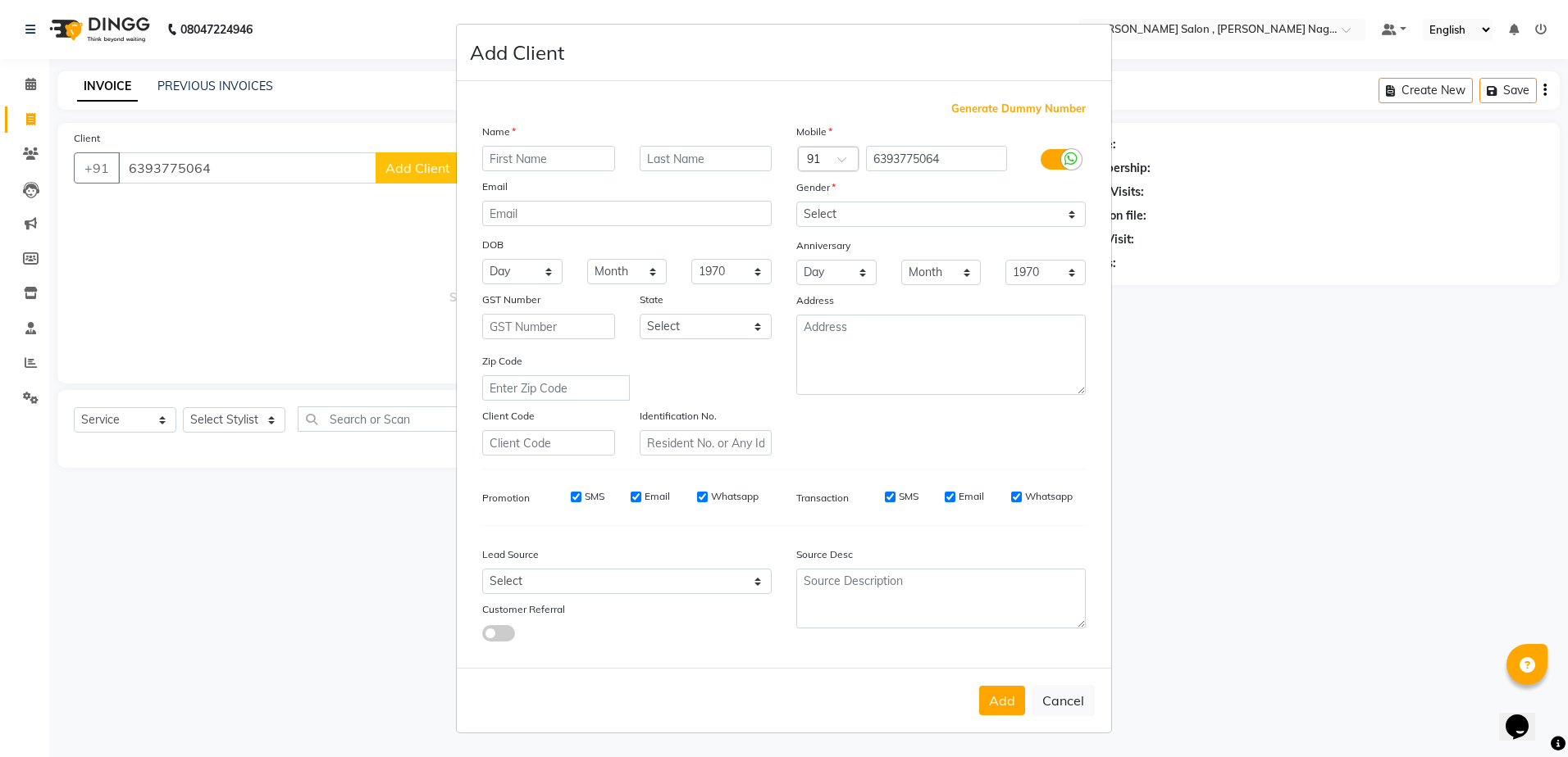
click at [316, 146] on ngb-modal-window "Add Client Generate Dummy Number Name Email DOB Day 01 02 03 04 05 06 07 08 09 …" at bounding box center [784, 378] width 1568 height 757
click at [298, 166] on ngb-modal-window "Add Client Generate Dummy Number Name Email DOB Day 01 02 03 04 05 06 07 08 09 …" at bounding box center [784, 378] width 1568 height 757
click at [1068, 714] on button "Cancel" at bounding box center [1063, 700] width 63 height 31
select select
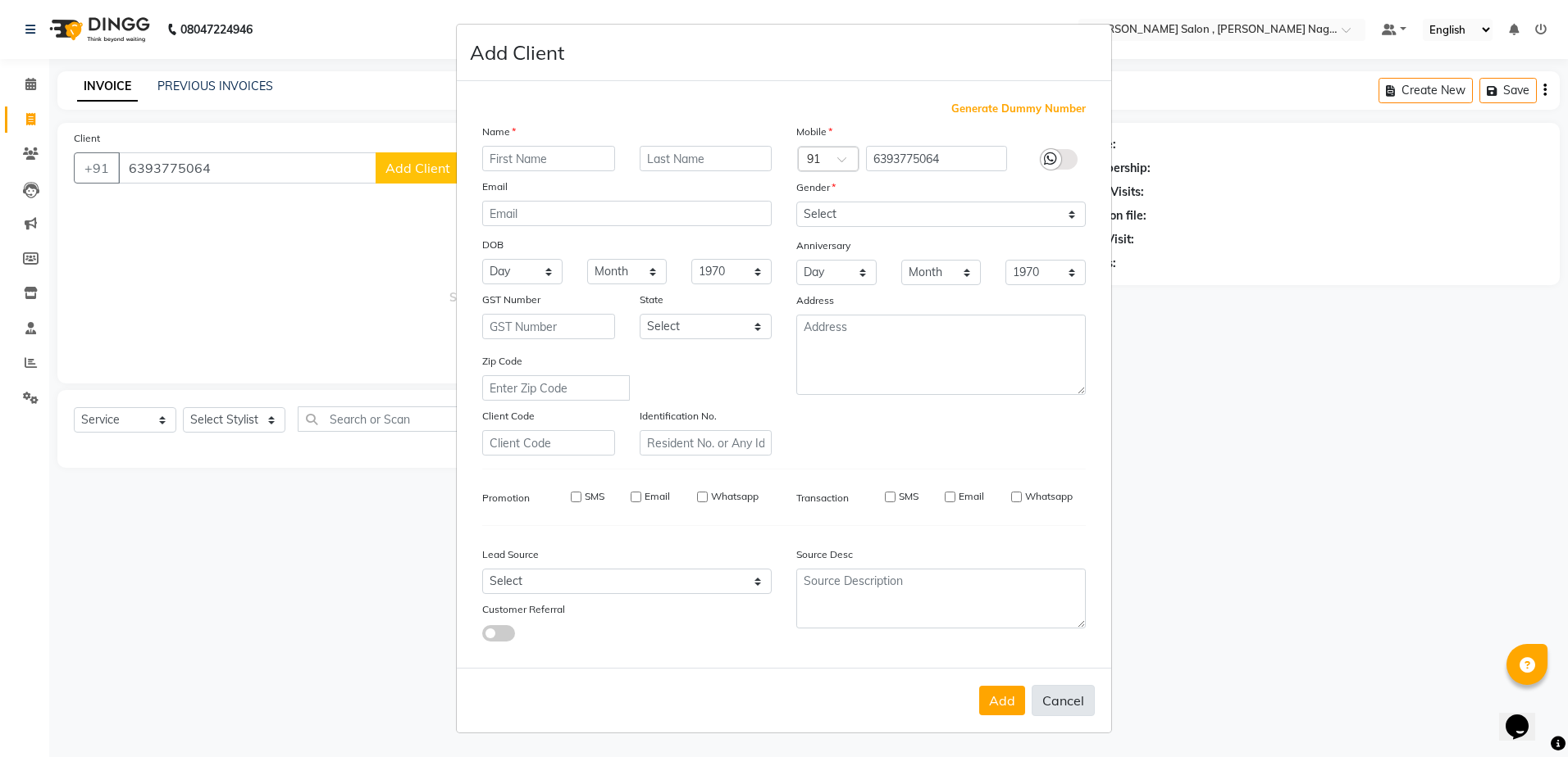
select select
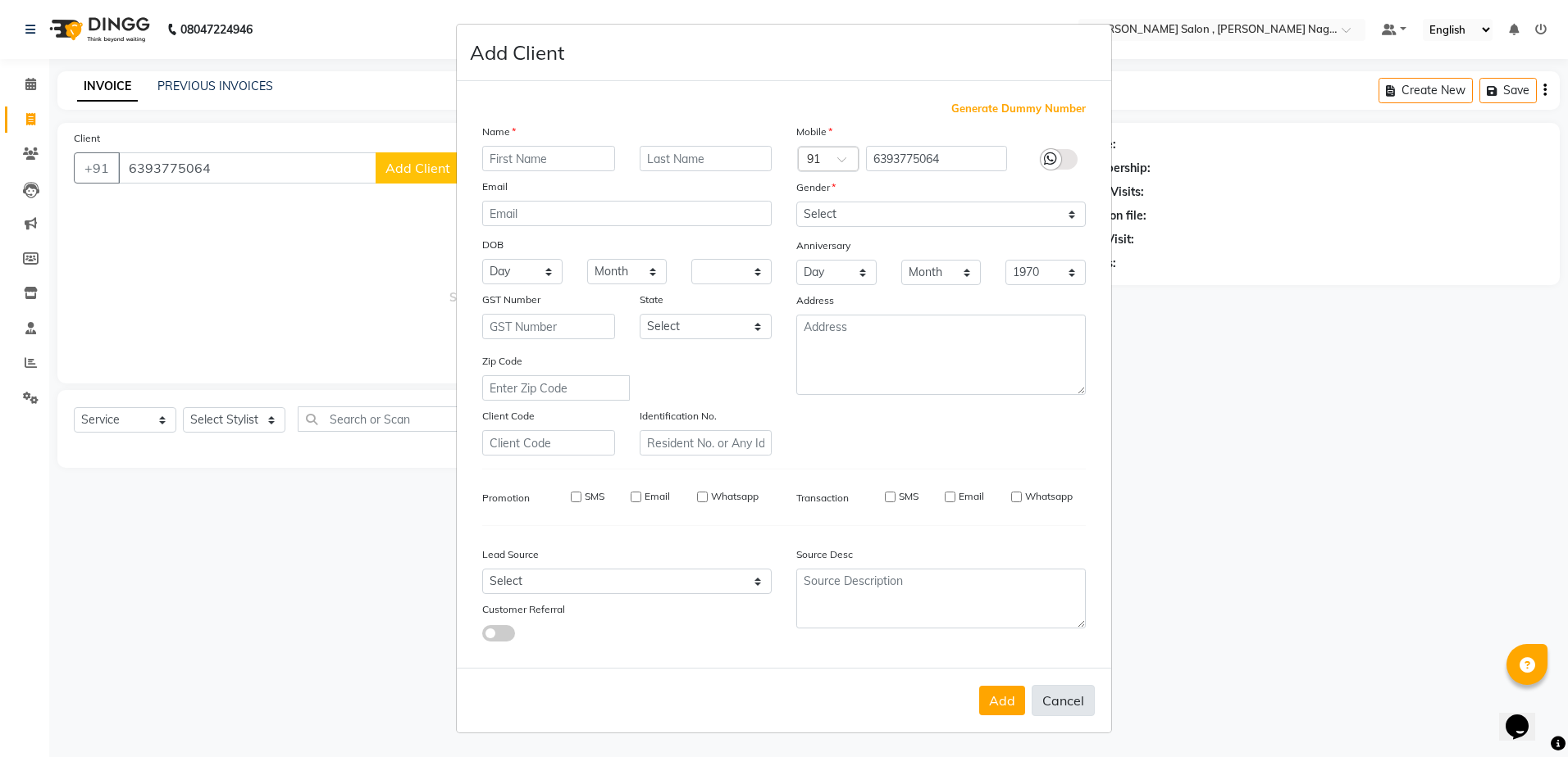
checkbox input "false"
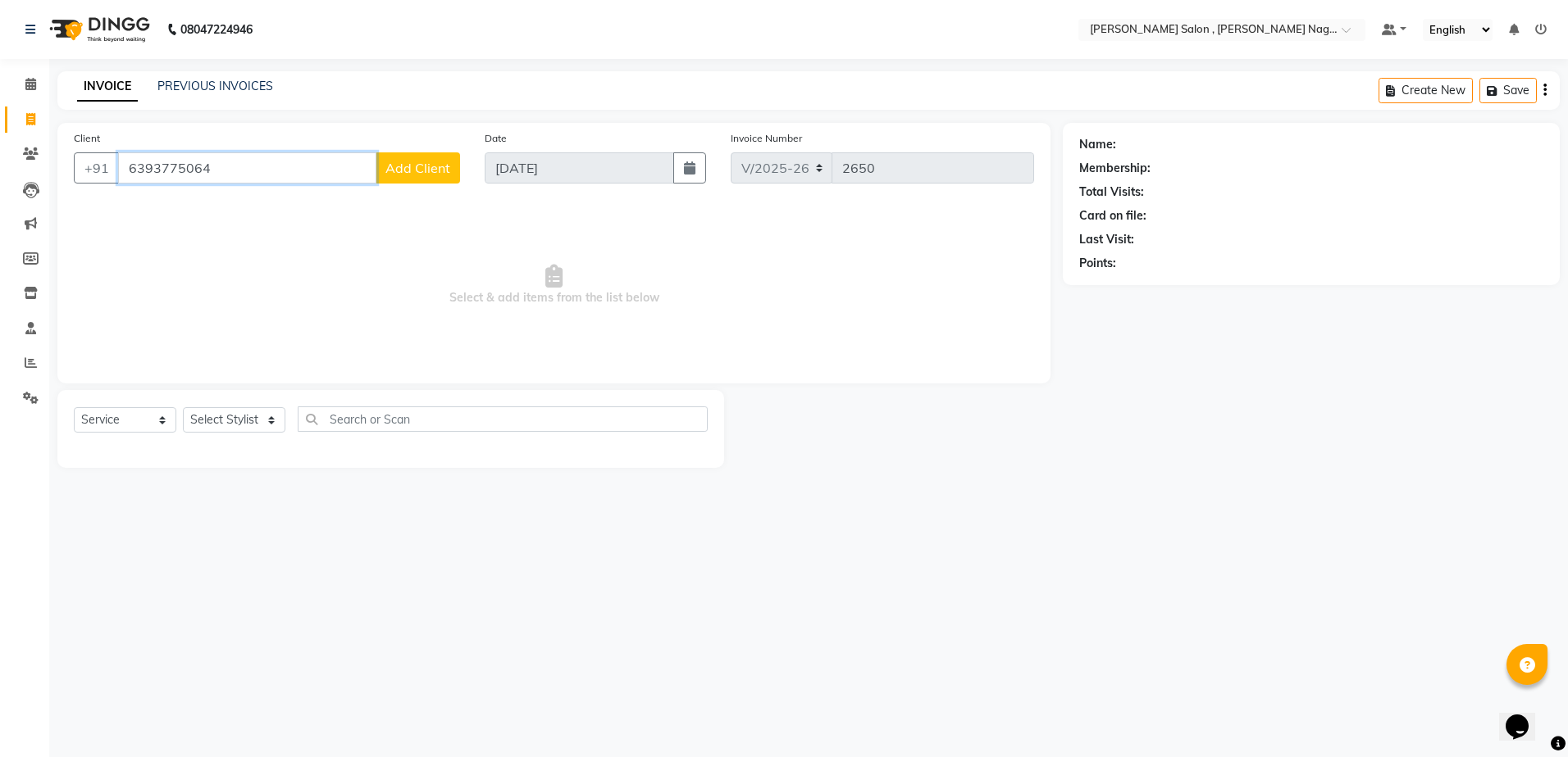
click at [349, 167] on input "6393775064" at bounding box center [246, 168] width 258 height 31
click at [270, 212] on button "[PERSON_NAME] 63******64" at bounding box center [226, 205] width 216 height 26
type input "63******64"
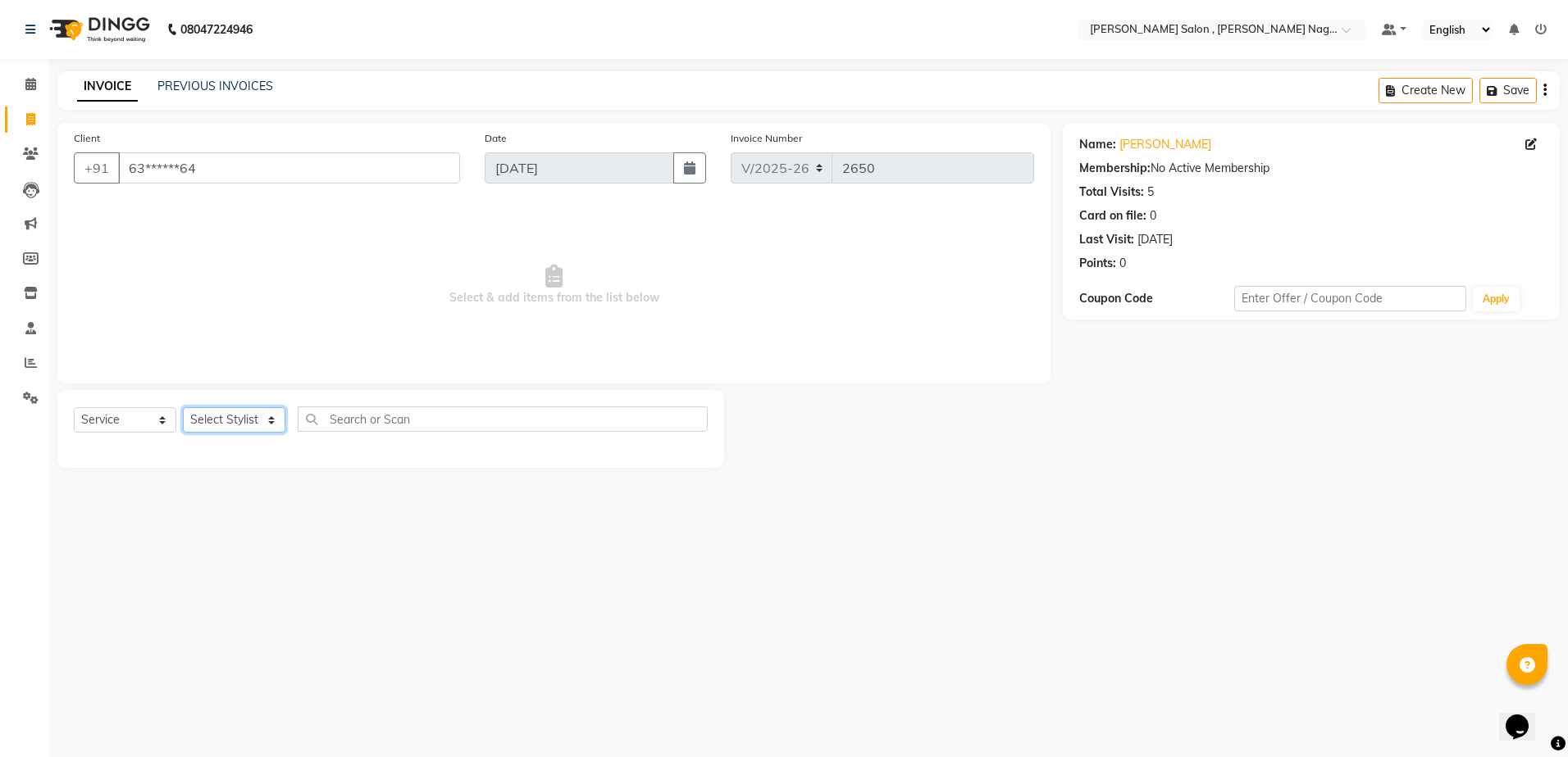
click at [229, 425] on select "Select Stylist [PERSON_NAME] [PERSON_NAME] HARSH isha pal [PERSON_NAME] [PERSON…" at bounding box center [234, 420] width 103 height 25
select select "33786"
click at [183, 407] on select "Select Stylist [PERSON_NAME] [PERSON_NAME] HARSH isha pal [PERSON_NAME] [PERSON…" at bounding box center [234, 420] width 103 height 25
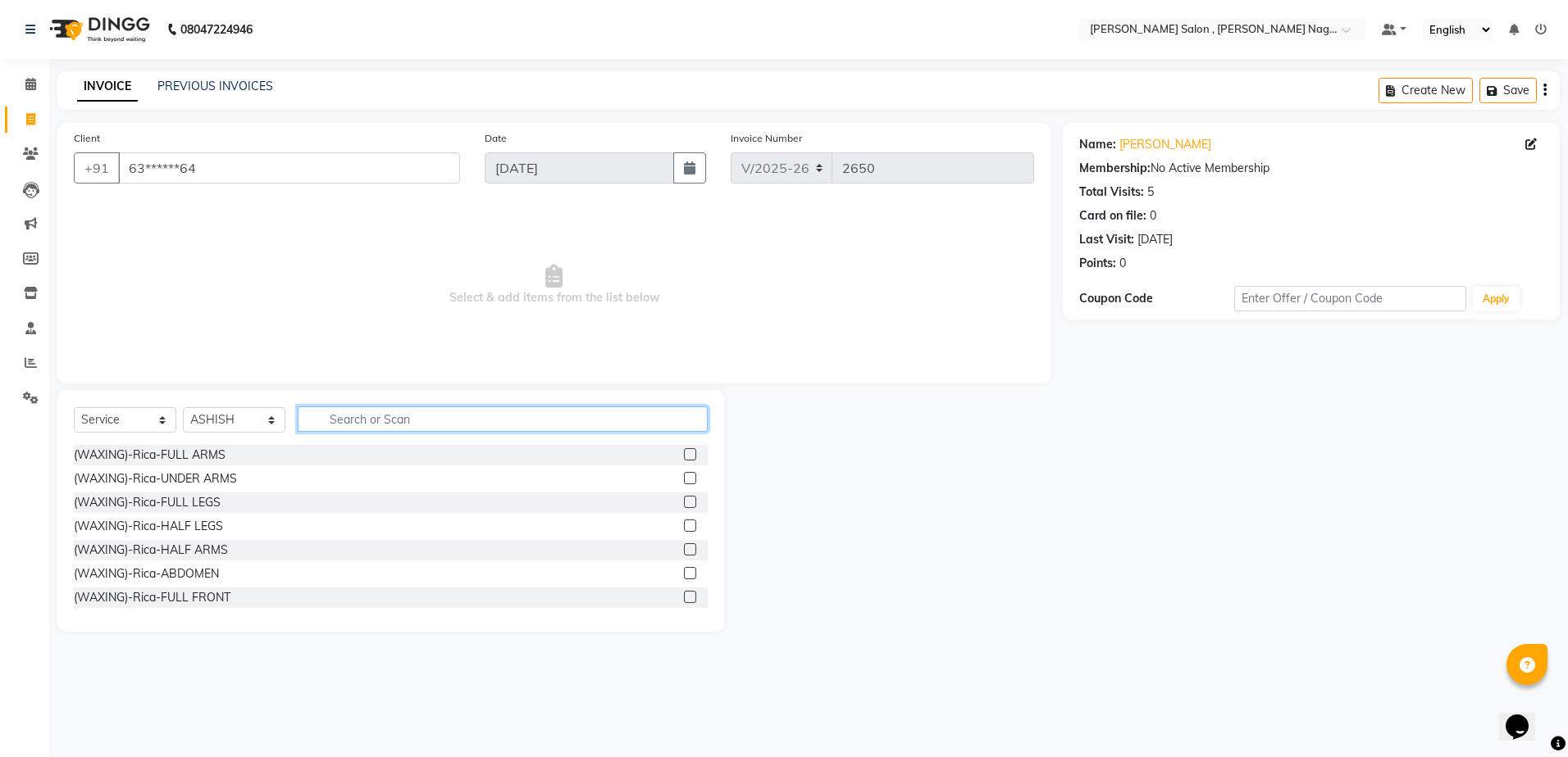
click at [350, 417] on input "text" at bounding box center [503, 419] width 410 height 25
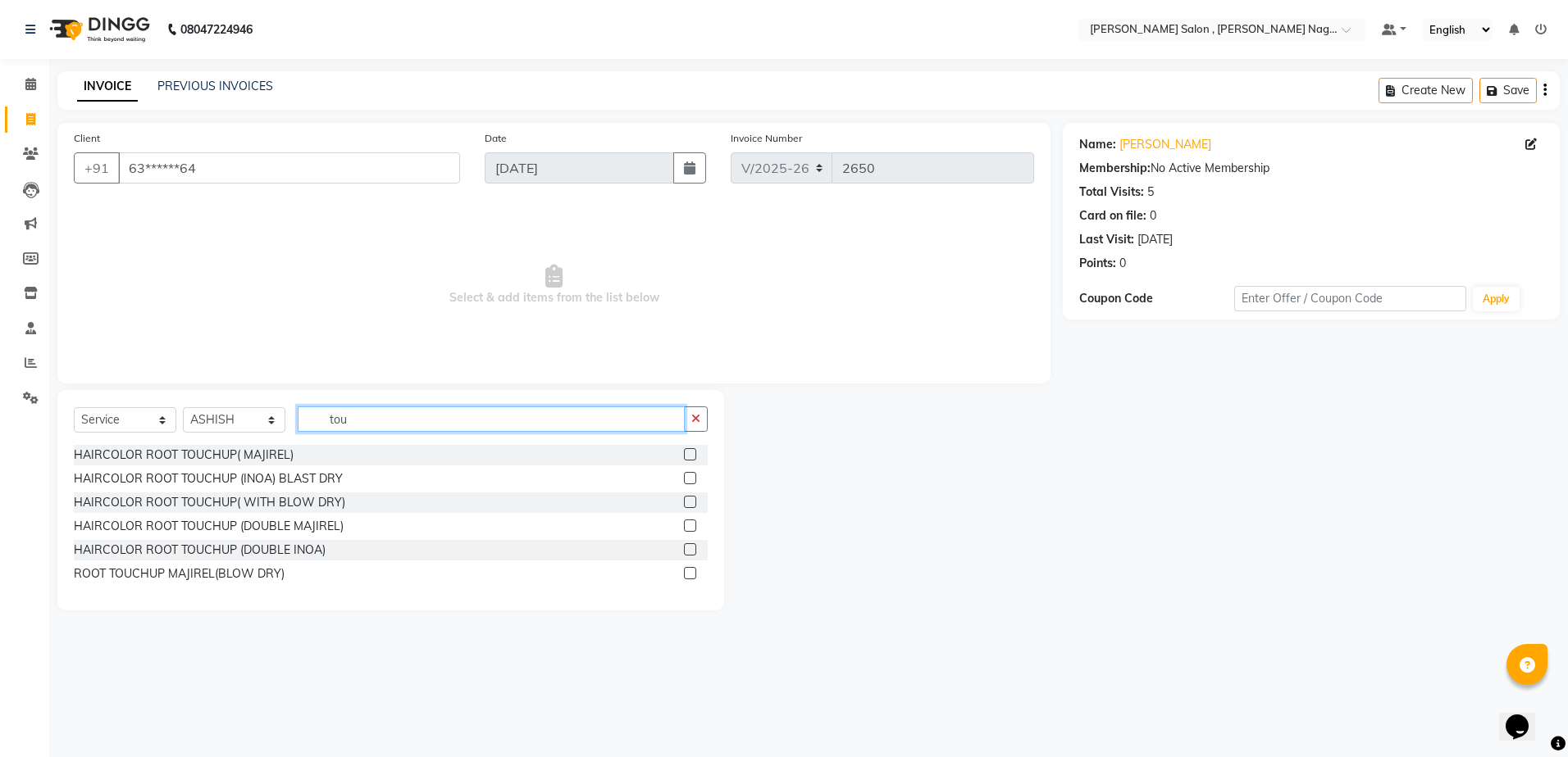
type input "tou"
click at [684, 479] on label at bounding box center [690, 478] width 13 height 13
click at [684, 479] on input "checkbox" at bounding box center [689, 479] width 11 height 11
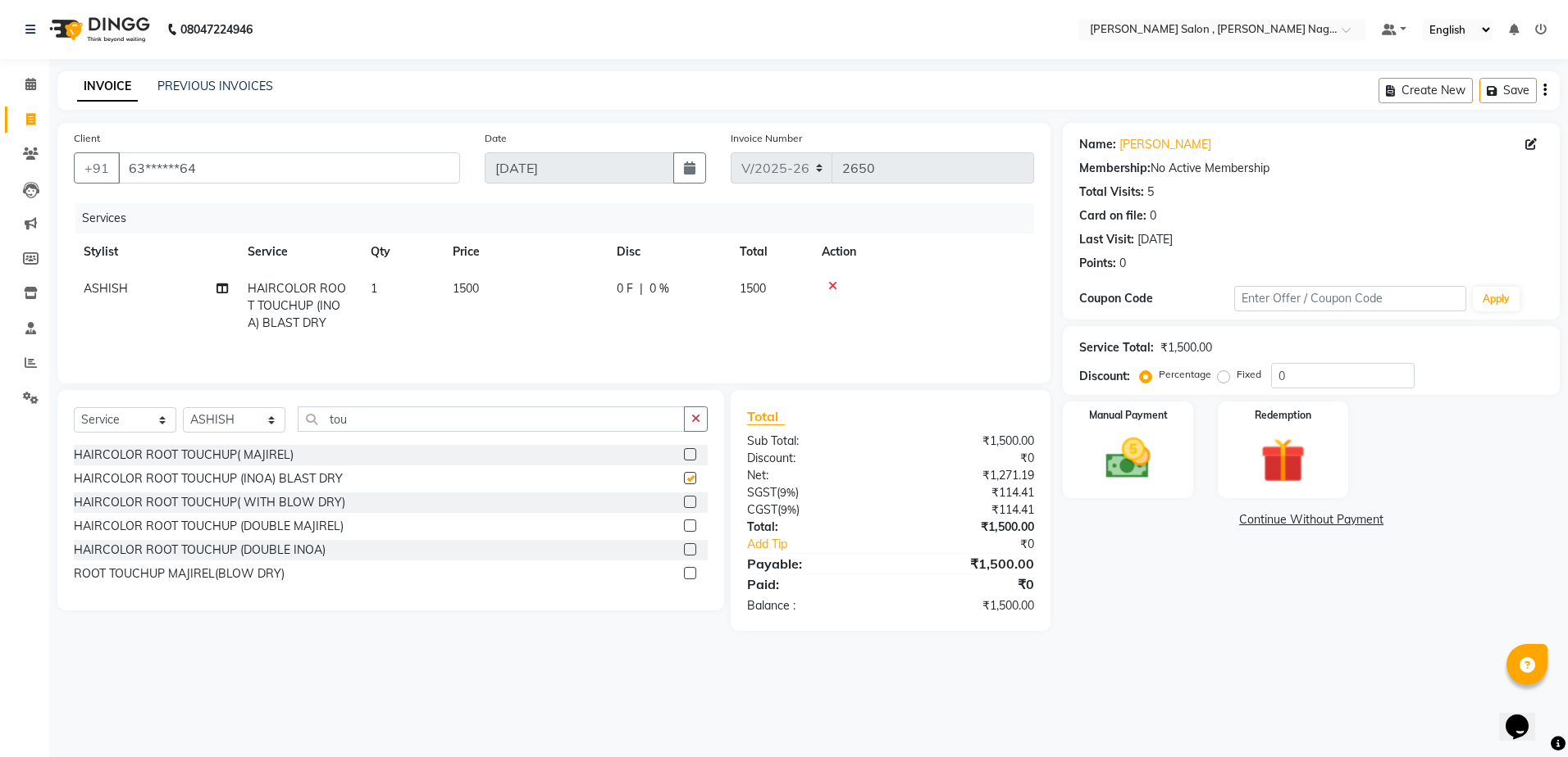
checkbox input "false"
click at [245, 423] on select "Select Stylist [PERSON_NAME] [PERSON_NAME] HARSH isha pal [PERSON_NAME] [PERSON…" at bounding box center [234, 420] width 103 height 25
select select "21943"
click at [183, 407] on select "Select Stylist [PERSON_NAME] [PERSON_NAME] HARSH isha pal [PERSON_NAME] [PERSON…" at bounding box center [234, 420] width 103 height 25
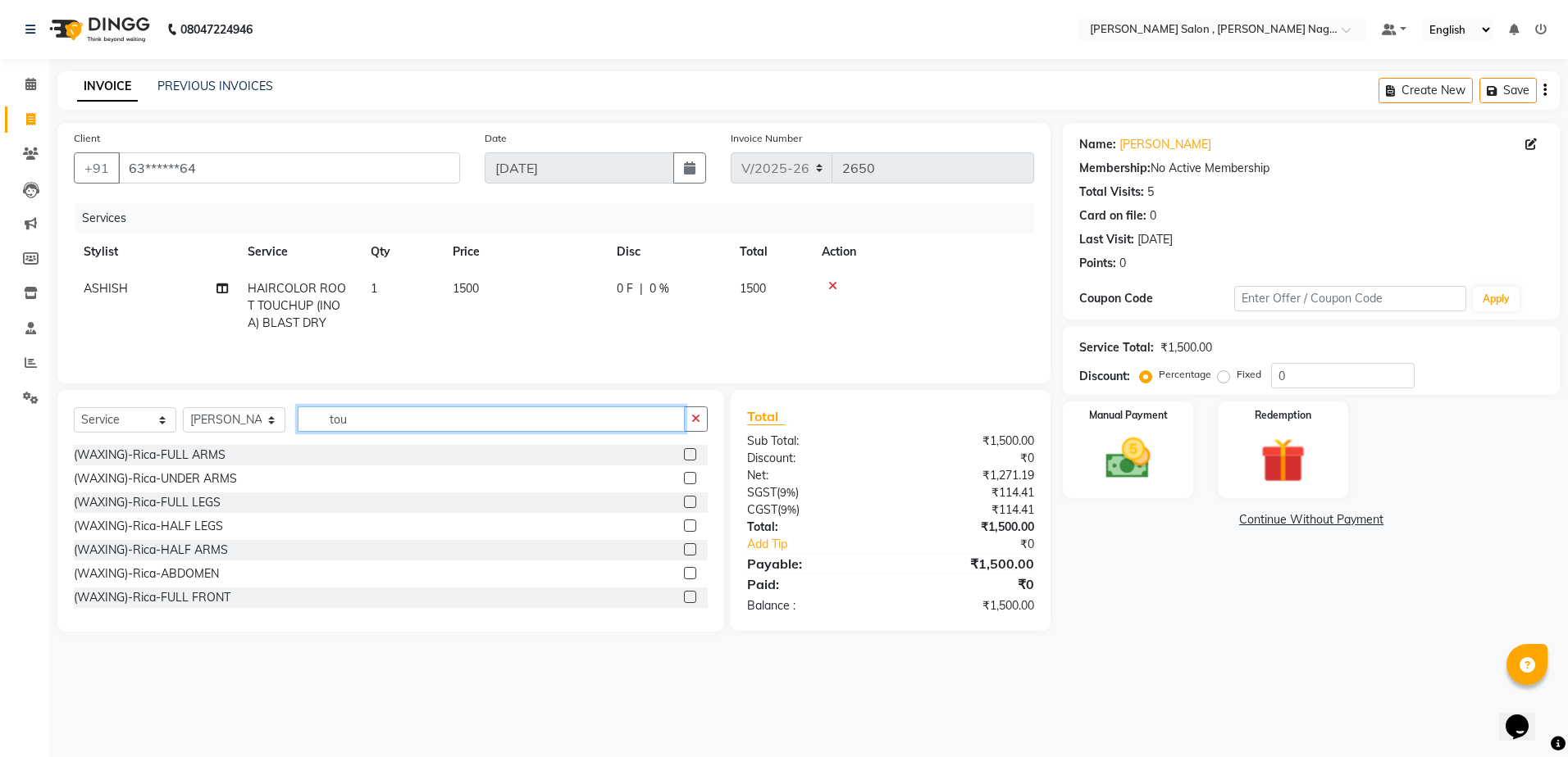
click at [408, 430] on input "tou" at bounding box center [491, 419] width 387 height 25
type input "t"
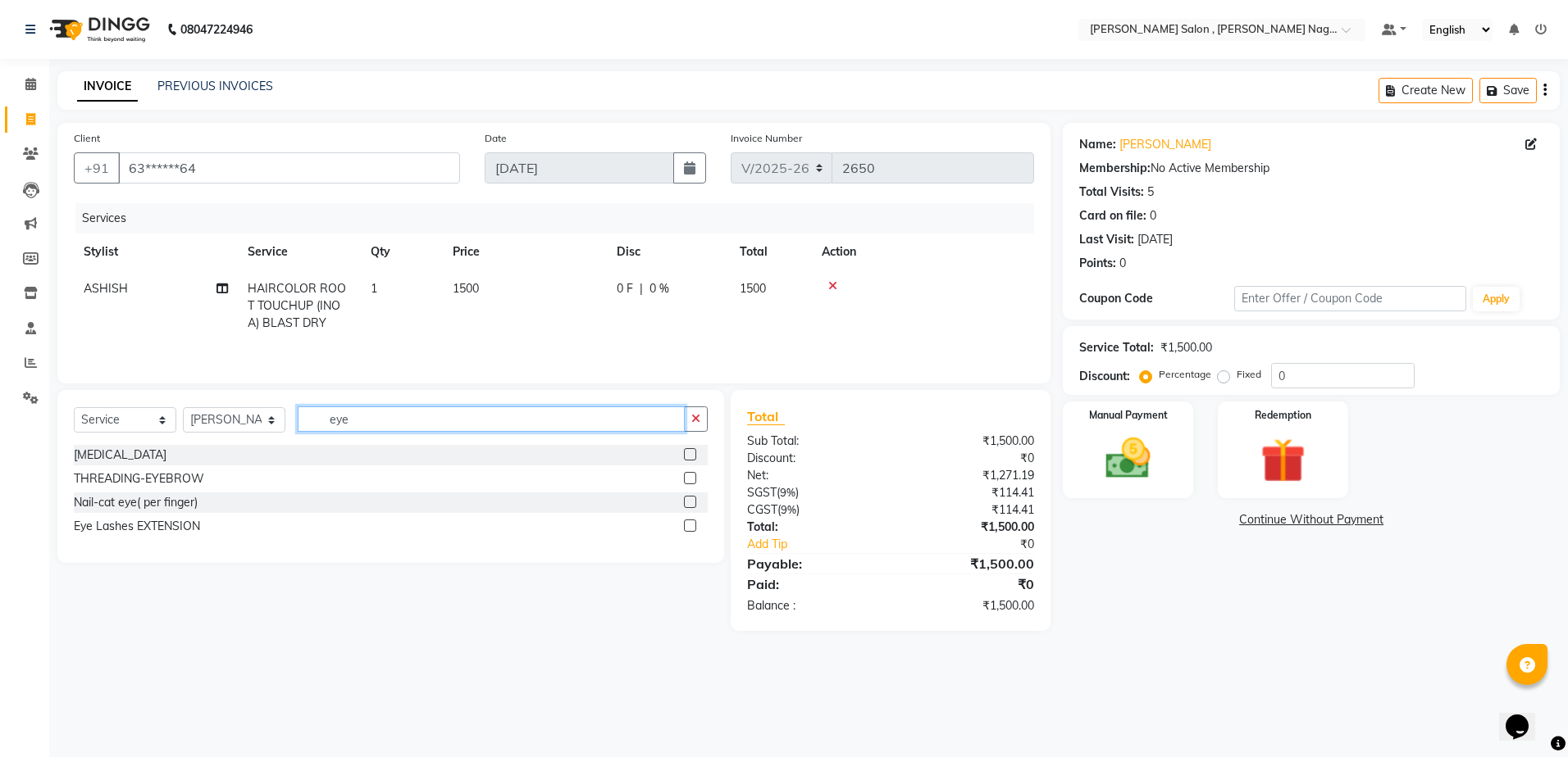
type input "eye"
click at [686, 476] on label at bounding box center [690, 478] width 13 height 13
click at [686, 476] on input "checkbox" at bounding box center [689, 479] width 11 height 11
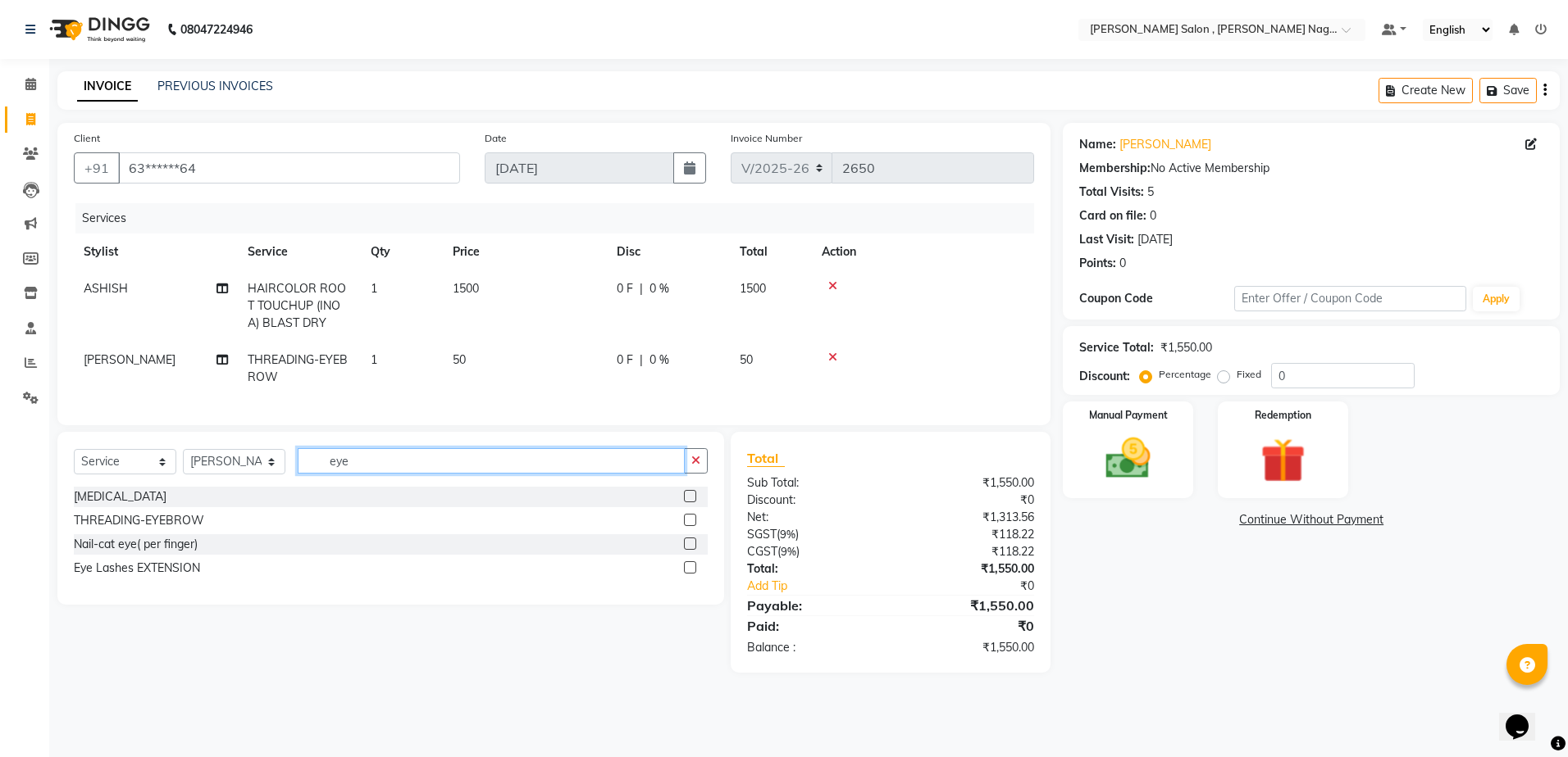
click at [562, 474] on input "eye" at bounding box center [491, 461] width 387 height 25
checkbox input "false"
type input "e"
type input "upp"
click at [689, 555] on div at bounding box center [689, 546] width 11 height 17
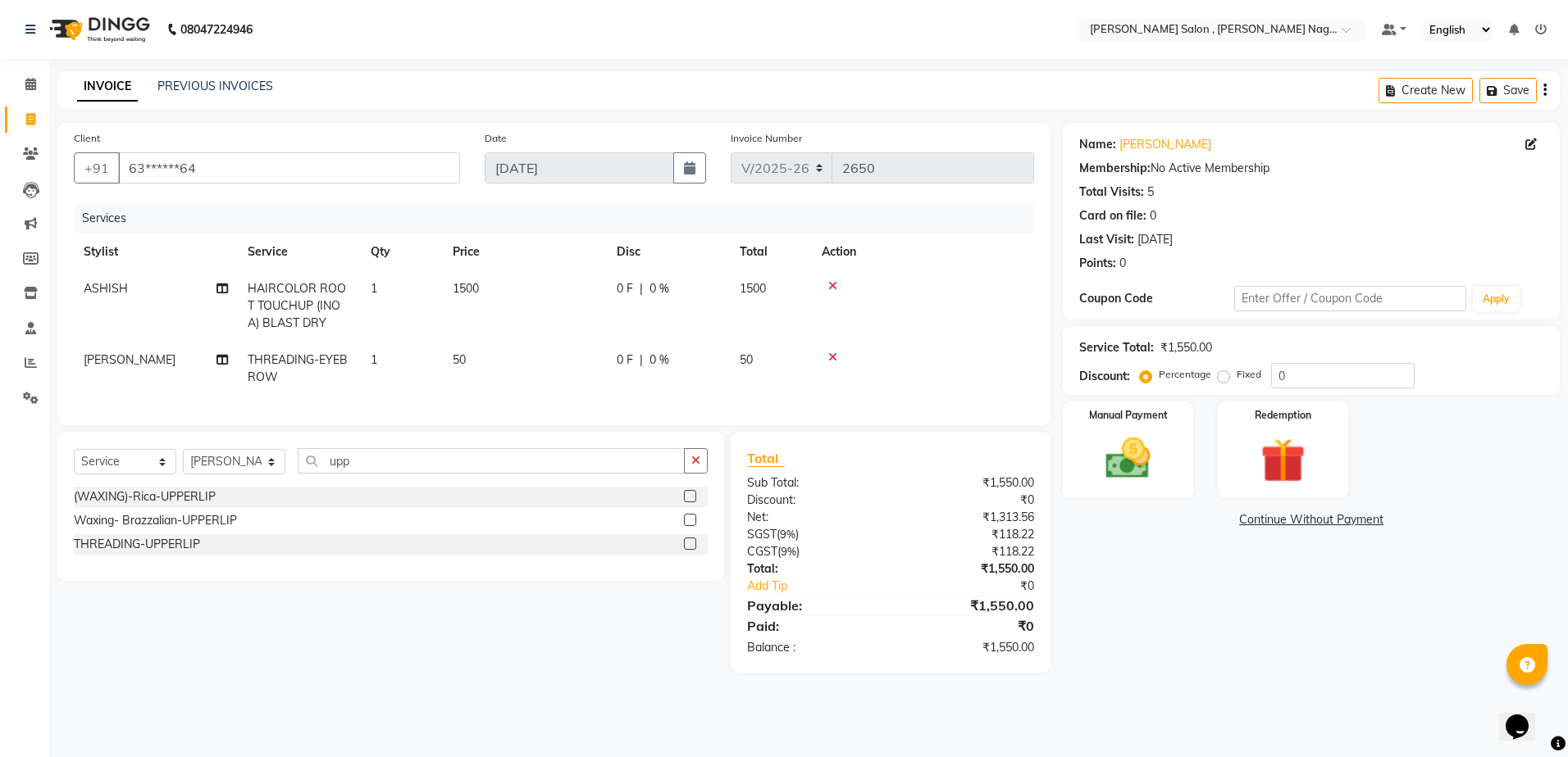
click at [692, 555] on div at bounding box center [689, 546] width 11 height 17
click at [692, 550] on label at bounding box center [690, 544] width 13 height 13
click at [692, 550] on input "checkbox" at bounding box center [689, 545] width 11 height 11
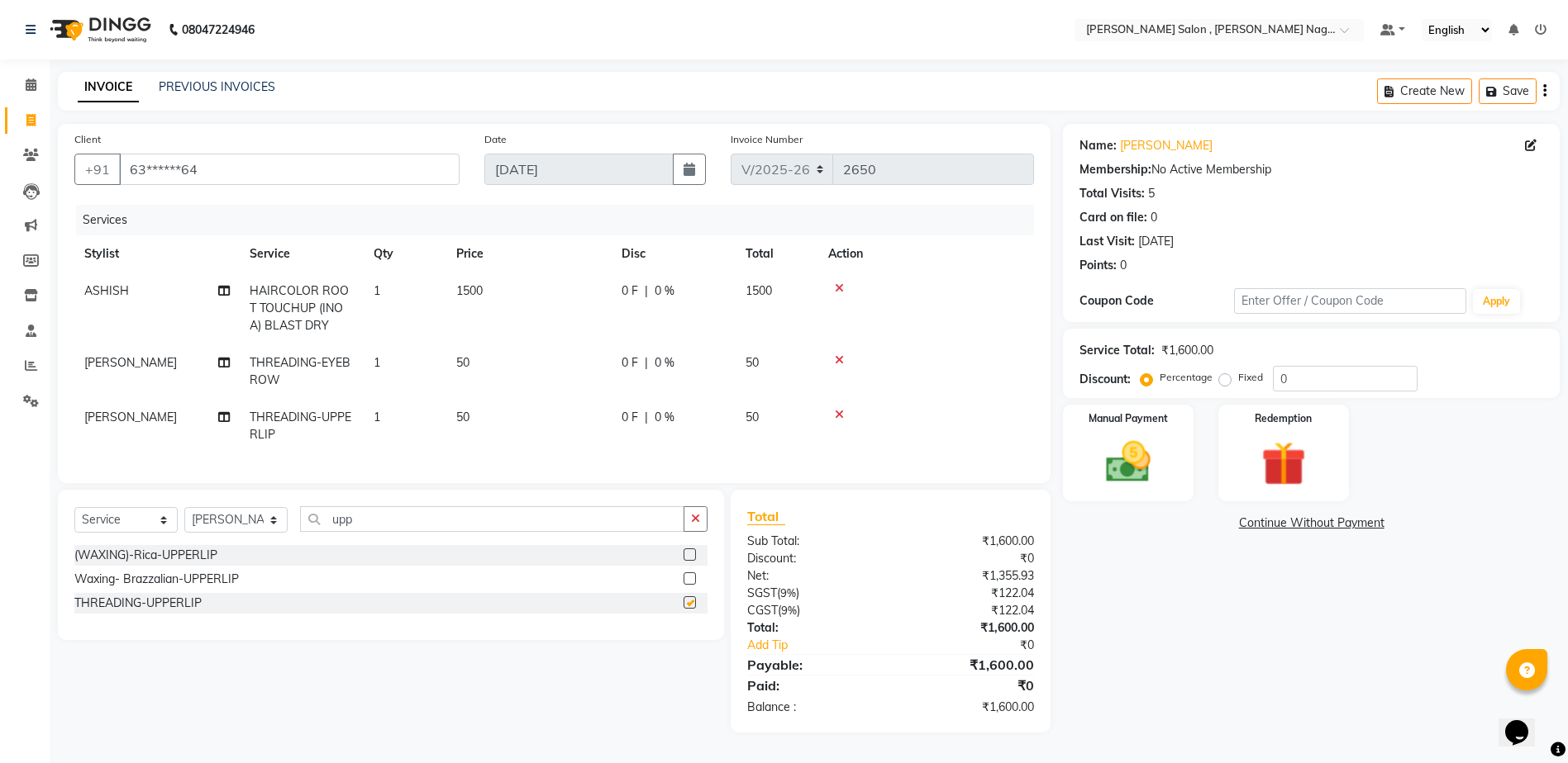
checkbox input "false"
click at [1310, 381] on input "0" at bounding box center [1345, 379] width 145 height 25
type input "020"
click at [1096, 468] on img at bounding box center [1128, 462] width 76 height 53
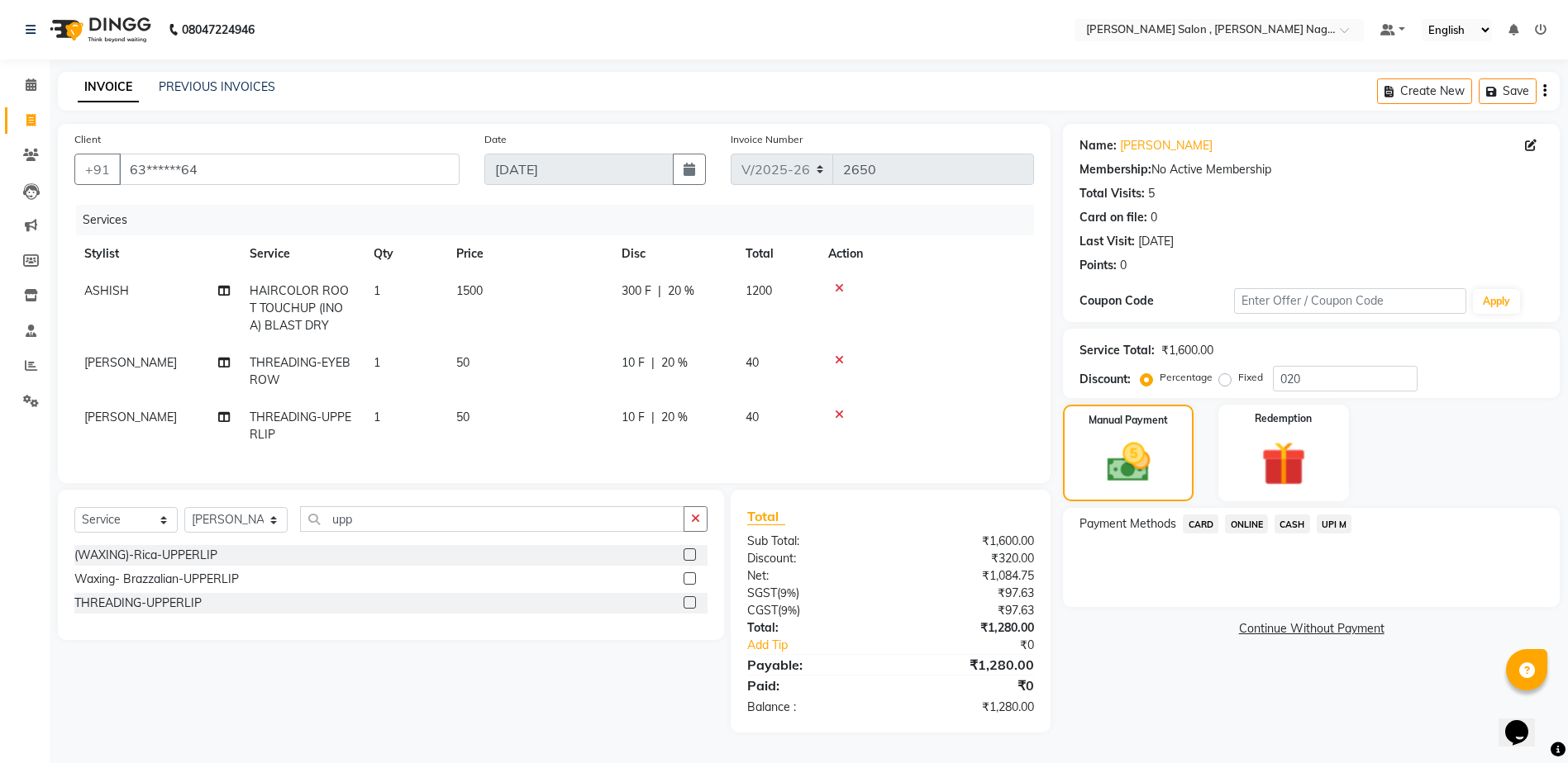
click at [1191, 520] on span "CARD" at bounding box center [1200, 524] width 35 height 19
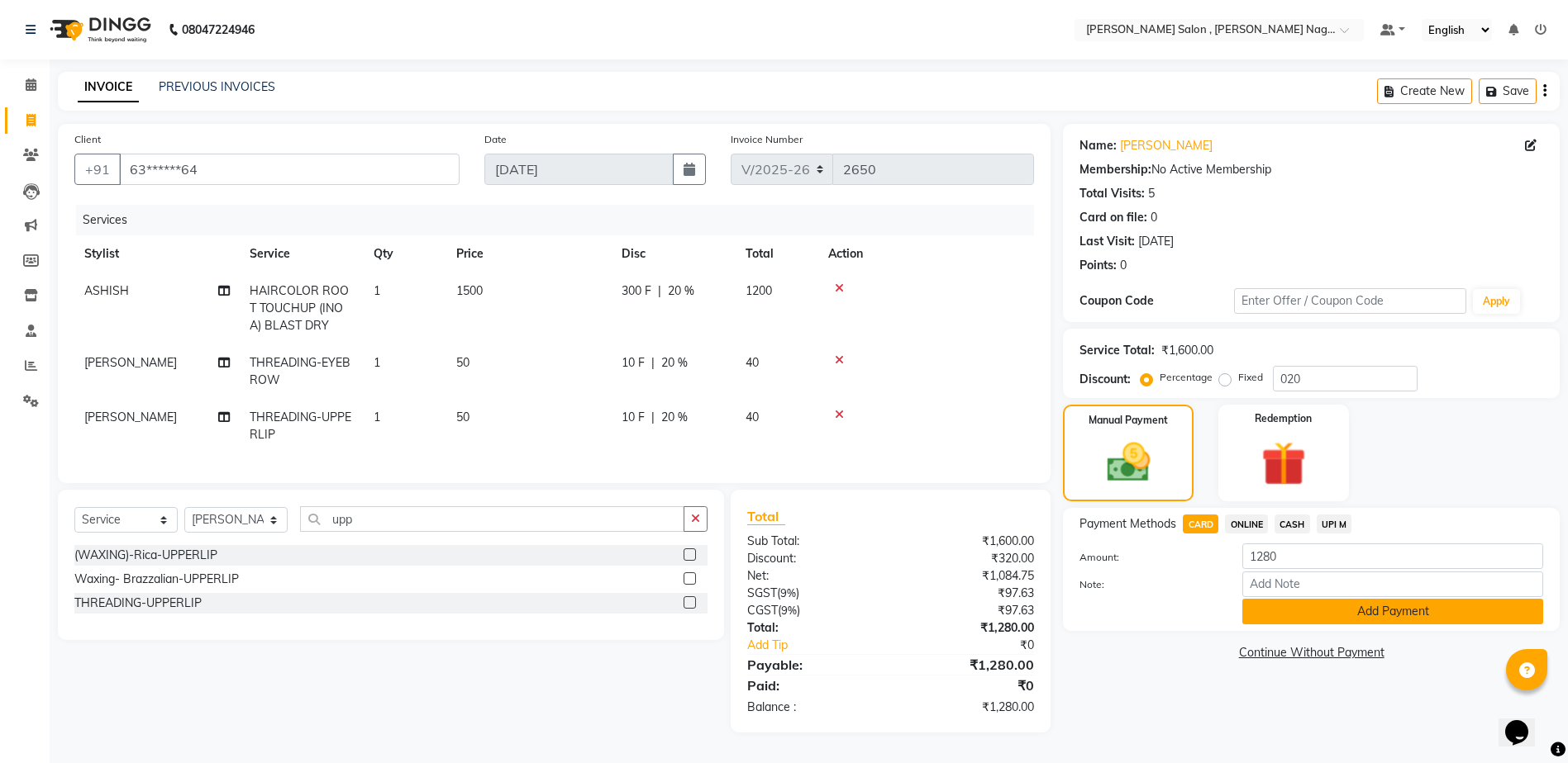
click at [1275, 615] on button "Add Payment" at bounding box center [1392, 612] width 301 height 25
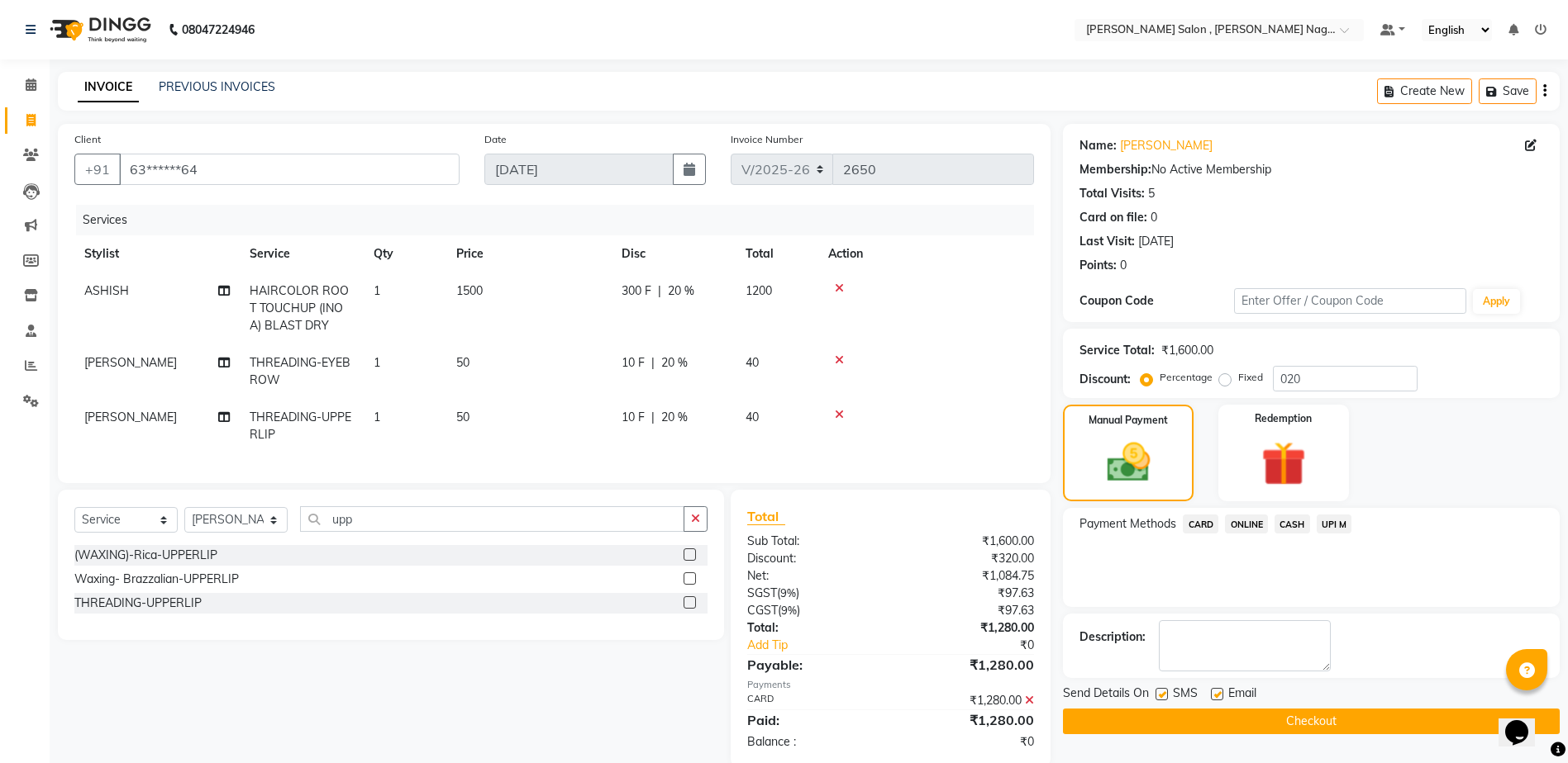
click at [1166, 693] on label at bounding box center [1162, 695] width 13 height 13
click at [1166, 693] on input "checkbox" at bounding box center [1161, 695] width 11 height 11
checkbox input "false"
click at [1214, 693] on label at bounding box center [1217, 695] width 13 height 13
click at [1214, 693] on input "checkbox" at bounding box center [1216, 695] width 11 height 11
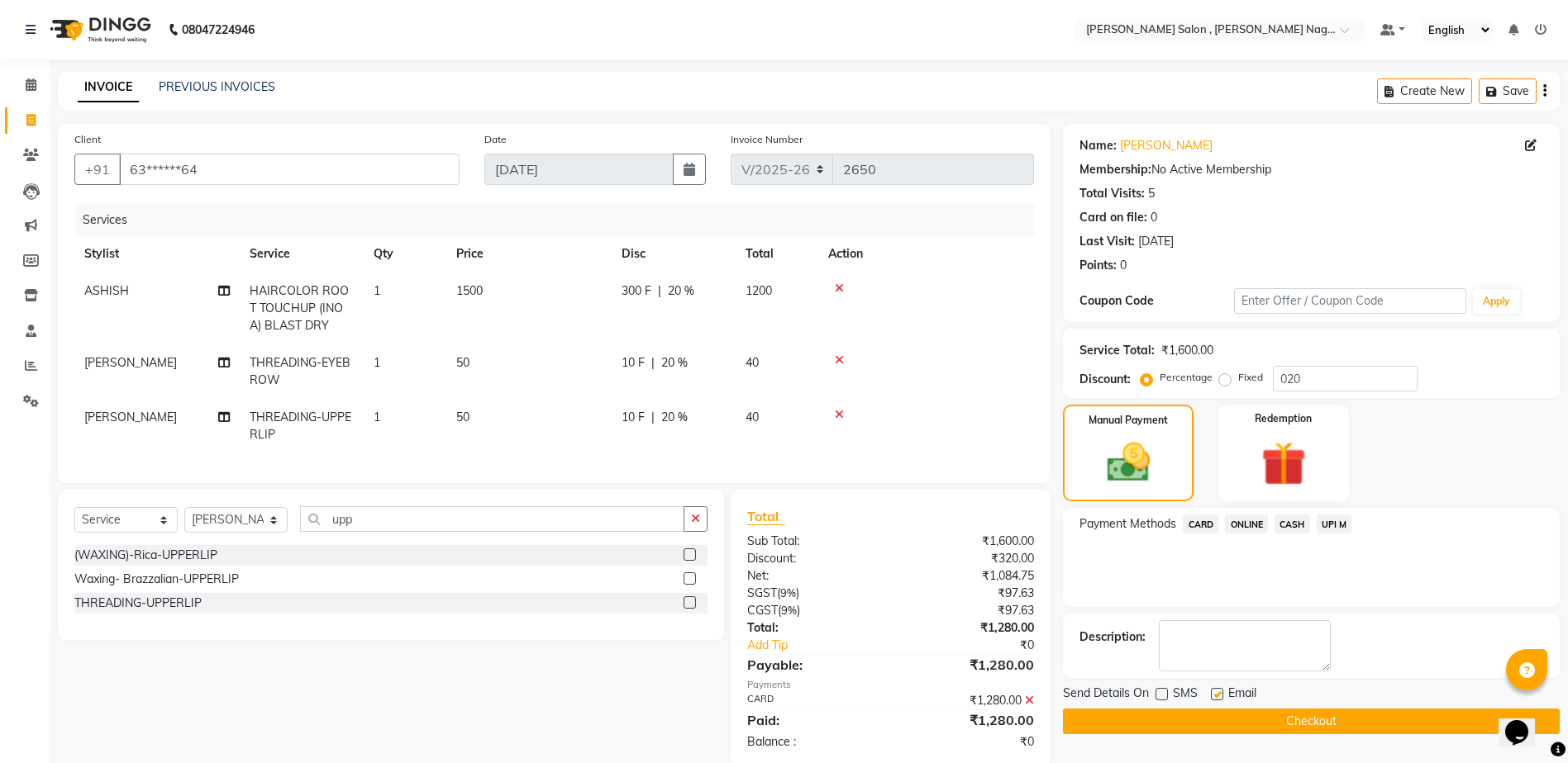
checkbox input "false"
click at [1207, 715] on button "Checkout" at bounding box center [1312, 721] width 497 height 25
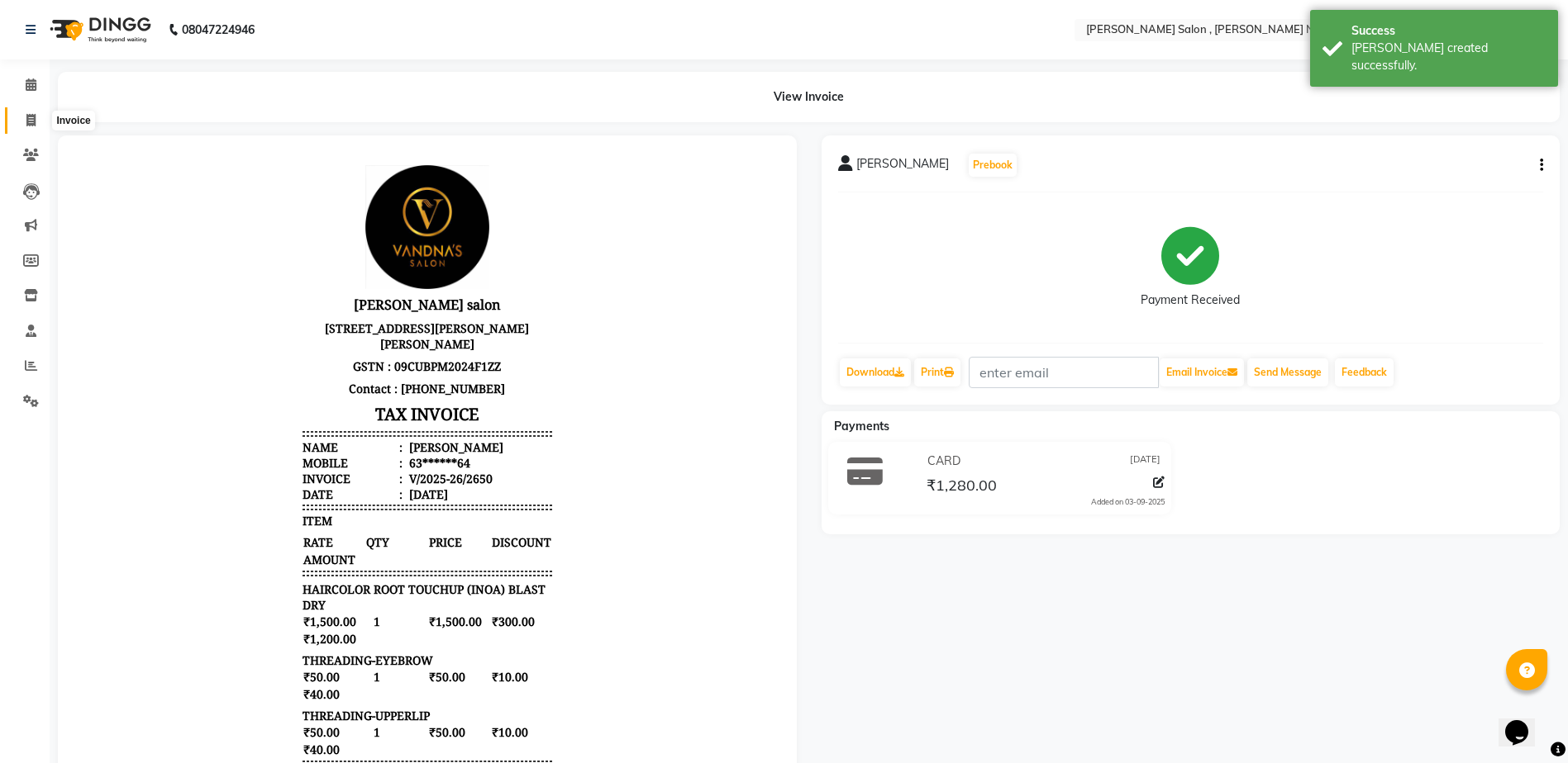
click at [31, 126] on icon at bounding box center [31, 121] width 9 height 13
select select "service"
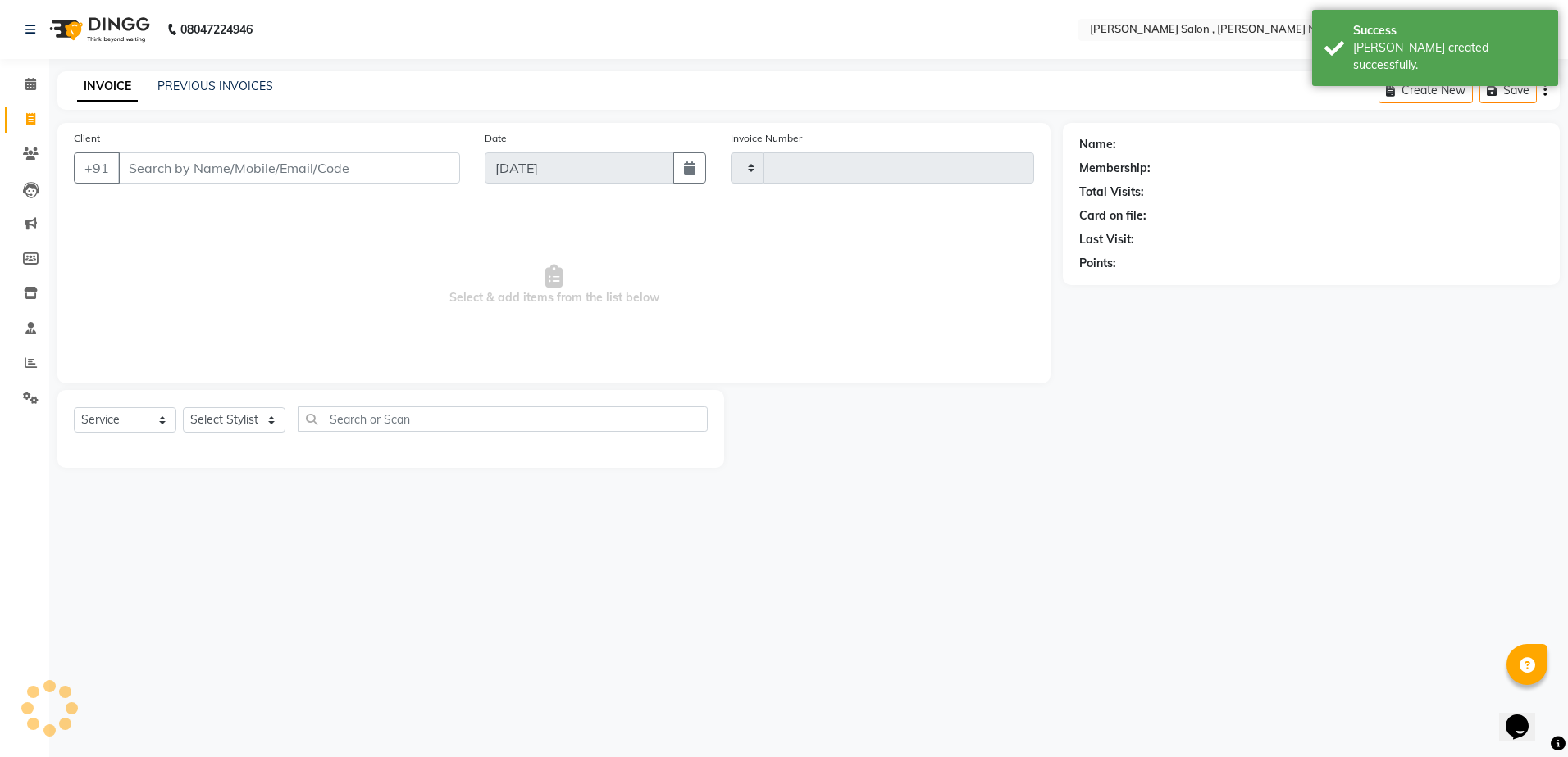
type input "2651"
select select "4120"
type input "7505902083"
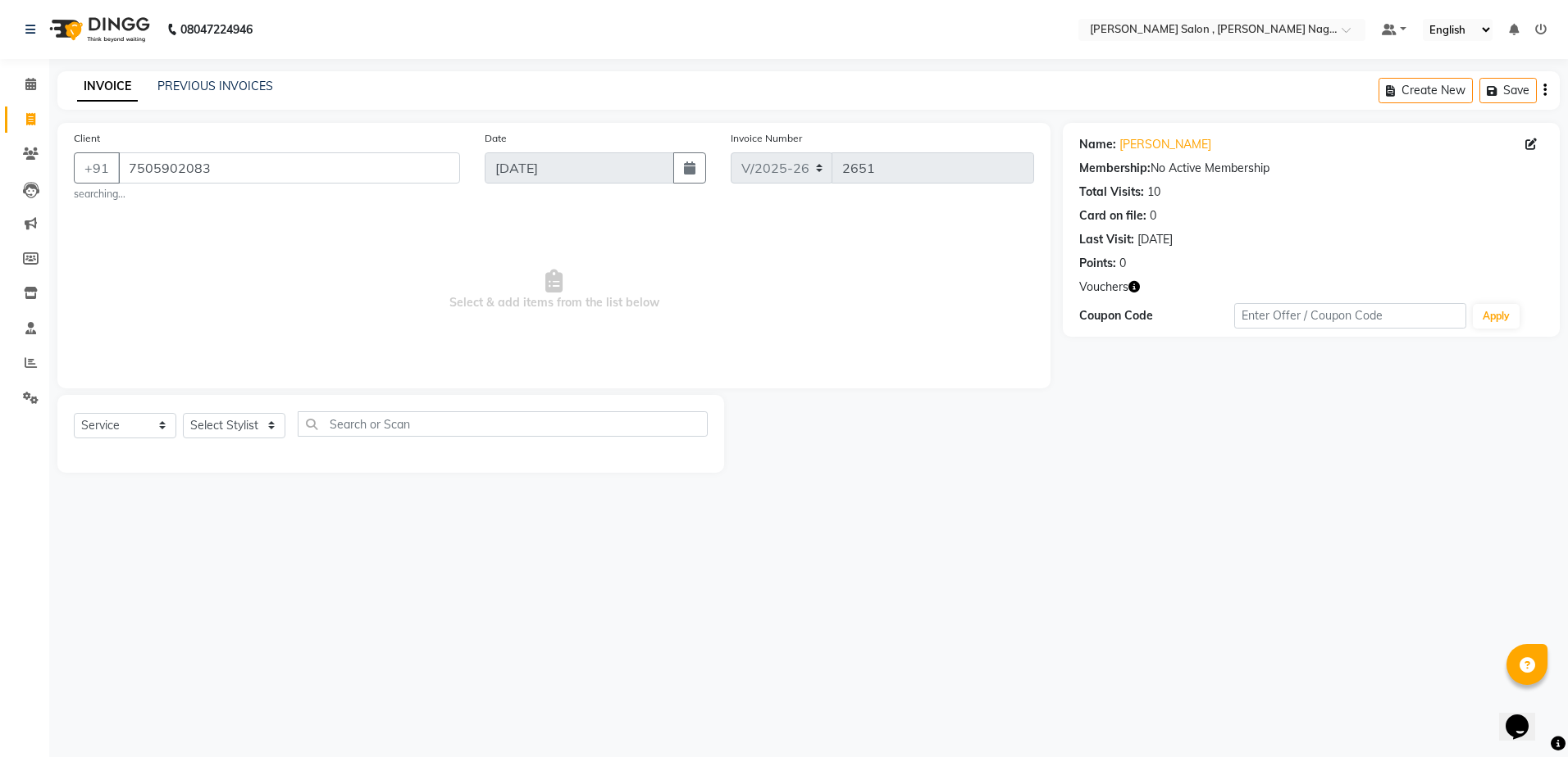
click at [229, 440] on div "Select Service Product Membership Package Voucher Prepaid Gift Card Select Styl…" at bounding box center [390, 431] width 634 height 39
click at [228, 427] on select "Select Stylist [PERSON_NAME] [PERSON_NAME] HARSH isha pal [PERSON_NAME] [PERSON…" at bounding box center [234, 426] width 103 height 25
click at [183, 414] on select "Select Stylist [PERSON_NAME] [PERSON_NAME] HARSH isha pal [PERSON_NAME] [PERSON…" at bounding box center [234, 426] width 103 height 25
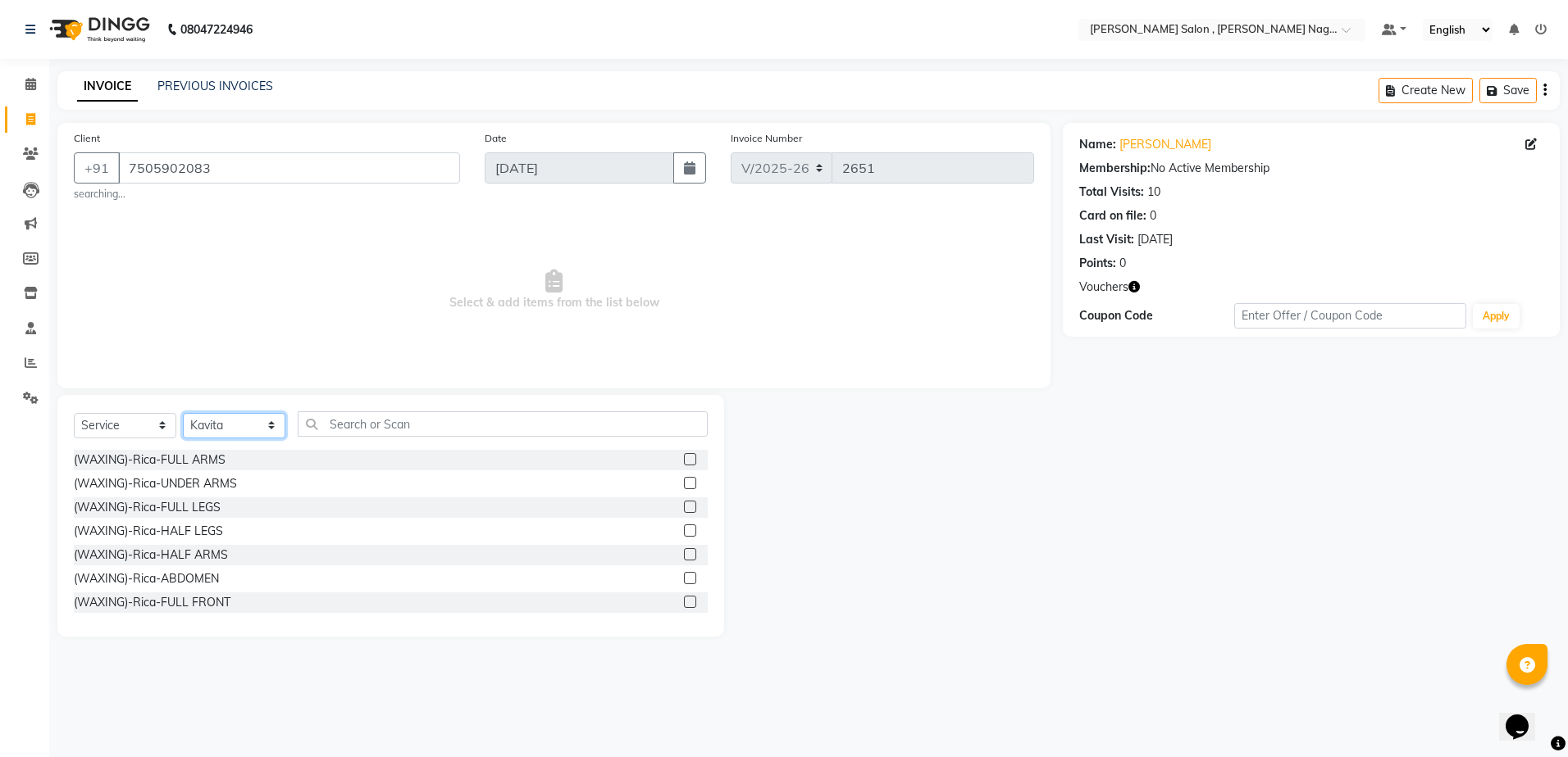
click at [194, 428] on select "Select Stylist [PERSON_NAME] [PERSON_NAME] HARSH isha pal [PERSON_NAME] [PERSON…" at bounding box center [234, 426] width 103 height 25
select select "21943"
click at [183, 414] on select "Select Stylist [PERSON_NAME] [PERSON_NAME] HARSH isha pal [PERSON_NAME] [PERSON…" at bounding box center [234, 426] width 103 height 25
click at [356, 431] on input "text" at bounding box center [503, 424] width 410 height 25
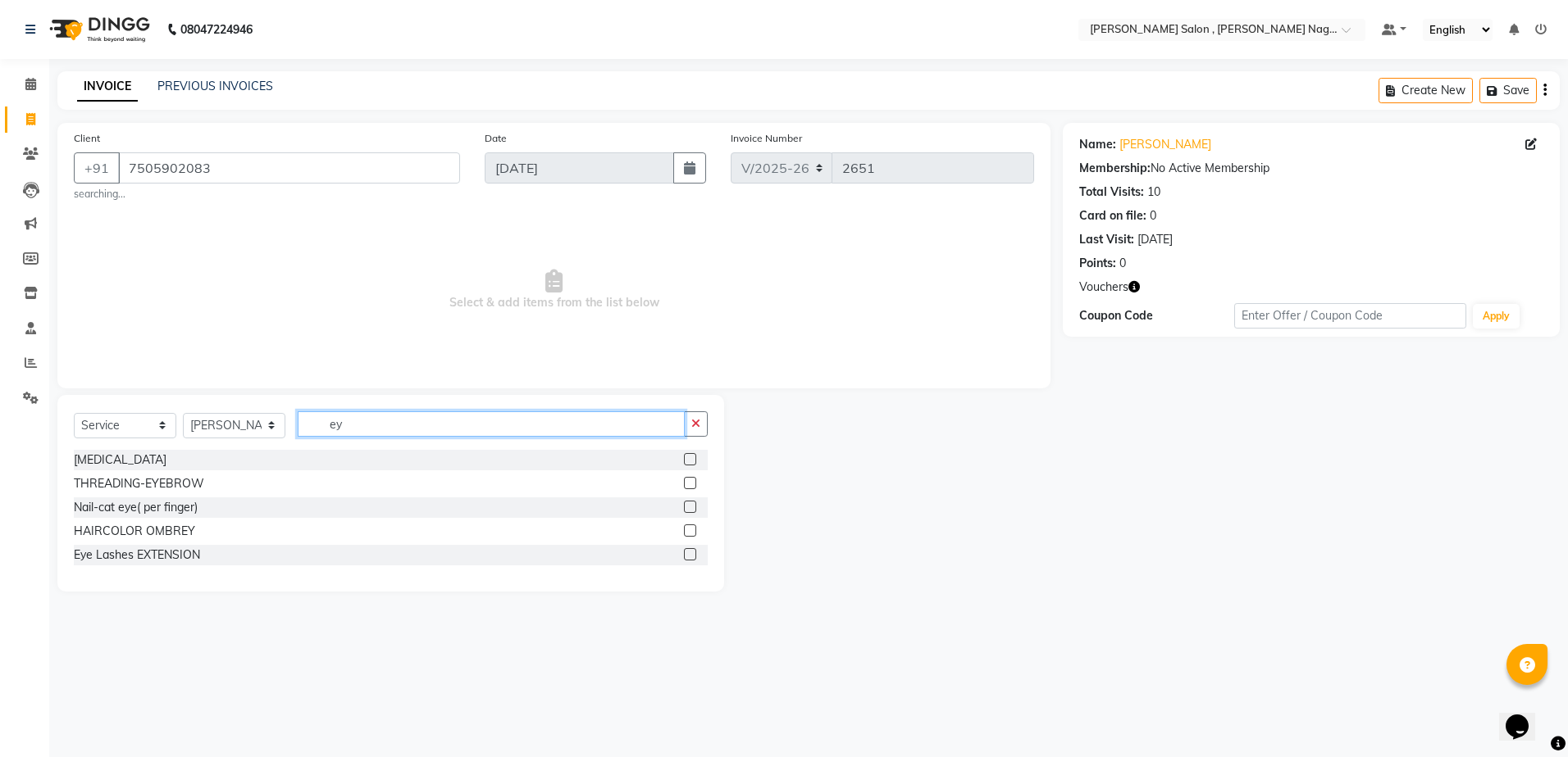
type input "ey"
click at [689, 487] on label at bounding box center [690, 484] width 13 height 13
click at [689, 487] on input "checkbox" at bounding box center [689, 484] width 11 height 11
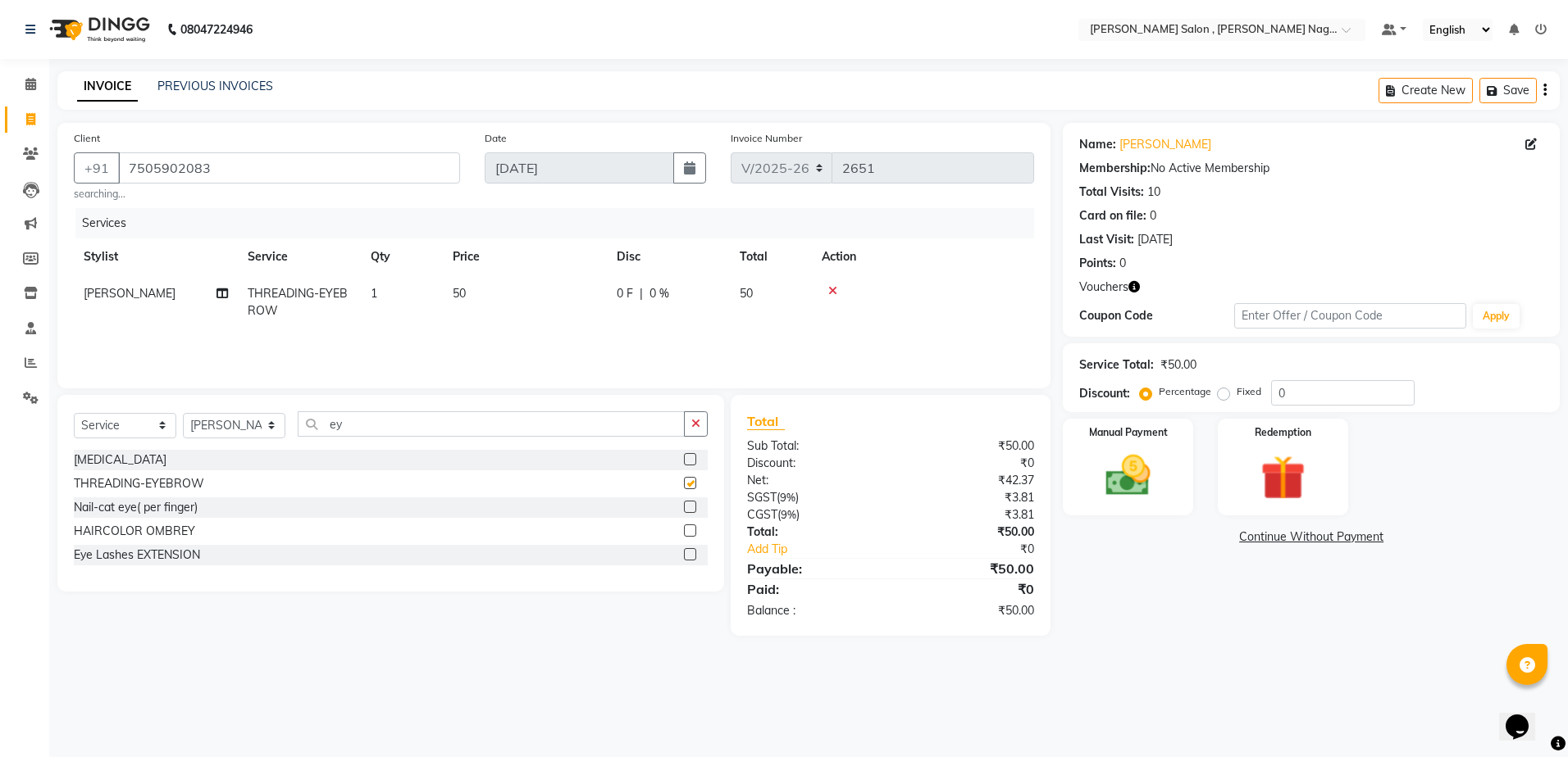
checkbox input "false"
click at [363, 449] on div "Select Service Product Membership Package Voucher Prepaid Gift Card Select Styl…" at bounding box center [390, 431] width 634 height 39
click at [358, 430] on input "ey" at bounding box center [491, 424] width 387 height 25
type input "e"
type input "upp"
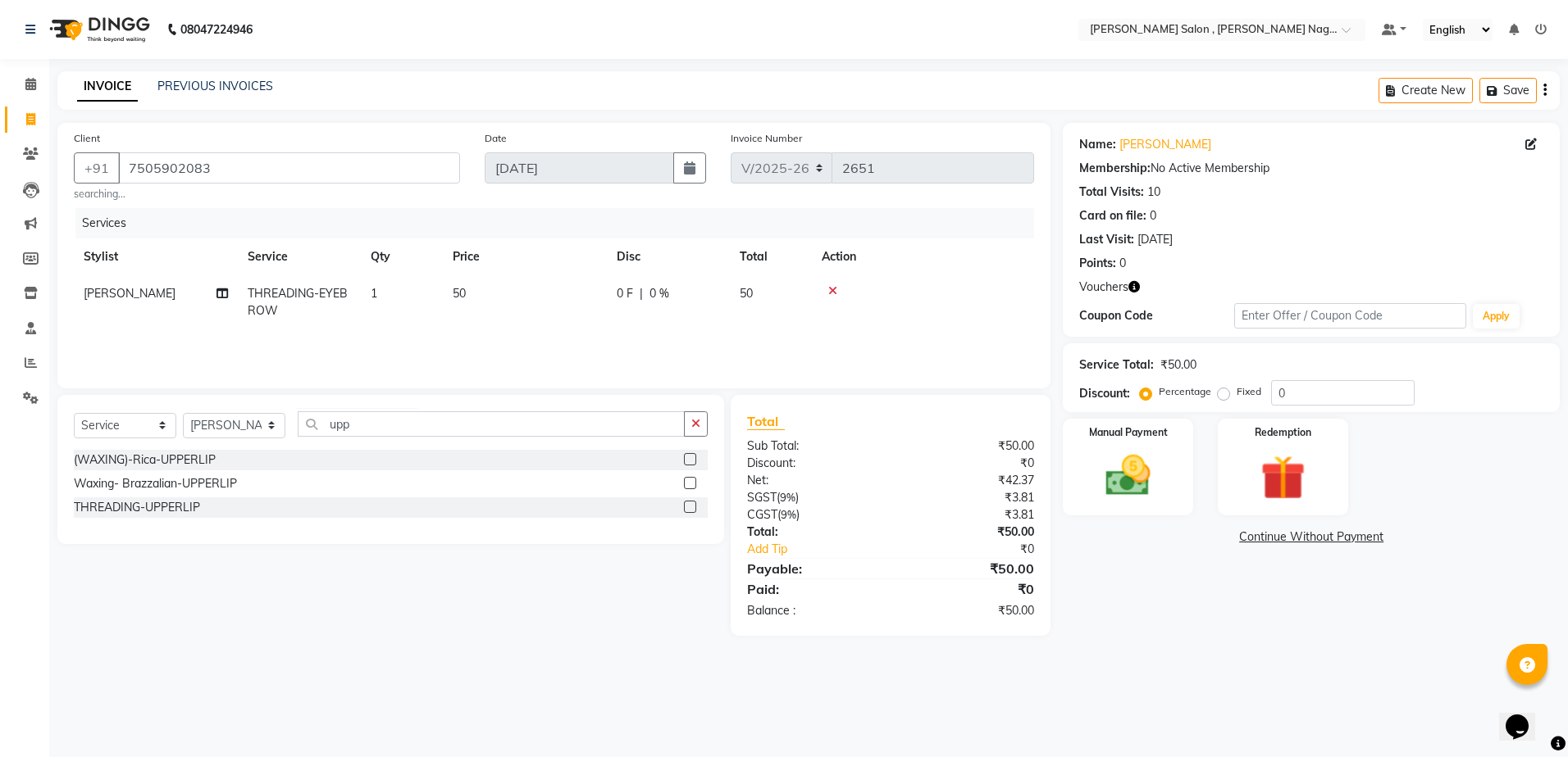
click at [688, 501] on label at bounding box center [690, 507] width 13 height 13
click at [688, 503] on input "checkbox" at bounding box center [689, 508] width 11 height 11
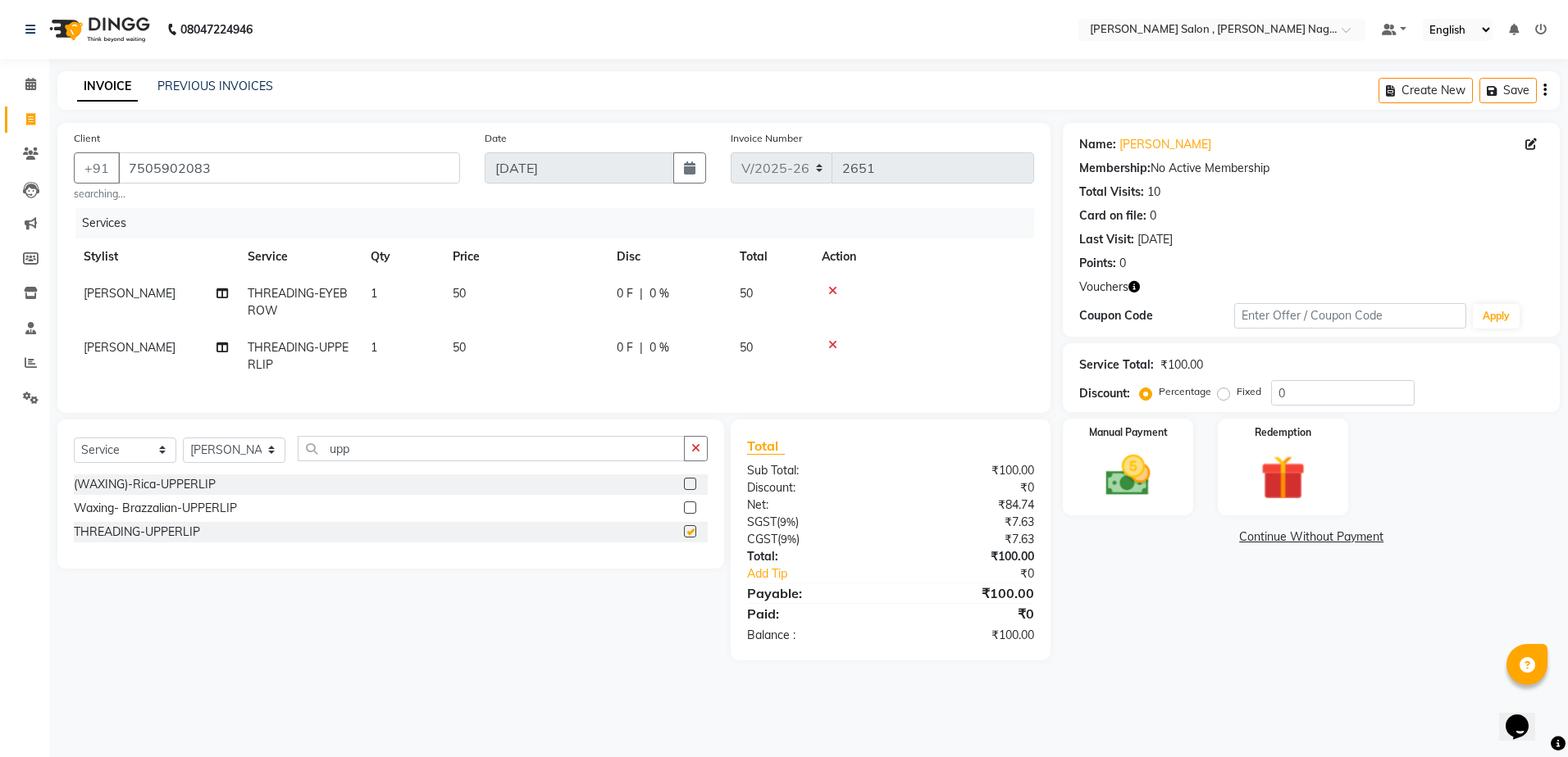
checkbox input "false"
click at [232, 460] on select "Select Stylist [PERSON_NAME] [PERSON_NAME] HARSH isha pal [PERSON_NAME] [PERSON…" at bounding box center [234, 450] width 103 height 25
select select "21939"
click at [183, 450] on select "Select Stylist [PERSON_NAME] [PERSON_NAME] HARSH isha pal [PERSON_NAME] [PERSON…" at bounding box center [234, 450] width 103 height 25
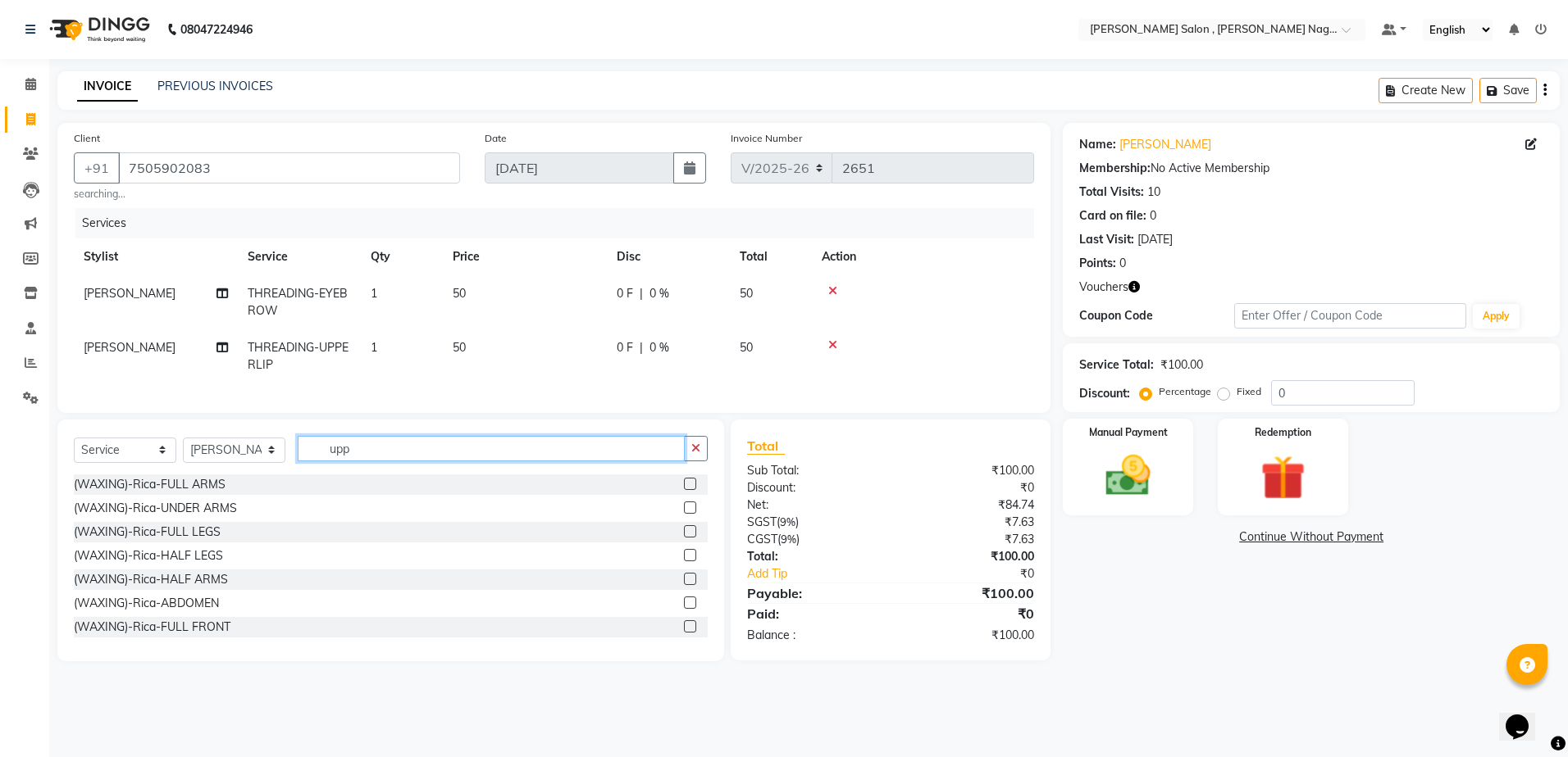
click at [390, 451] on input "upp" at bounding box center [491, 449] width 387 height 25
type input "u"
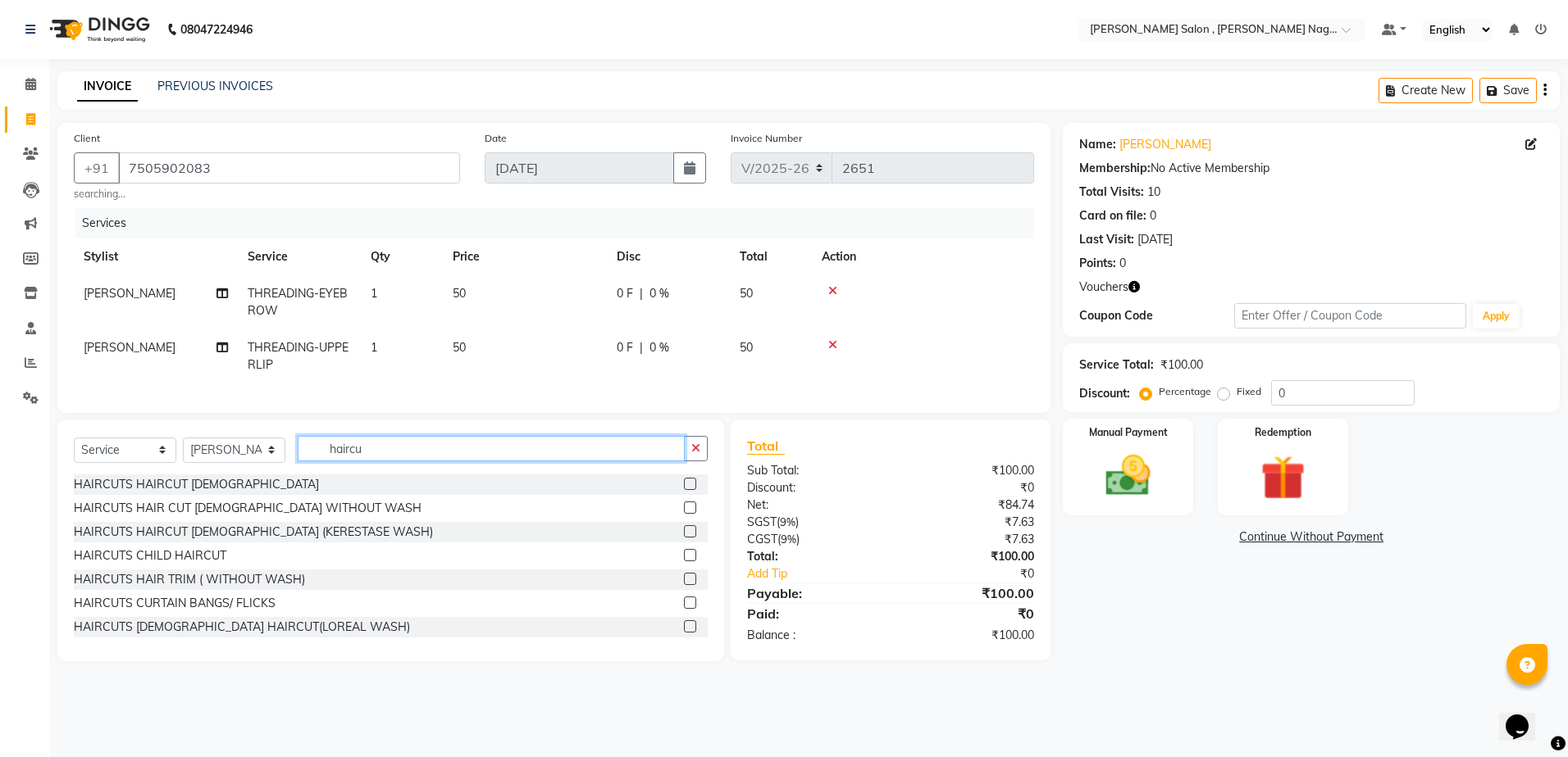
type input "haircu"
click at [684, 514] on label at bounding box center [690, 508] width 13 height 13
click at [684, 514] on input "checkbox" at bounding box center [689, 509] width 11 height 11
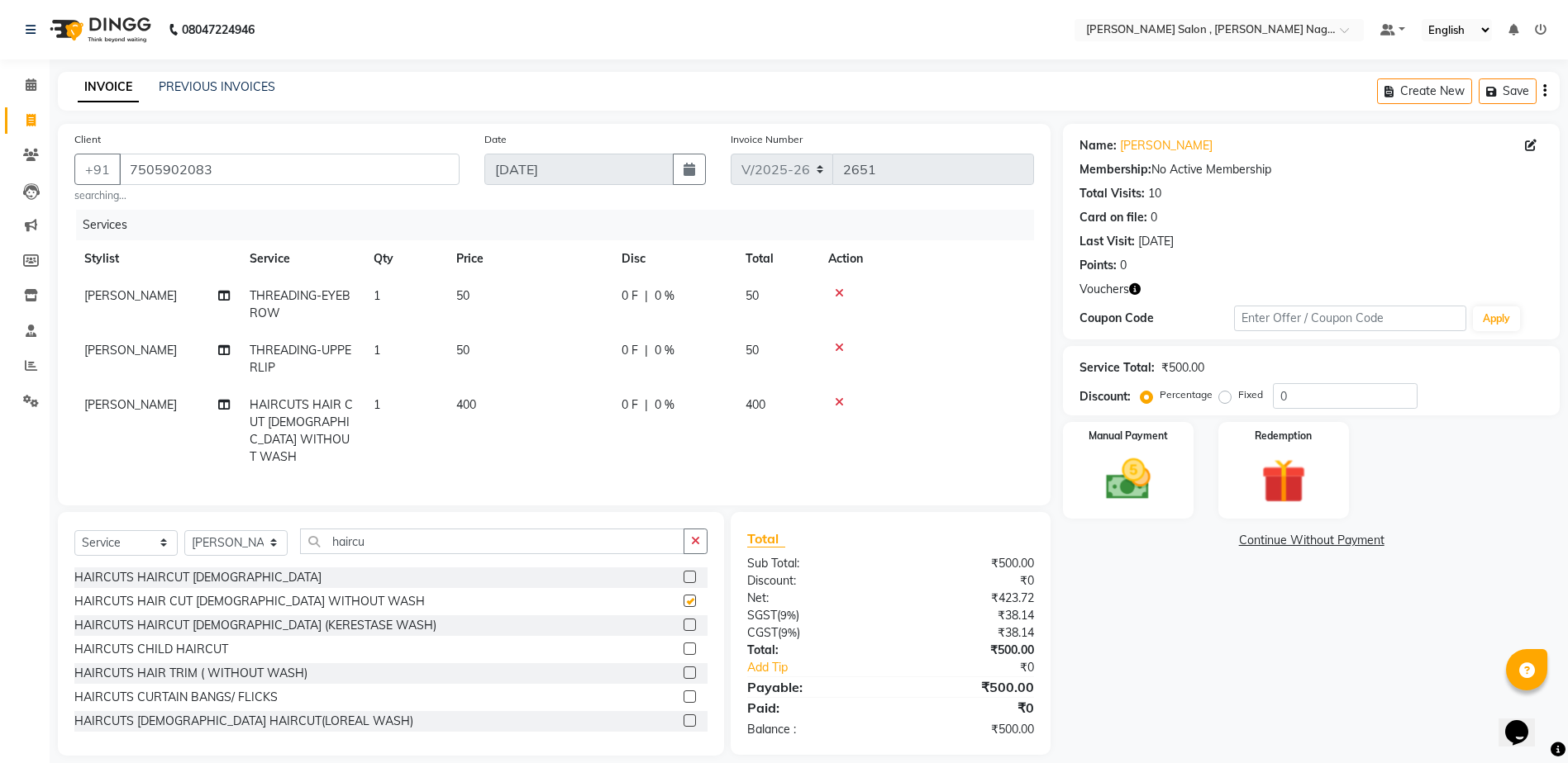
checkbox input "false"
click at [1307, 388] on input "0" at bounding box center [1345, 396] width 145 height 25
type input "020"
click at [1147, 484] on img at bounding box center [1128, 479] width 76 height 53
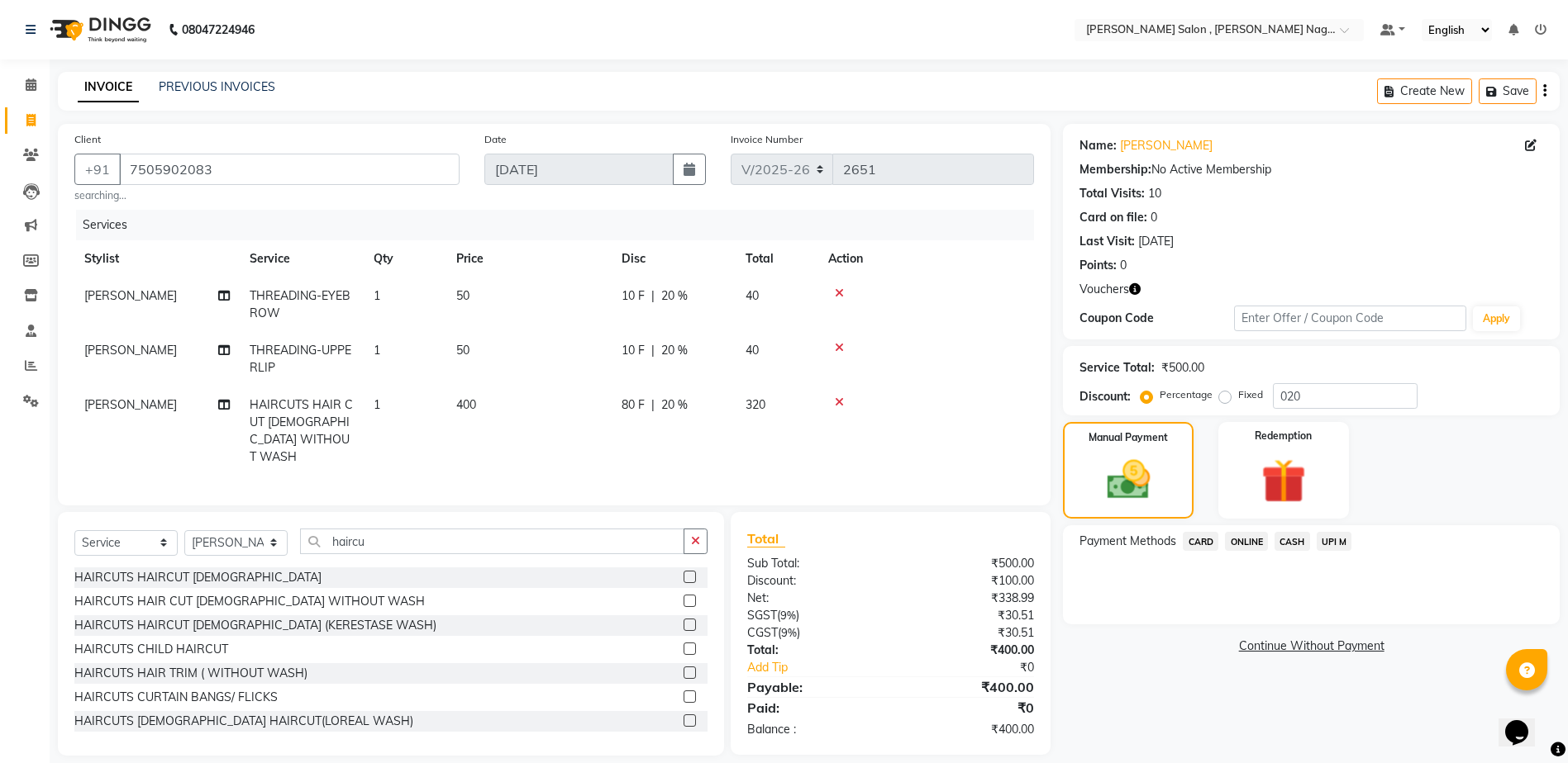
click at [1273, 535] on div "CASH" at bounding box center [1289, 543] width 43 height 23
click at [1297, 541] on span "CASH" at bounding box center [1292, 541] width 35 height 19
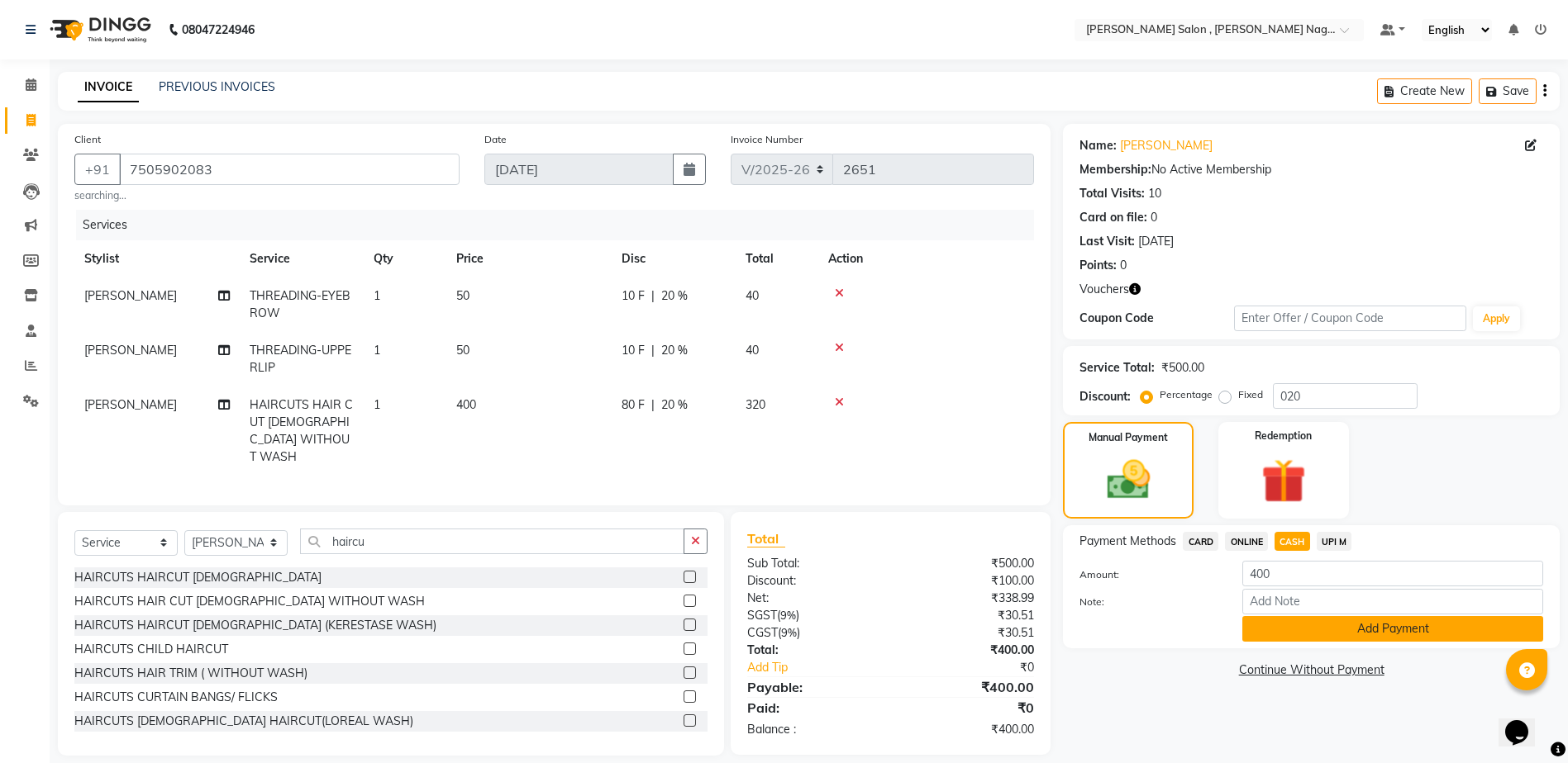
click at [1298, 641] on button "Add Payment" at bounding box center [1392, 629] width 301 height 25
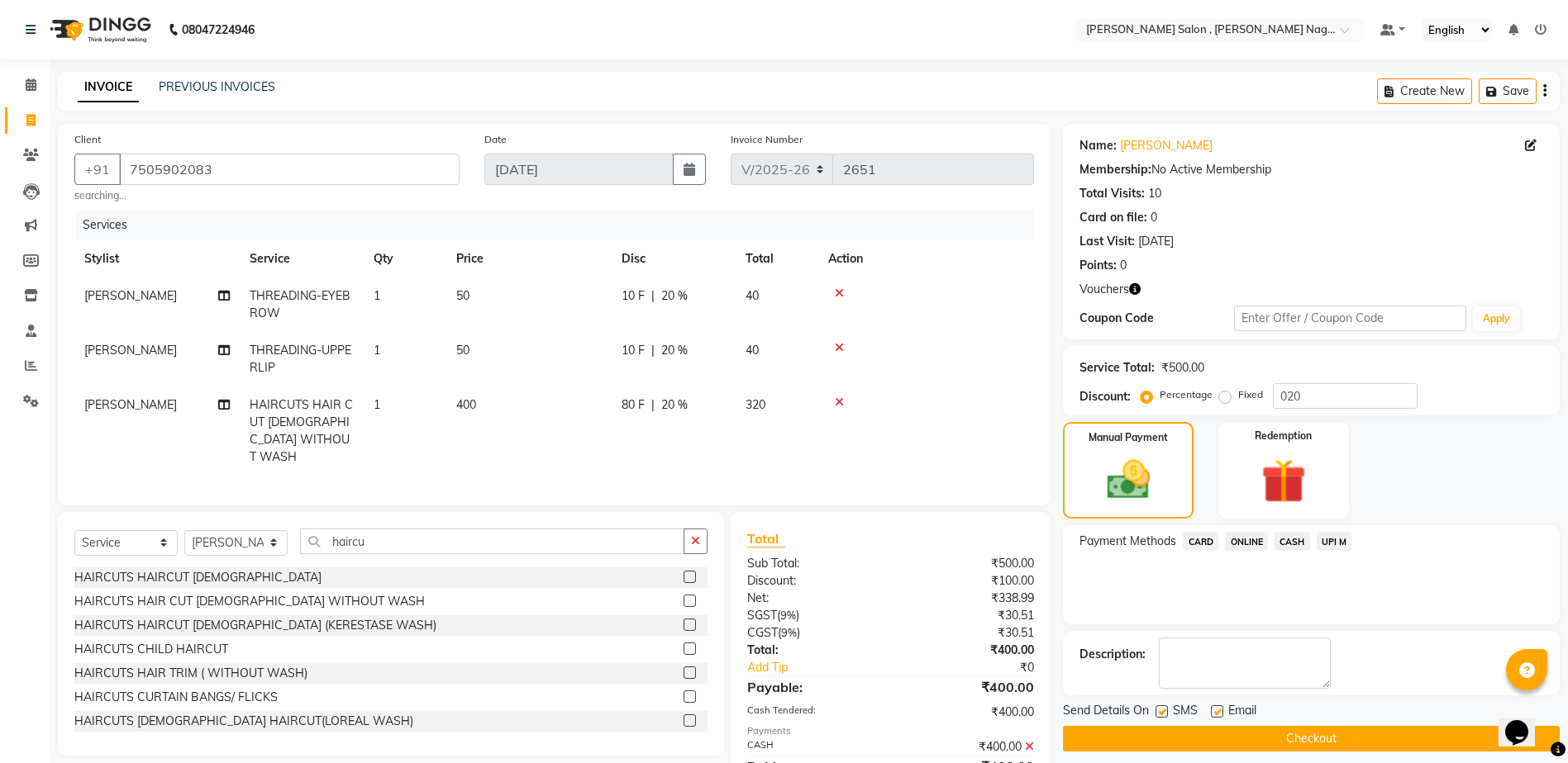
click at [1166, 750] on button "Checkout" at bounding box center [1312, 739] width 497 height 25
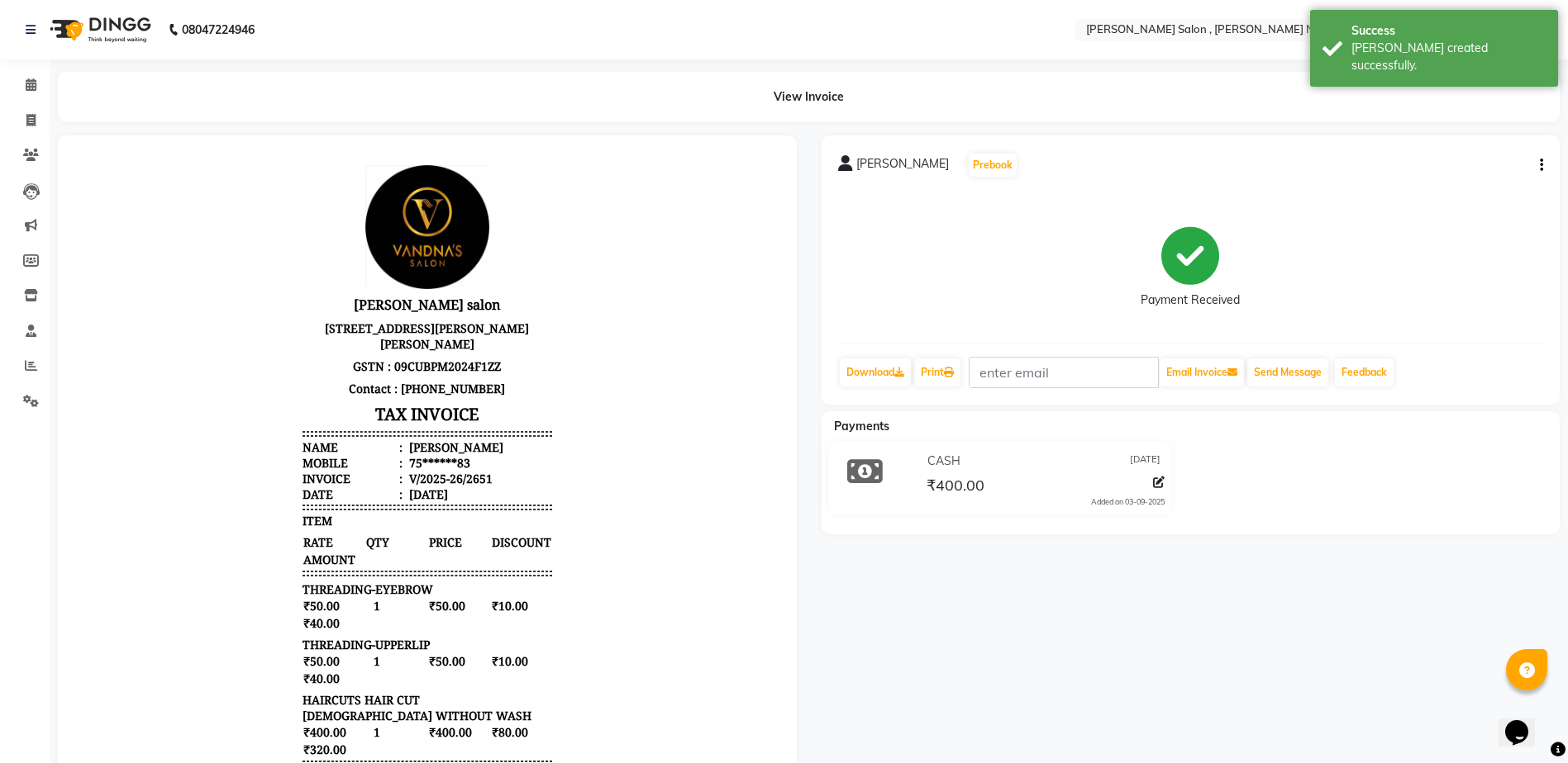
click at [52, 119] on div "View Invoice" at bounding box center [808, 97] width 1526 height 51
click at [49, 119] on div "View Invoice" at bounding box center [808, 97] width 1526 height 51
click at [35, 122] on icon at bounding box center [31, 121] width 9 height 13
select select "service"
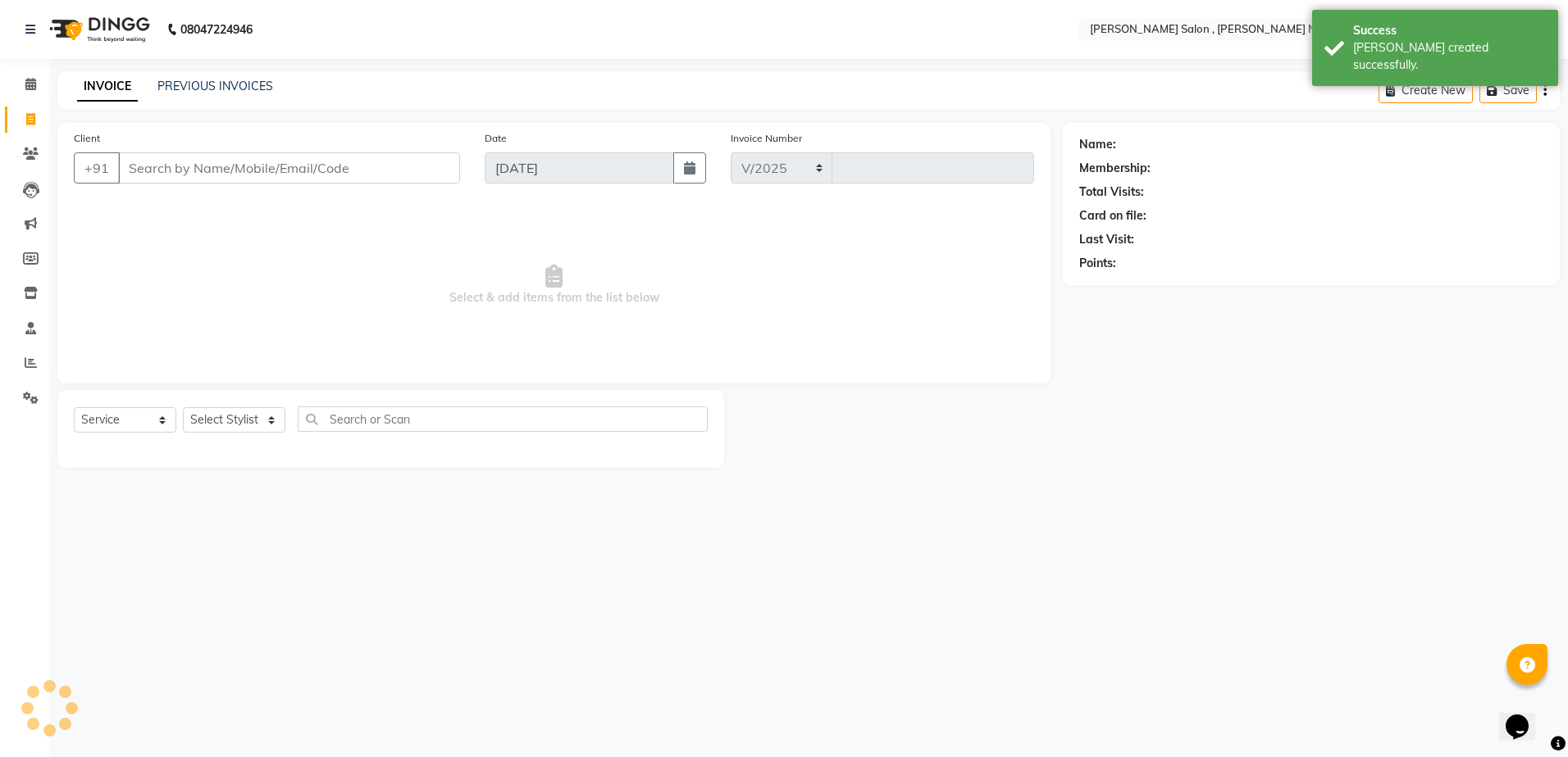
select select "4120"
type input "2652"
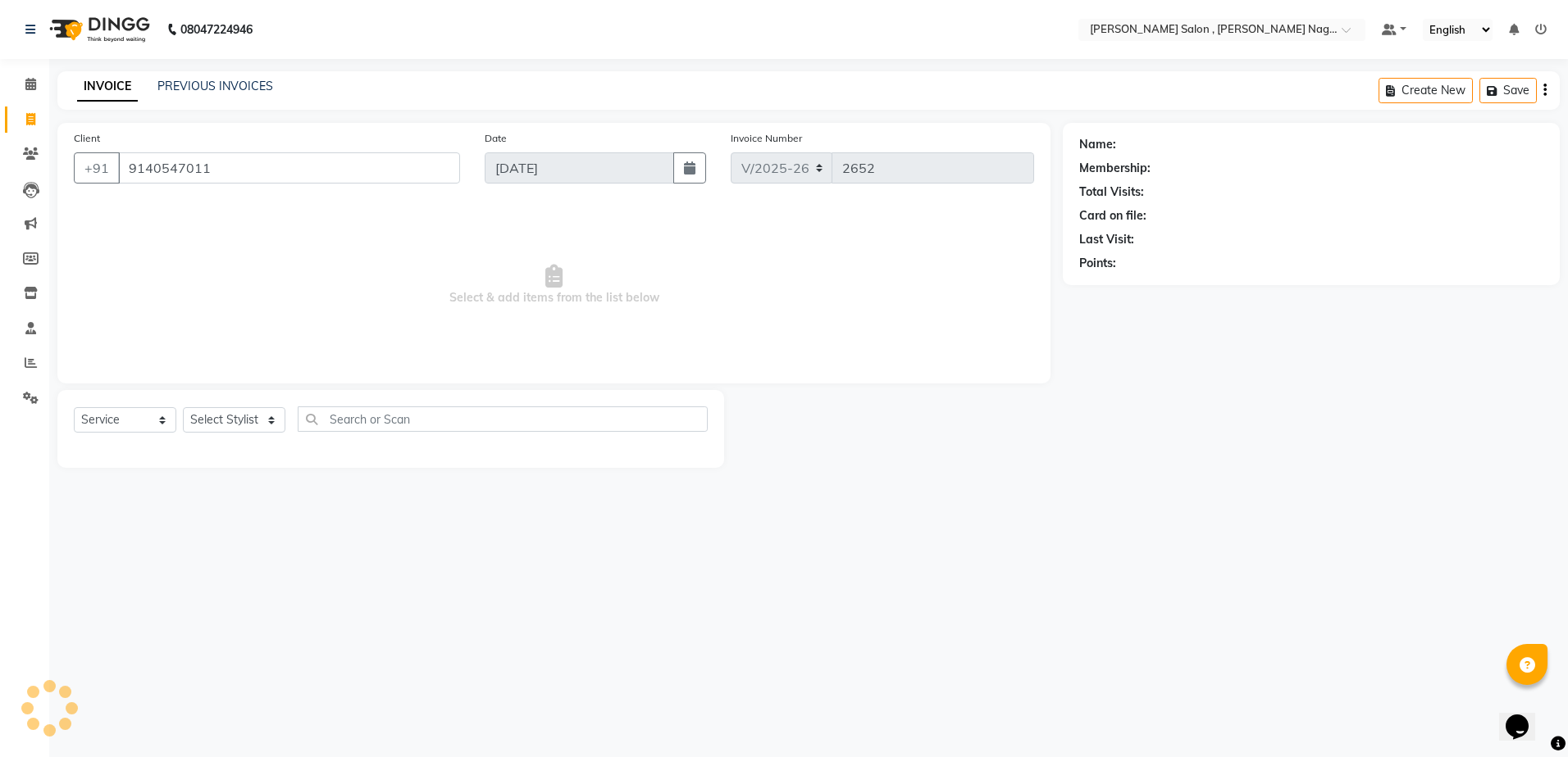
type input "9140547011"
click at [257, 88] on link "PREVIOUS INVOICES" at bounding box center [215, 86] width 116 height 14
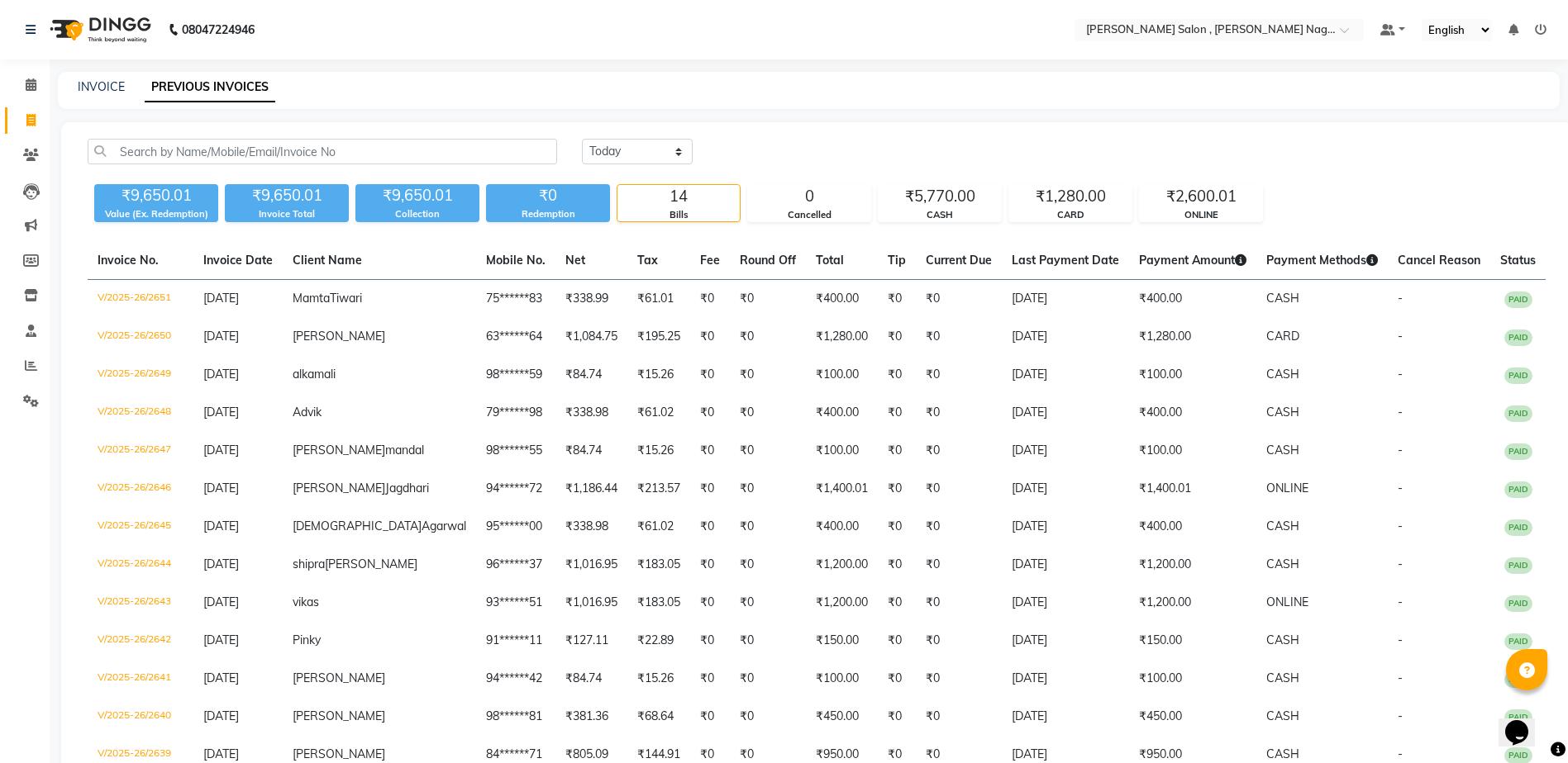
drag, startPoint x: 94, startPoint y: 77, endPoint x: 111, endPoint y: 95, distance: 24.8
click at [94, 77] on div "INVOICE PREVIOUS INVOICES" at bounding box center [808, 90] width 1502 height 37
click at [89, 87] on link "INVOICE" at bounding box center [102, 87] width 47 height 14
select select "service"
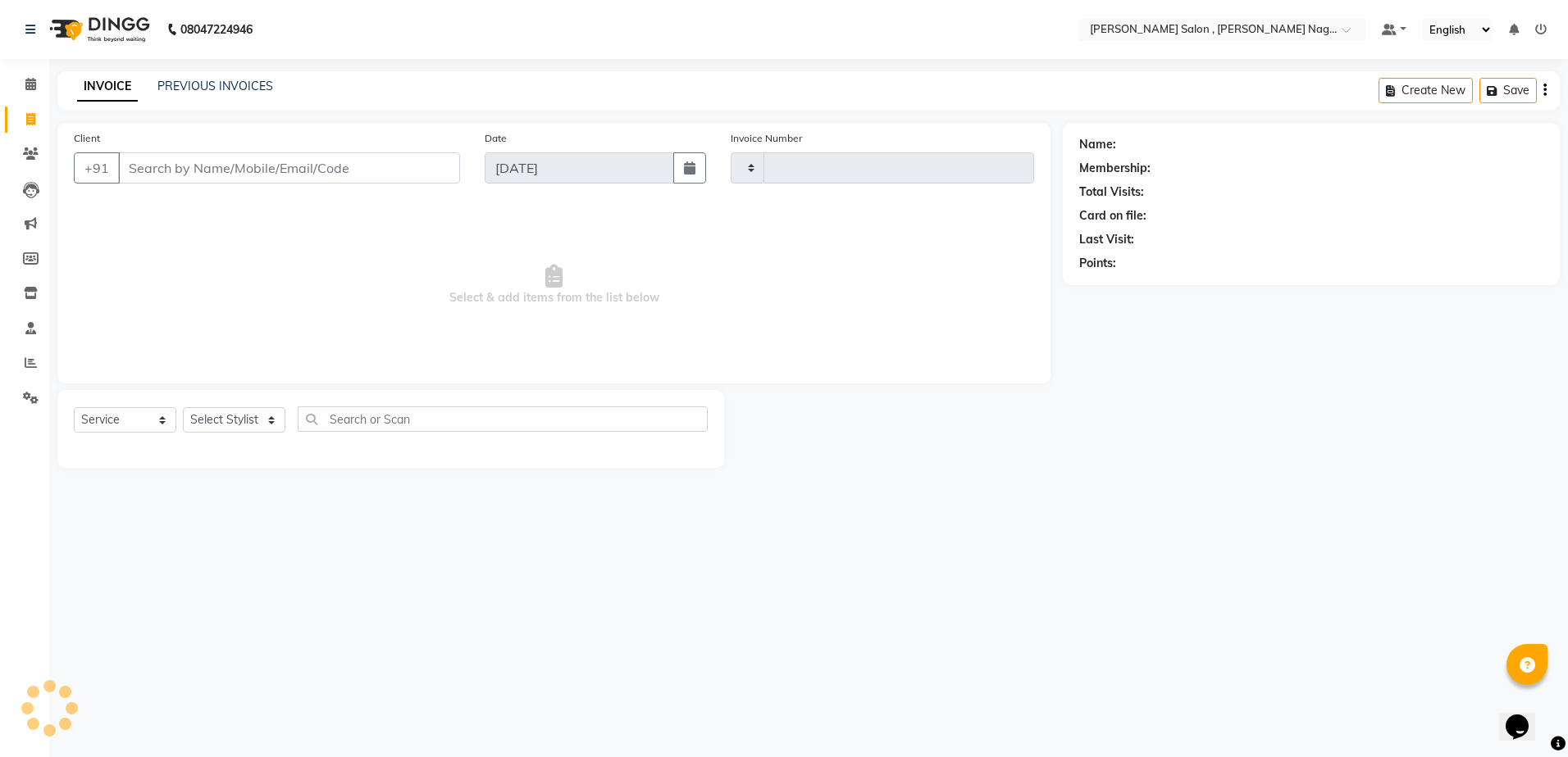
type input "2652"
click at [222, 163] on input "Client" at bounding box center [289, 168] width 342 height 31
select select "4120"
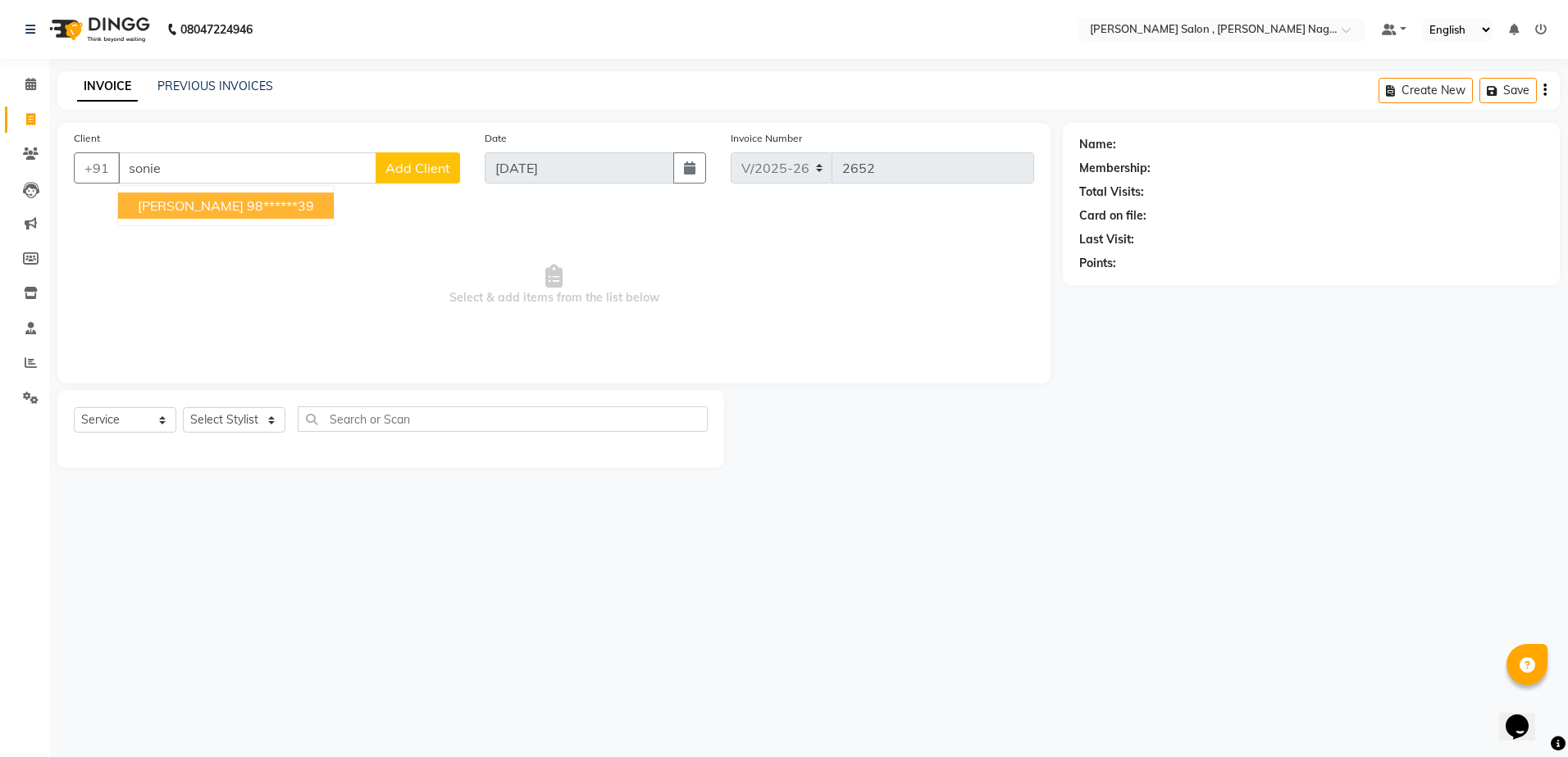
click at [246, 209] on ngb-highlight "98******39" at bounding box center [280, 206] width 67 height 16
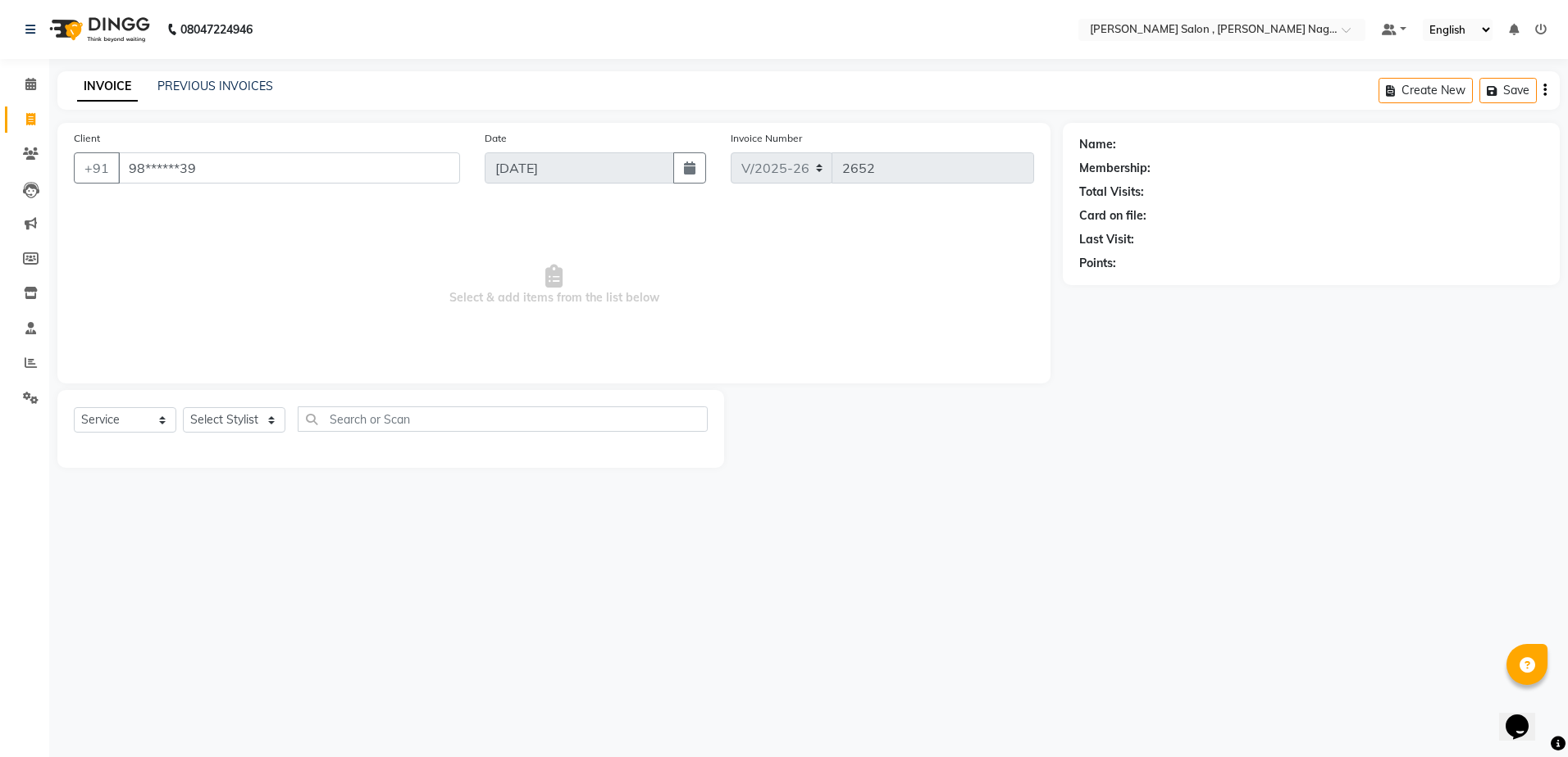
type input "98******39"
click at [217, 425] on select "Select Stylist [PERSON_NAME] [PERSON_NAME] HARSH isha pal [PERSON_NAME] [PERSON…" at bounding box center [234, 420] width 103 height 25
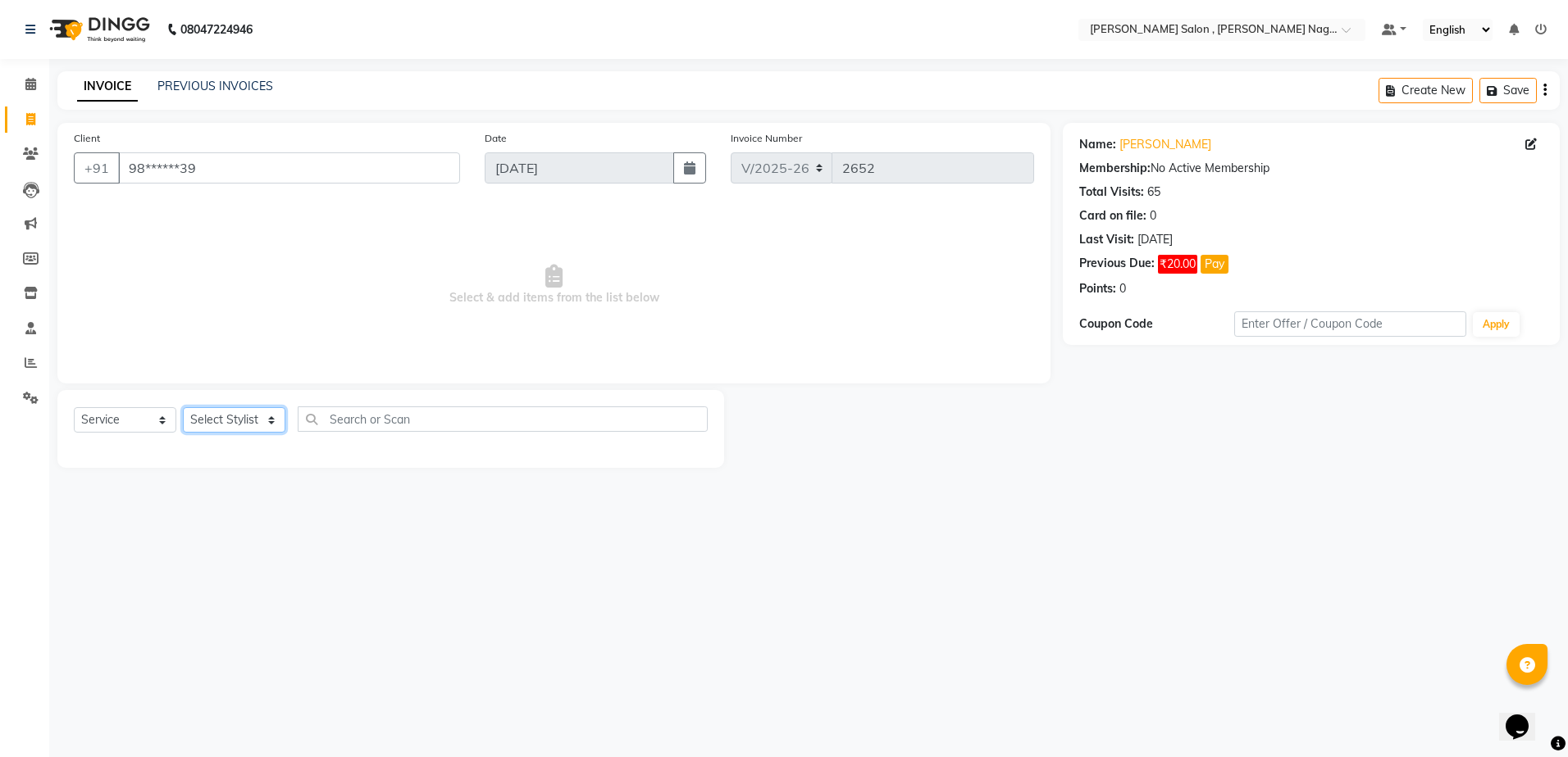
select select "65130"
click at [183, 407] on select "Select Stylist [PERSON_NAME] [PERSON_NAME] HARSH isha pal [PERSON_NAME] [PERSON…" at bounding box center [234, 420] width 103 height 25
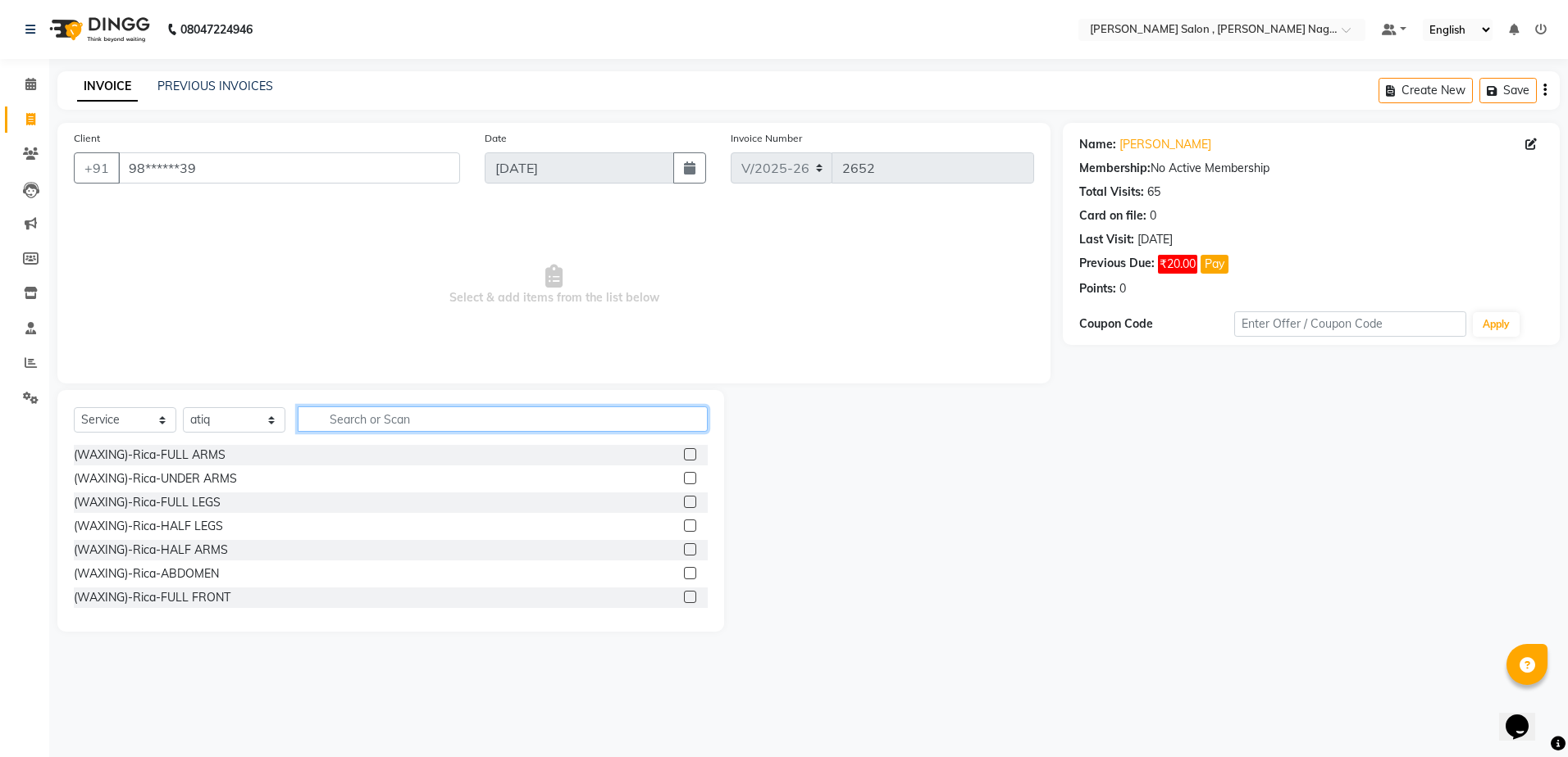
click at [349, 424] on input "text" at bounding box center [503, 419] width 410 height 25
type input "blo"
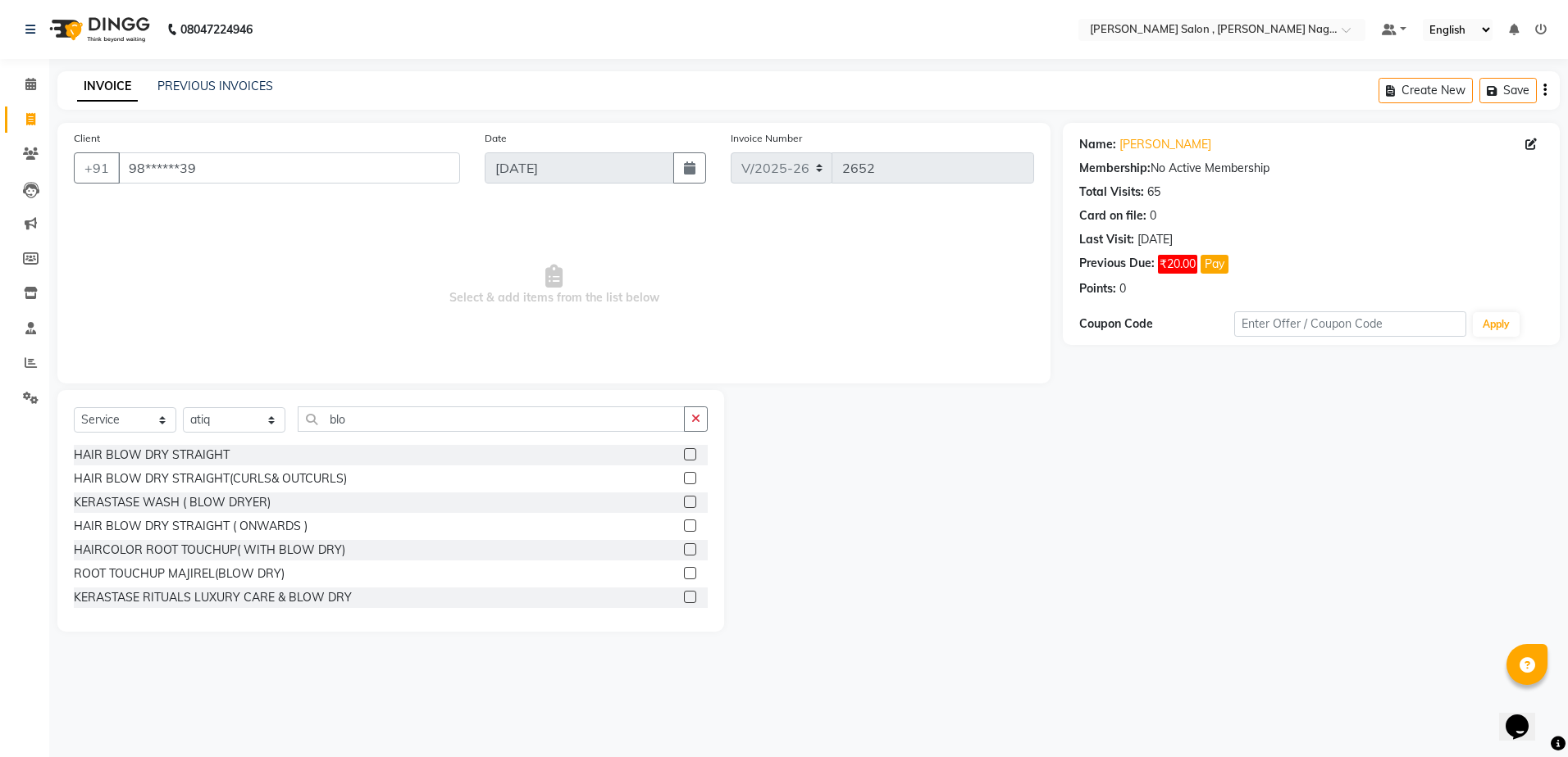
click at [684, 453] on label at bounding box center [690, 455] width 13 height 13
click at [684, 453] on input "checkbox" at bounding box center [689, 456] width 11 height 11
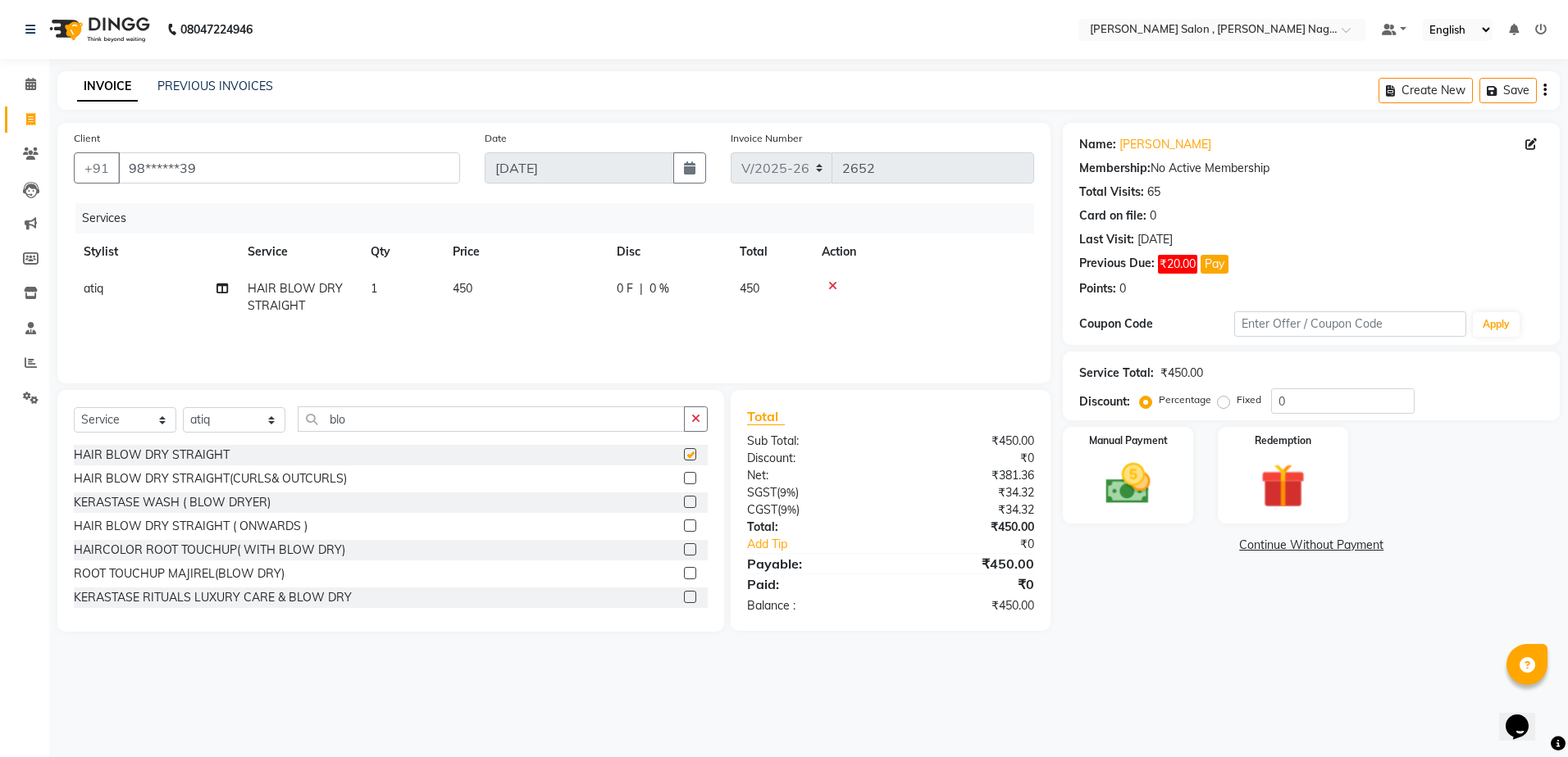
checkbox input "false"
click at [235, 422] on select "Select Stylist [PERSON_NAME] [PERSON_NAME] HARSH isha pal [PERSON_NAME] [PERSON…" at bounding box center [234, 420] width 103 height 25
select select "21943"
click at [183, 407] on select "Select Stylist [PERSON_NAME] [PERSON_NAME] HARSH isha pal [PERSON_NAME] [PERSON…" at bounding box center [234, 420] width 103 height 25
click at [358, 403] on div "Select Service Product Membership Package Voucher Prepaid Gift Card Select Styl…" at bounding box center [390, 511] width 667 height 242
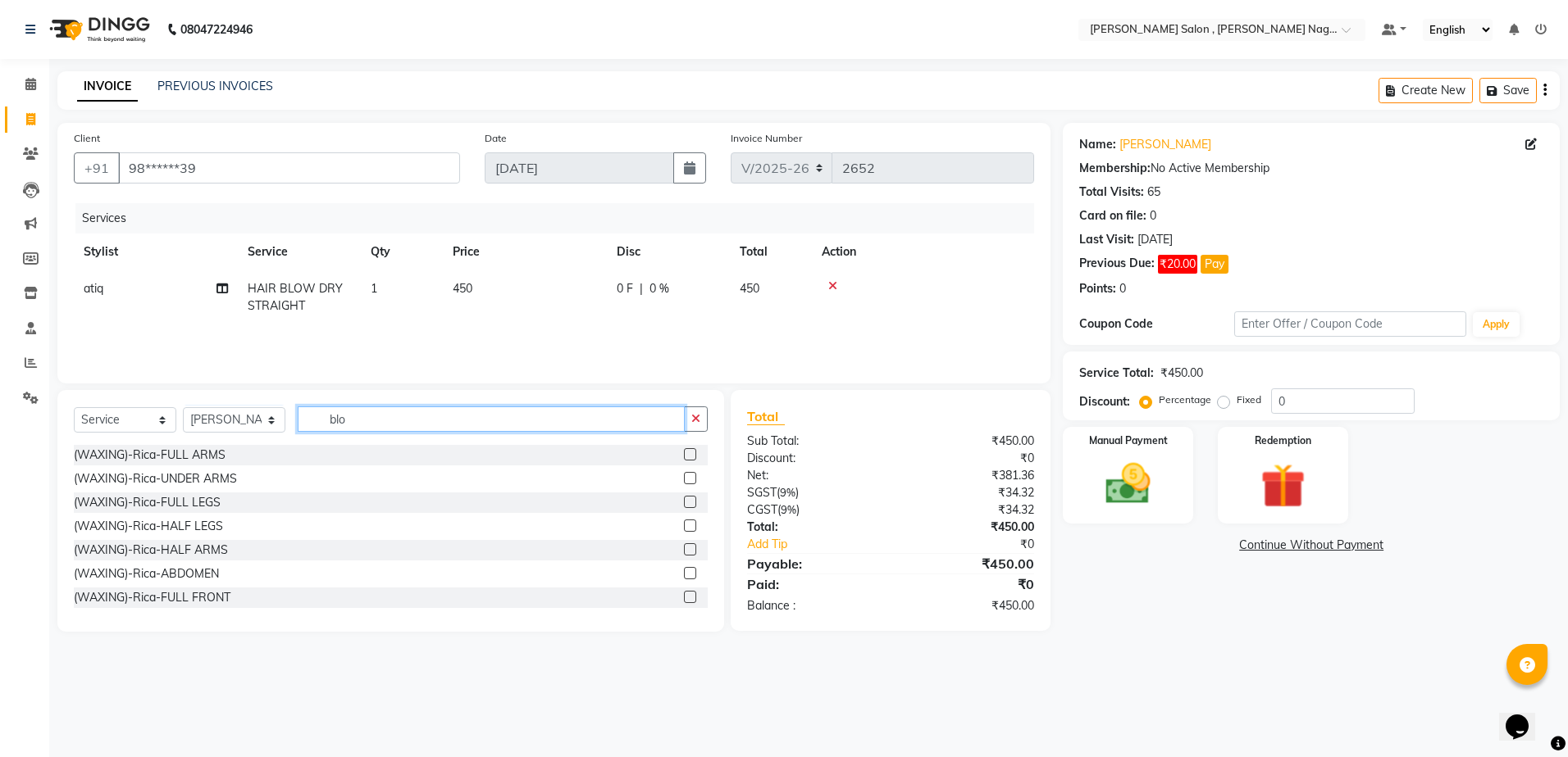
click at [358, 430] on input "blo" at bounding box center [491, 419] width 387 height 25
type input "b"
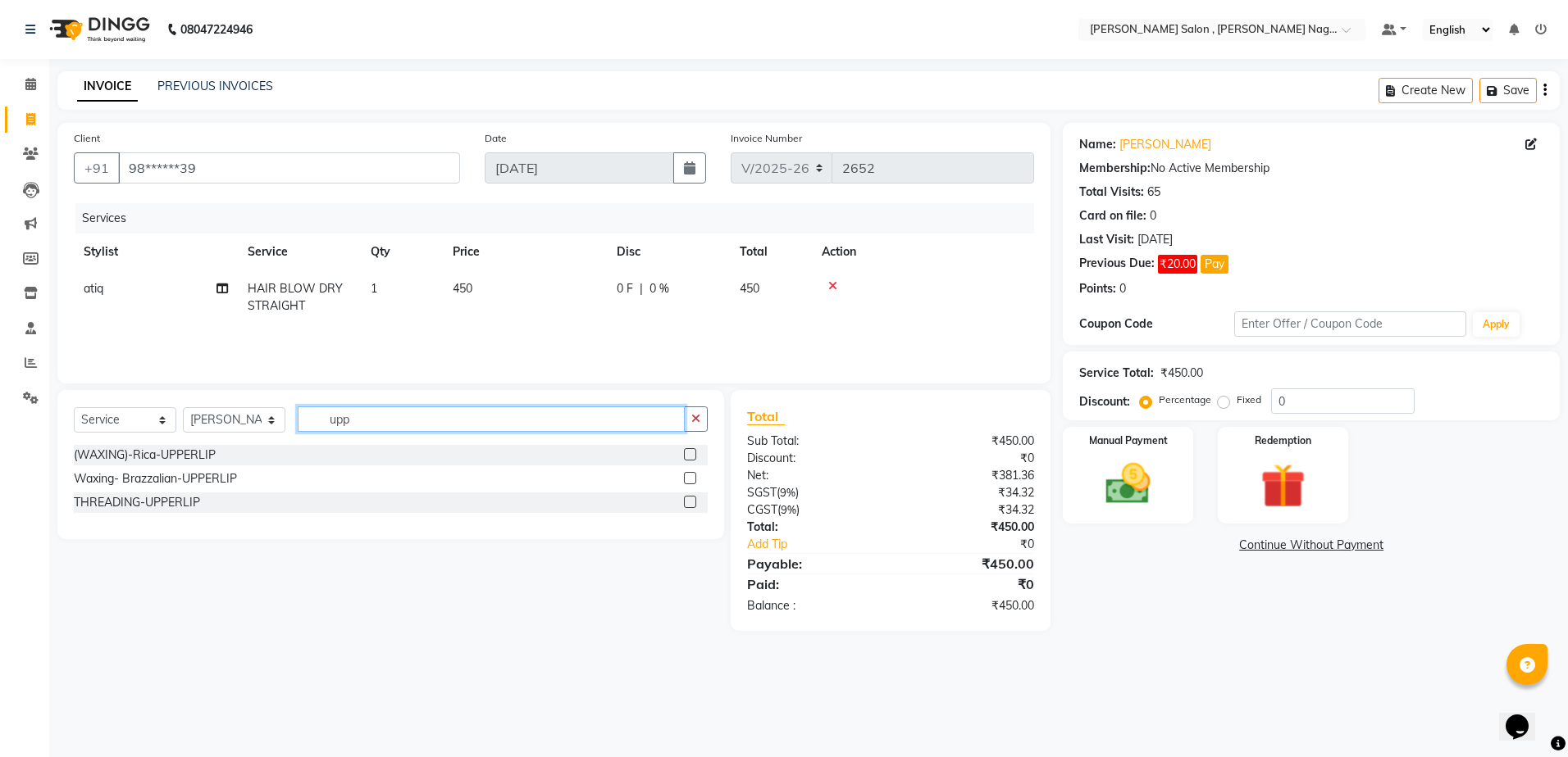
type input "upp"
click at [694, 503] on label at bounding box center [690, 503] width 13 height 13
click at [694, 503] on input "checkbox" at bounding box center [689, 503] width 11 height 11
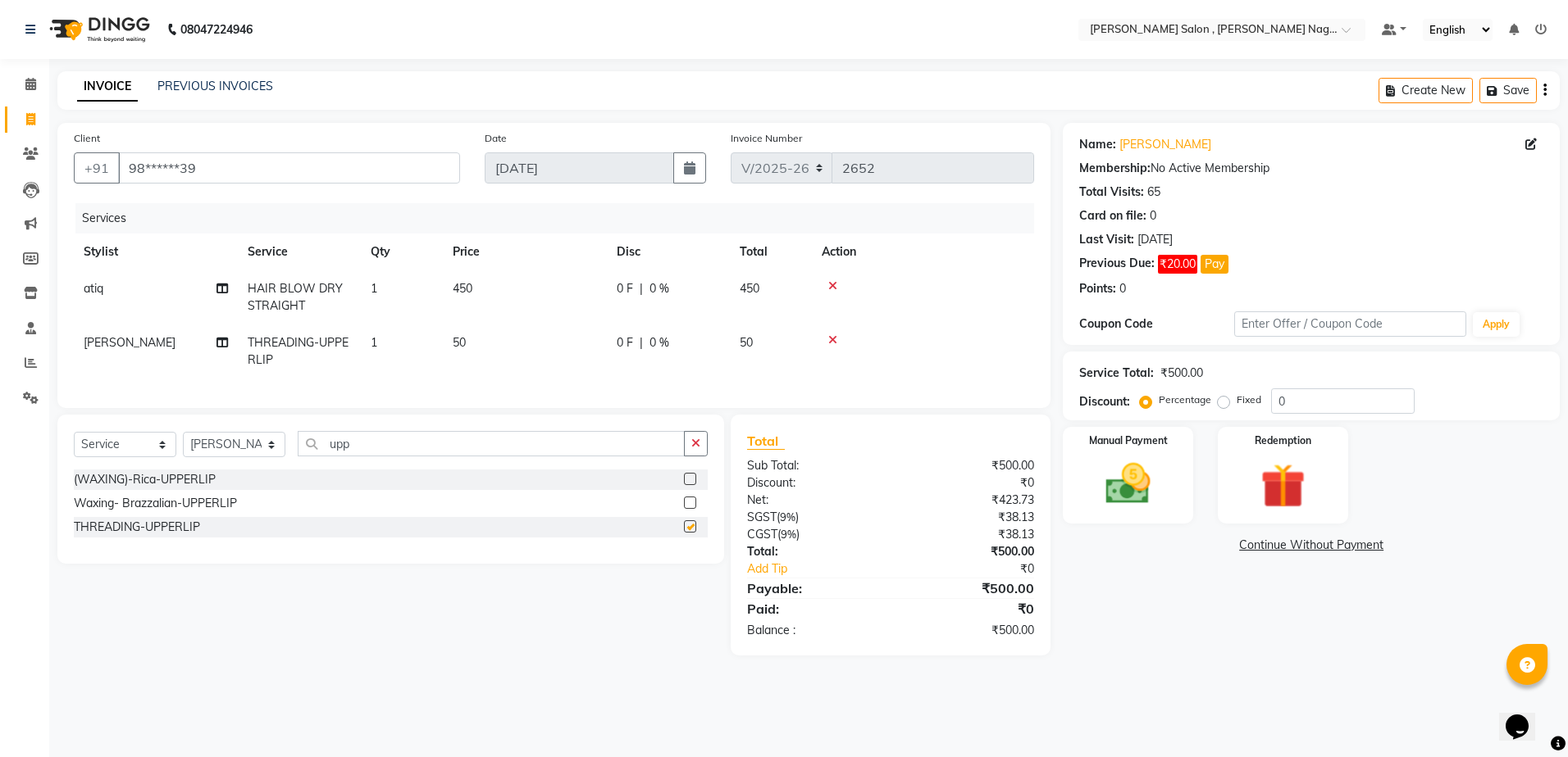
checkbox input "false"
click at [1139, 479] on img at bounding box center [1128, 485] width 76 height 54
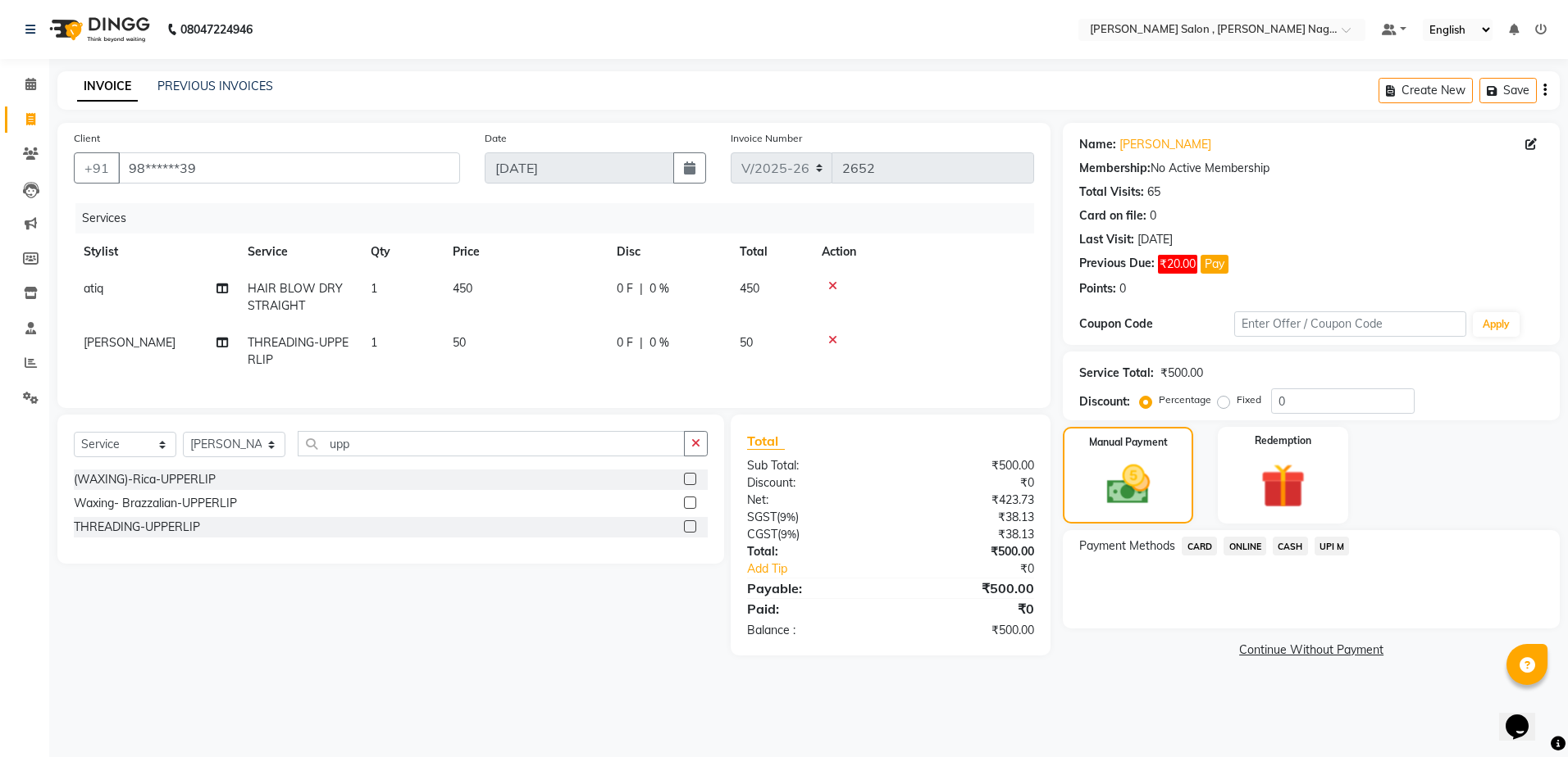
click at [1293, 552] on span "CASH" at bounding box center [1290, 546] width 35 height 19
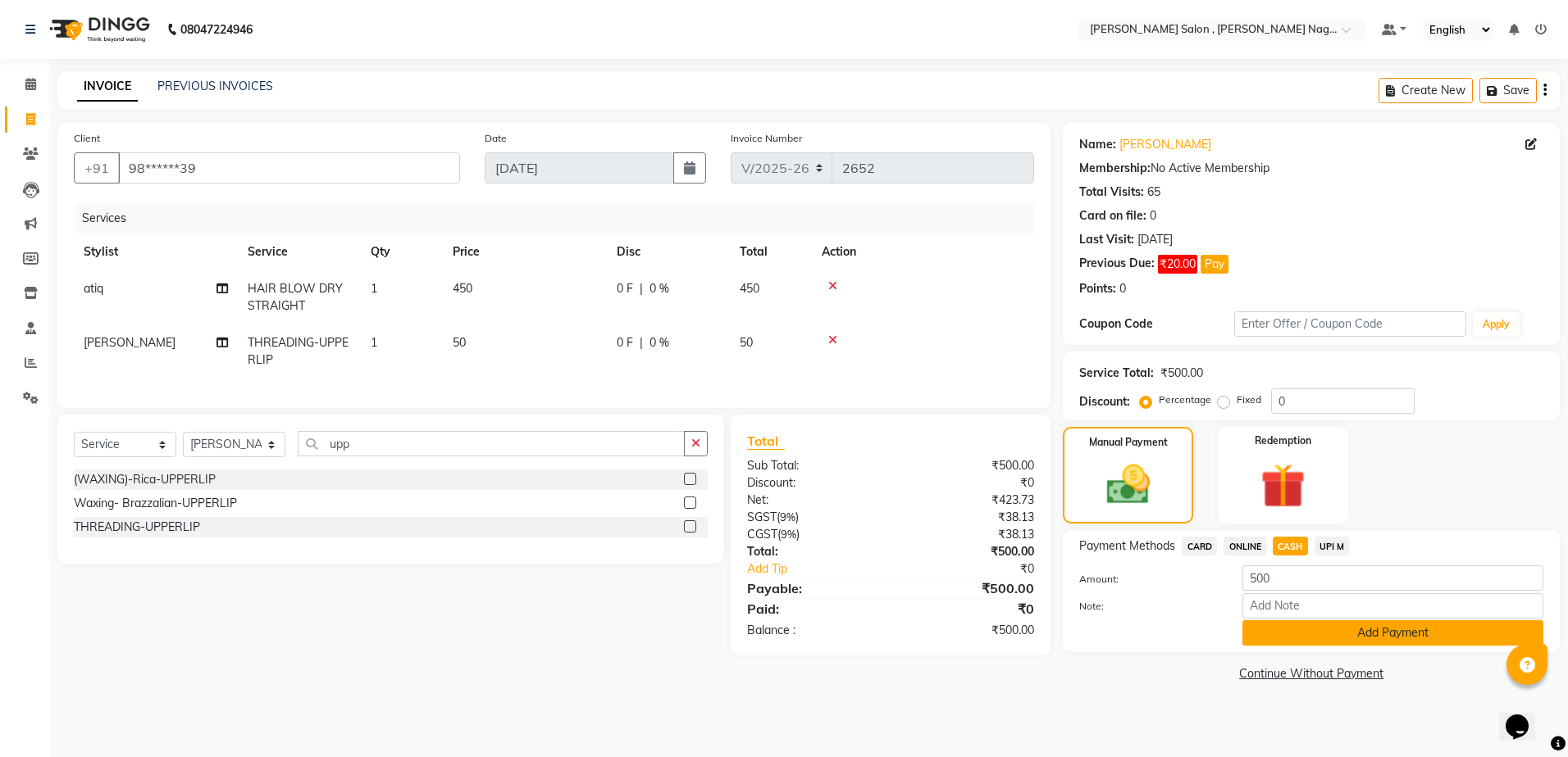
click at [1268, 629] on button "Add Payment" at bounding box center [1393, 633] width 301 height 25
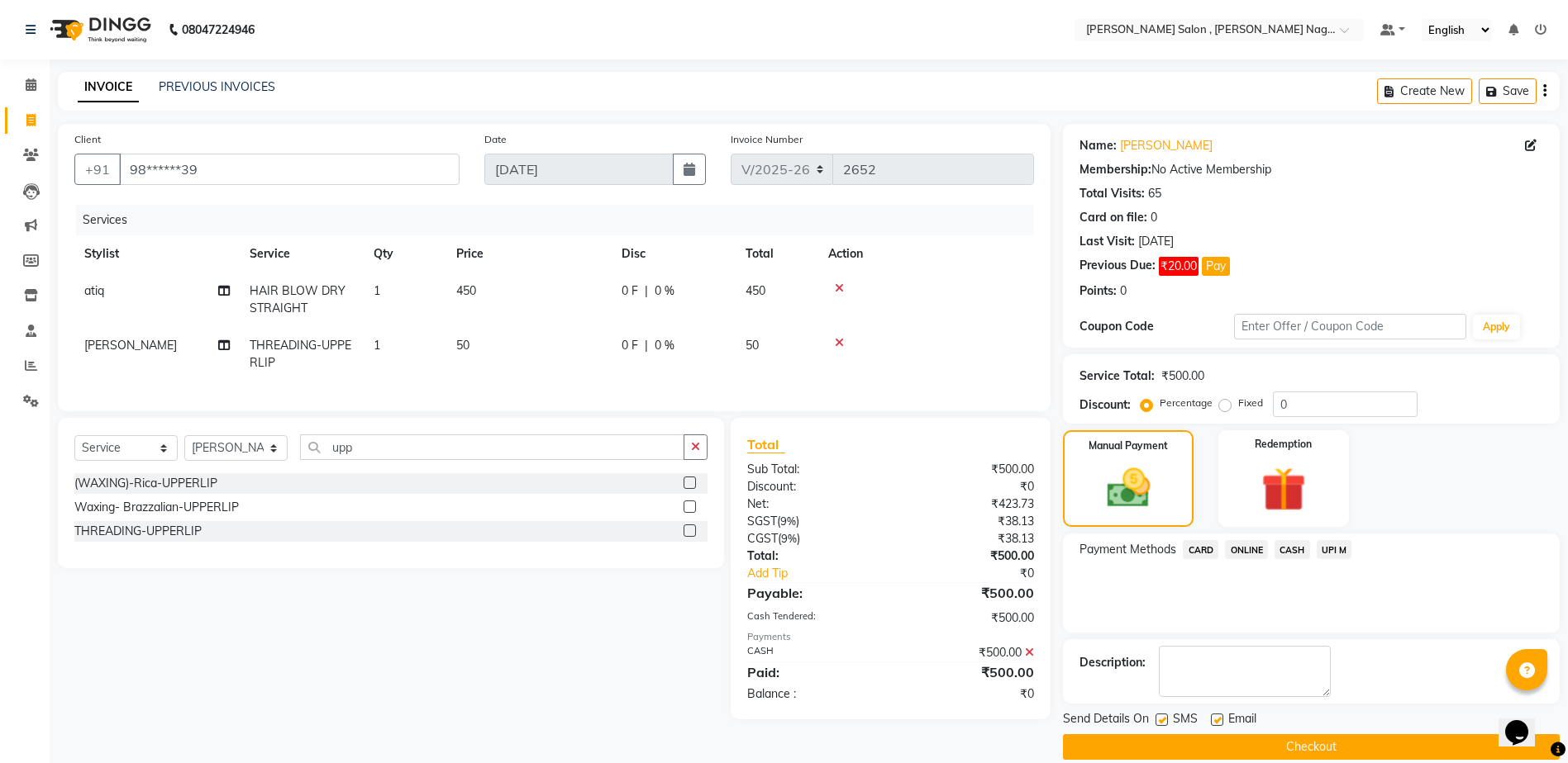
click at [1164, 716] on label at bounding box center [1162, 720] width 13 height 13
click at [1164, 716] on input "checkbox" at bounding box center [1161, 721] width 11 height 11
checkbox input "false"
click at [1221, 720] on label at bounding box center [1217, 720] width 13 height 13
click at [1221, 720] on input "checkbox" at bounding box center [1216, 721] width 11 height 11
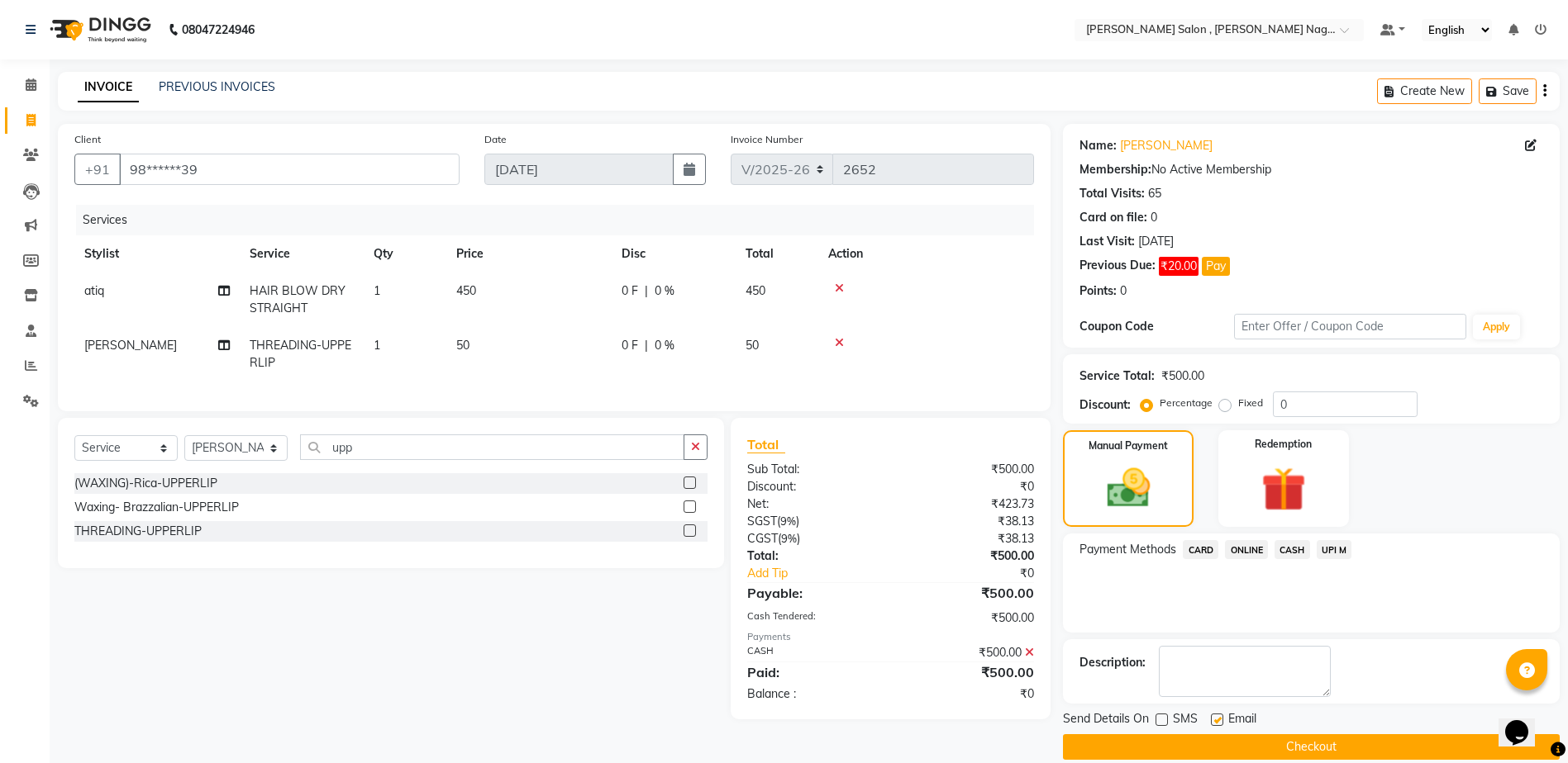
checkbox input "false"
click at [1197, 751] on button "Checkout" at bounding box center [1312, 748] width 497 height 25
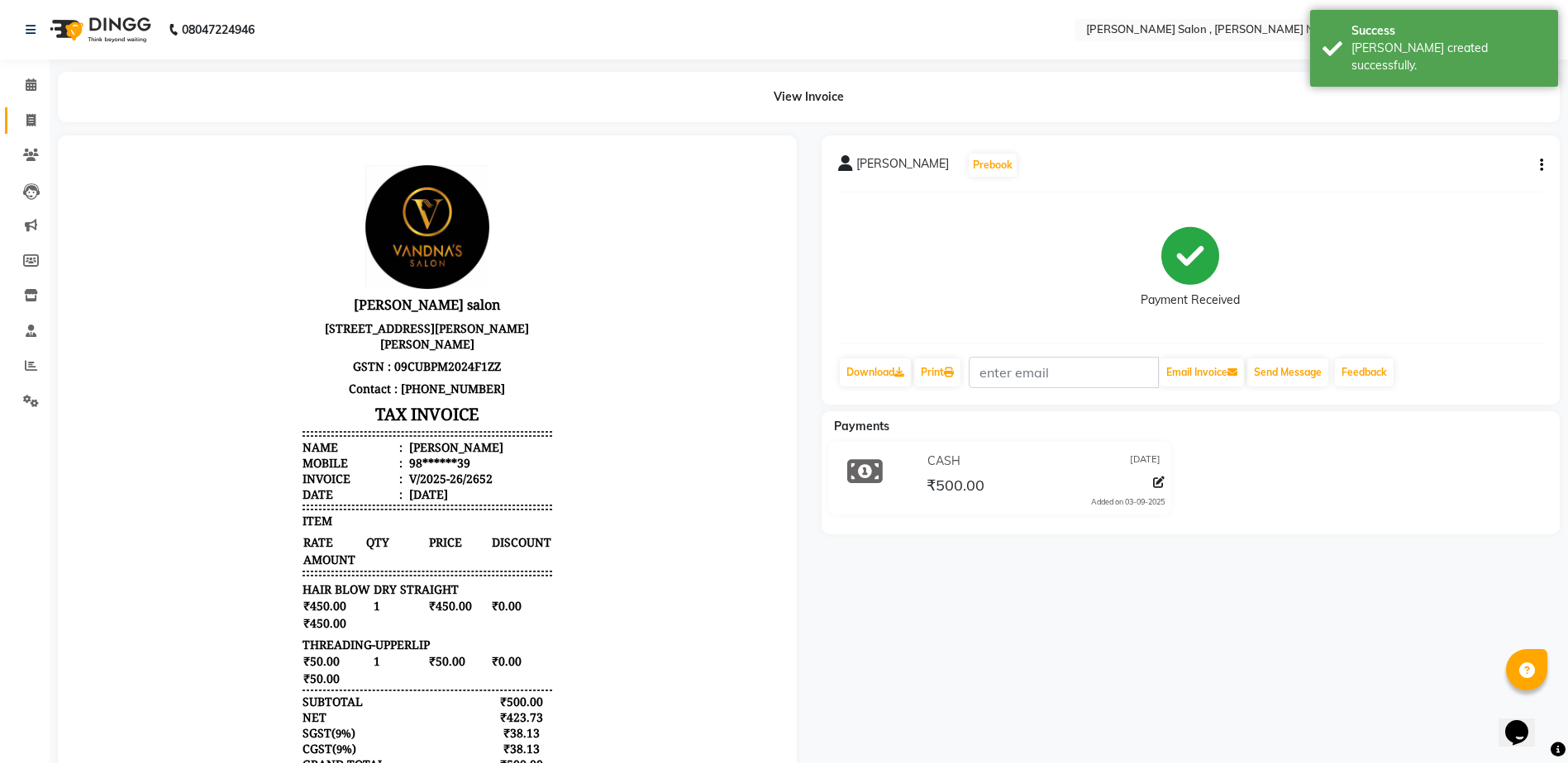
click at [15, 114] on link "Invoice" at bounding box center [24, 121] width 40 height 27
select select "service"
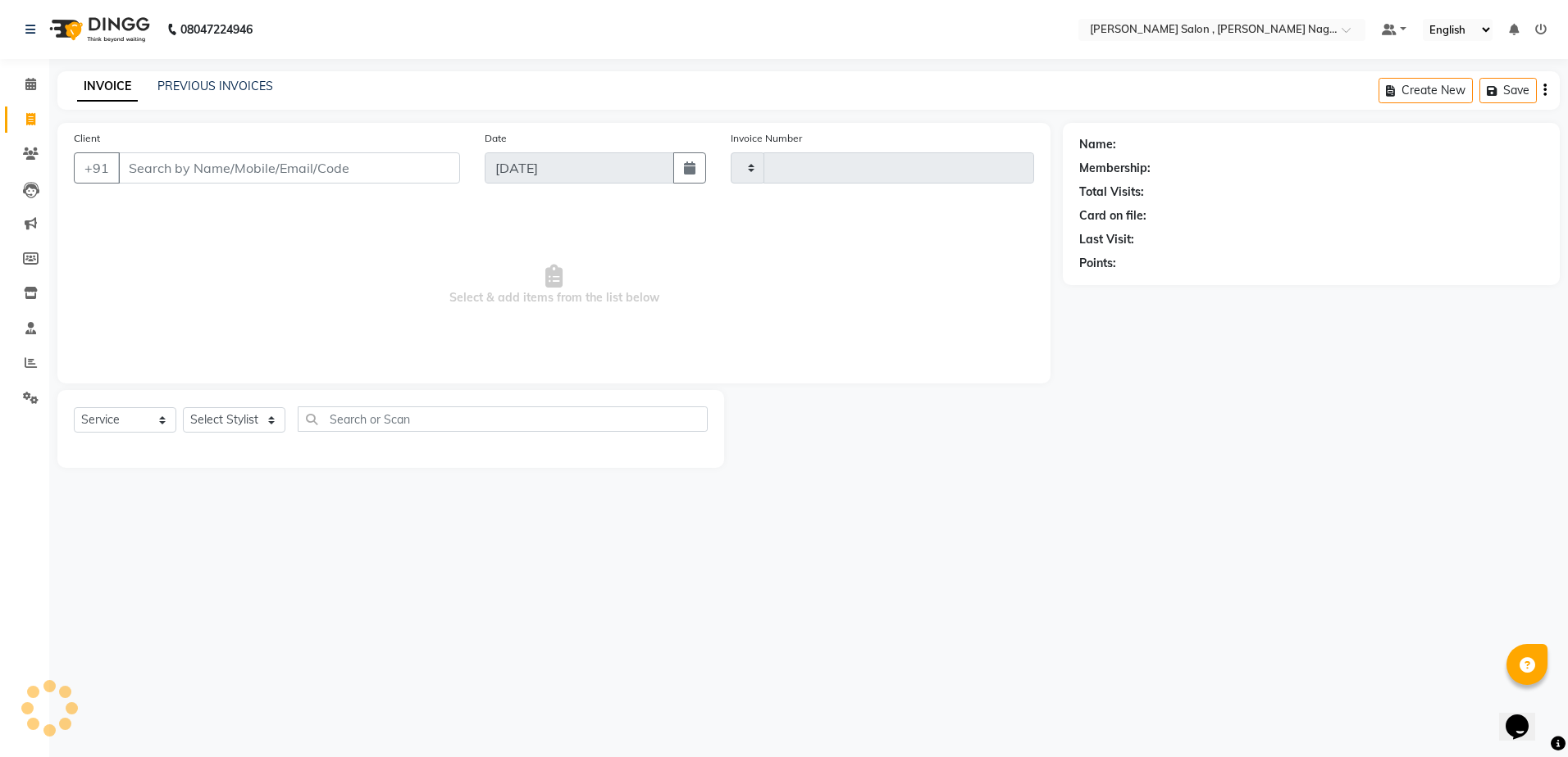
type input "2653"
select select "4120"
click at [210, 80] on div "PREVIOUS INVOICES" at bounding box center [215, 86] width 116 height 17
click at [210, 92] on link "PREVIOUS INVOICES" at bounding box center [215, 86] width 116 height 14
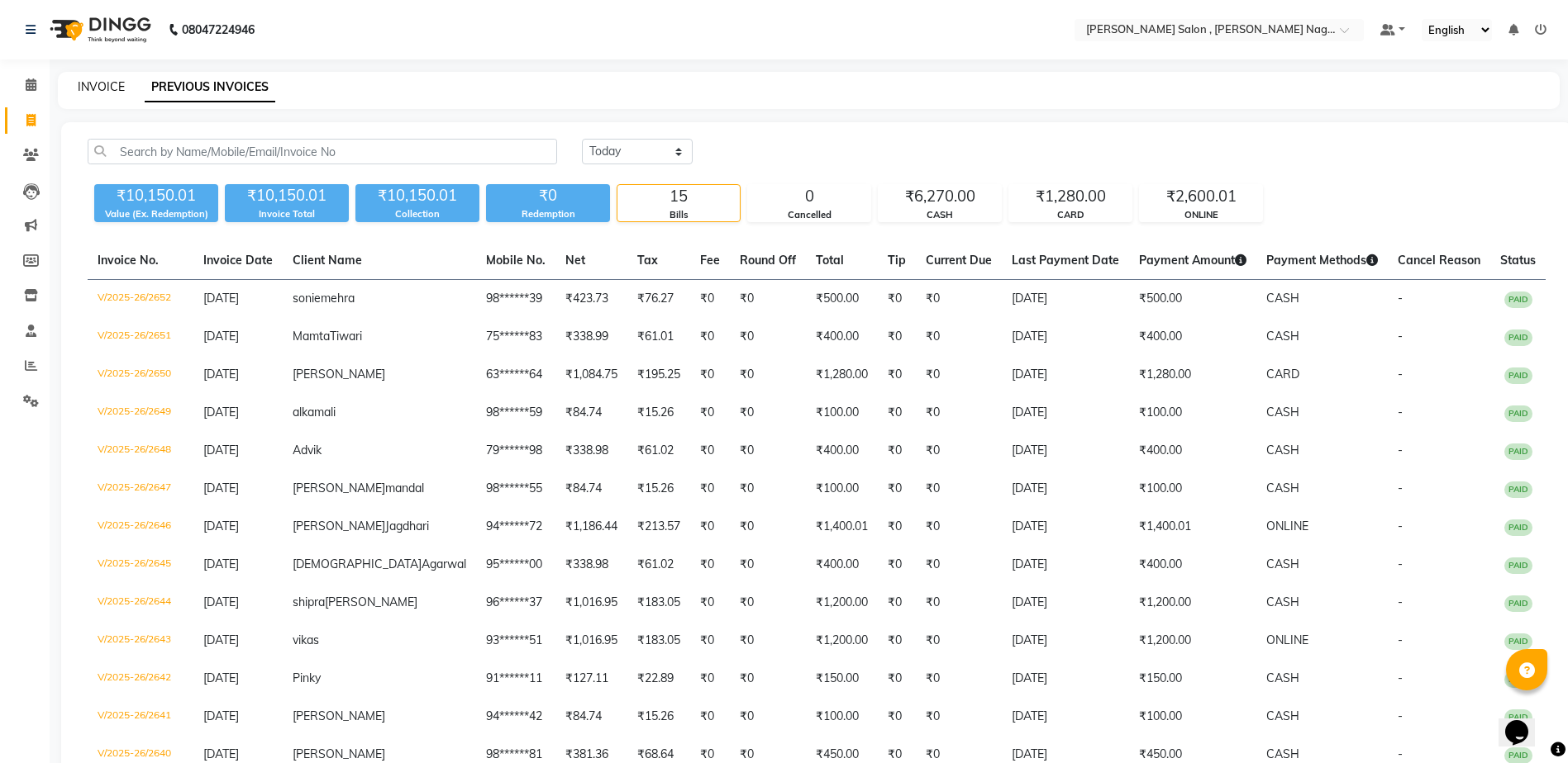
click at [102, 92] on link "INVOICE" at bounding box center [102, 87] width 47 height 14
select select "service"
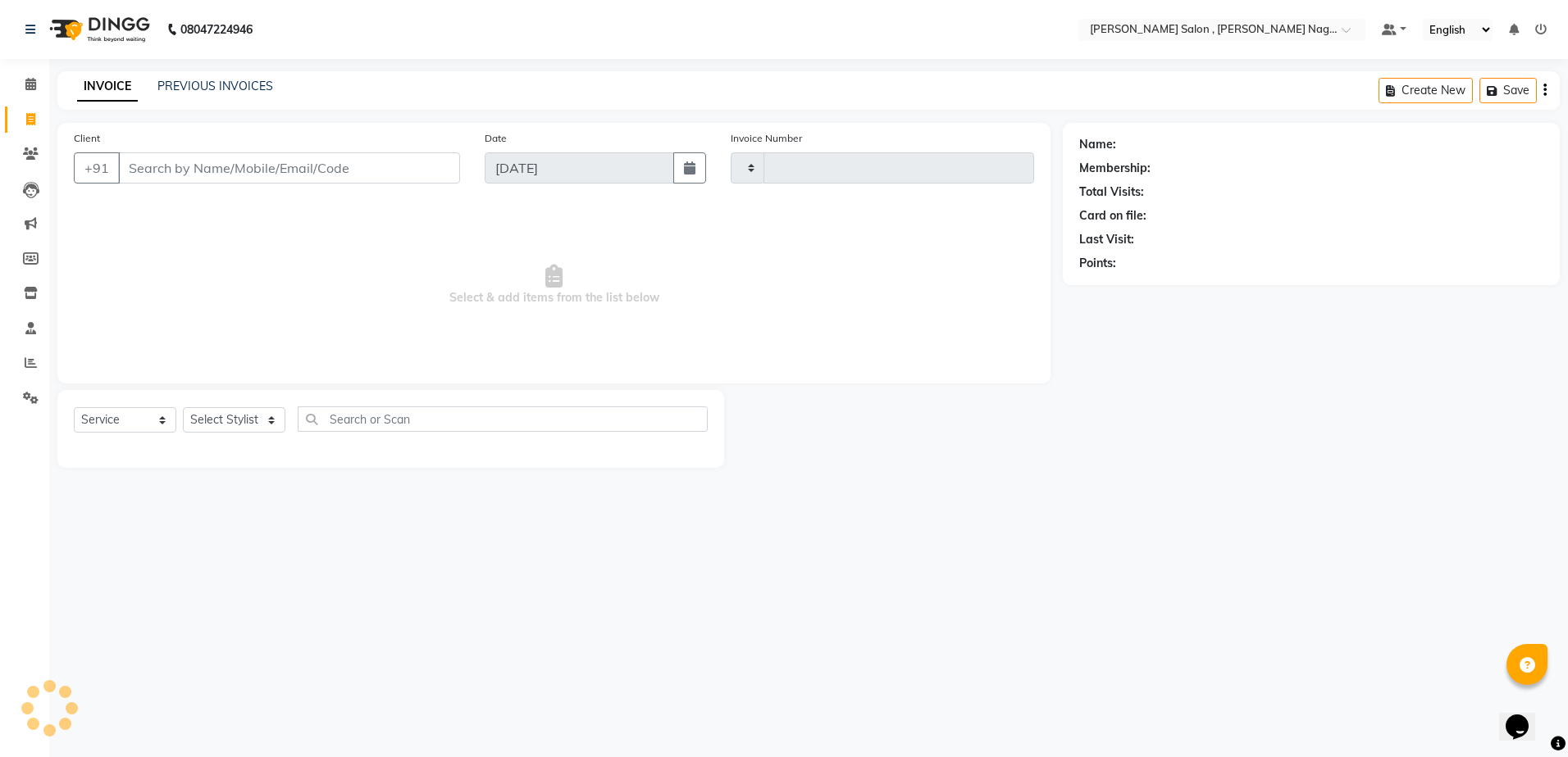
type input "2653"
select select "4120"
type input "9935053441"
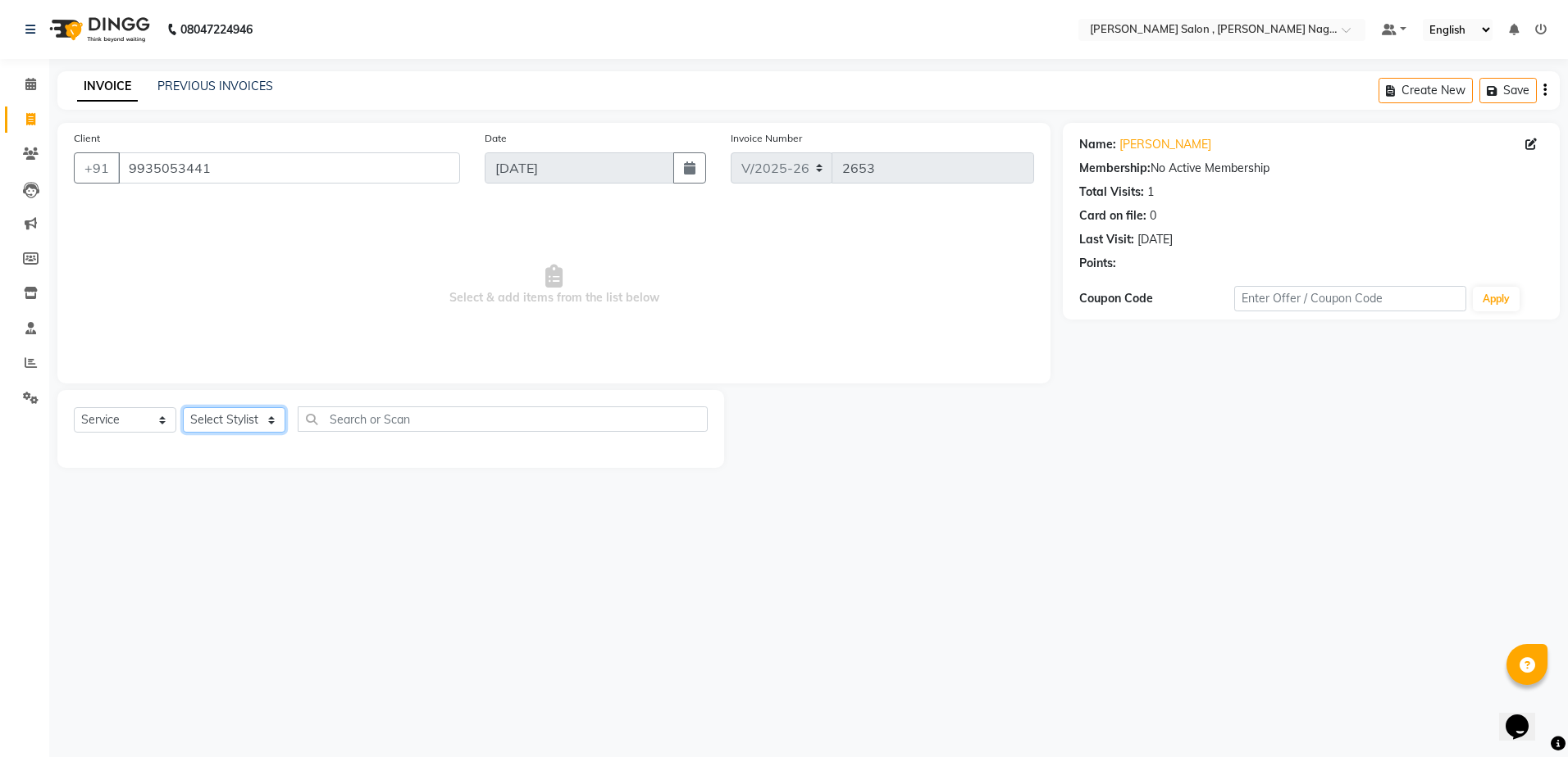
click at [256, 425] on select "Select Stylist [PERSON_NAME] [PERSON_NAME] HARSH isha pal [PERSON_NAME] [PERSON…" at bounding box center [234, 420] width 103 height 25
select select "21939"
click at [183, 407] on select "Select Stylist [PERSON_NAME] [PERSON_NAME] HARSH isha pal [PERSON_NAME] [PERSON…" at bounding box center [234, 420] width 103 height 25
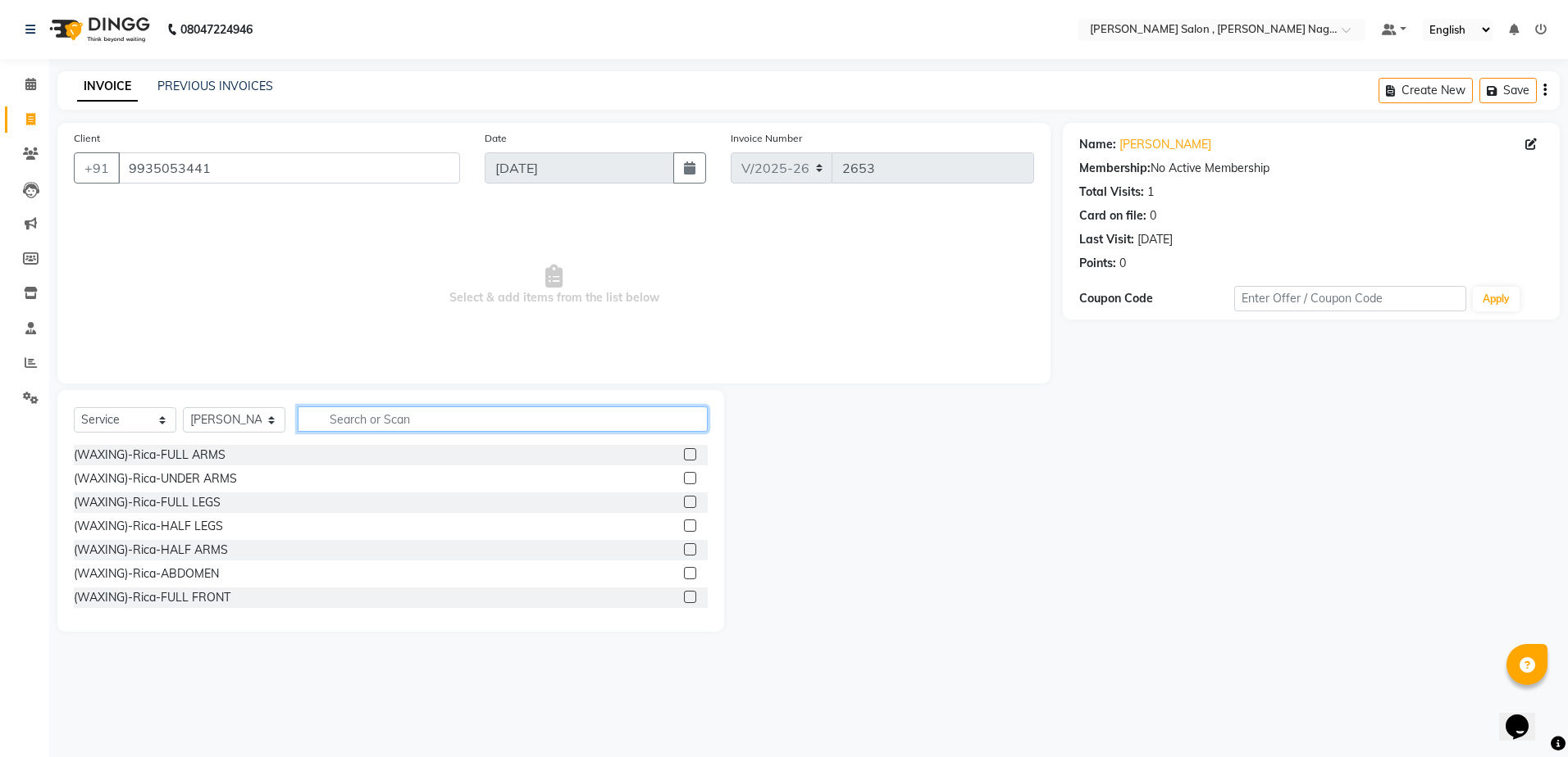
click at [358, 430] on input "text" at bounding box center [503, 419] width 410 height 25
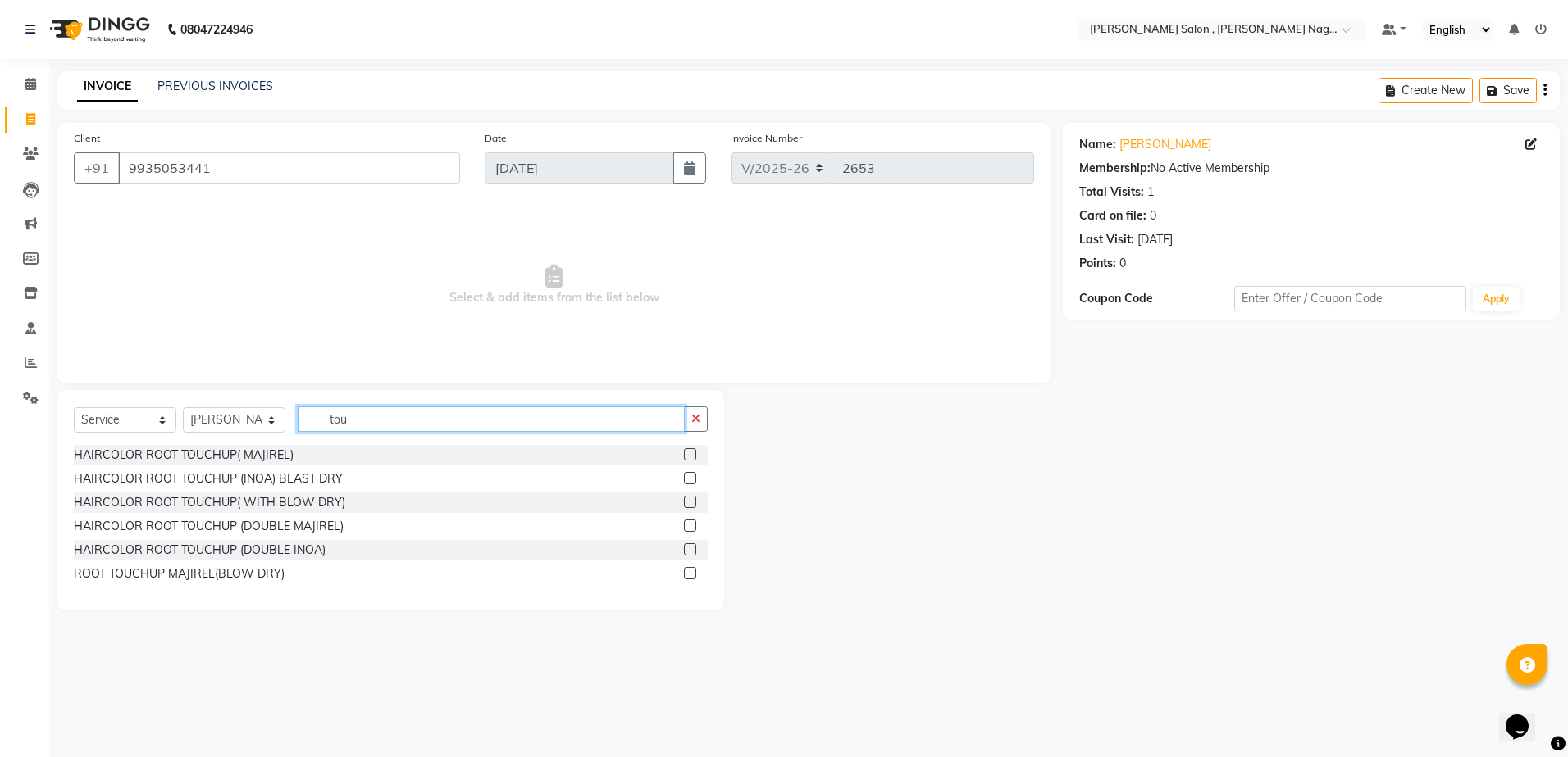
type input "tou"
click at [685, 475] on label at bounding box center [690, 478] width 13 height 13
click at [685, 475] on input "checkbox" at bounding box center [689, 479] width 11 height 11
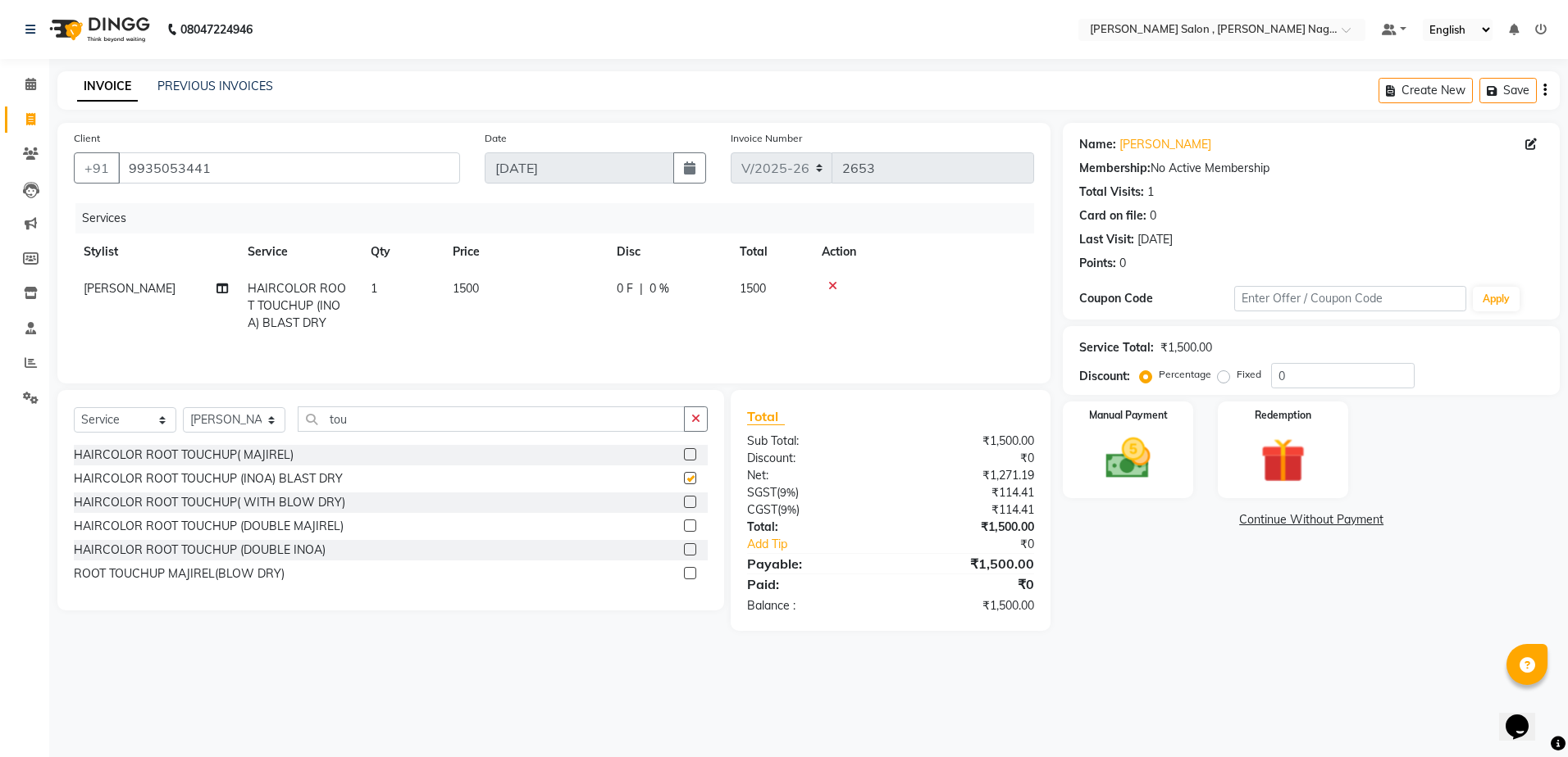
checkbox input "false"
click at [392, 415] on input "tou" at bounding box center [491, 419] width 387 height 25
type input "t"
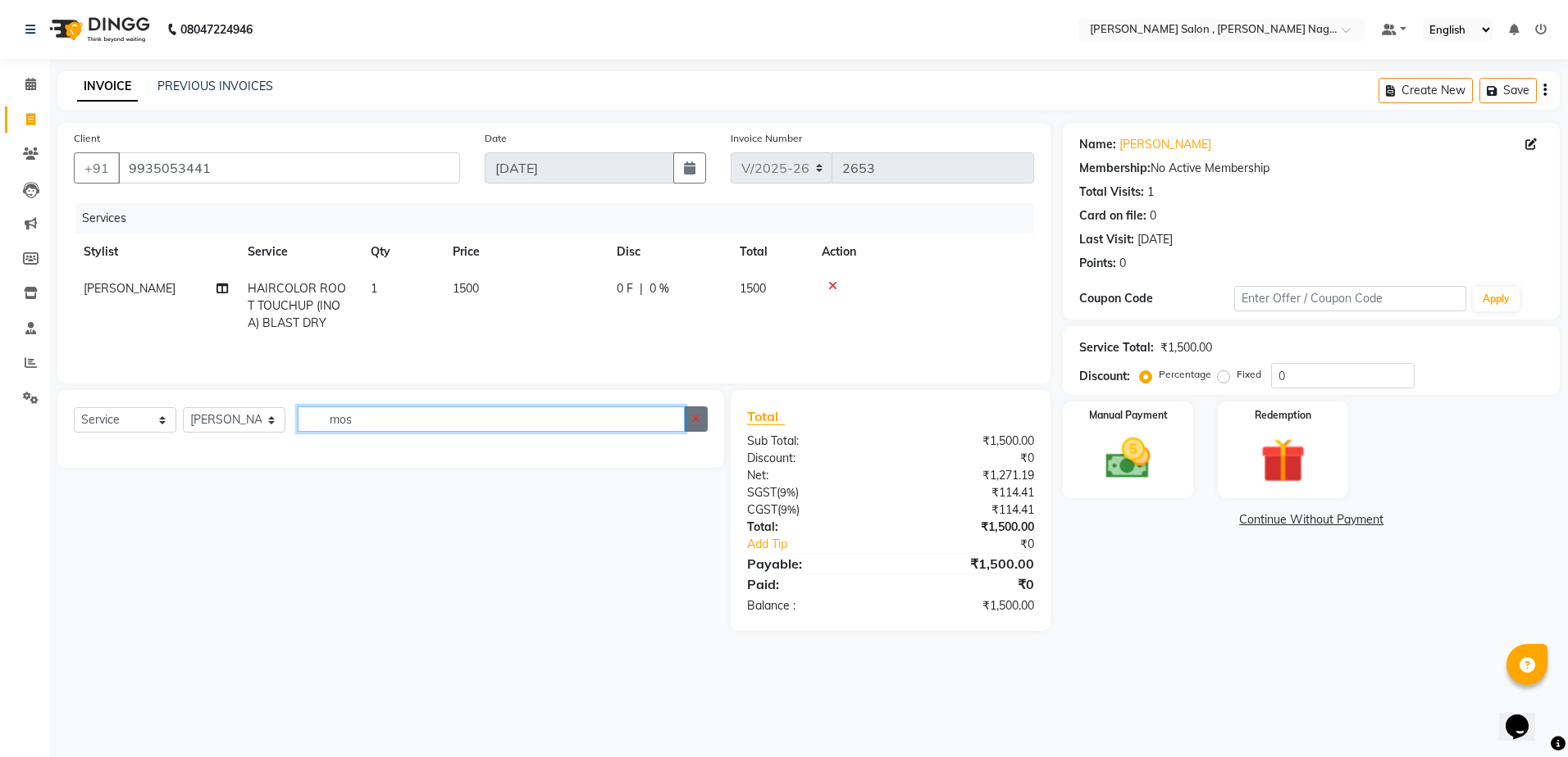
type input "mos"
click at [696, 412] on button "button" at bounding box center [695, 419] width 23 height 25
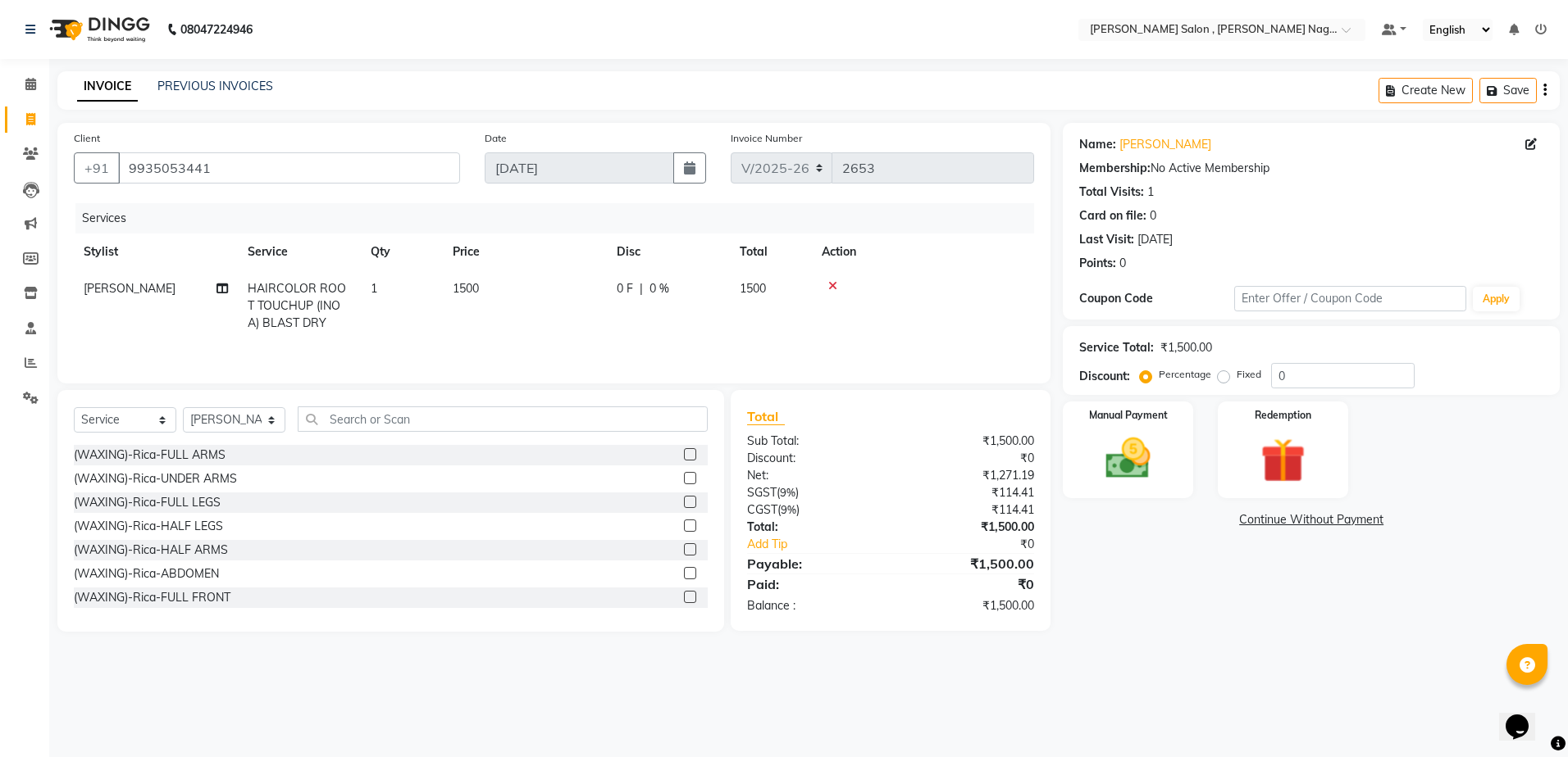
click at [110, 291] on span "[PERSON_NAME]" at bounding box center [130, 289] width 92 height 14
select select "21939"
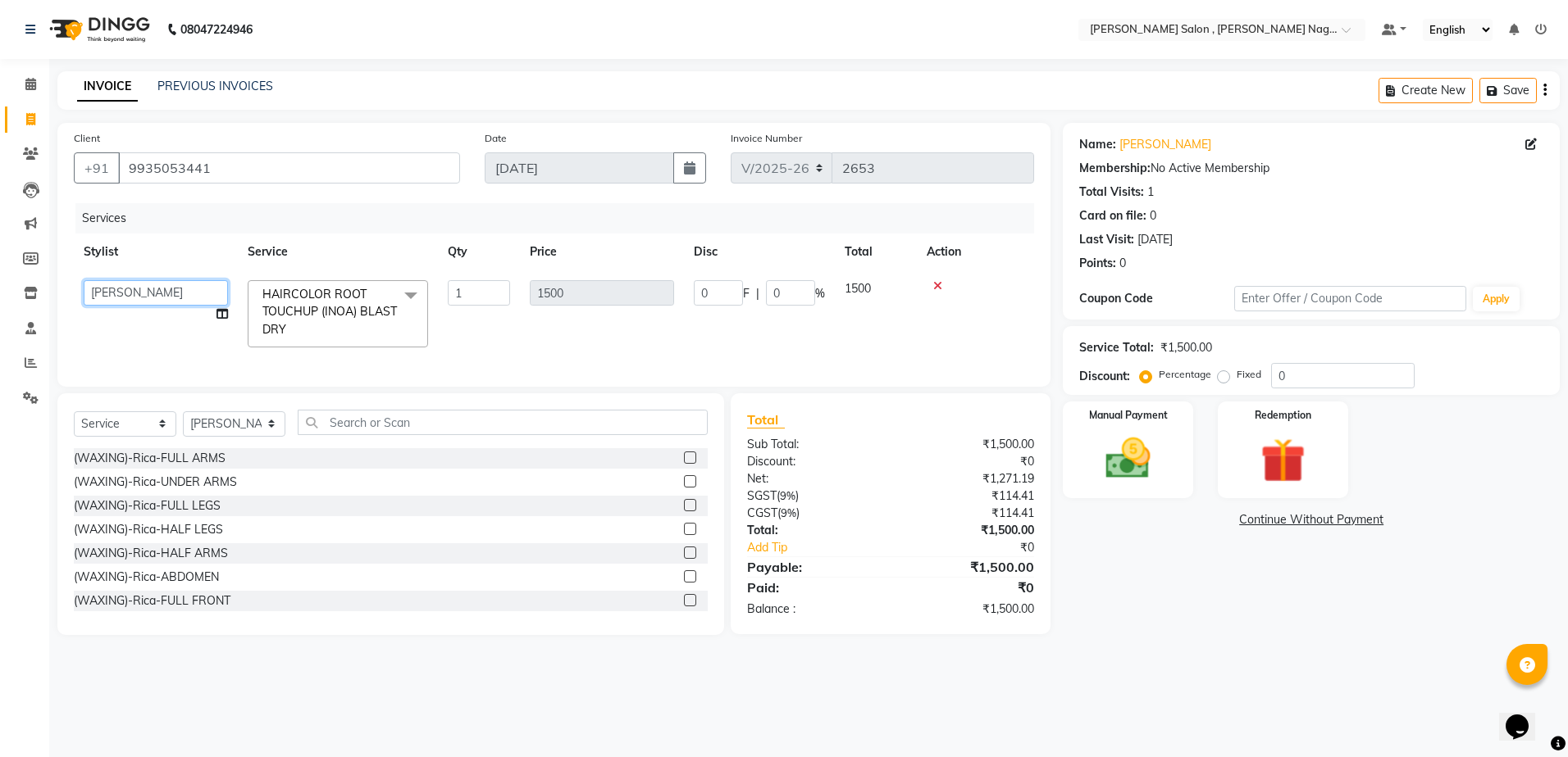
click at [114, 289] on select "[PERSON_NAME] [PERSON_NAME] HARSH [PERSON_NAME] [PERSON_NAME] [PERSON_NAME] Man…" at bounding box center [156, 293] width 144 height 25
select select "35623"
click at [265, 437] on select "Select Stylist [PERSON_NAME] [PERSON_NAME] HARSH isha pal [PERSON_NAME] [PERSON…" at bounding box center [234, 424] width 103 height 25
select select "35623"
click at [183, 423] on select "Select Stylist [PERSON_NAME] [PERSON_NAME] HARSH isha pal [PERSON_NAME] [PERSON…" at bounding box center [234, 424] width 103 height 25
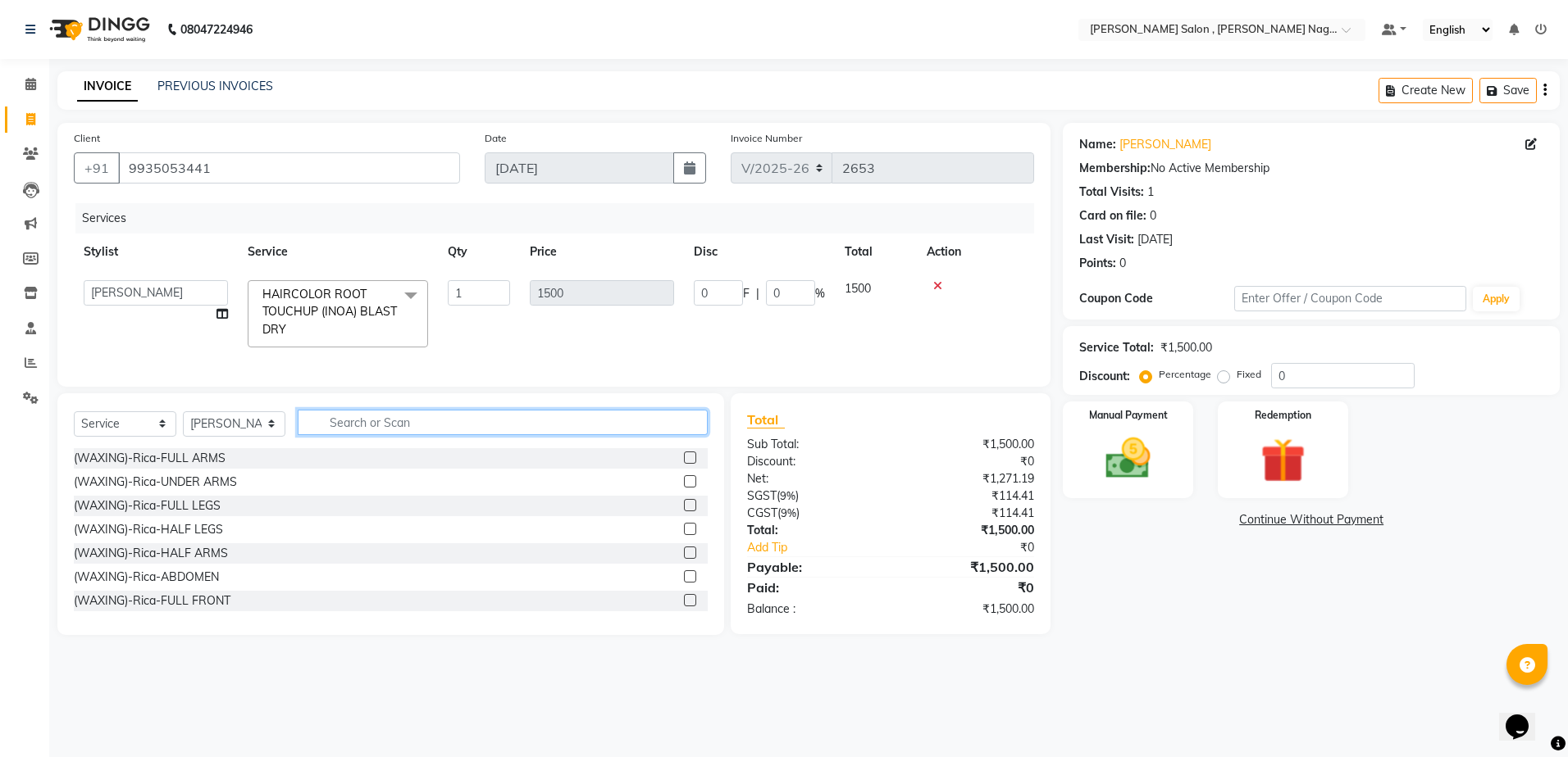
click at [330, 429] on input "text" at bounding box center [503, 423] width 410 height 25
type input "extr"
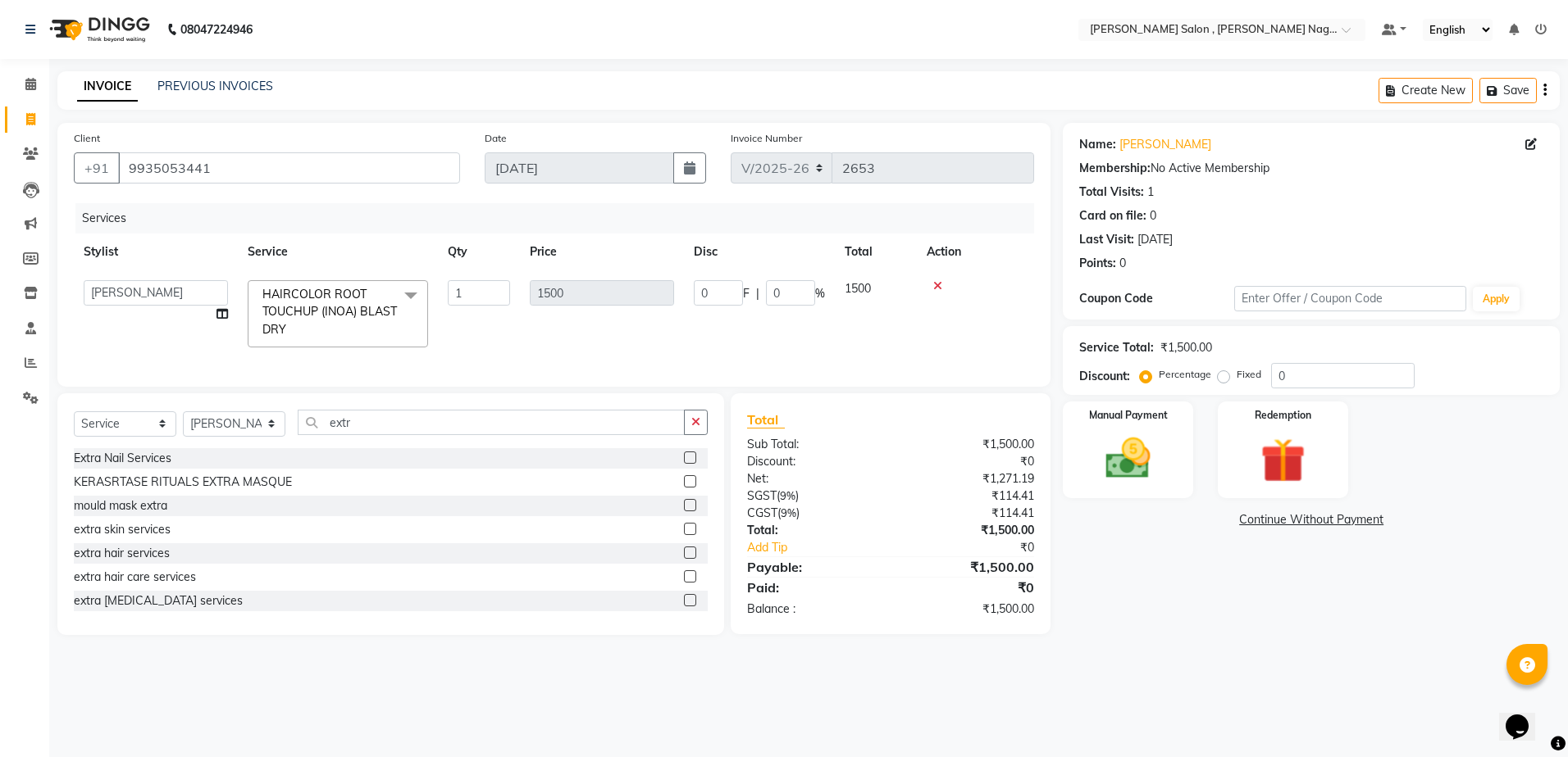
click at [684, 559] on label at bounding box center [690, 553] width 13 height 13
click at [684, 559] on input "checkbox" at bounding box center [689, 554] width 11 height 11
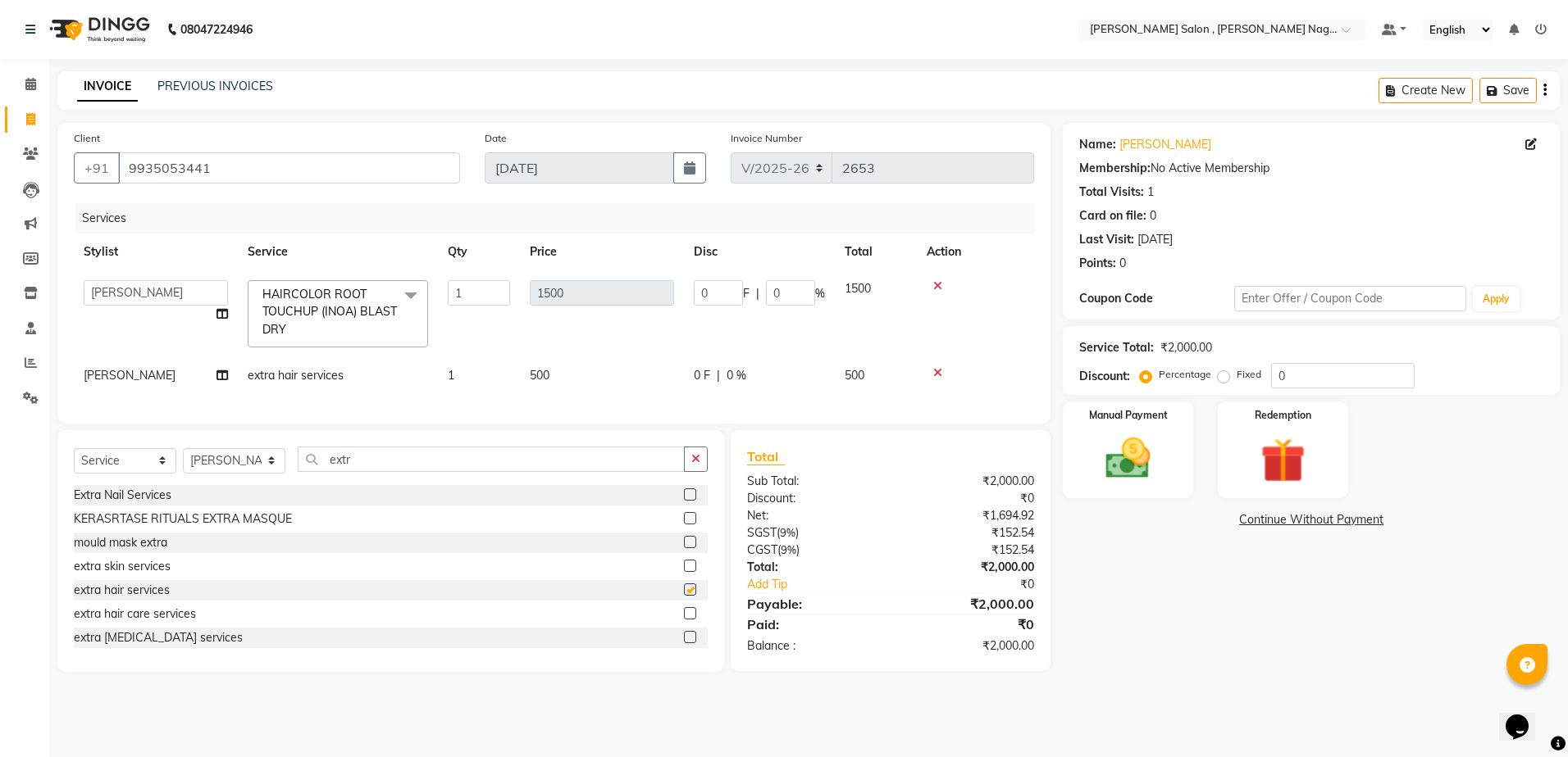
checkbox input "false"
click at [1237, 378] on label "Fixed" at bounding box center [1249, 374] width 24 height 14
click at [1222, 378] on input "Fixed" at bounding box center [1227, 374] width 12 height 12
radio input "true"
click at [1354, 372] on input "0" at bounding box center [1343, 376] width 144 height 25
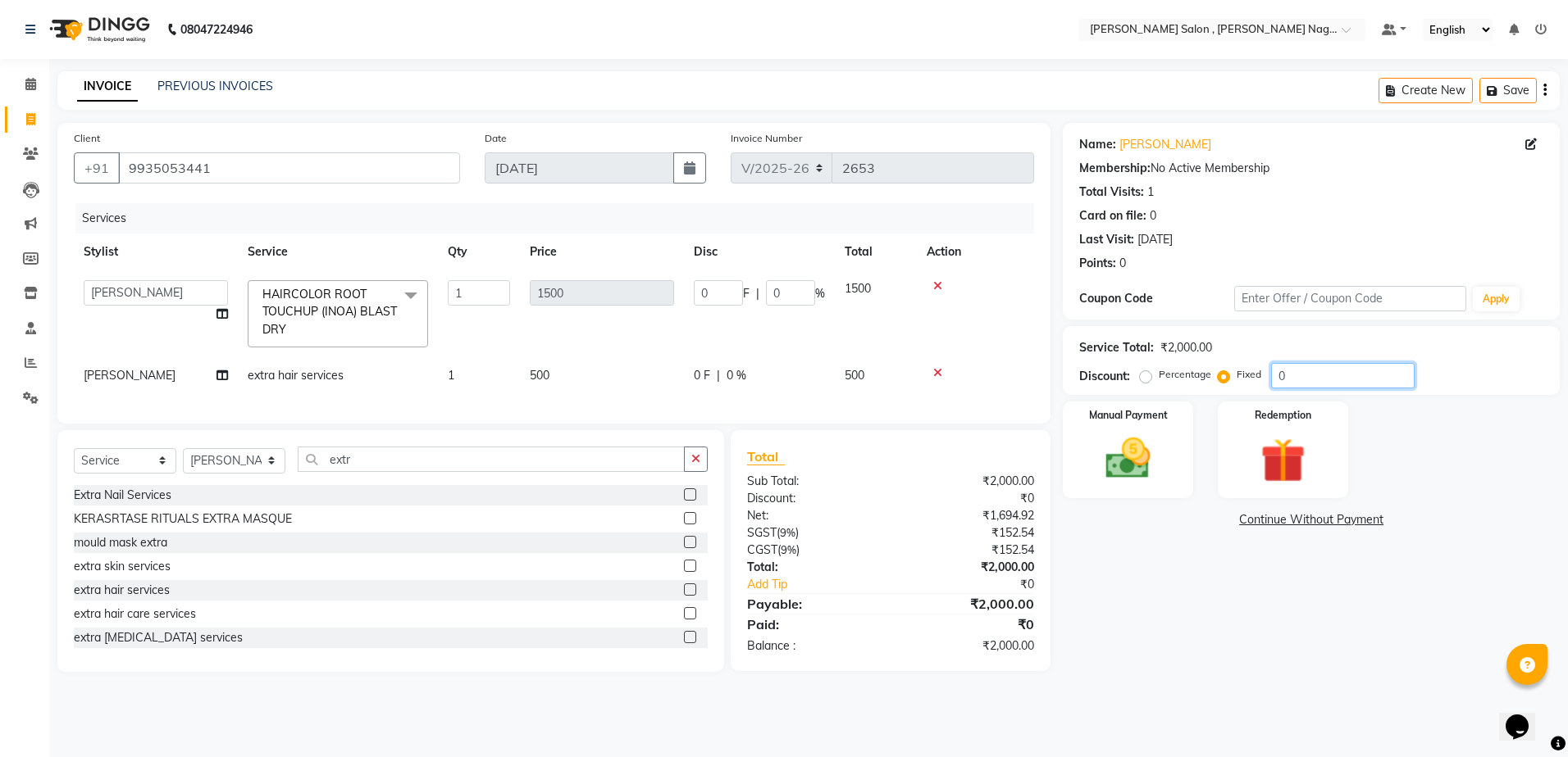
type input "02"
type input "1.5"
type input "0.1"
type input "020"
type input "15"
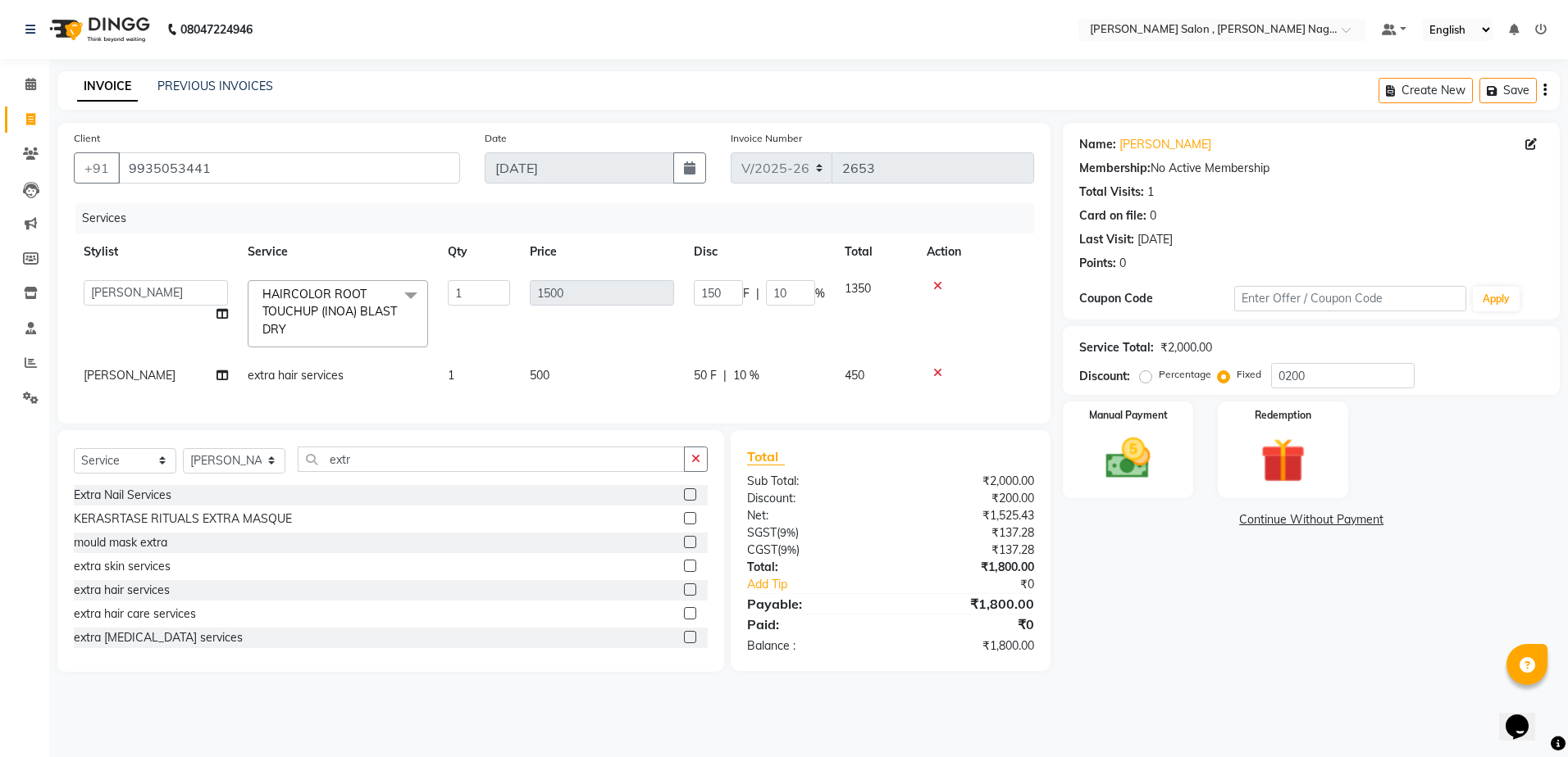
click at [1124, 540] on div "Name: [PERSON_NAME] Membership: No Active Membership Total Visits: 1 Card on fi…" at bounding box center [1318, 397] width 509 height 549
click at [1151, 456] on img at bounding box center [1128, 459] width 76 height 54
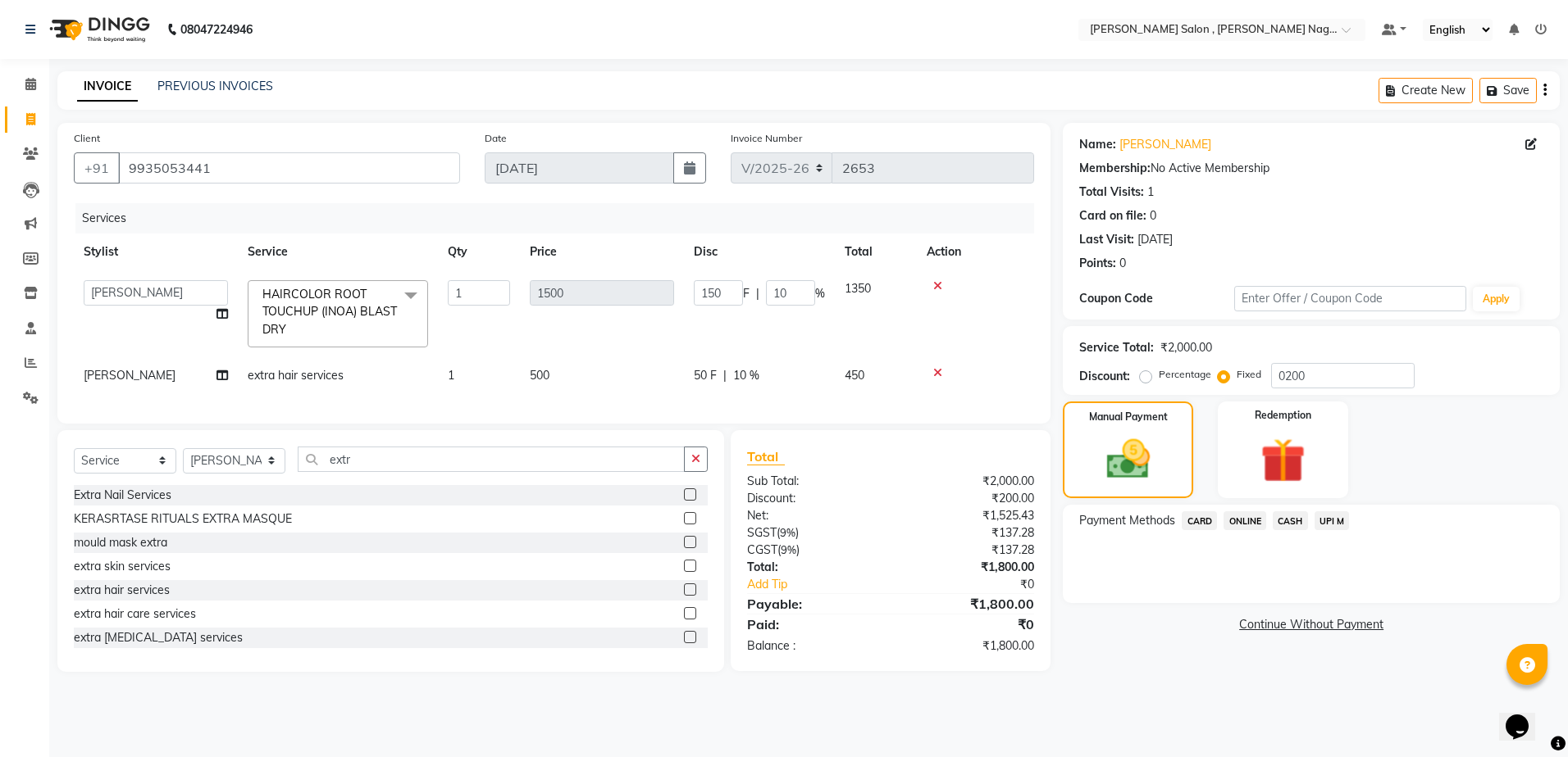
click at [1280, 524] on span "CASH" at bounding box center [1290, 521] width 35 height 19
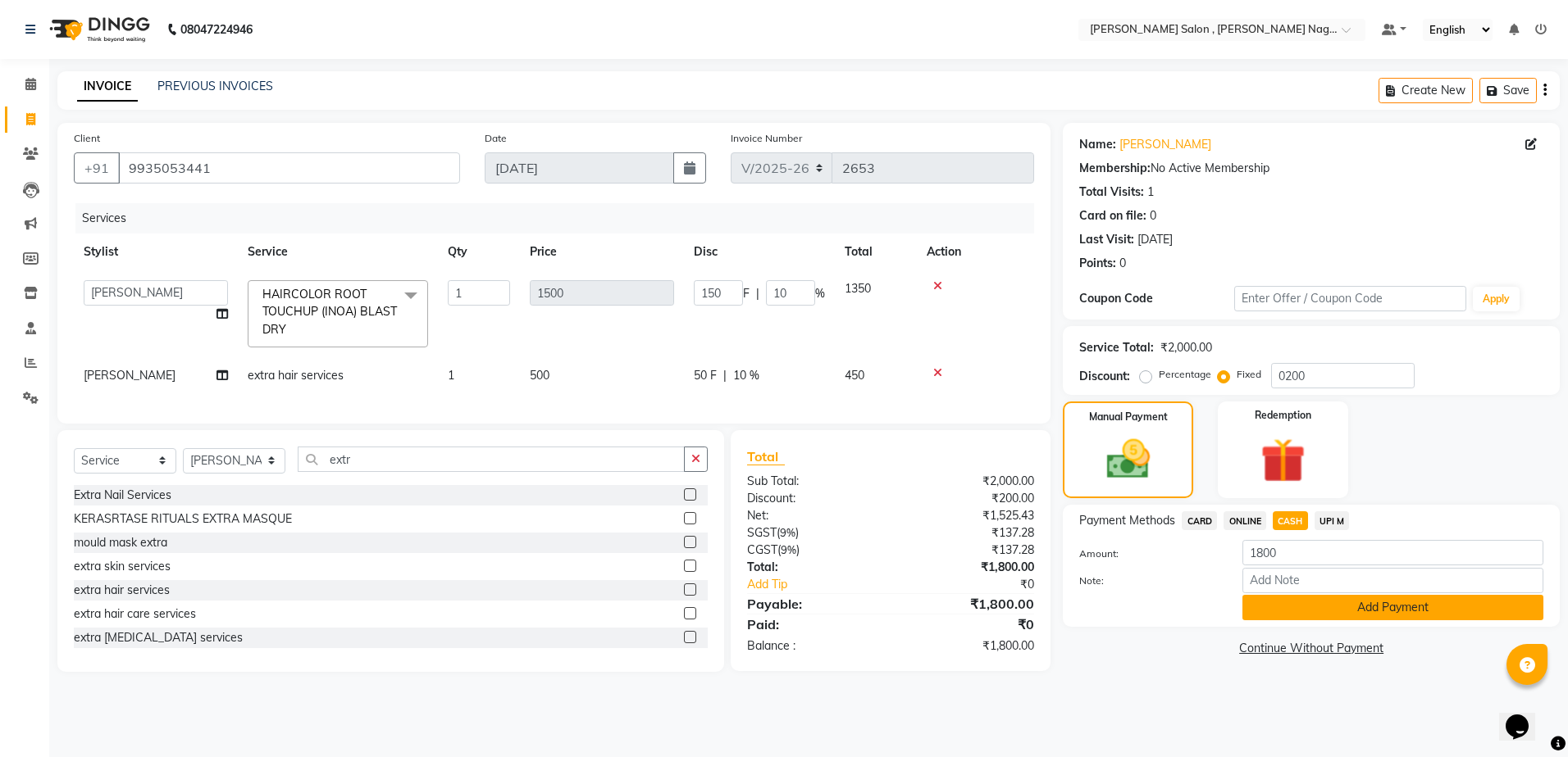
click at [1297, 609] on button "Add Payment" at bounding box center [1393, 608] width 301 height 25
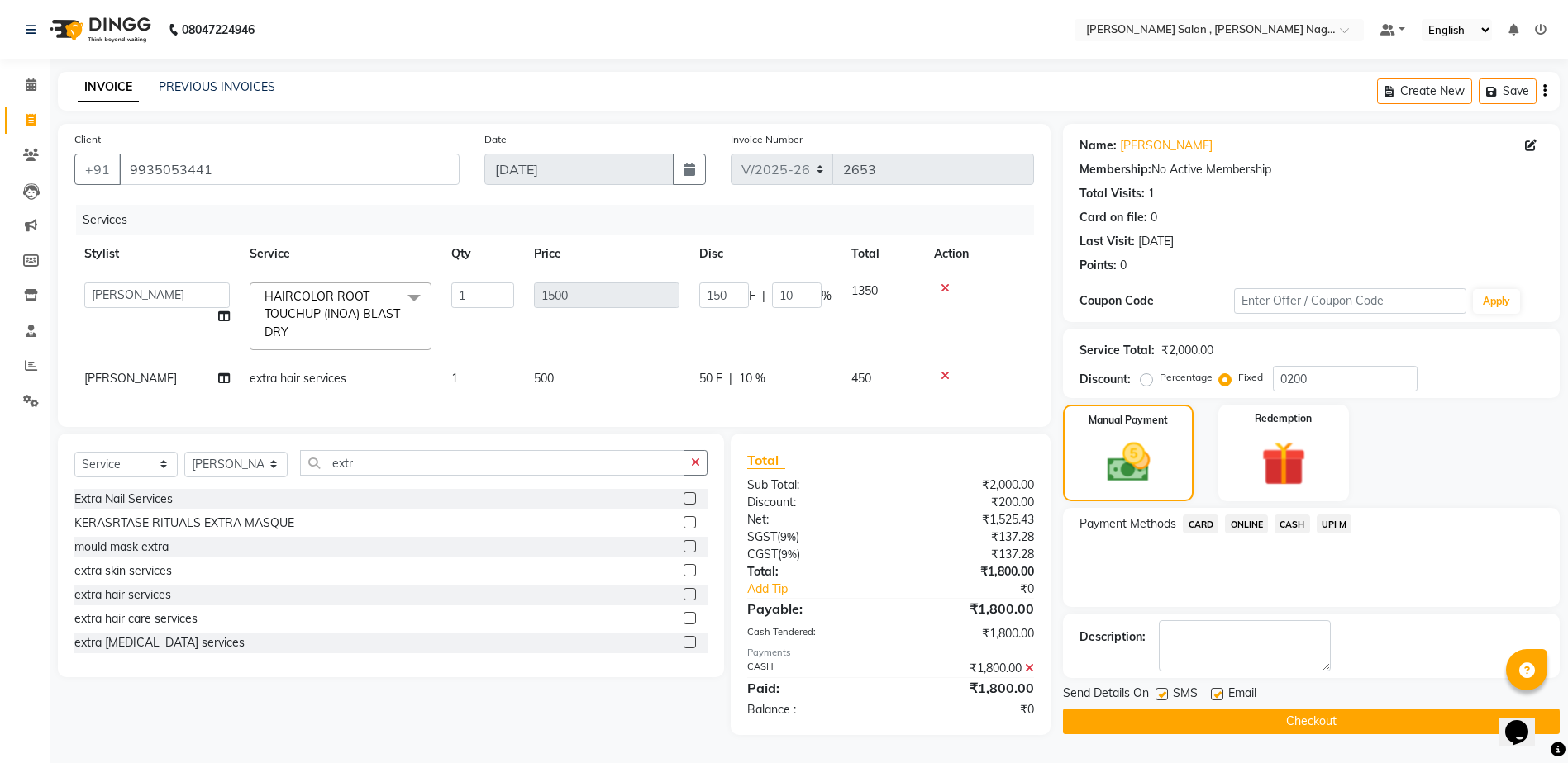
click at [1160, 698] on label at bounding box center [1162, 695] width 13 height 13
click at [1160, 698] on input "checkbox" at bounding box center [1161, 695] width 11 height 11
click at [1219, 692] on label at bounding box center [1217, 695] width 13 height 13
click at [1219, 692] on input "checkbox" at bounding box center [1216, 695] width 11 height 11
click at [1195, 733] on button "Checkout" at bounding box center [1312, 721] width 497 height 25
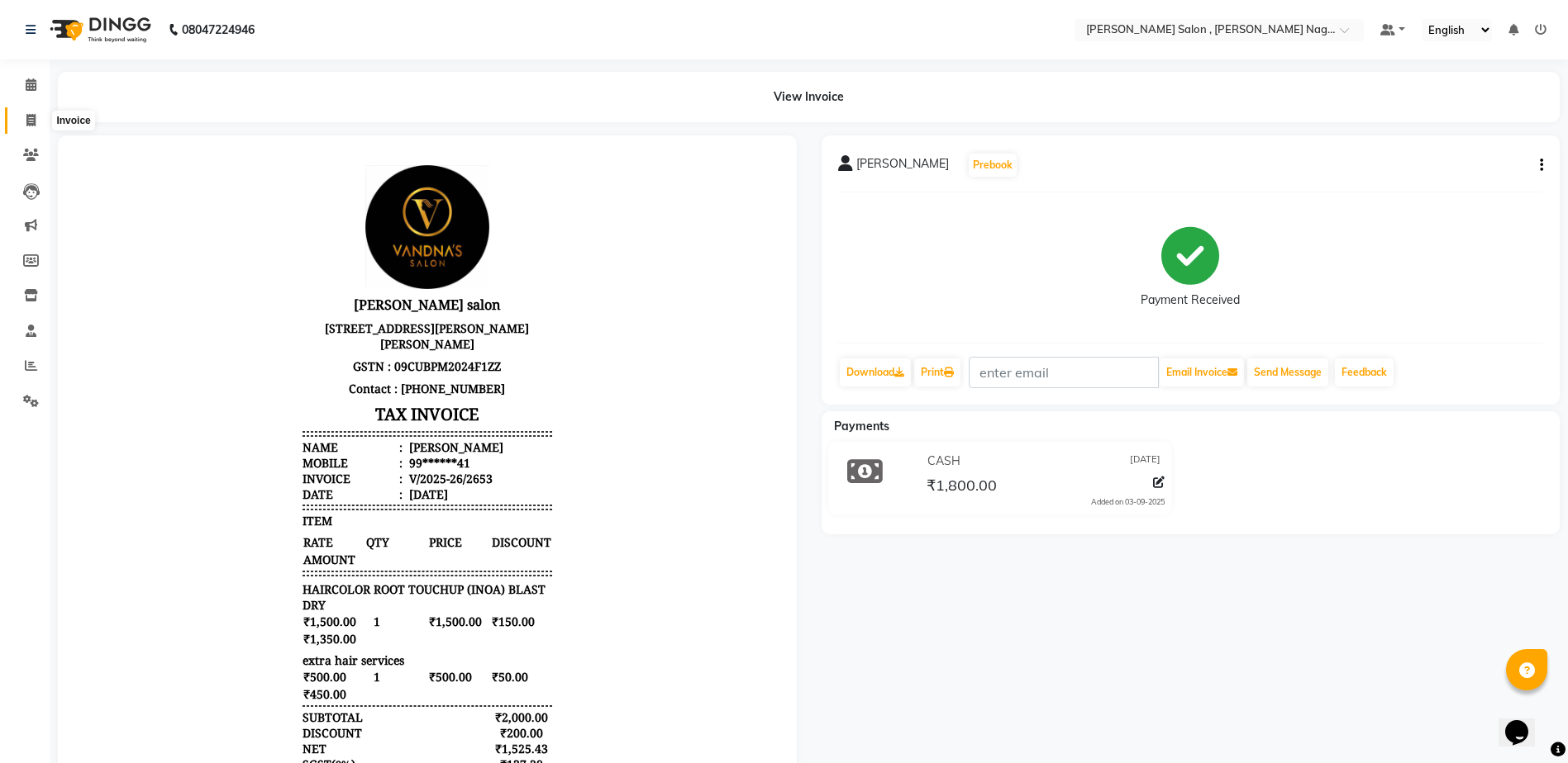
click at [32, 125] on icon at bounding box center [31, 121] width 9 height 13
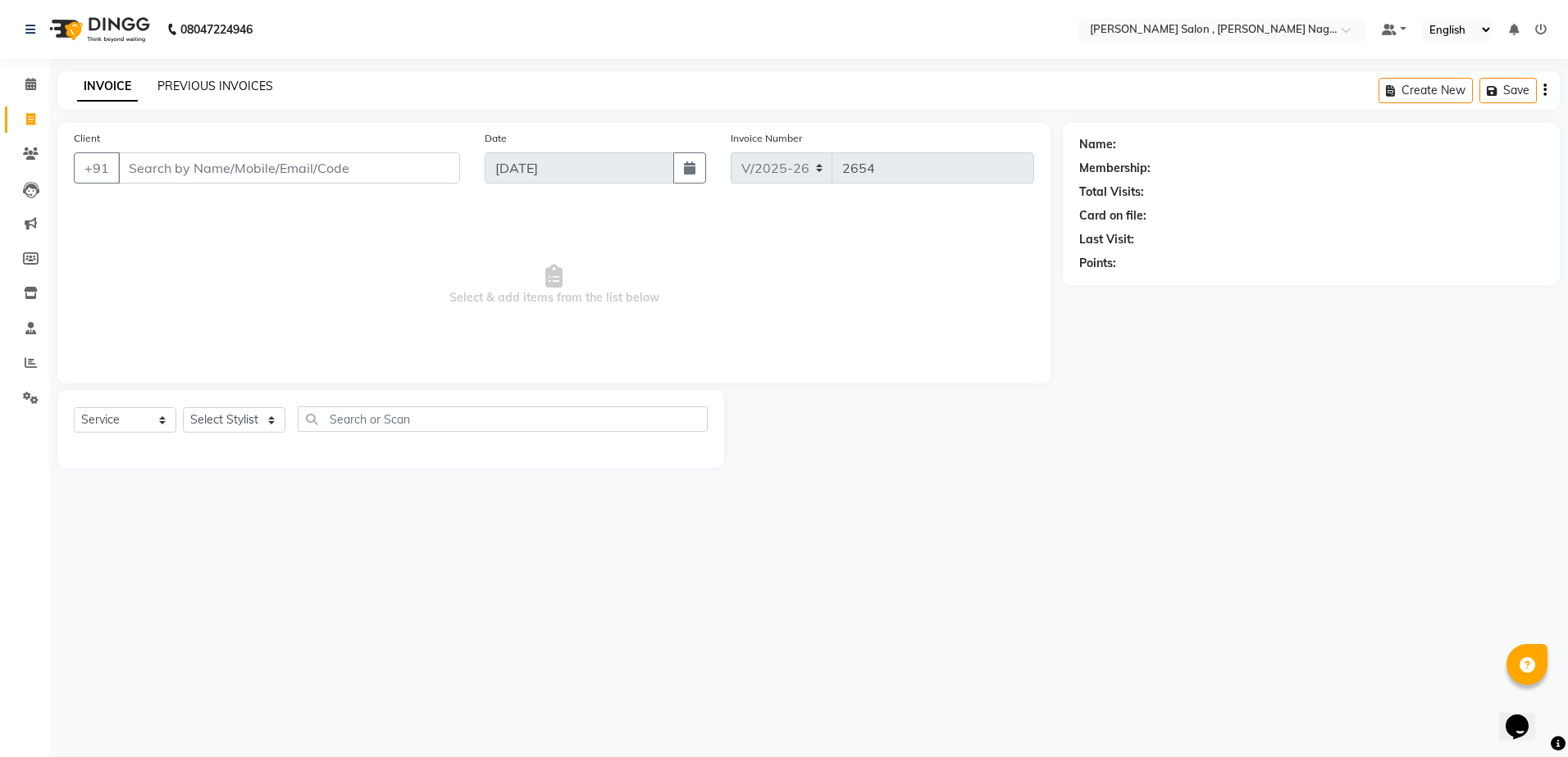
click at [221, 88] on link "PREVIOUS INVOICES" at bounding box center [215, 86] width 116 height 14
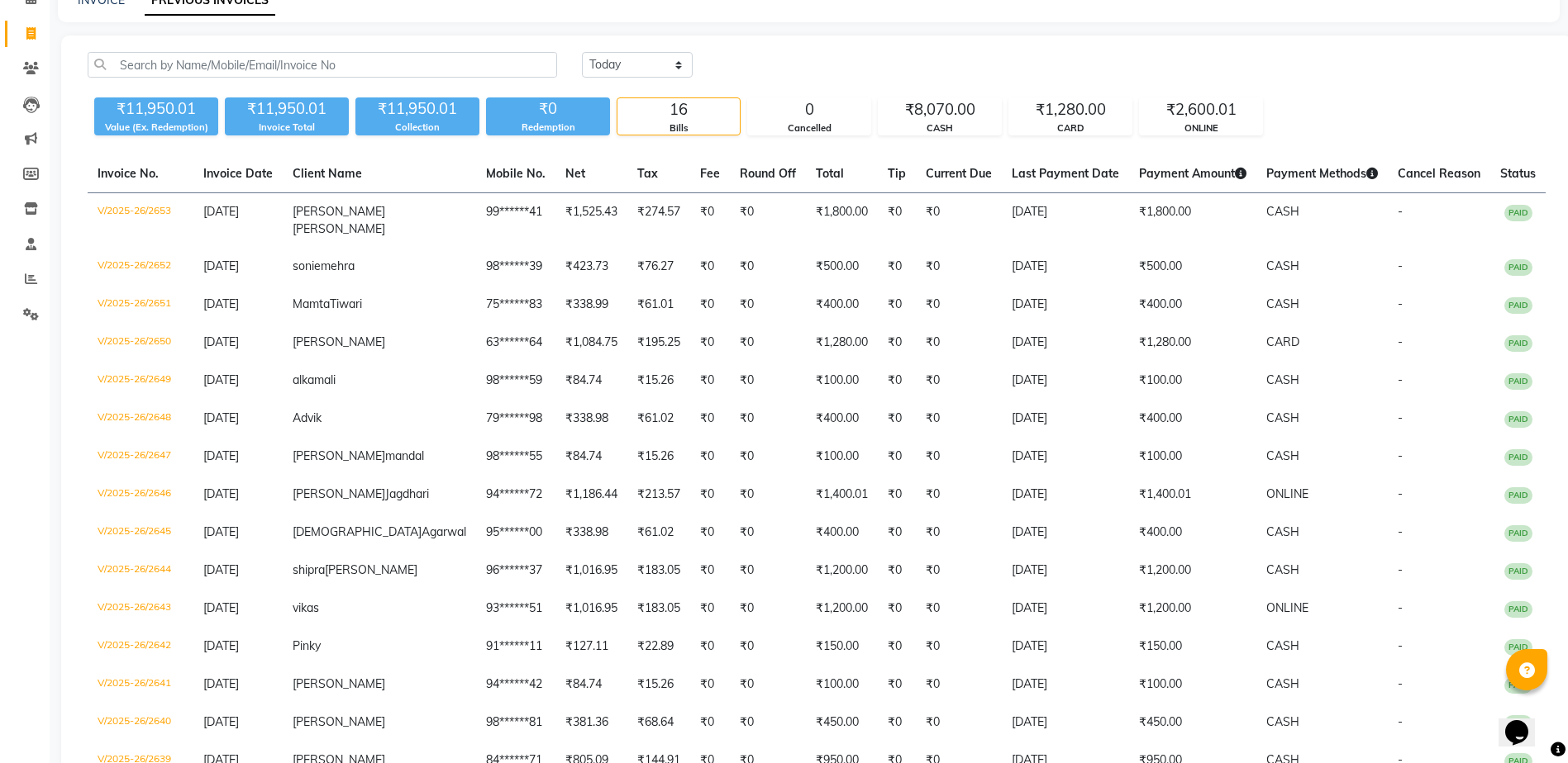
scroll to position [82, 0]
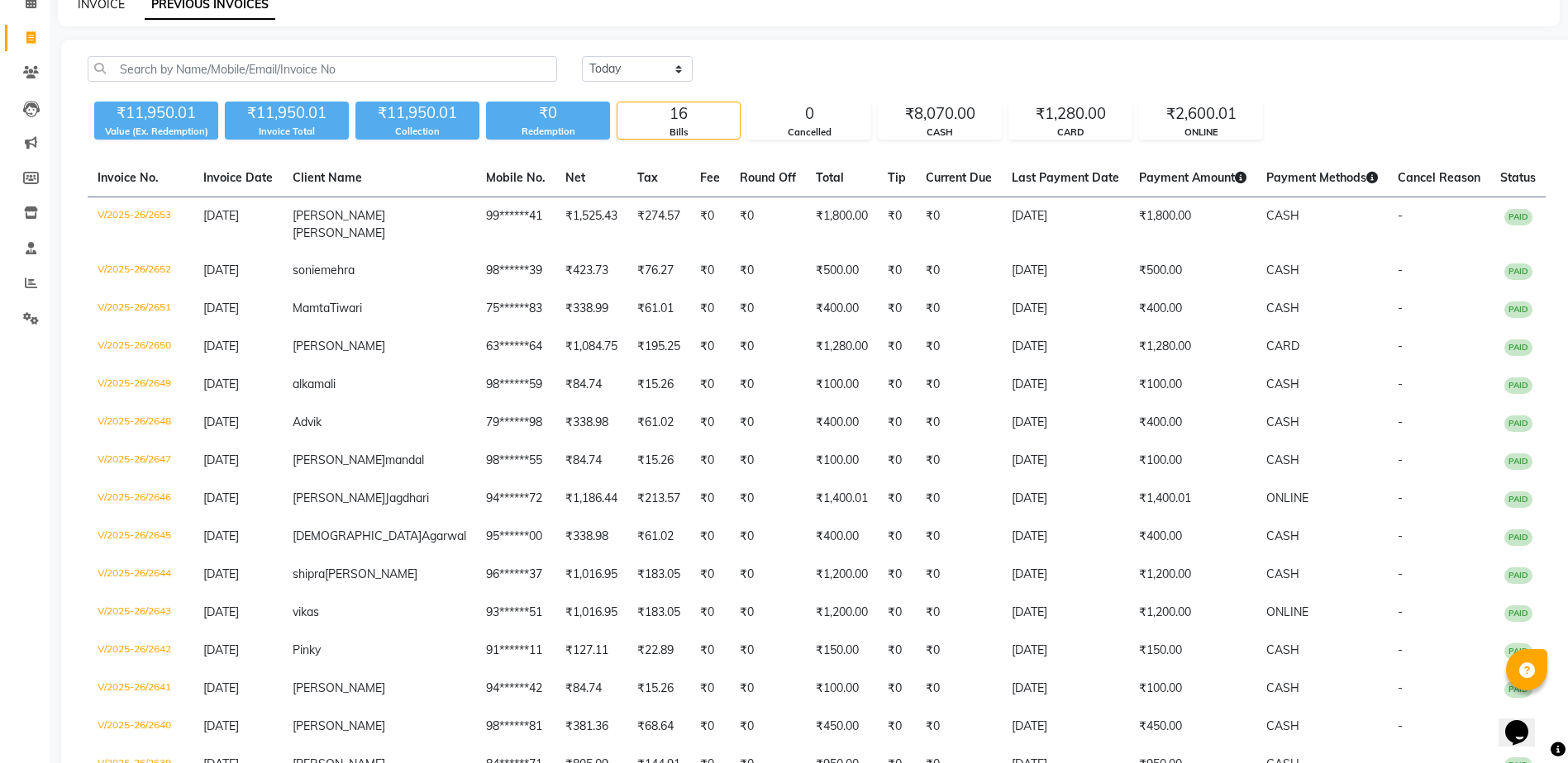
click at [106, 9] on link "INVOICE" at bounding box center [102, 4] width 47 height 14
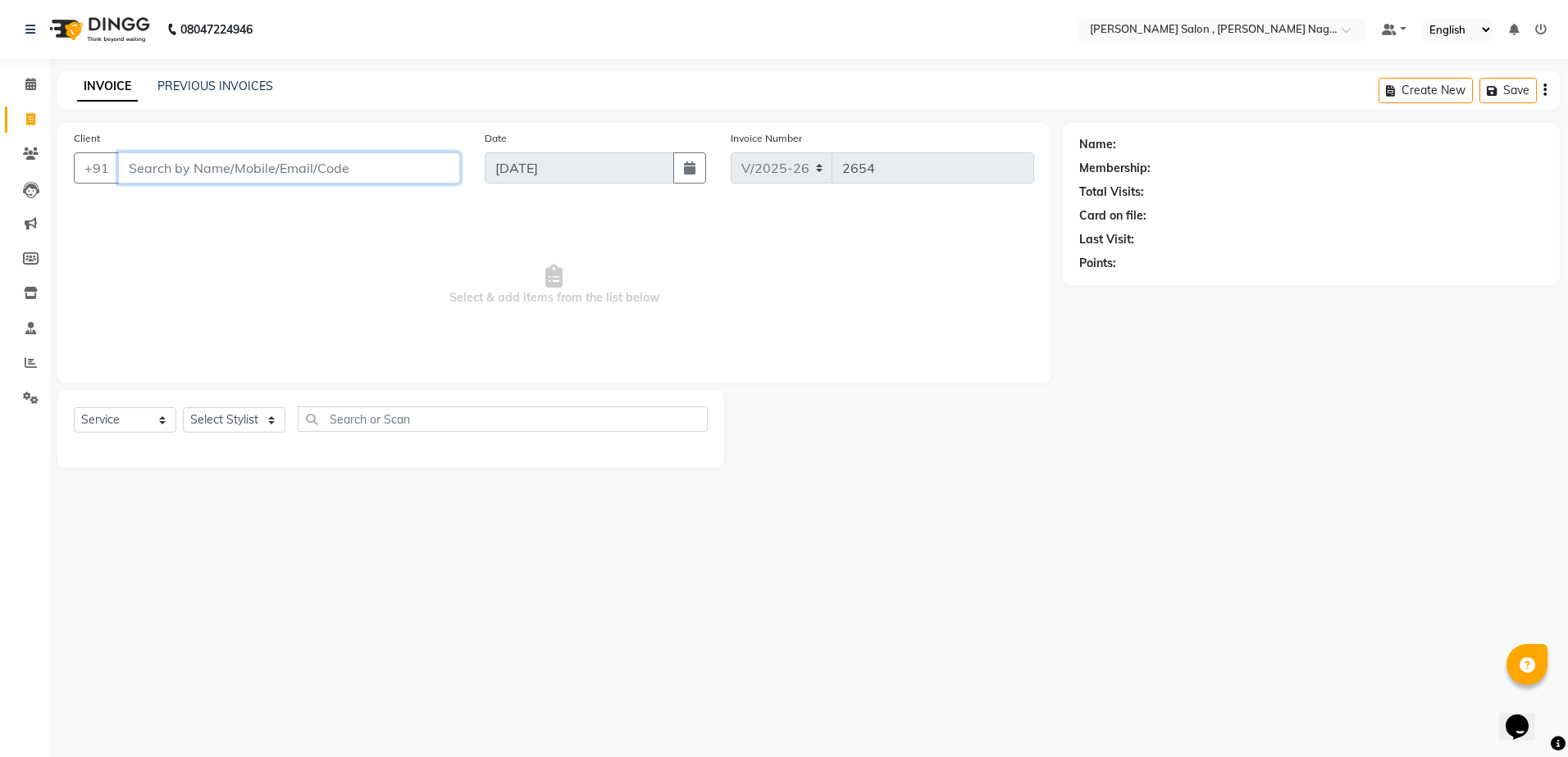
click at [224, 181] on input "Client" at bounding box center [289, 168] width 342 height 31
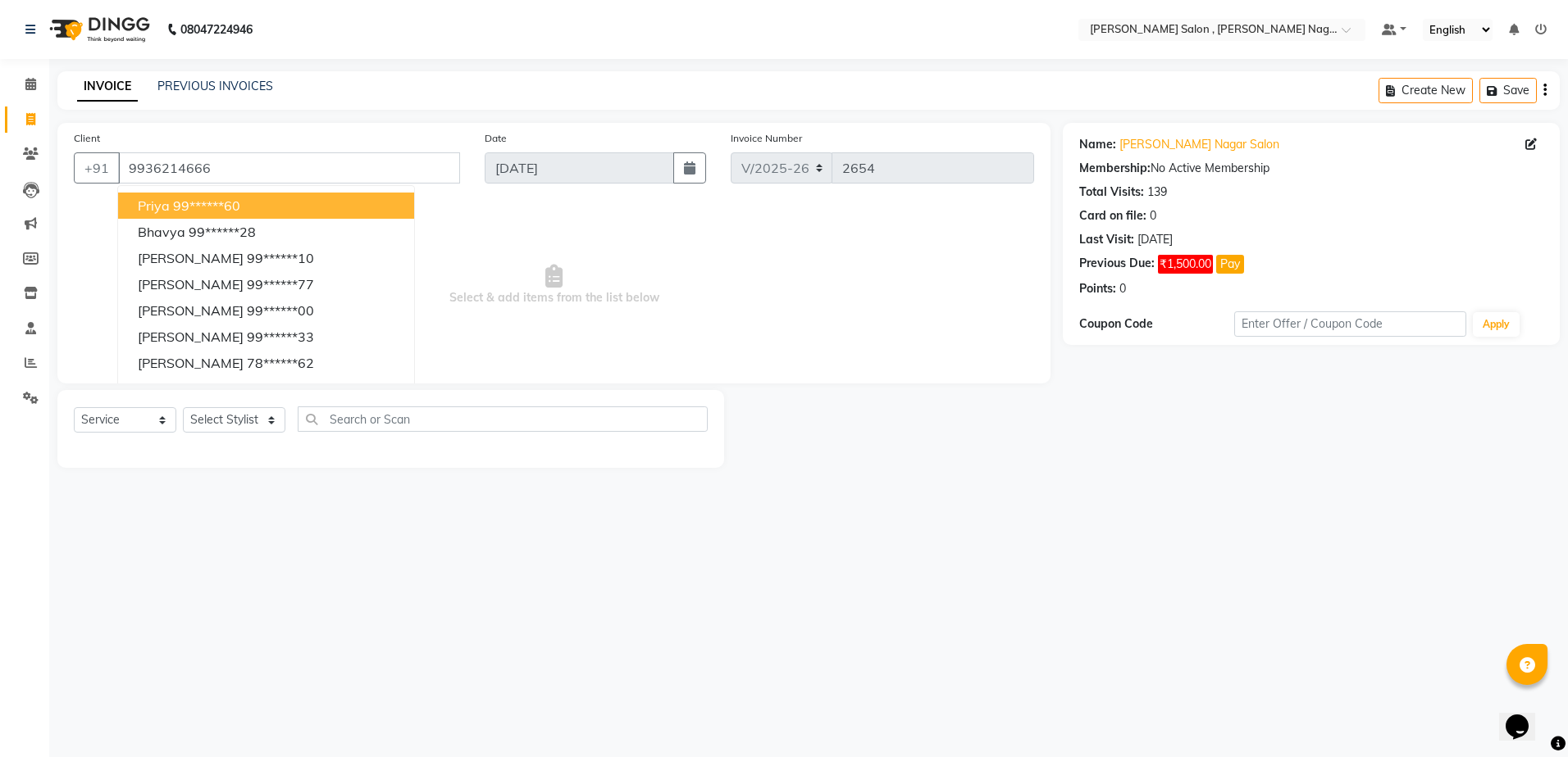
click at [485, 289] on span "Select & add items from the list below" at bounding box center [554, 285] width 961 height 164
click at [232, 418] on select "Select Stylist [PERSON_NAME] [PERSON_NAME] HARSH isha pal [PERSON_NAME] [PERSON…" at bounding box center [234, 420] width 103 height 25
click at [1079, 543] on div "08047224946 Select Location × [PERSON_NAME] Salon , [PERSON_NAME] Nagar Default…" at bounding box center [784, 378] width 1568 height 757
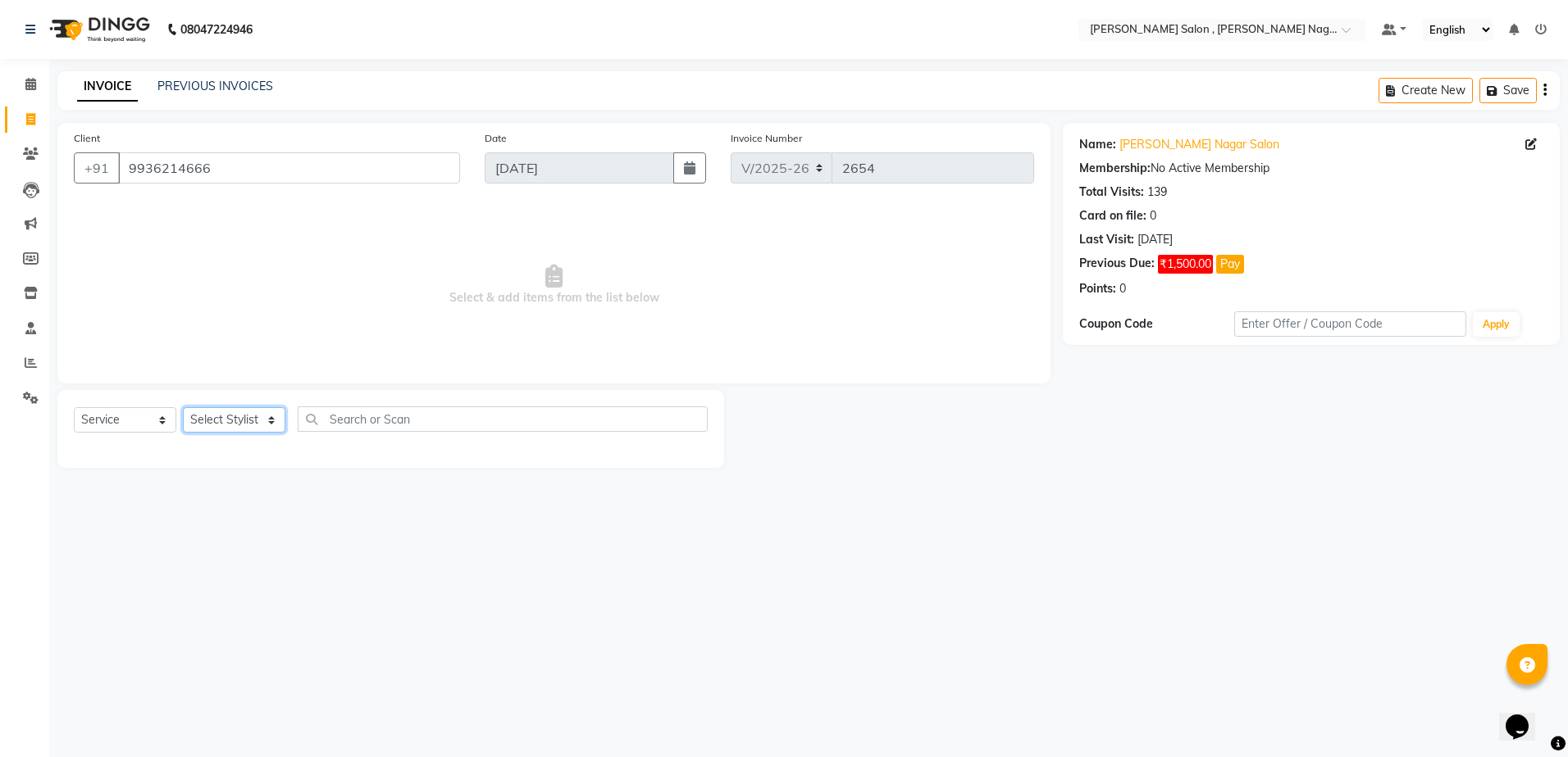
click at [241, 429] on select "Select Stylist [PERSON_NAME] [PERSON_NAME] HARSH isha pal [PERSON_NAME] [PERSON…" at bounding box center [234, 420] width 103 height 25
click at [183, 407] on select "Select Stylist [PERSON_NAME] [PERSON_NAME] HARSH isha pal [PERSON_NAME] [PERSON…" at bounding box center [234, 420] width 103 height 25
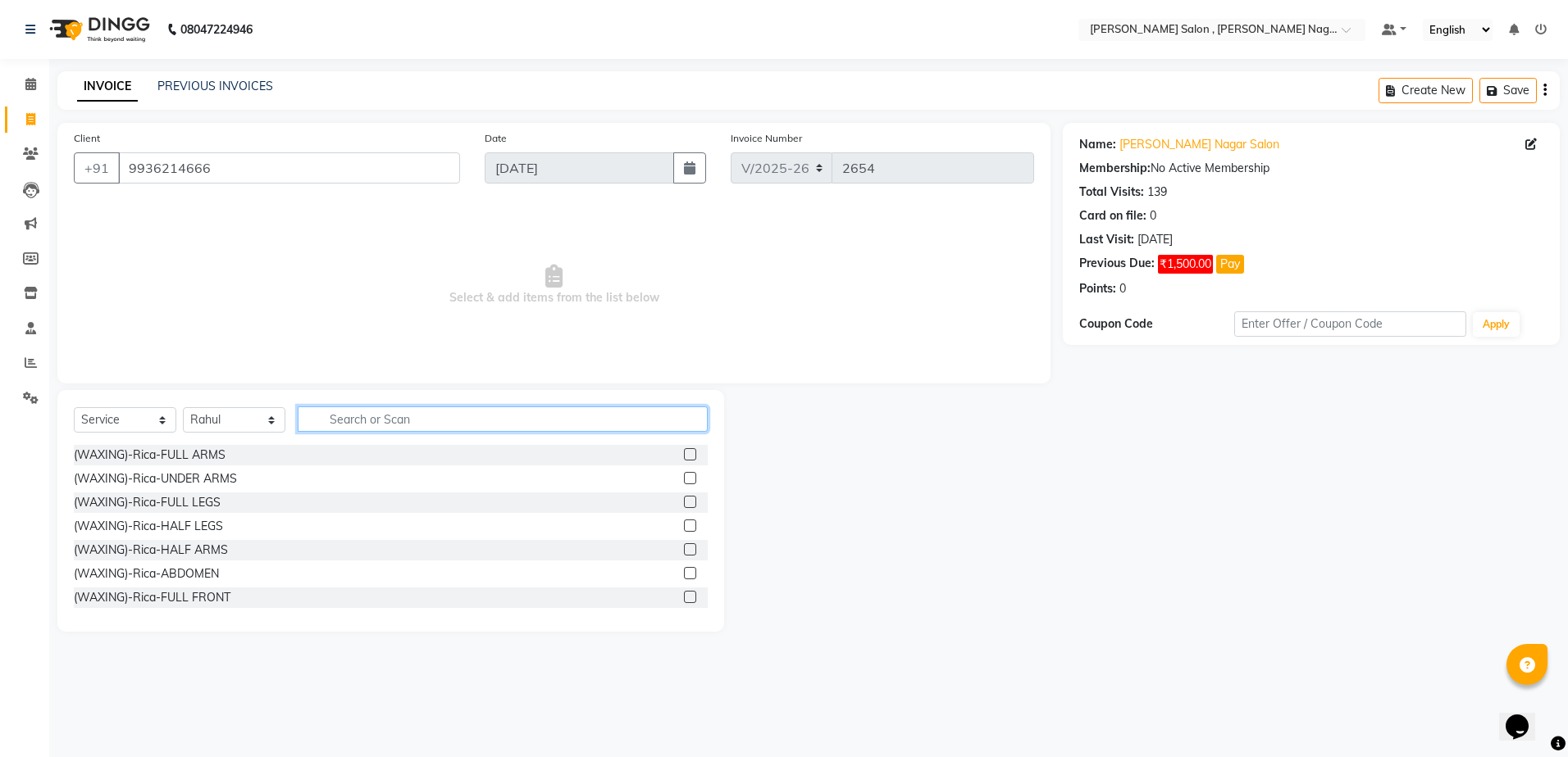
click at [339, 421] on input "text" at bounding box center [503, 419] width 410 height 25
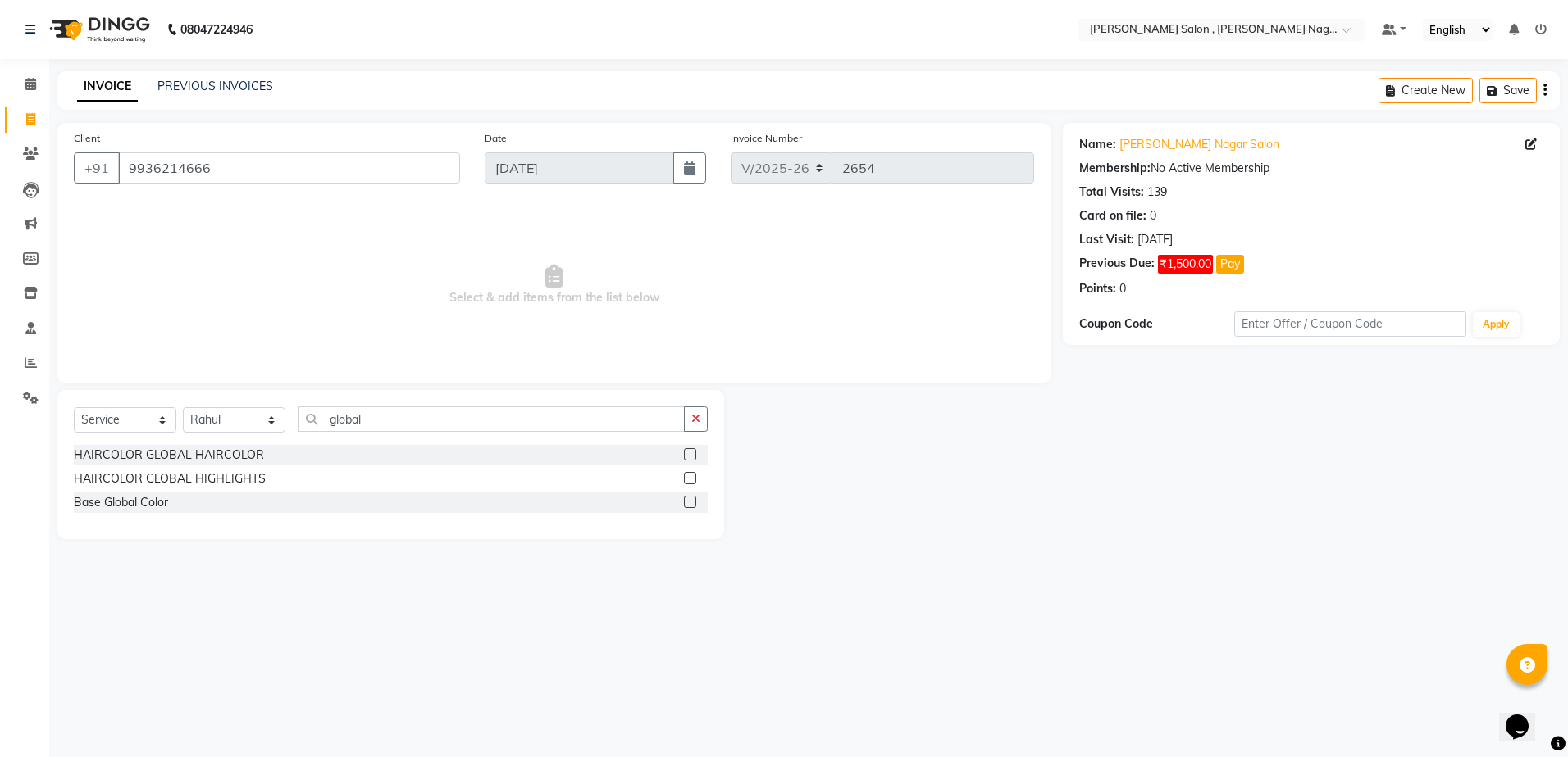
click at [691, 456] on label at bounding box center [690, 455] width 13 height 13
click at [691, 456] on input "checkbox" at bounding box center [689, 456] width 11 height 11
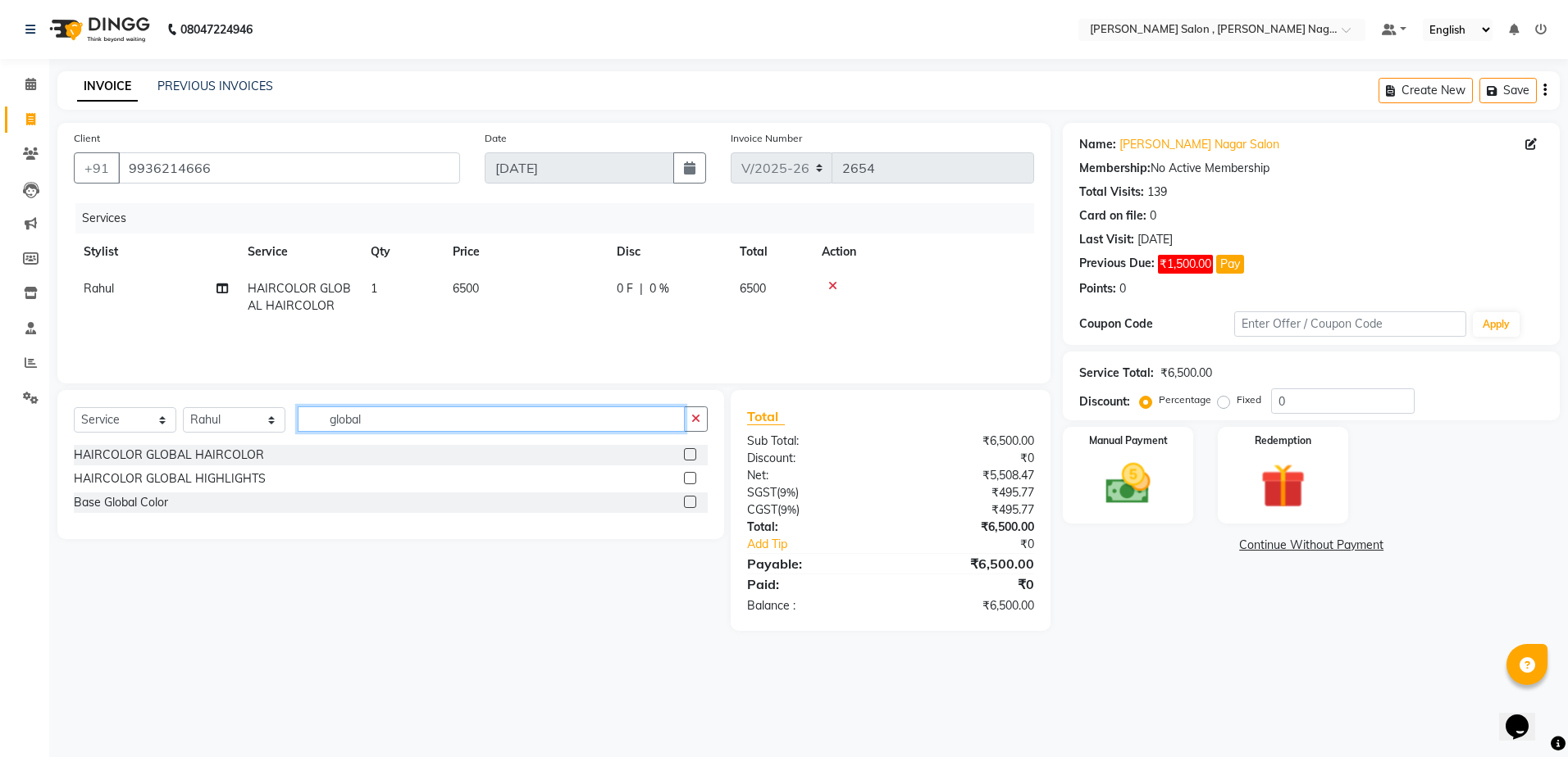
click at [537, 423] on input "global" at bounding box center [491, 419] width 387 height 25
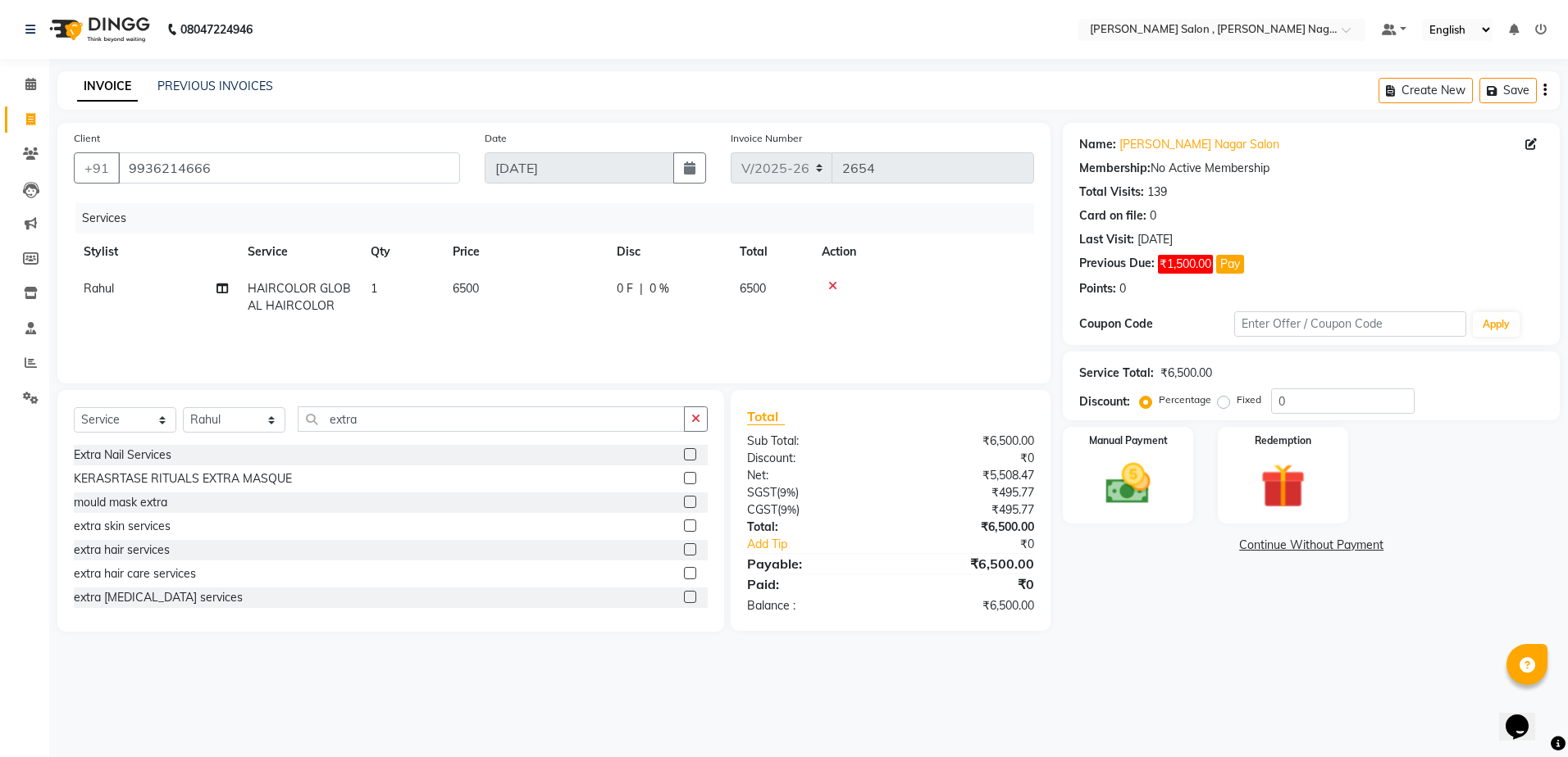
click at [684, 552] on label at bounding box center [690, 550] width 13 height 13
click at [684, 552] on input "checkbox" at bounding box center [689, 550] width 11 height 11
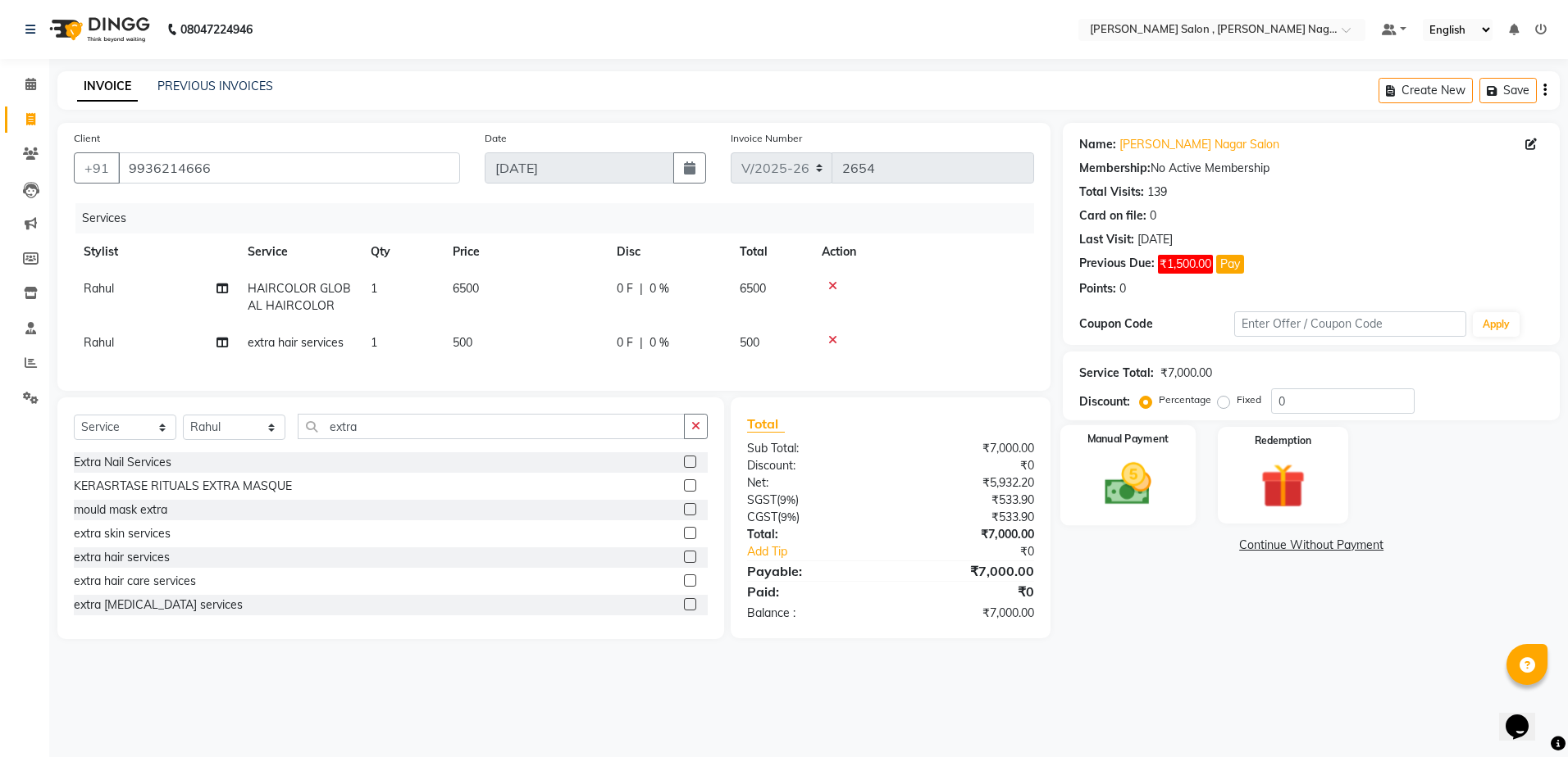
click at [1162, 503] on img at bounding box center [1128, 485] width 76 height 54
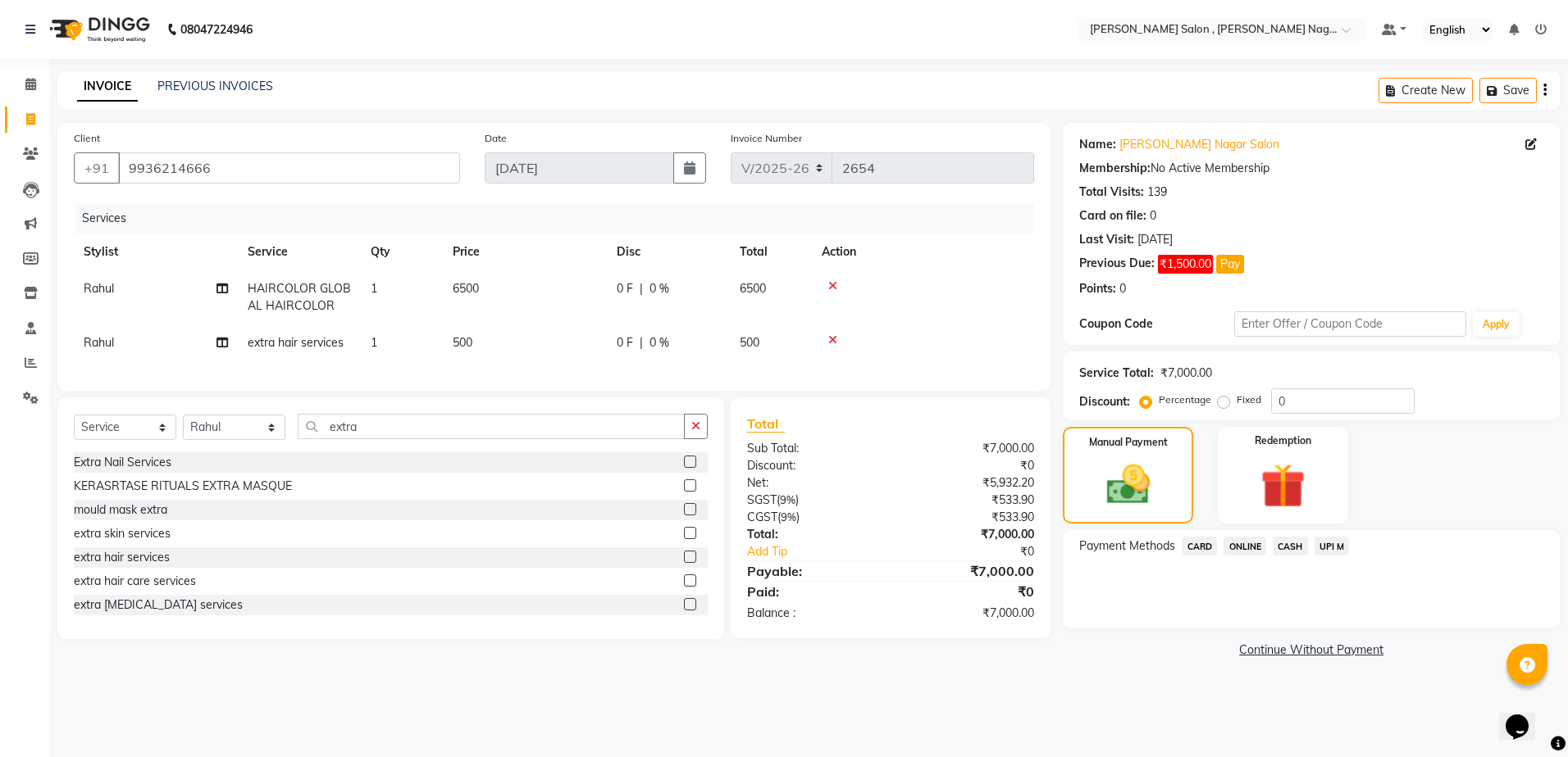
click at [1281, 544] on span "CASH" at bounding box center [1290, 546] width 35 height 19
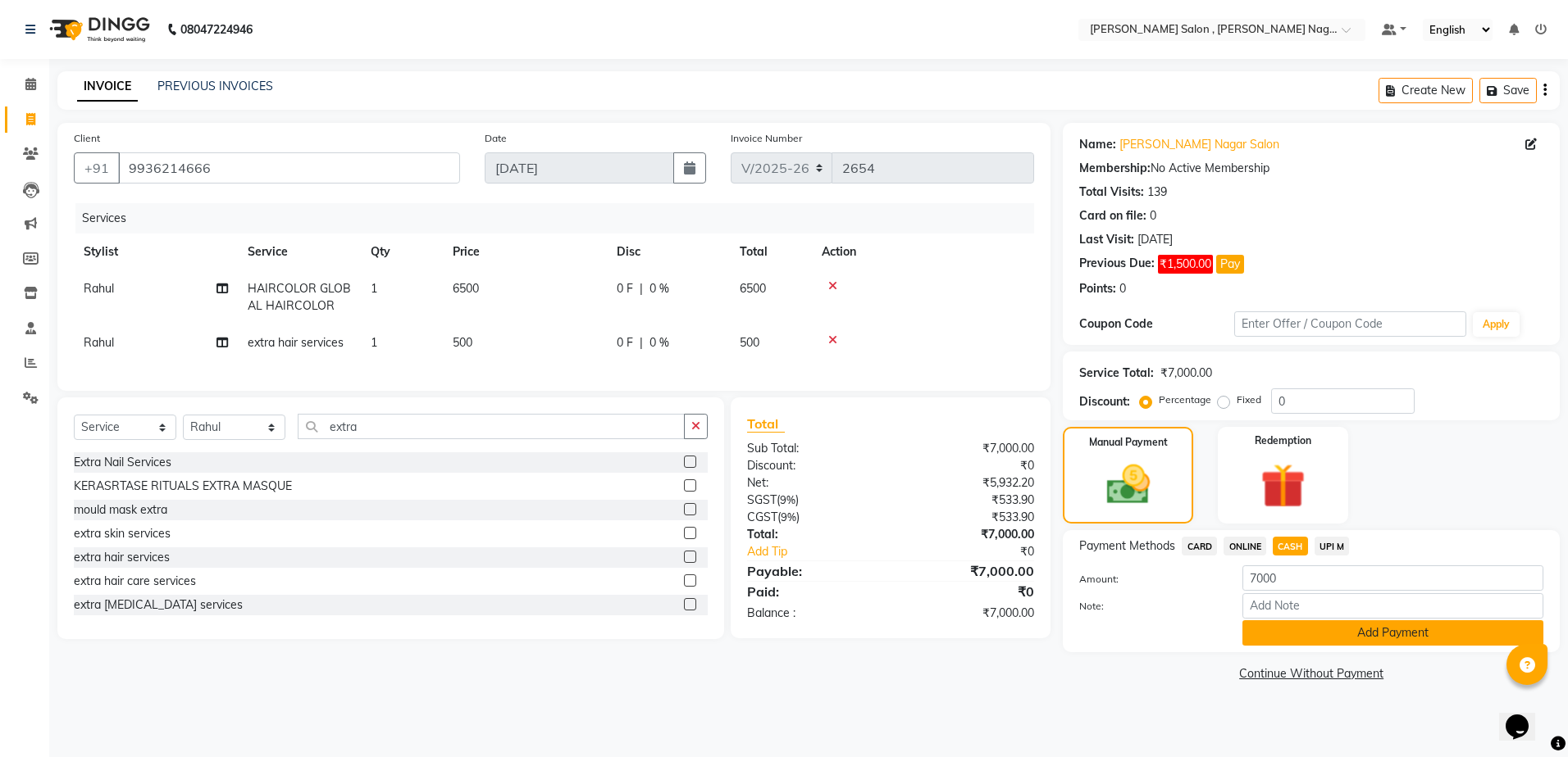
click at [1285, 637] on button "Add Payment" at bounding box center [1393, 633] width 301 height 25
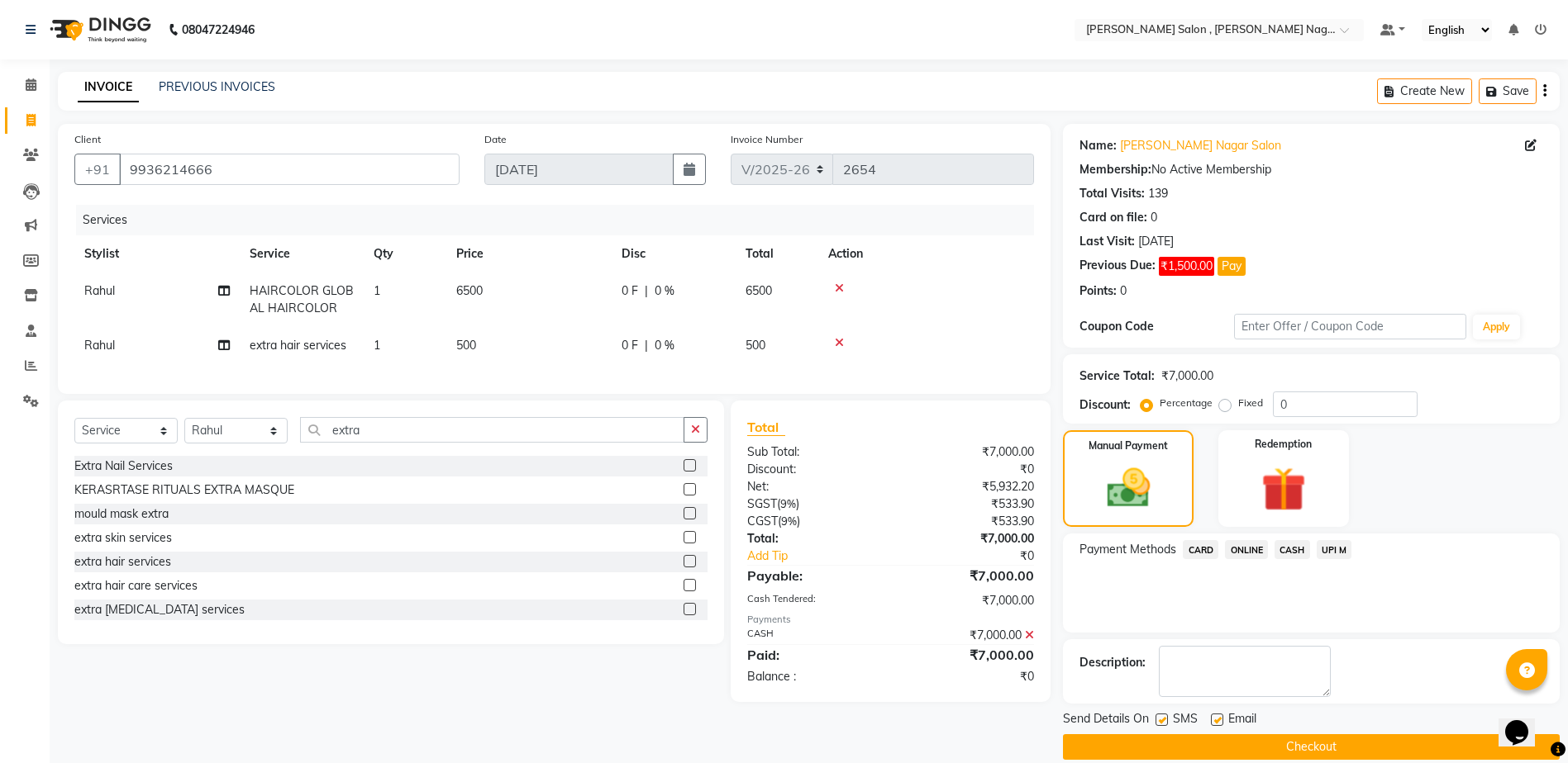
click at [1195, 736] on button "Checkout" at bounding box center [1312, 748] width 497 height 25
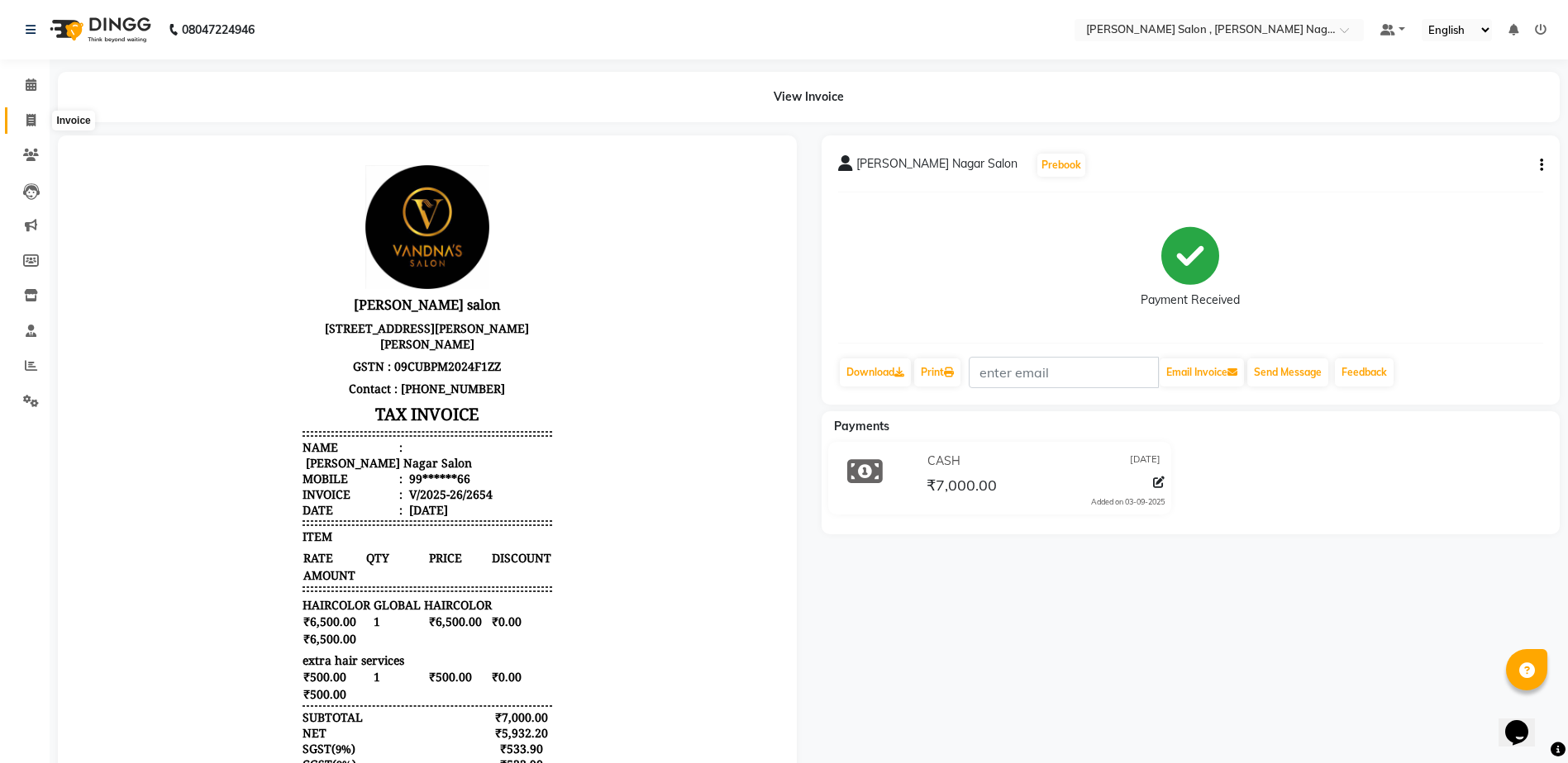
drag, startPoint x: 27, startPoint y: 117, endPoint x: 41, endPoint y: 121, distance: 14.6
click at [27, 117] on icon at bounding box center [31, 121] width 9 height 13
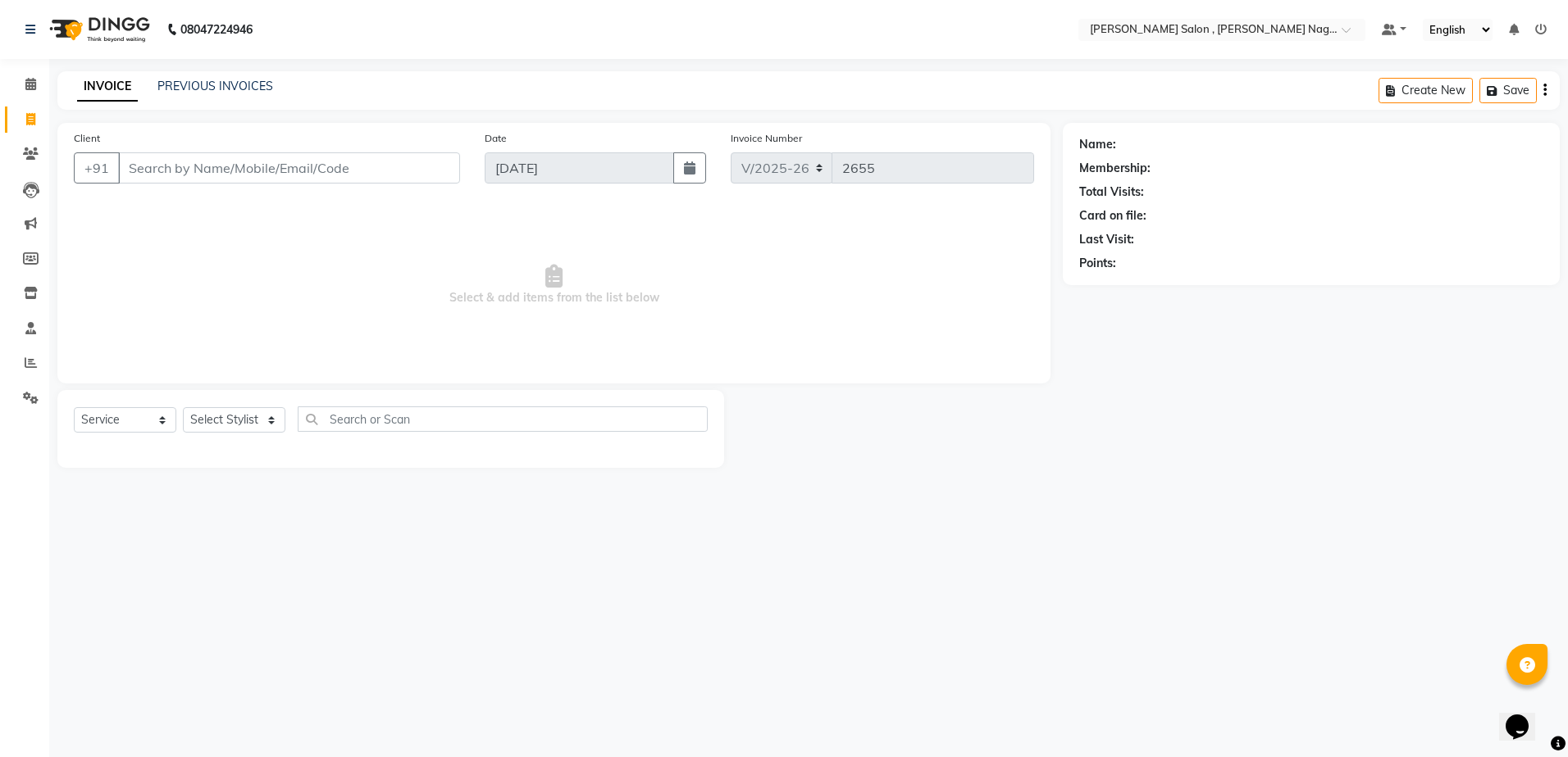
click at [257, 167] on input "Client" at bounding box center [289, 168] width 342 height 31
